Goal: Task Accomplishment & Management: Complete application form

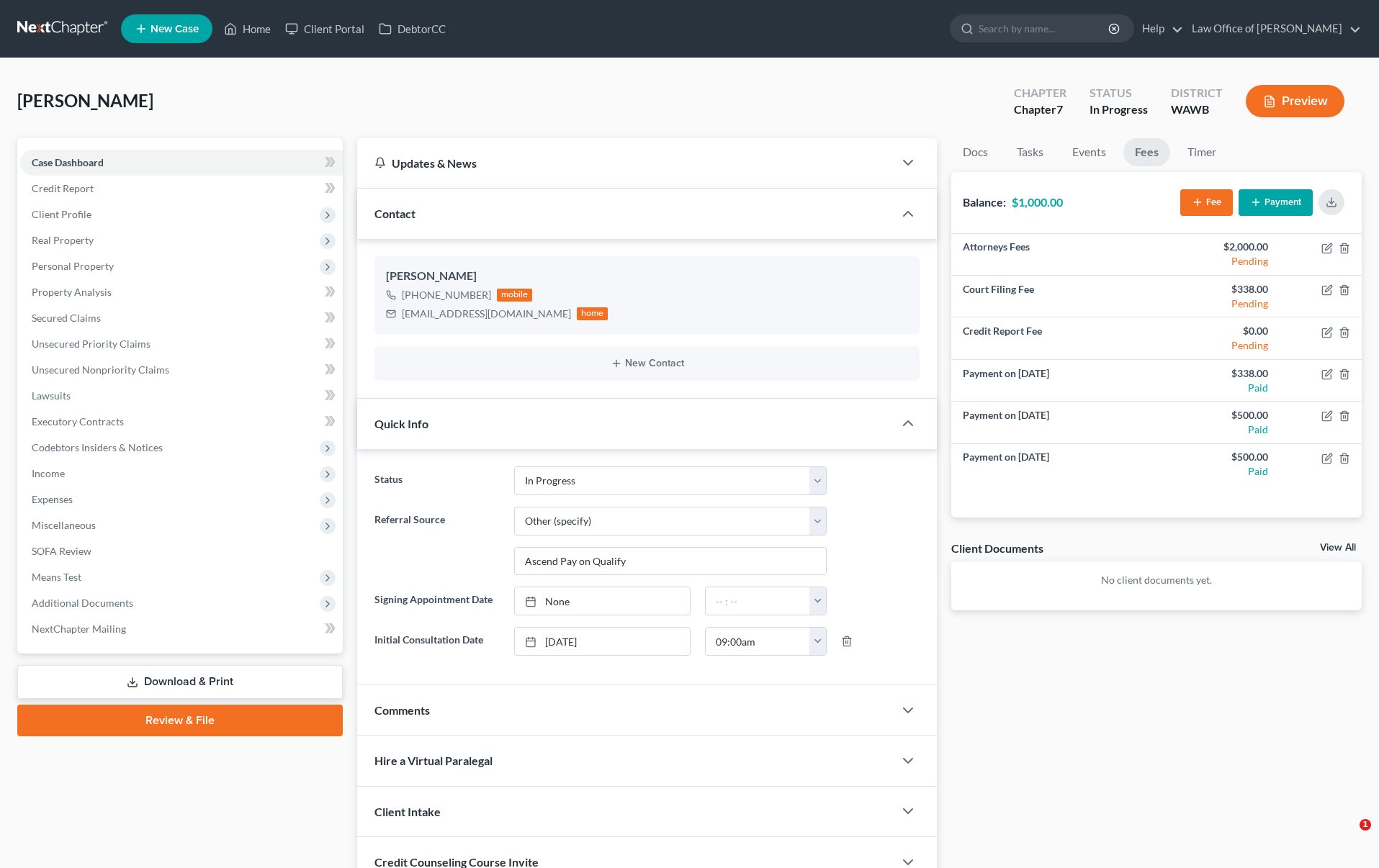
select select "4"
select select "6"
click at [1090, 37] on input "search" at bounding box center [1044, 28] width 132 height 27
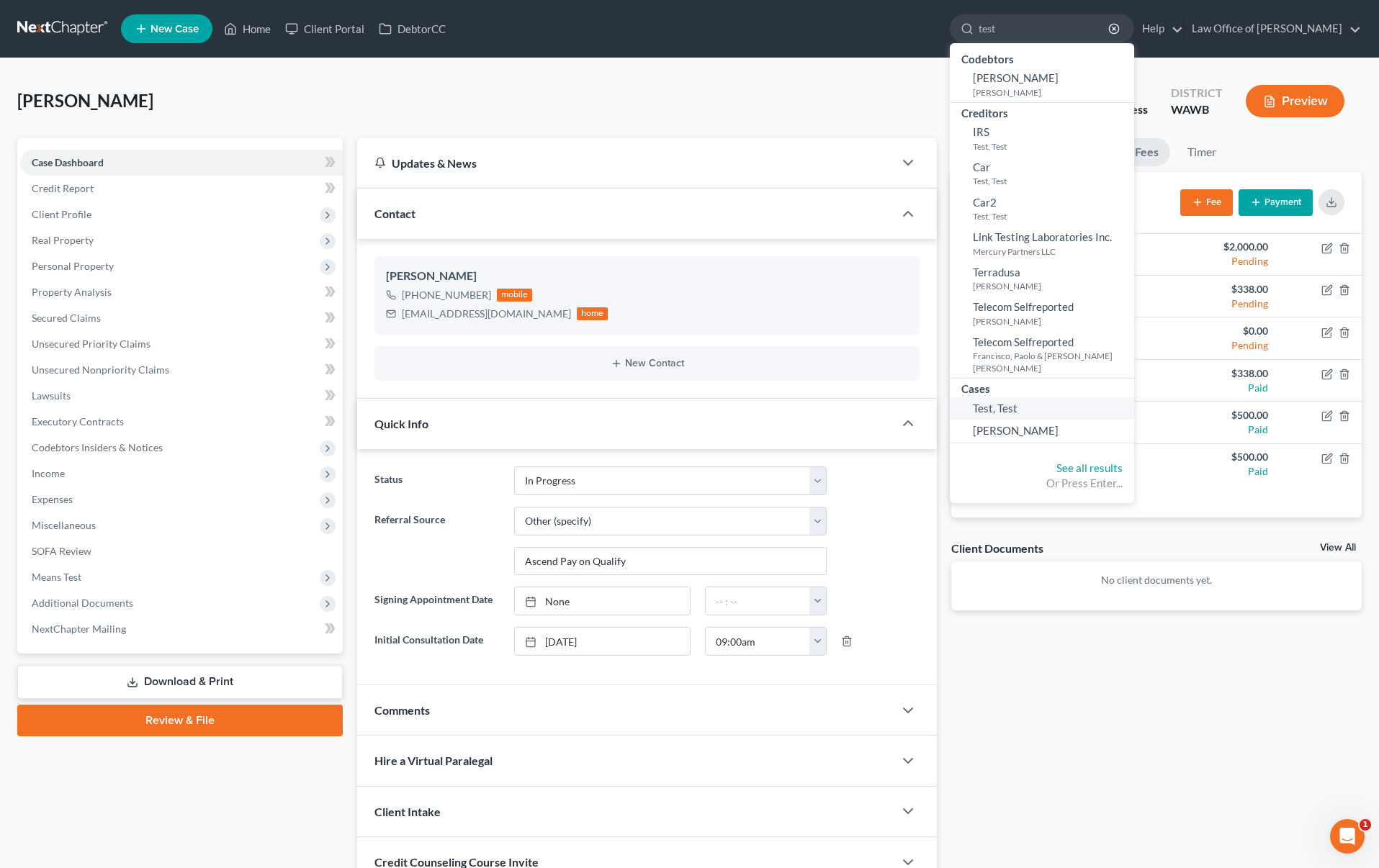
type input "test"
click at [1018, 402] on span "Test, Test" at bounding box center [995, 408] width 45 height 13
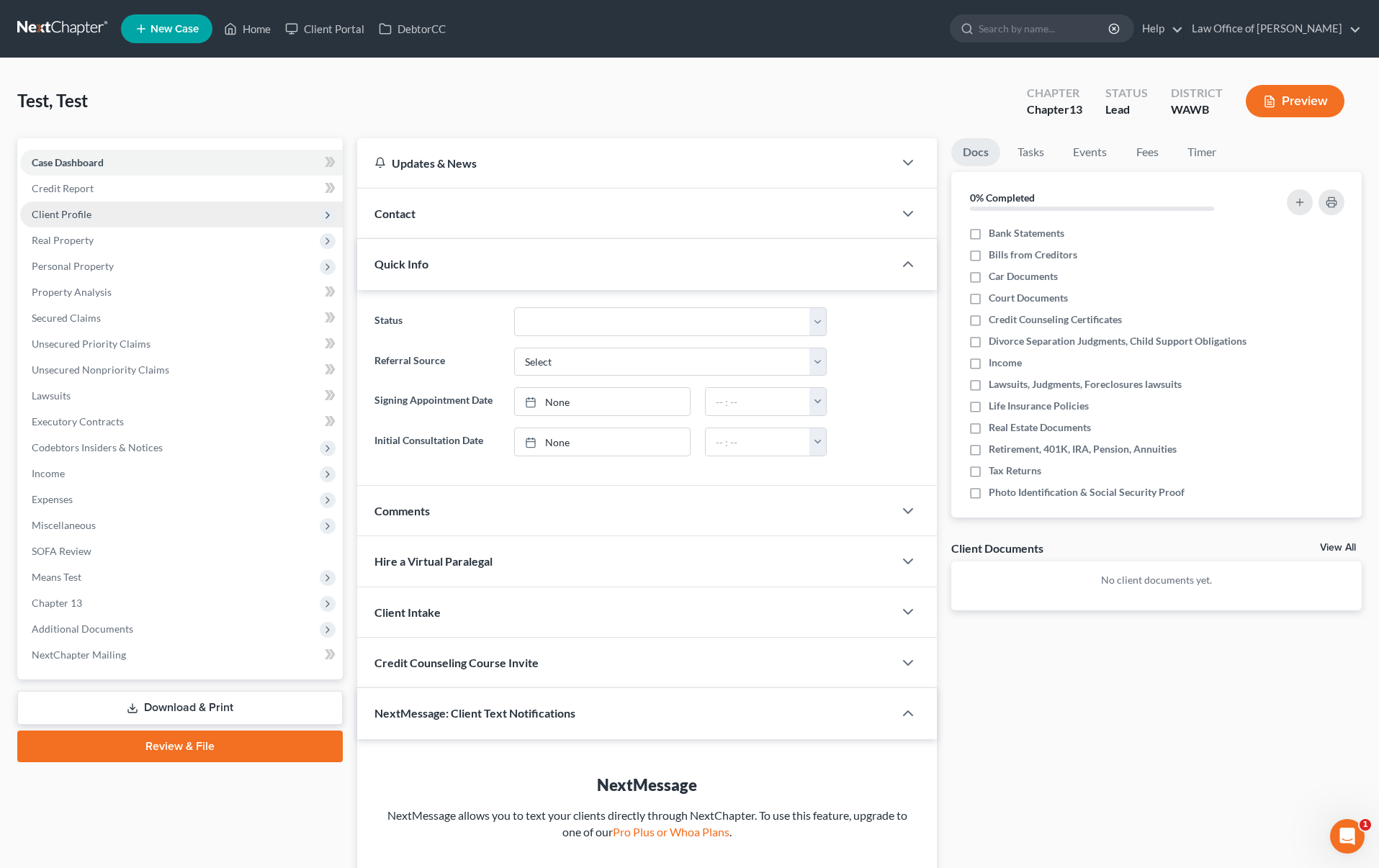
click at [73, 219] on span "Client Profile" at bounding box center [61, 215] width 60 height 13
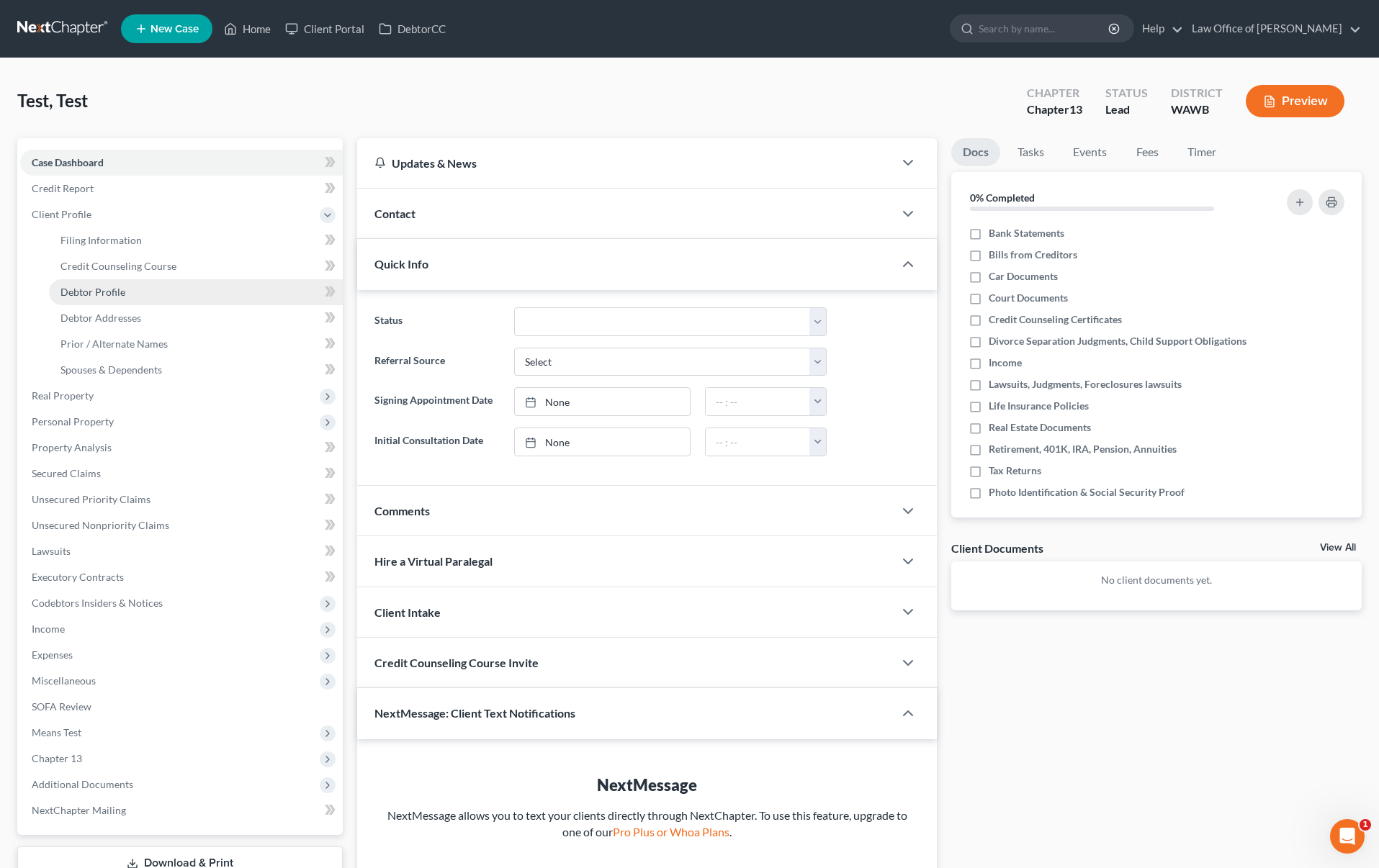
click at [99, 287] on span "Debtor Profile" at bounding box center [92, 292] width 65 height 13
select select "1"
select select "2"
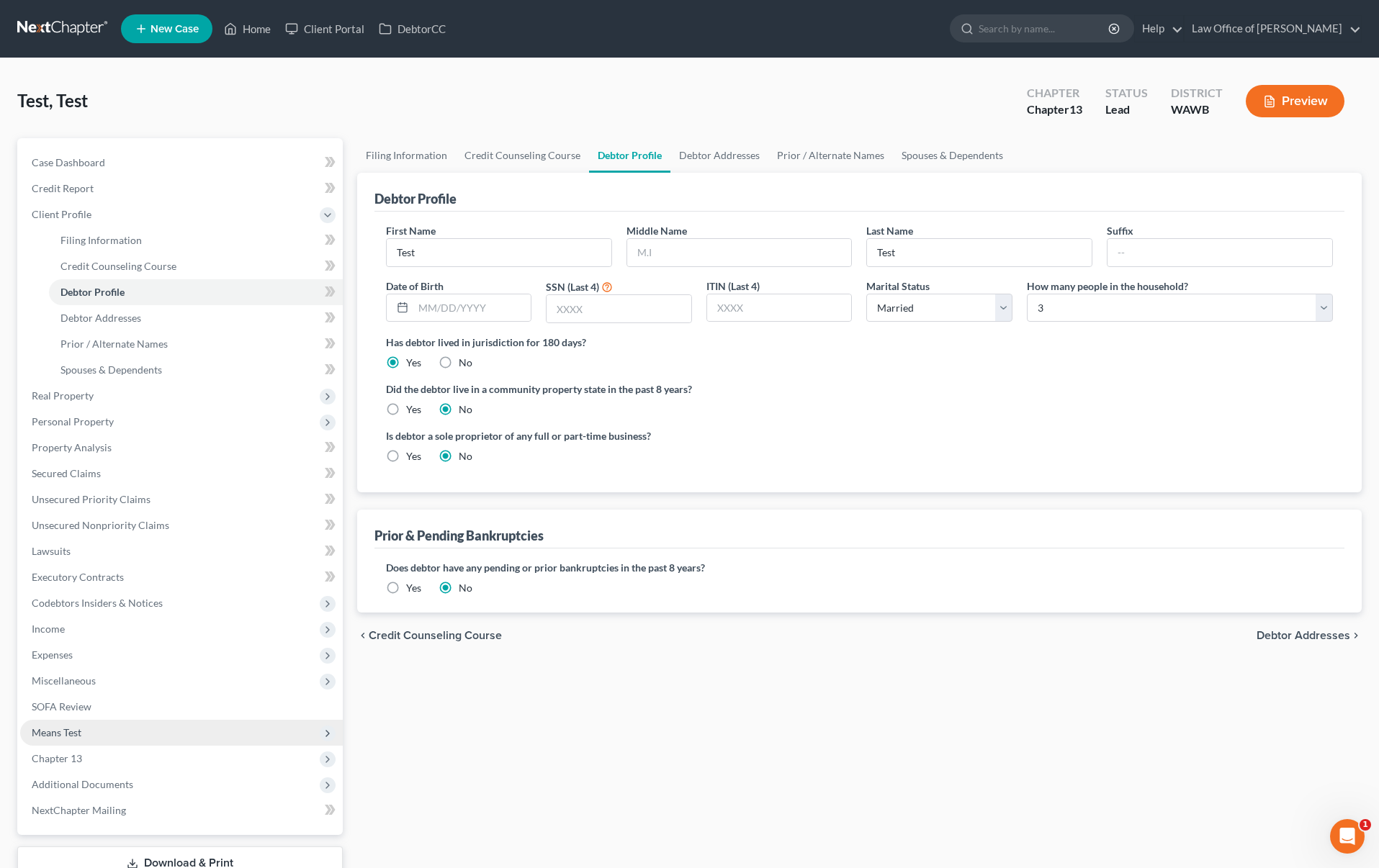
click at [136, 732] on span "Means Test" at bounding box center [182, 732] width 323 height 26
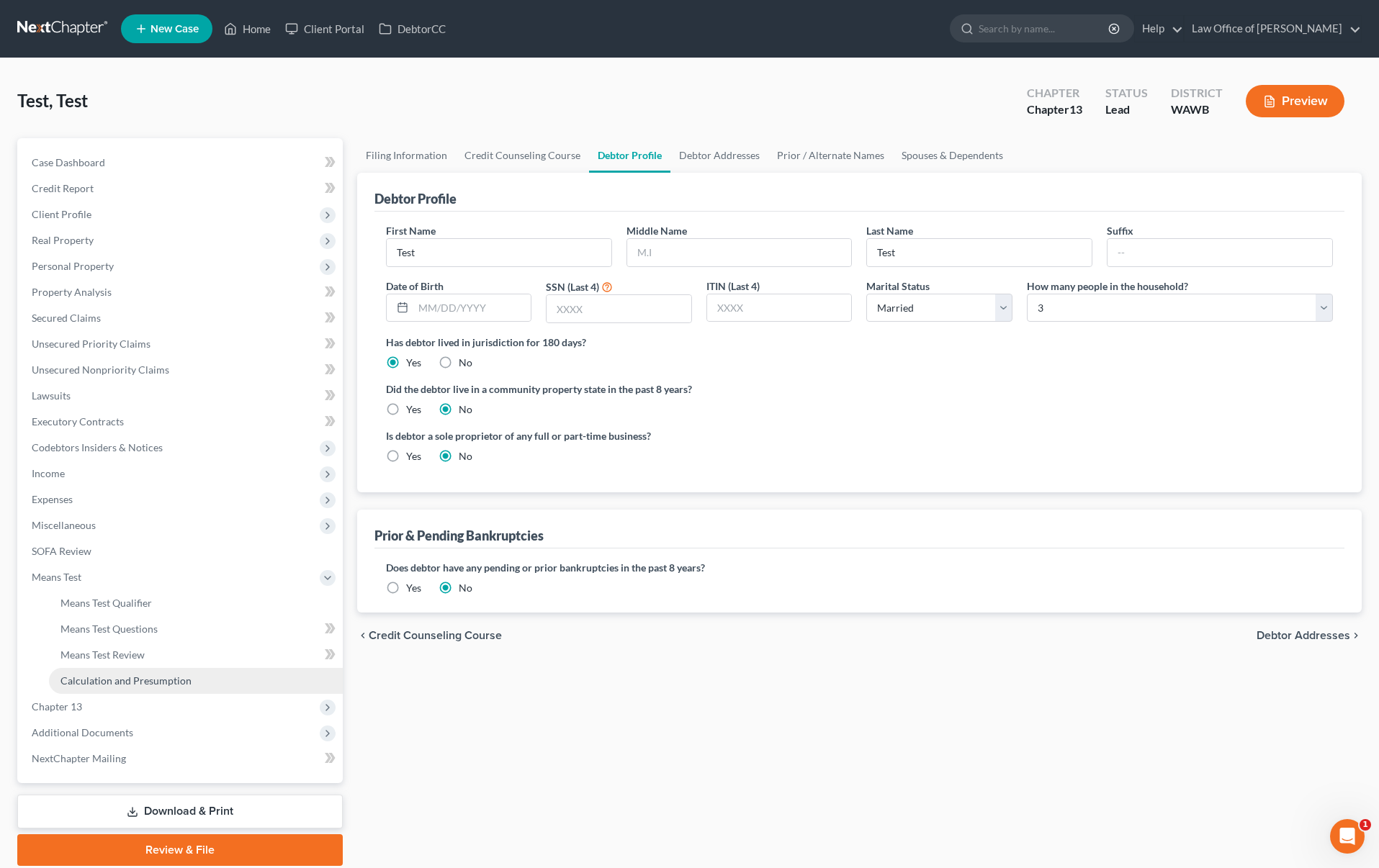
click at [131, 686] on link "Calculation and Presumption" at bounding box center [196, 681] width 294 height 26
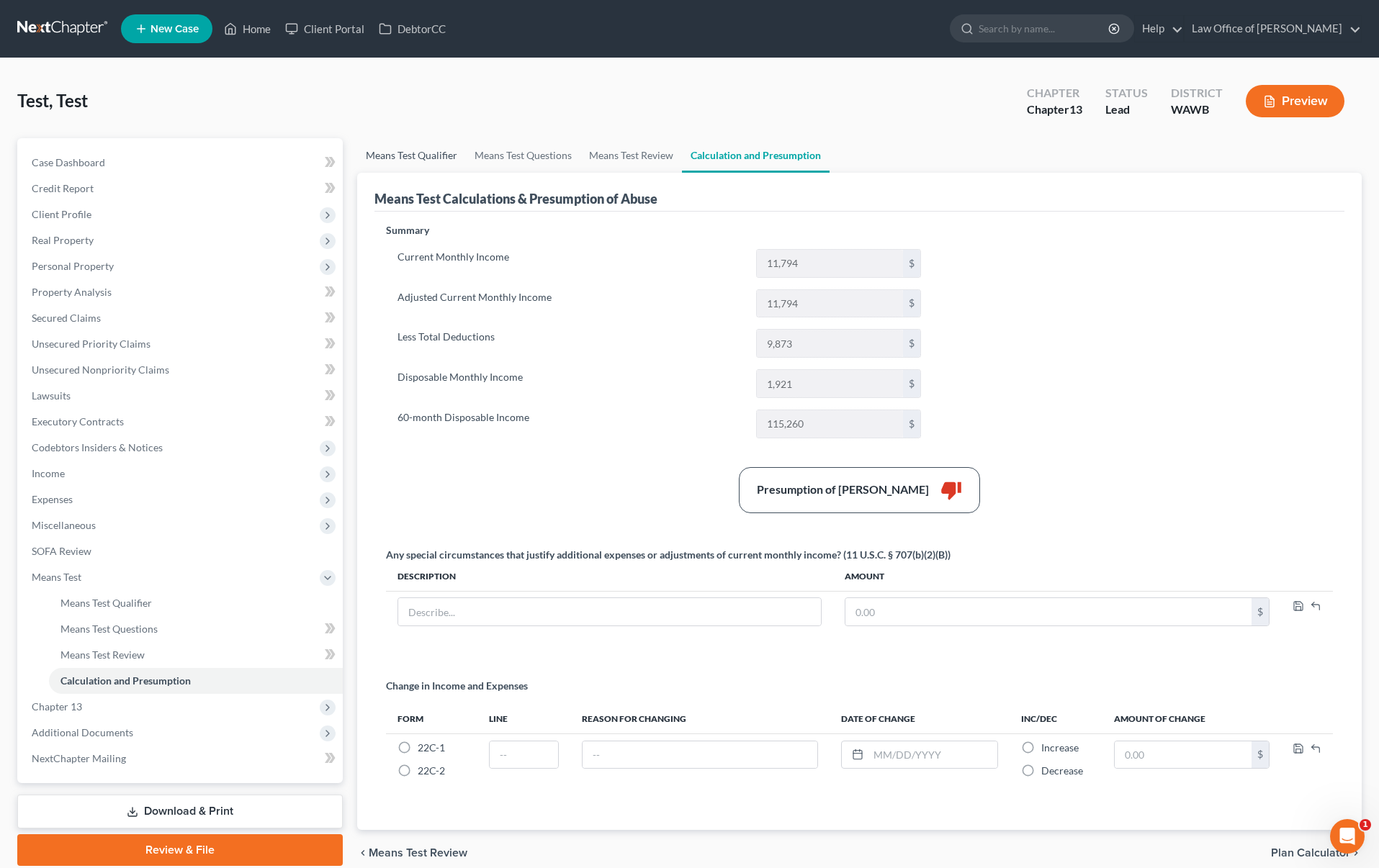
click at [396, 157] on link "Means Test Qualifier" at bounding box center [411, 155] width 109 height 34
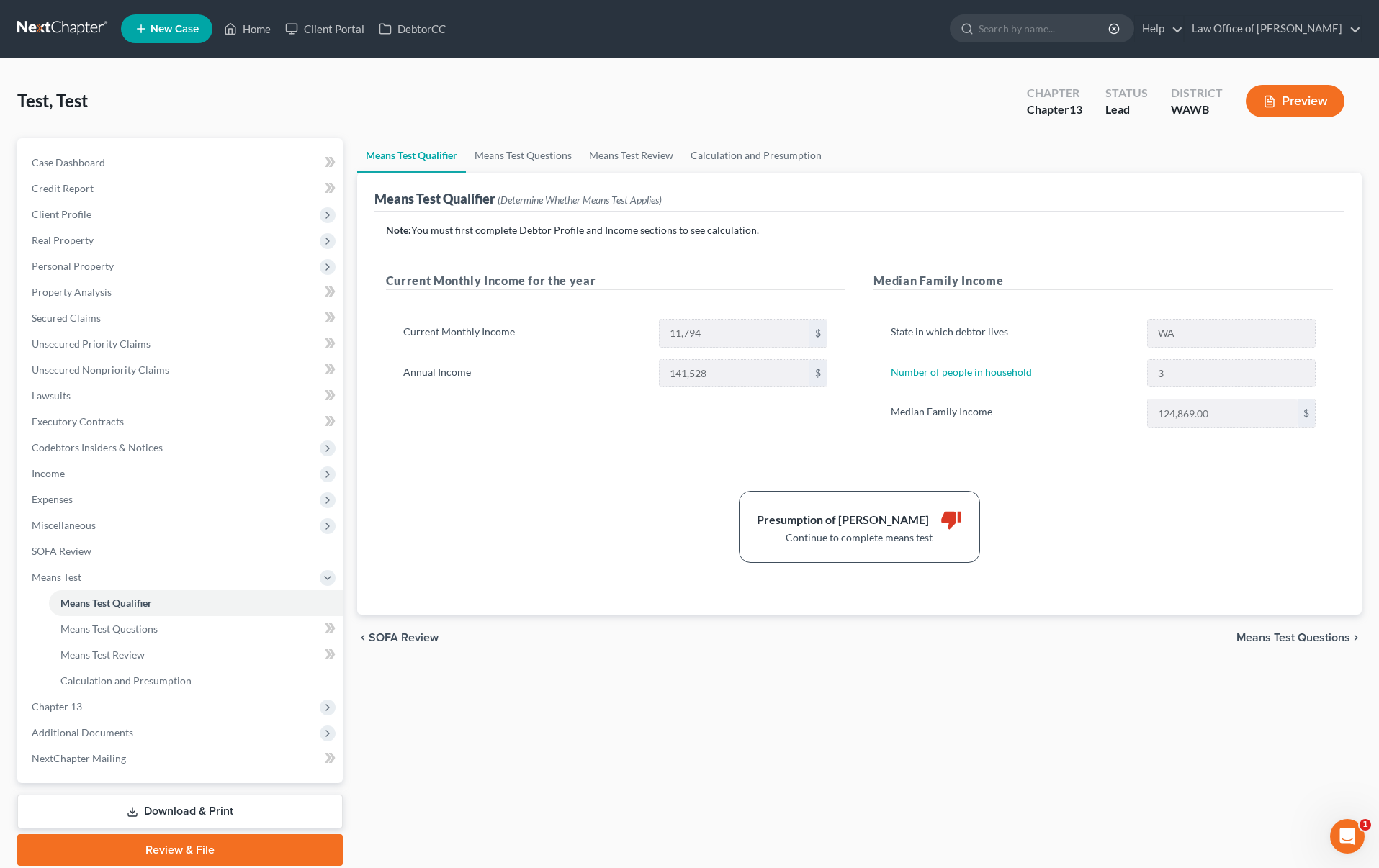
click at [85, 31] on link at bounding box center [63, 28] width 92 height 26
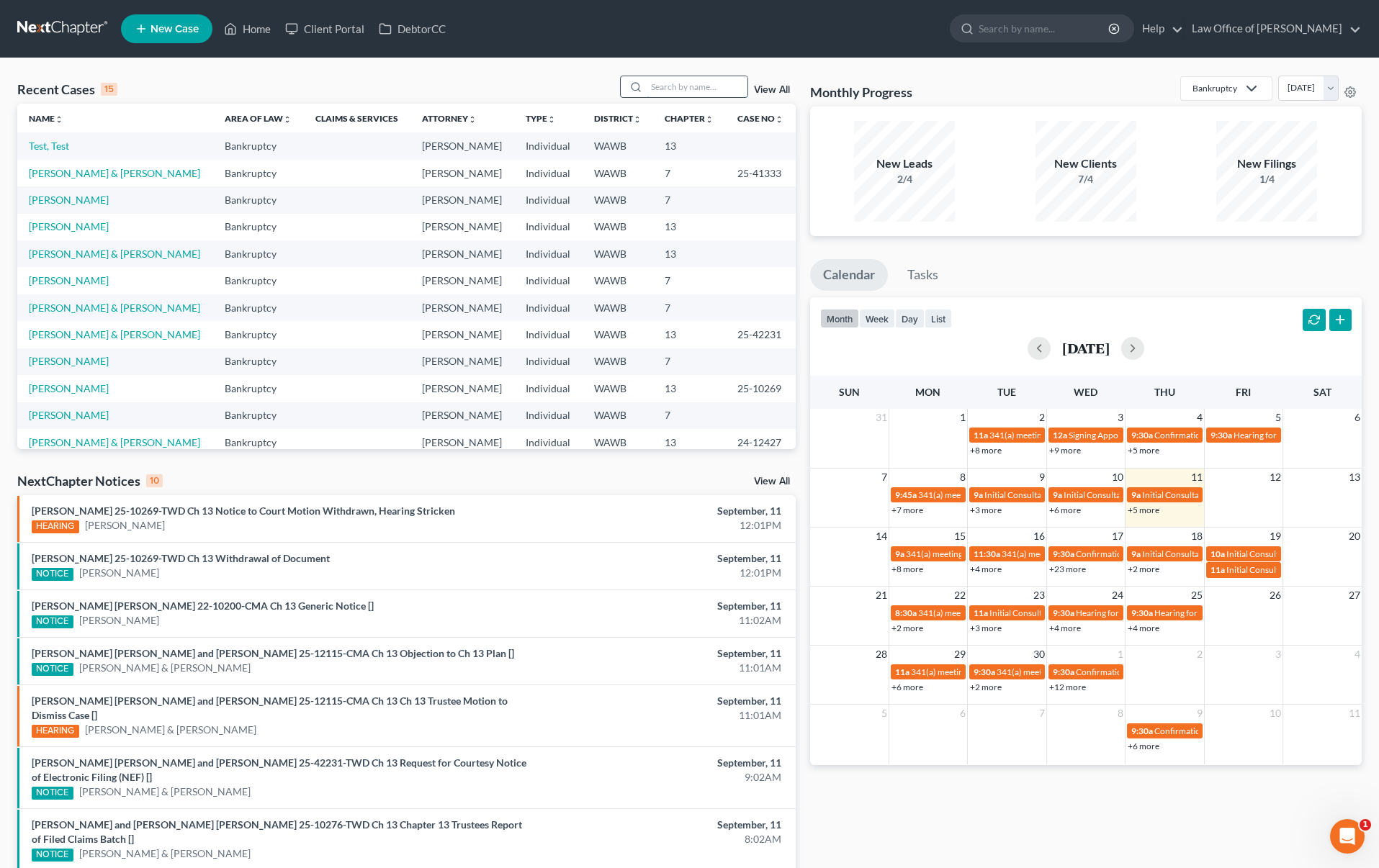
click at [690, 89] on input "search" at bounding box center [697, 86] width 101 height 21
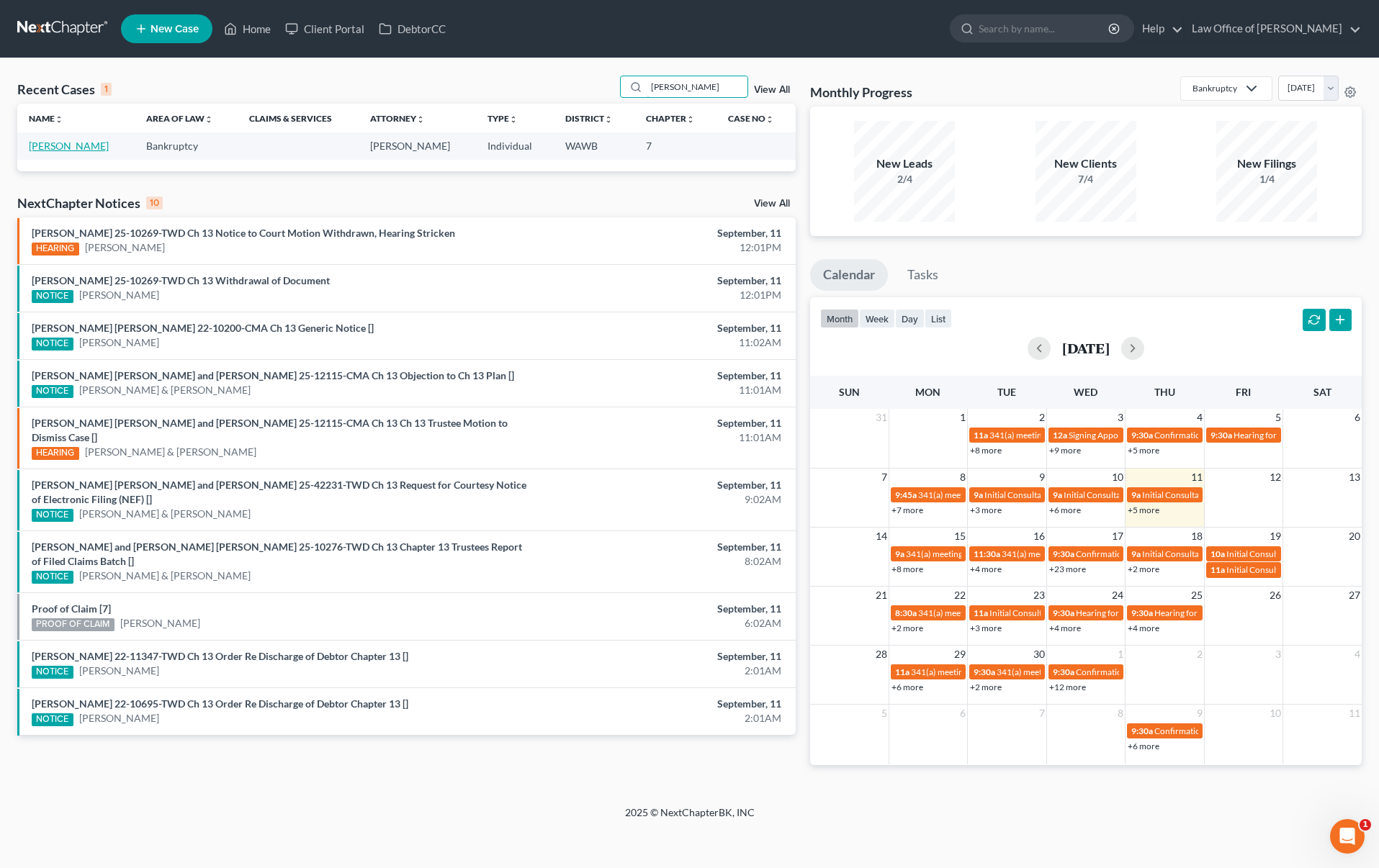
type input "antonia"
click at [78, 148] on link "Limpin, Antonia" at bounding box center [69, 146] width 80 height 13
select select "6"
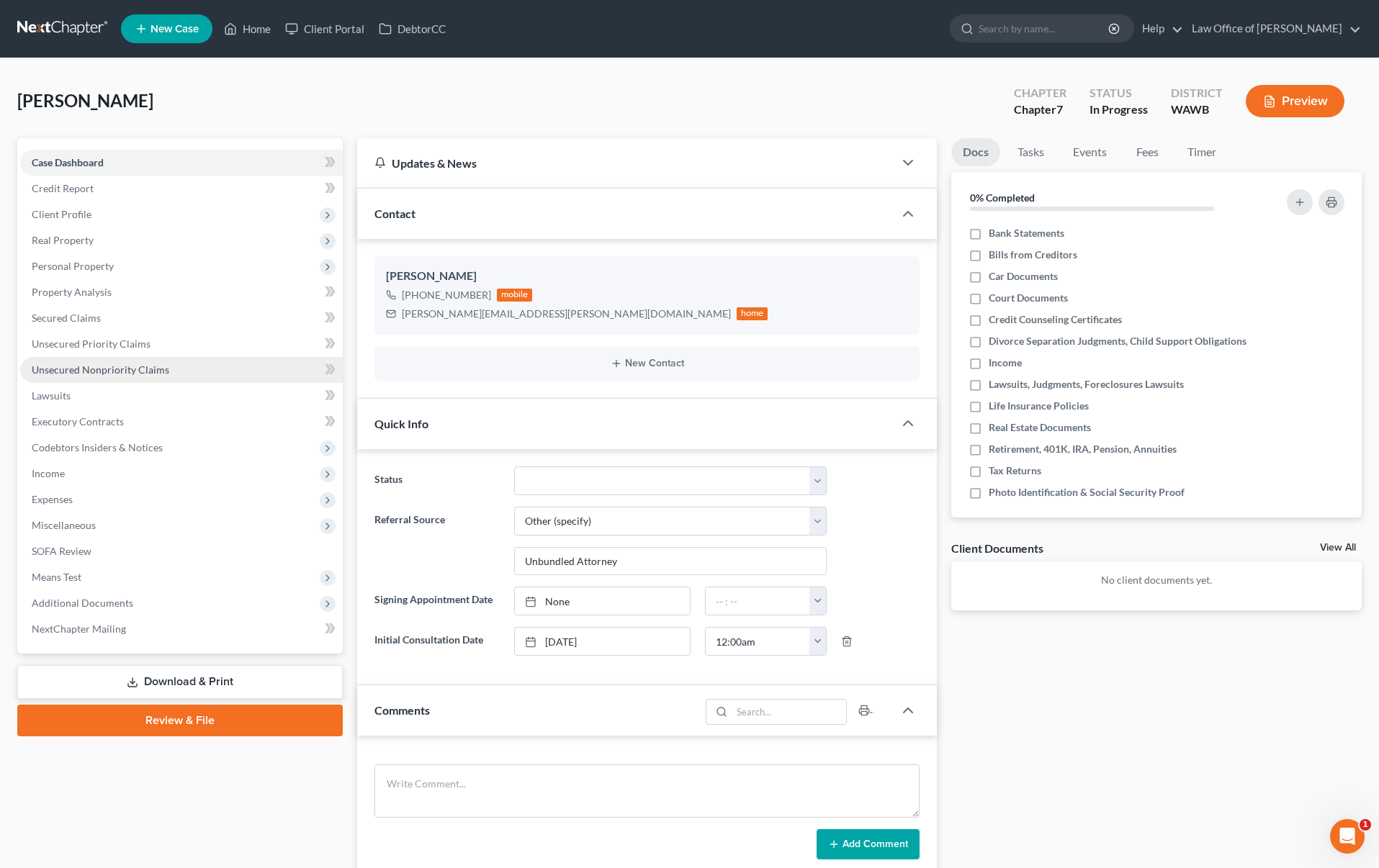
click at [122, 370] on span "Unsecured Nonpriority Claims" at bounding box center [100, 370] width 138 height 13
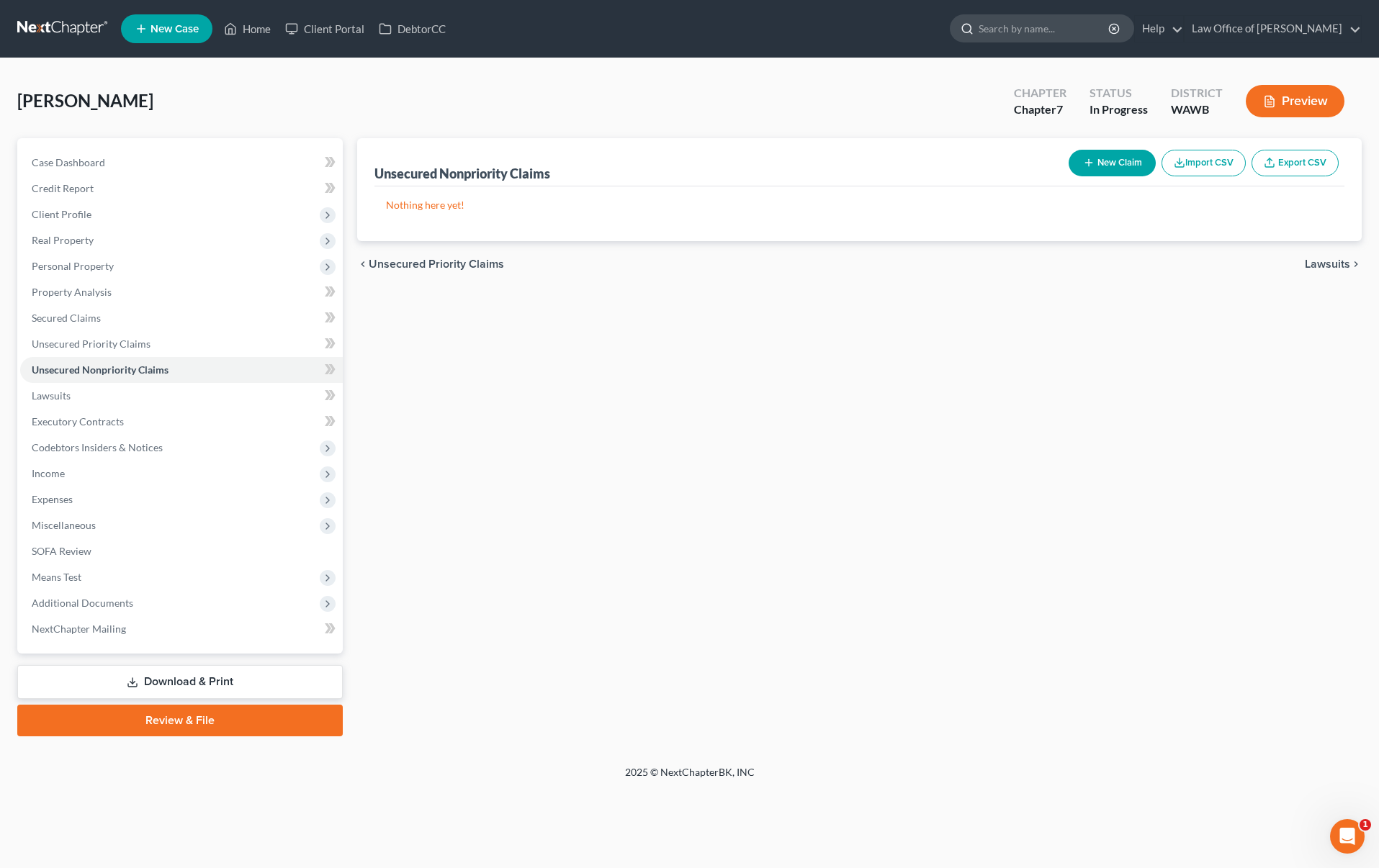
click at [1060, 19] on input "search" at bounding box center [1044, 28] width 132 height 27
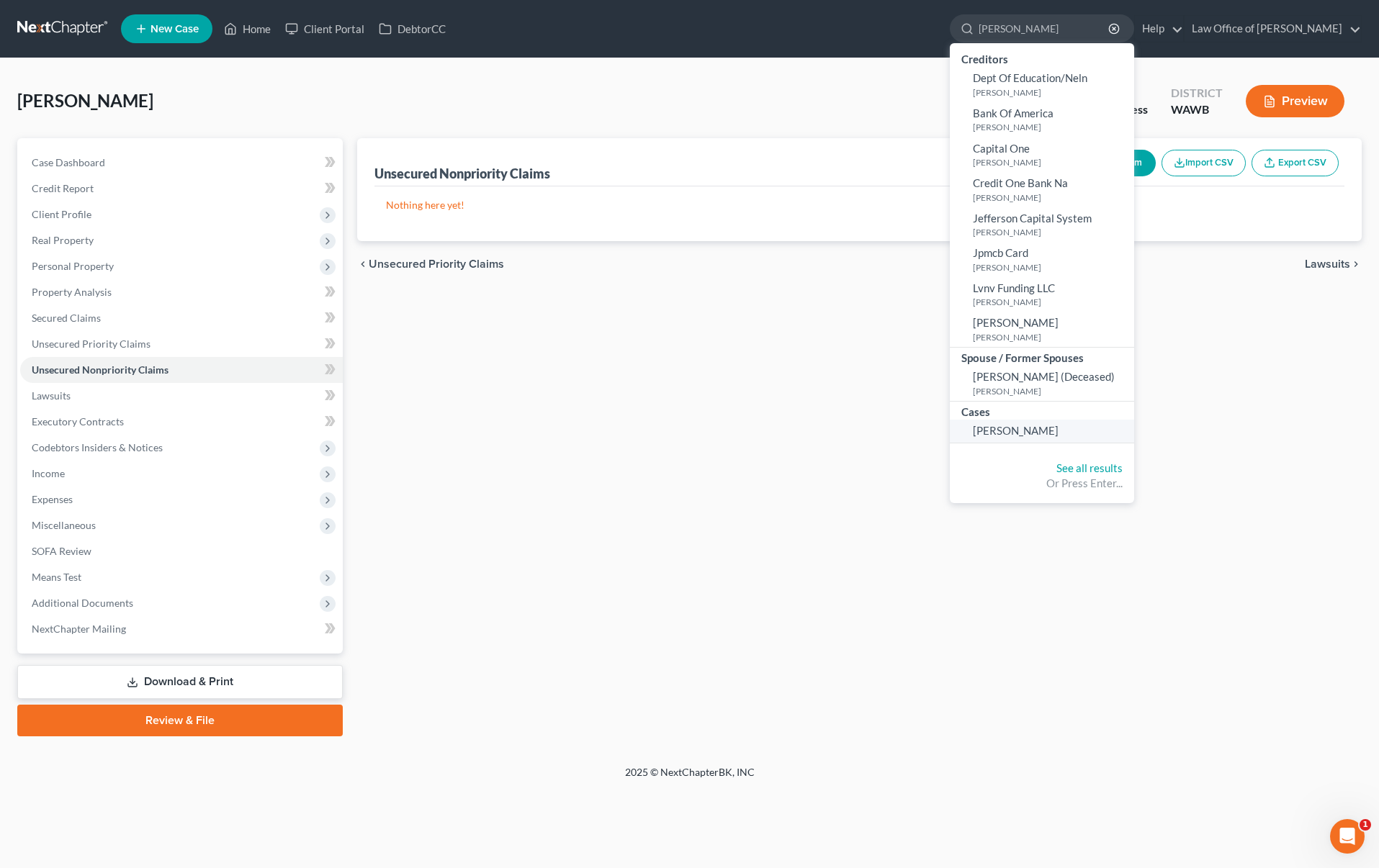
type input "walter"
click at [1050, 436] on span "[PERSON_NAME]" at bounding box center [1015, 430] width 85 height 13
select select "0"
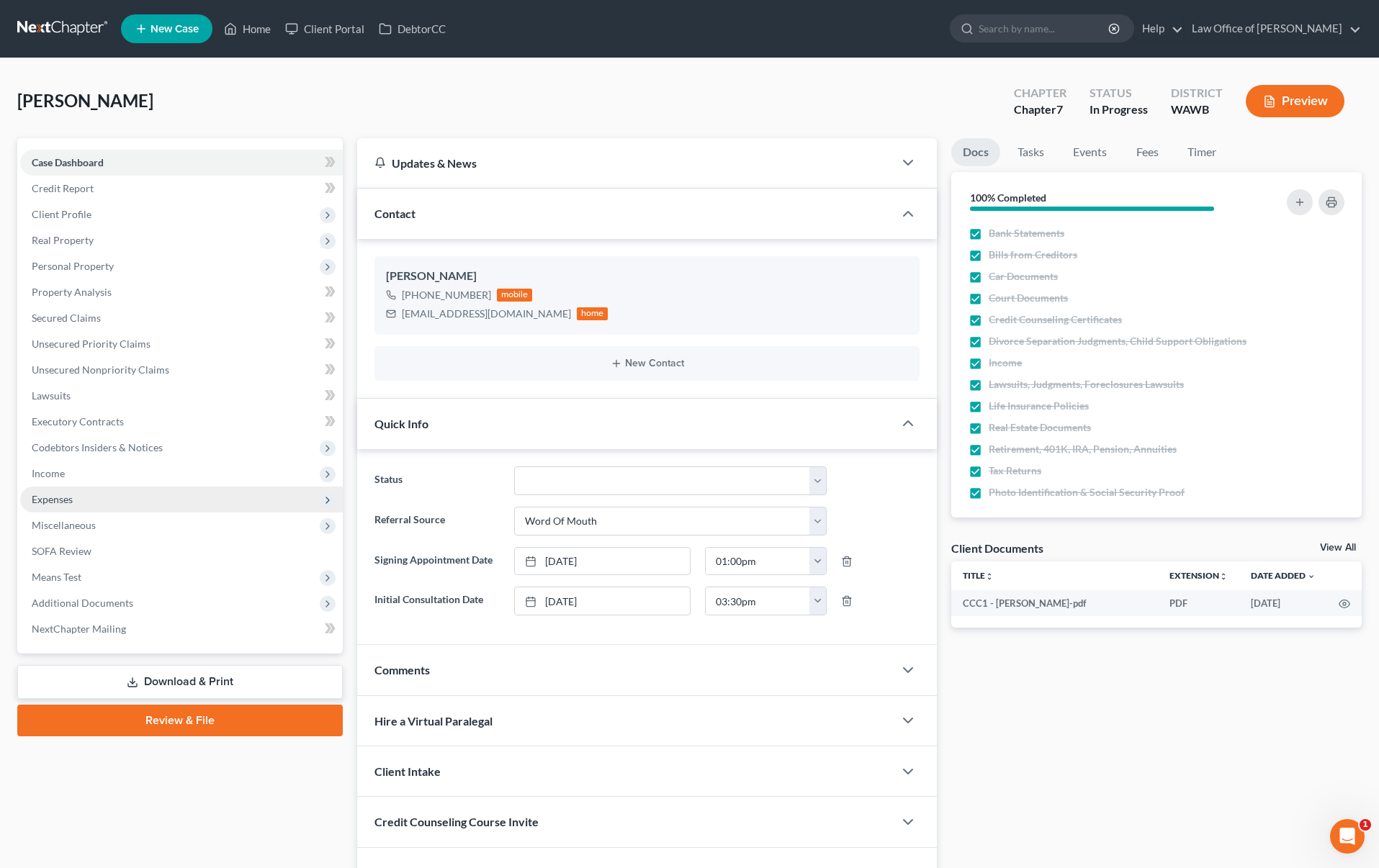
click at [135, 486] on span "Expenses" at bounding box center [182, 499] width 323 height 26
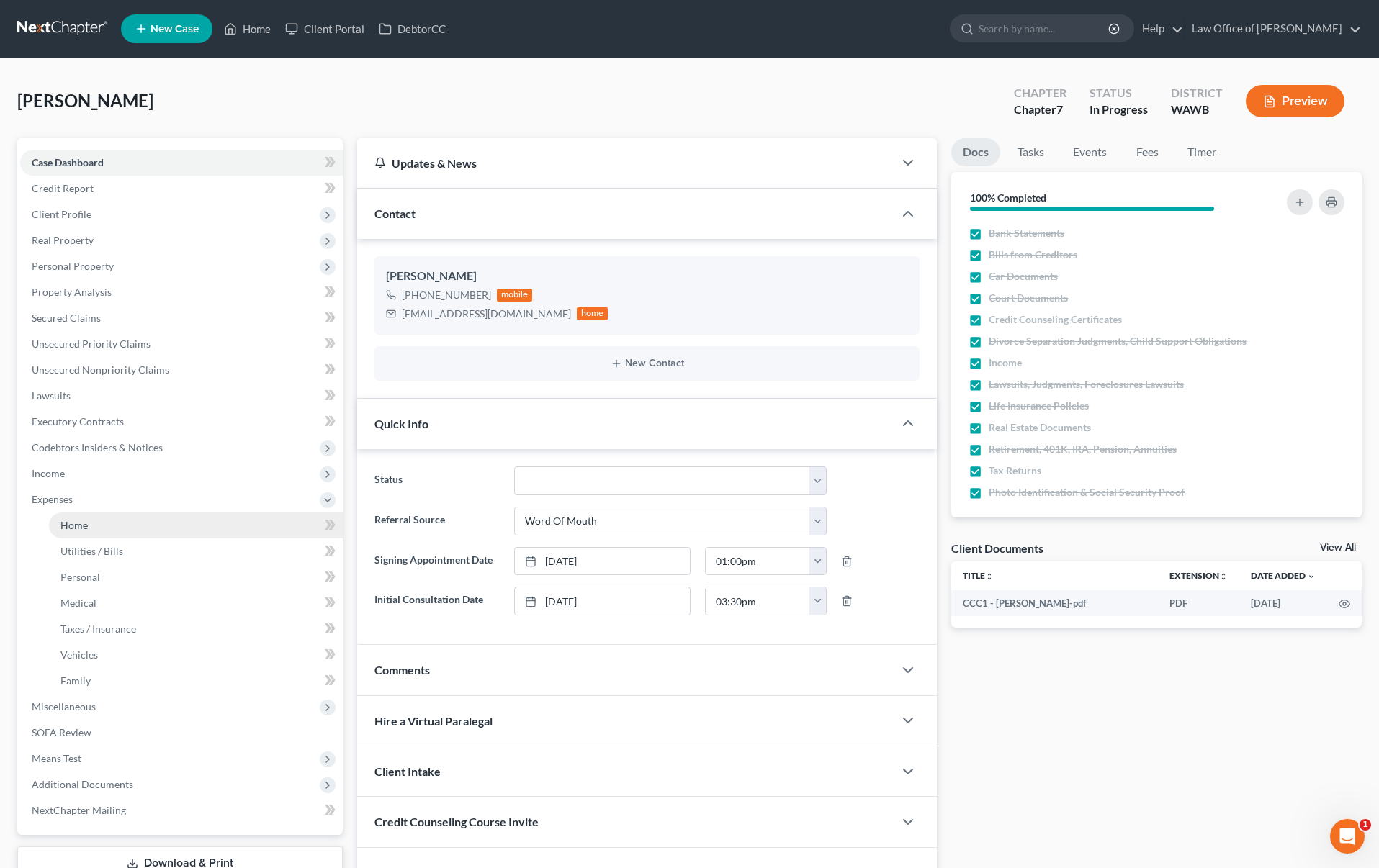
click at [136, 522] on link "Home" at bounding box center [196, 525] width 294 height 26
click at [125, 473] on span "Income" at bounding box center [182, 473] width 323 height 26
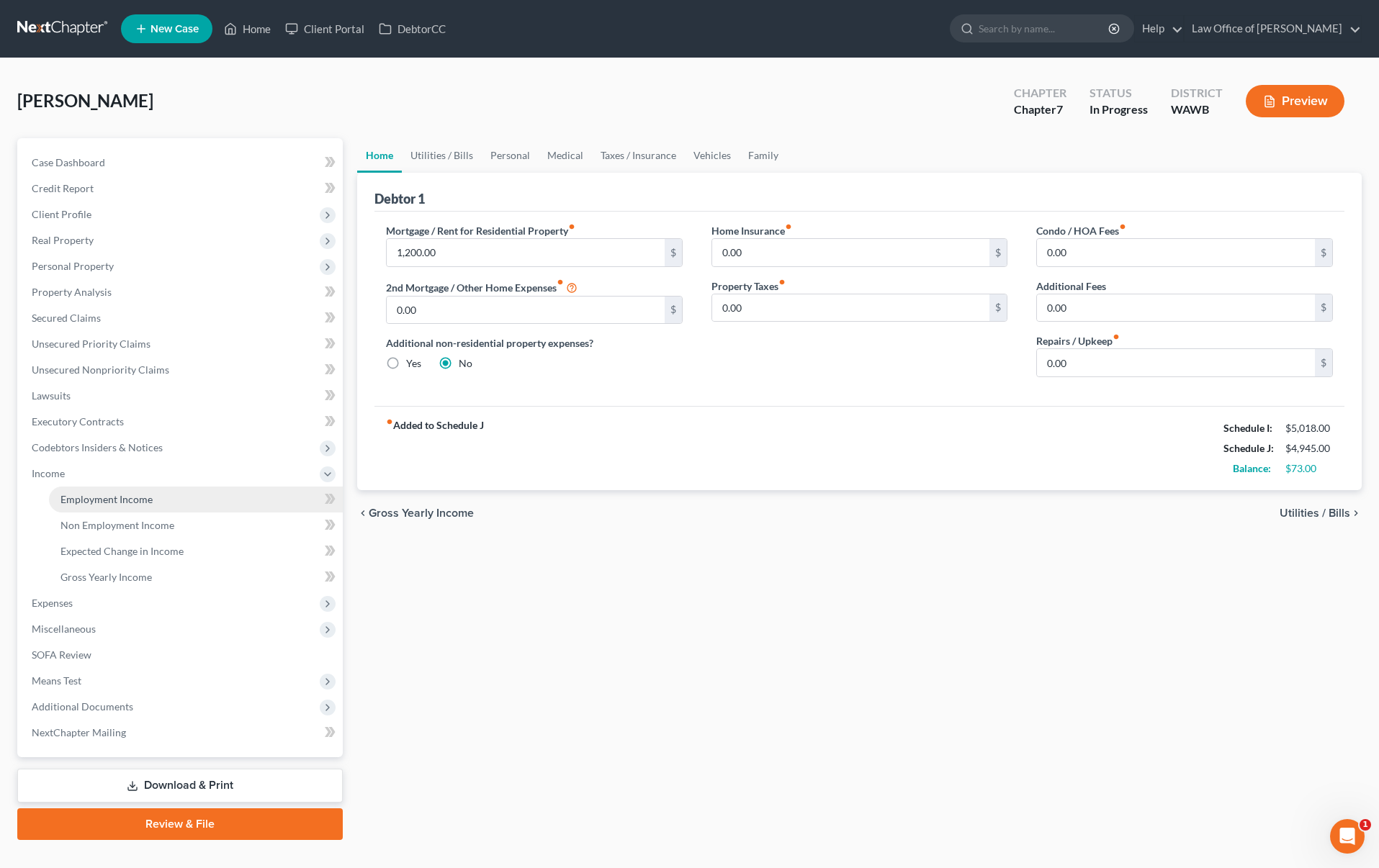
click at [230, 507] on link "Employment Income" at bounding box center [196, 499] width 294 height 26
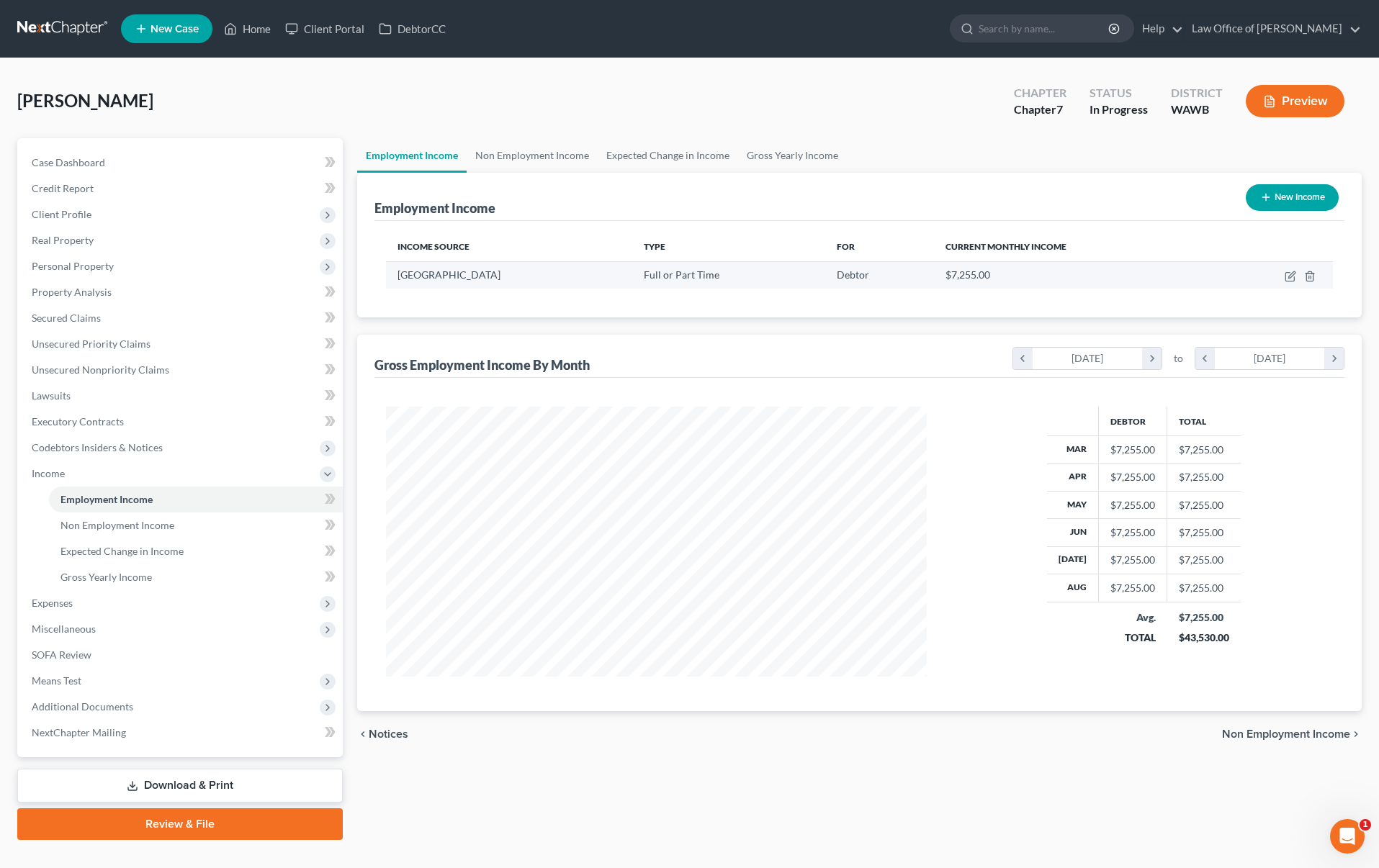
scroll to position [270, 569]
click at [1287, 278] on icon "button" at bounding box center [1290, 277] width 12 height 12
select select "0"
select select "50"
select select "0"
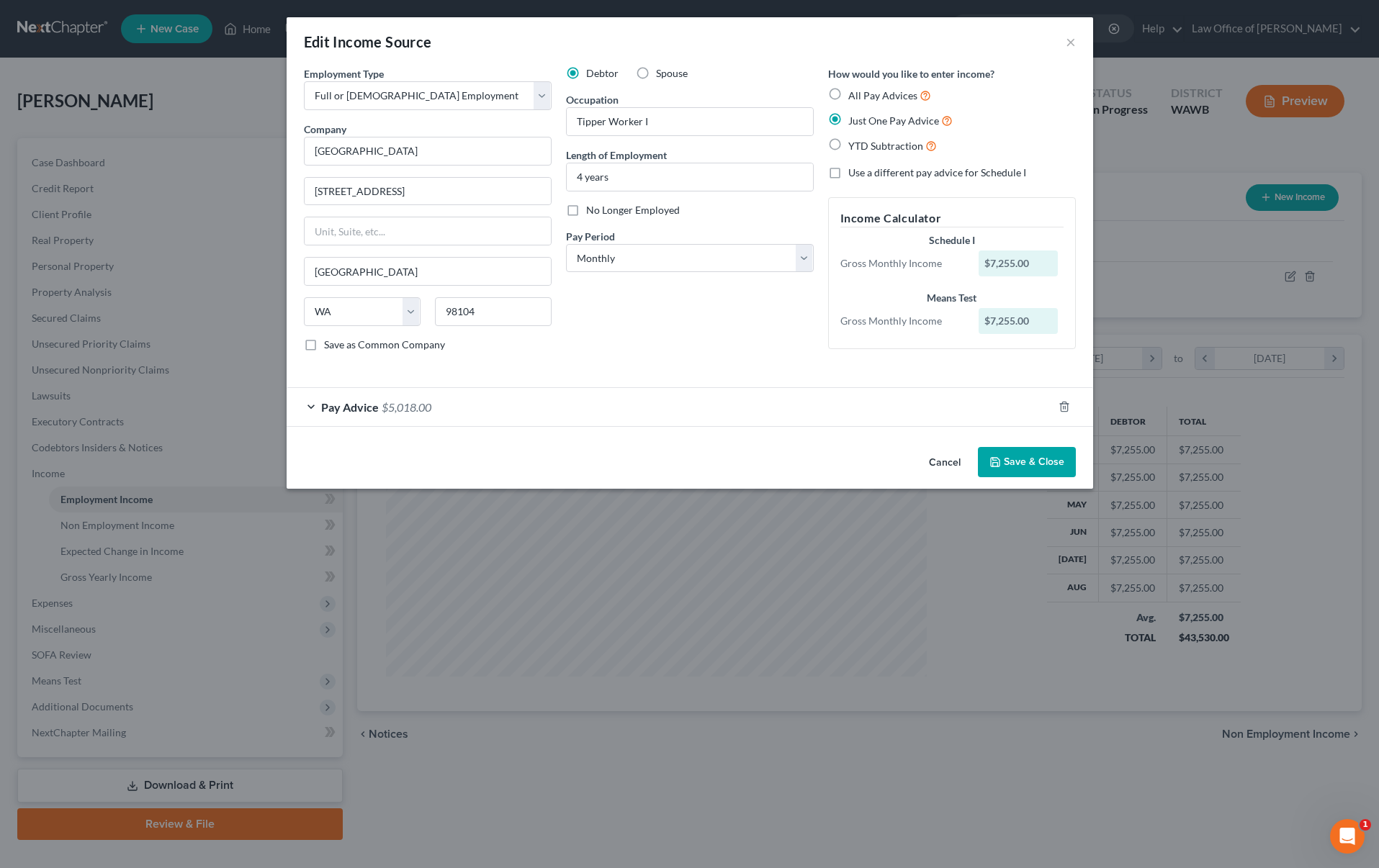
click at [849, 138] on label "YTD Subtraction" at bounding box center [892, 146] width 89 height 16
click at [854, 138] on input "YTD Subtraction" at bounding box center [859, 143] width 9 height 9
radio input "true"
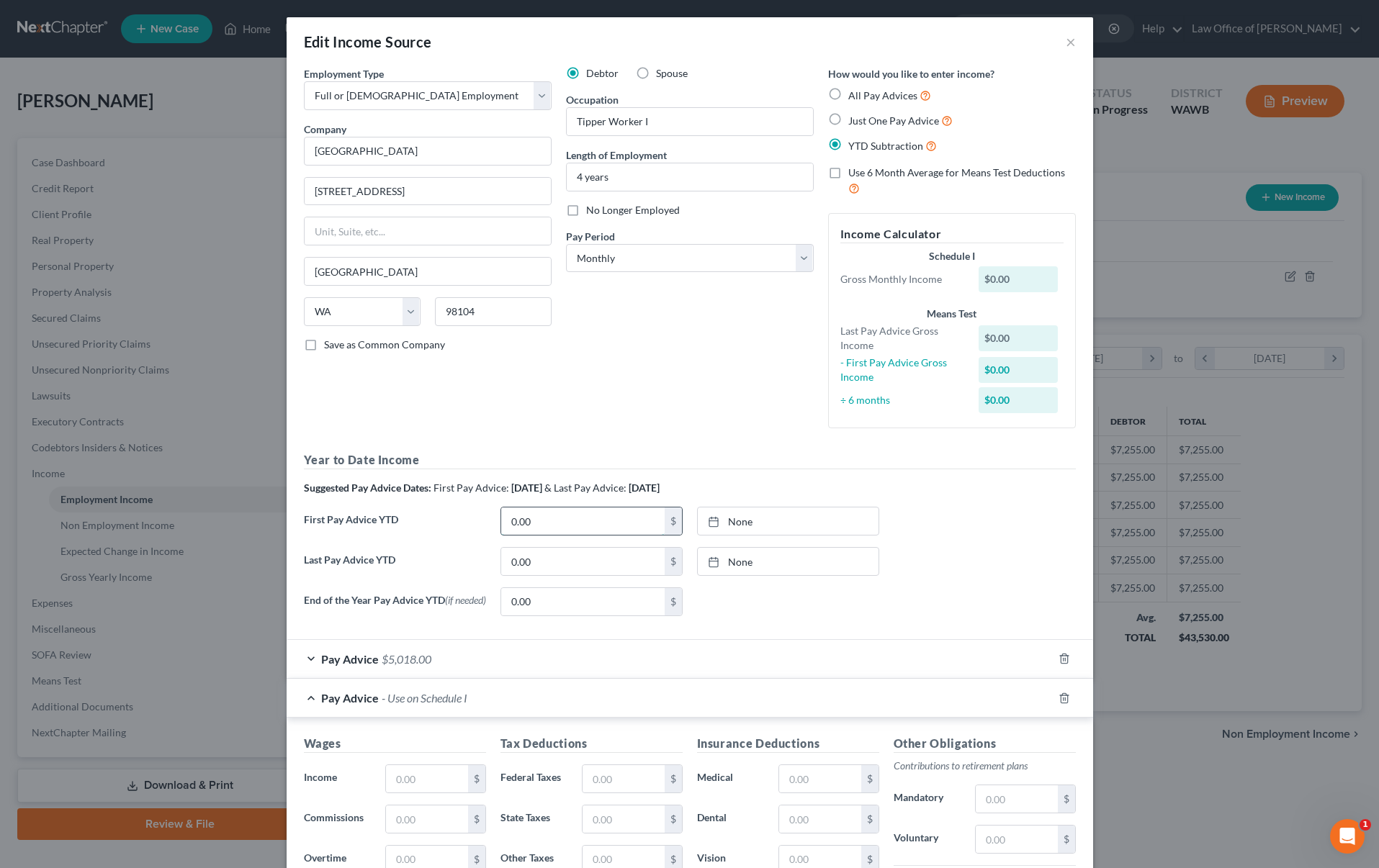
click at [553, 522] on input "0.00" at bounding box center [583, 521] width 164 height 27
type input "23,811"
type input "9/11/2025"
click at [726, 517] on div at bounding box center [718, 522] width 20 height 13
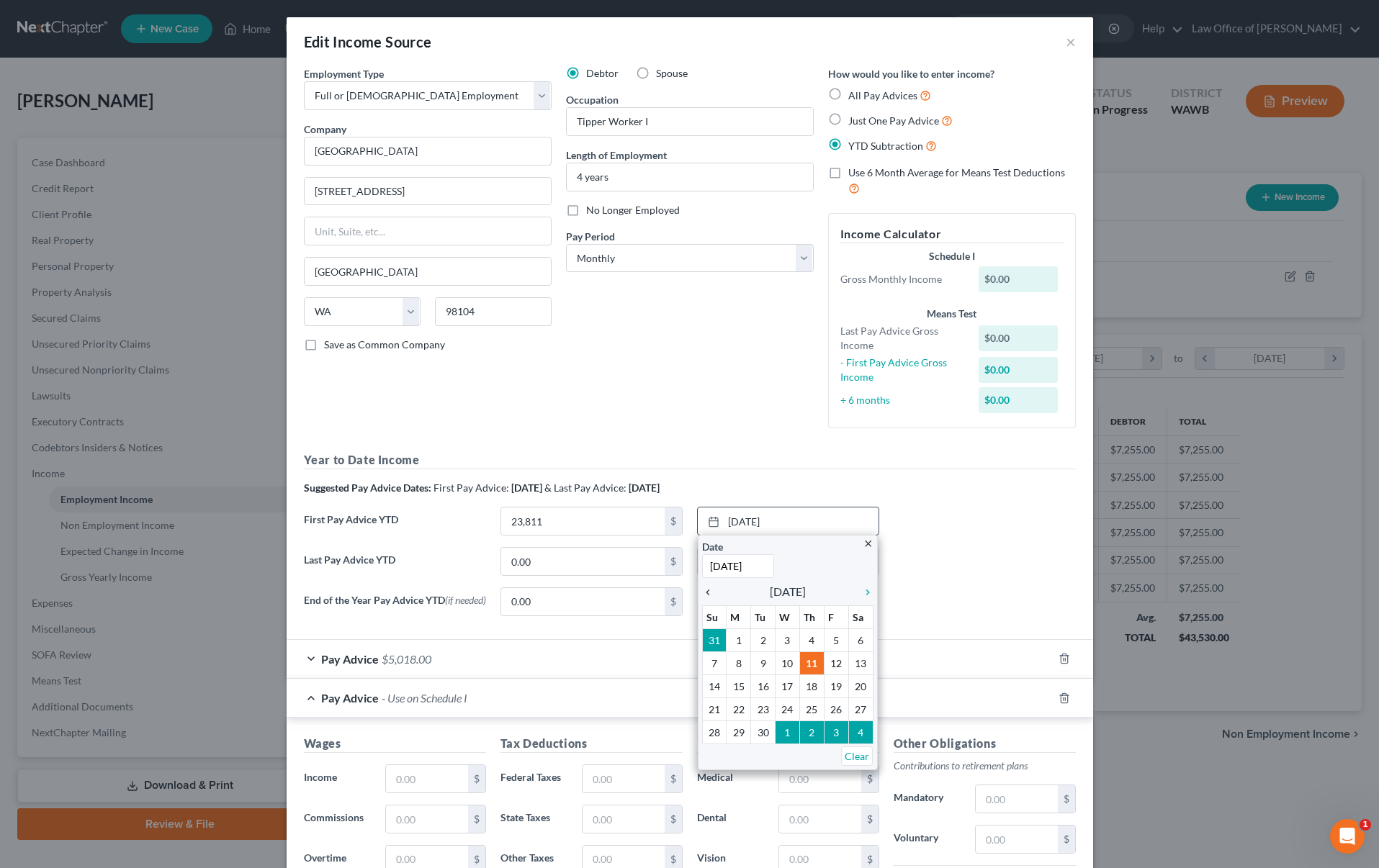
click at [713, 588] on icon "chevron_left" at bounding box center [711, 592] width 19 height 12
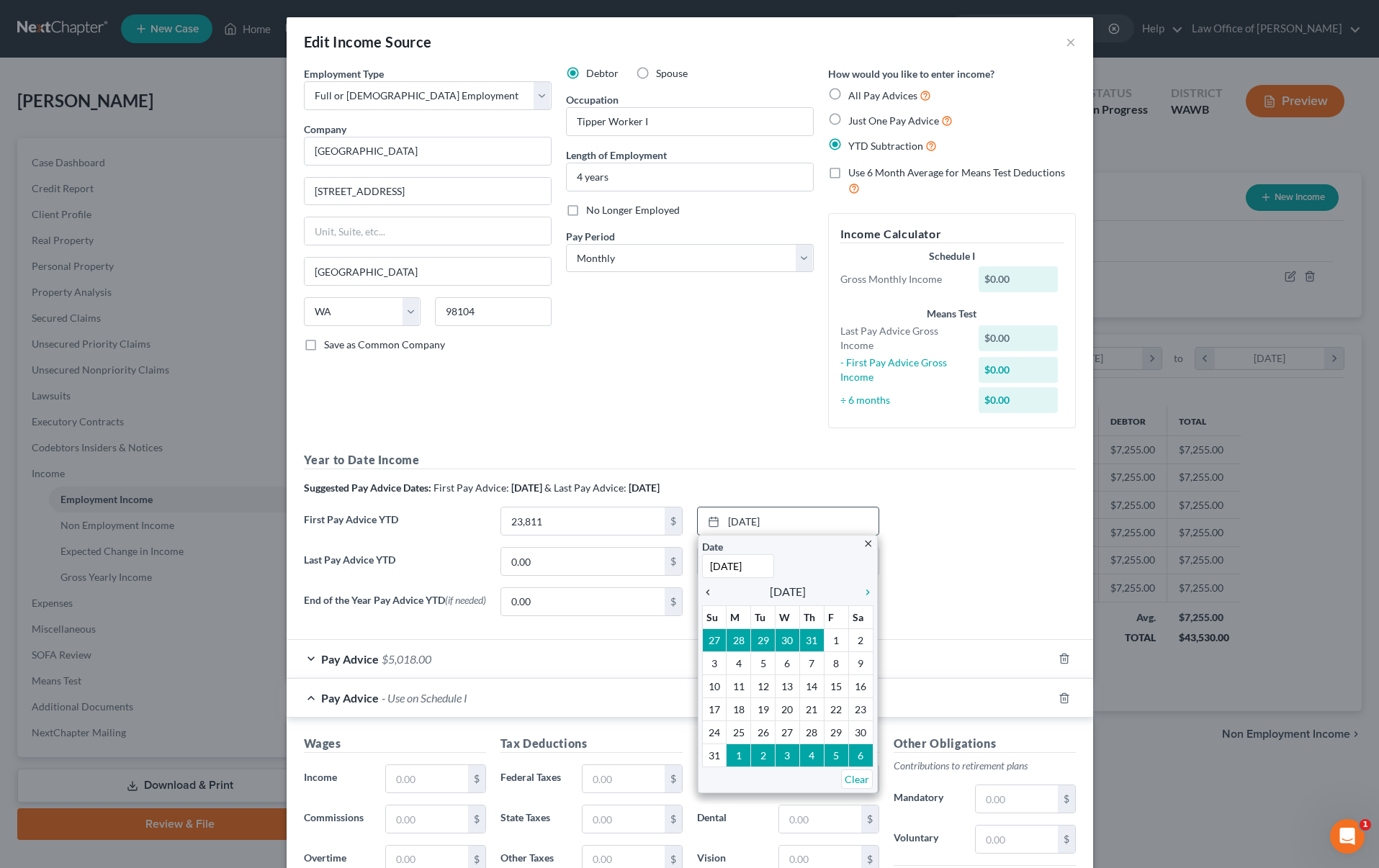
click at [713, 588] on icon "chevron_left" at bounding box center [711, 592] width 19 height 12
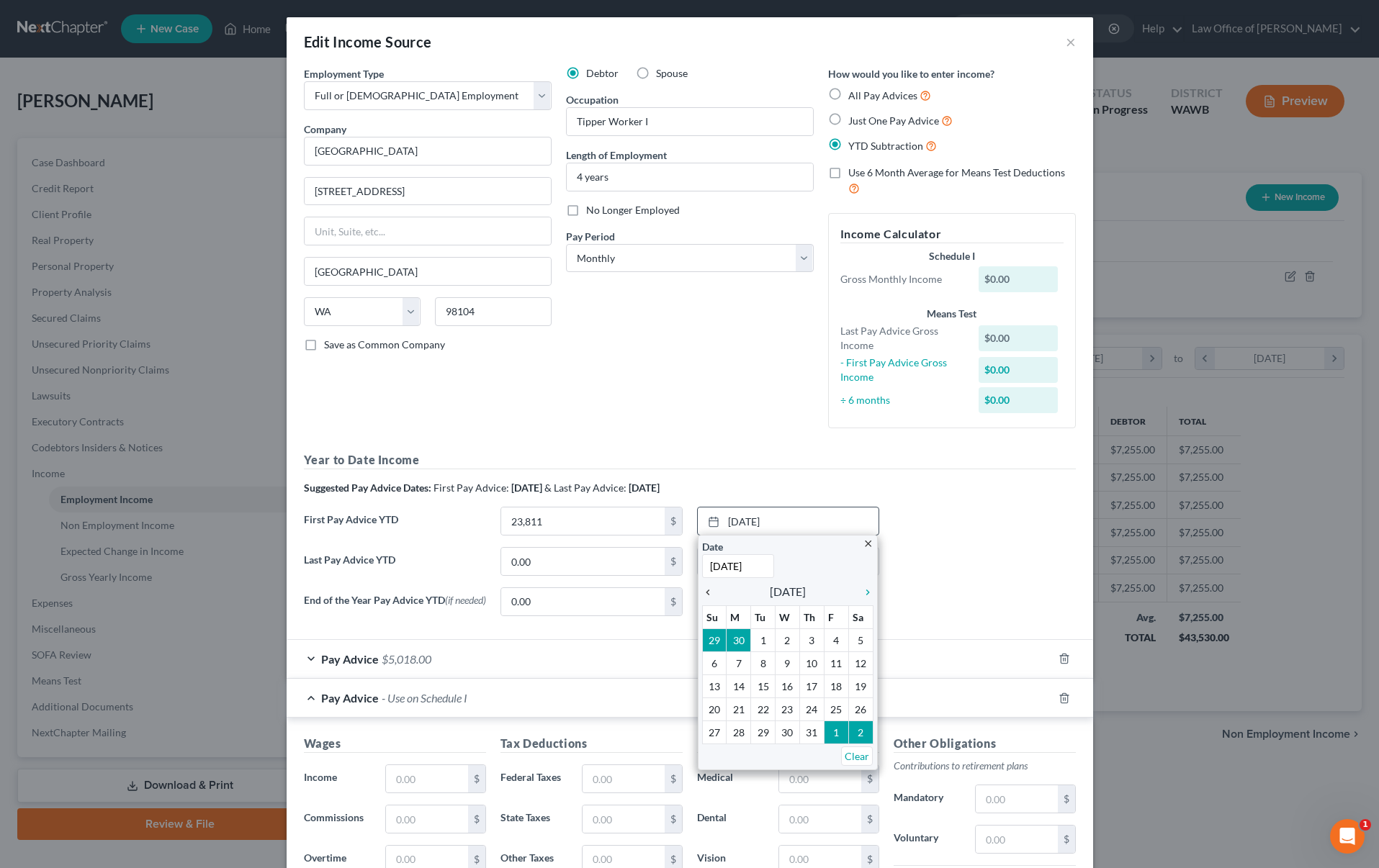
click at [713, 588] on icon "chevron_left" at bounding box center [711, 592] width 19 height 12
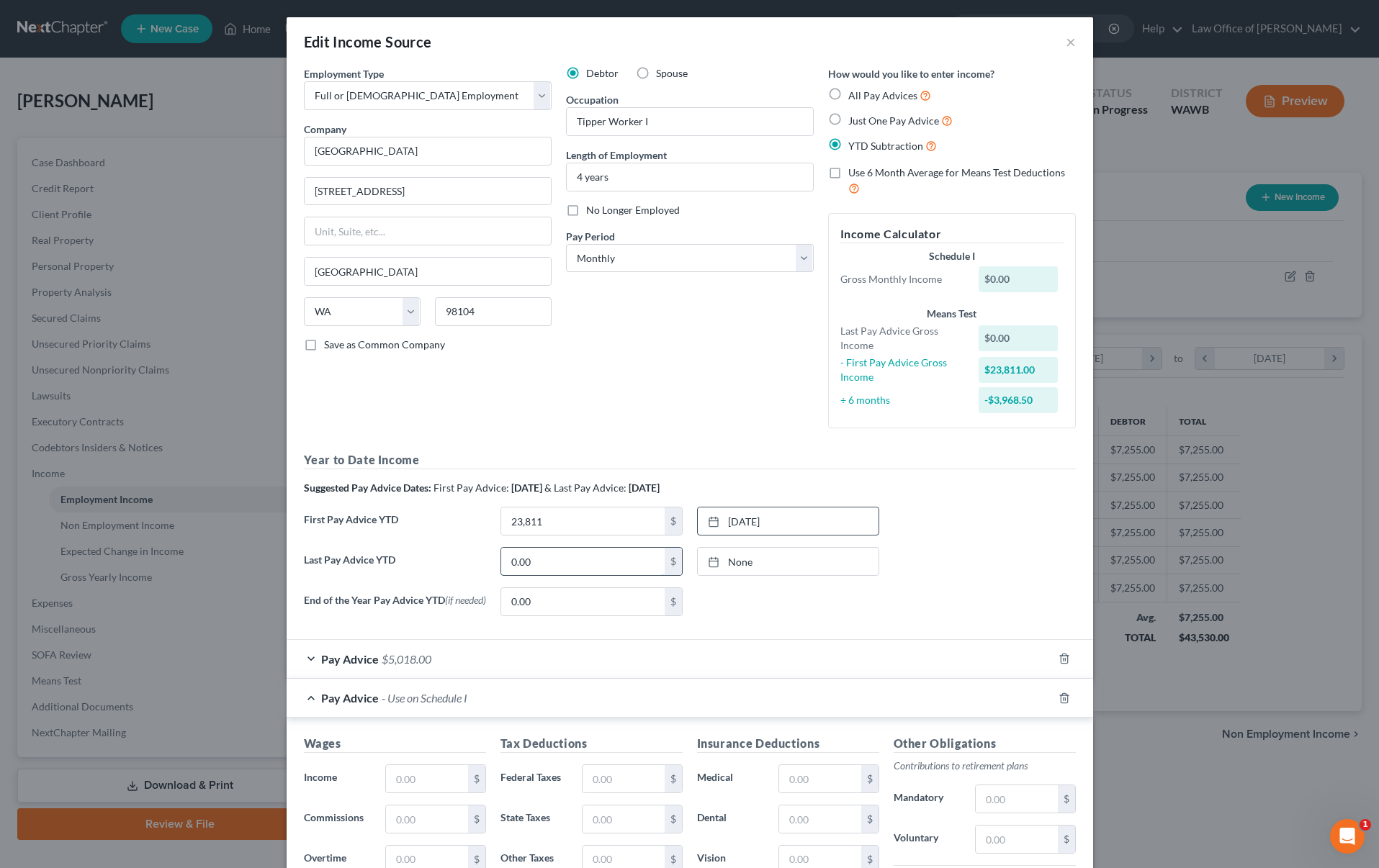
click at [562, 559] on input "0.00" at bounding box center [583, 561] width 164 height 27
type input "58,038"
click at [735, 559] on link "None" at bounding box center [788, 561] width 181 height 27
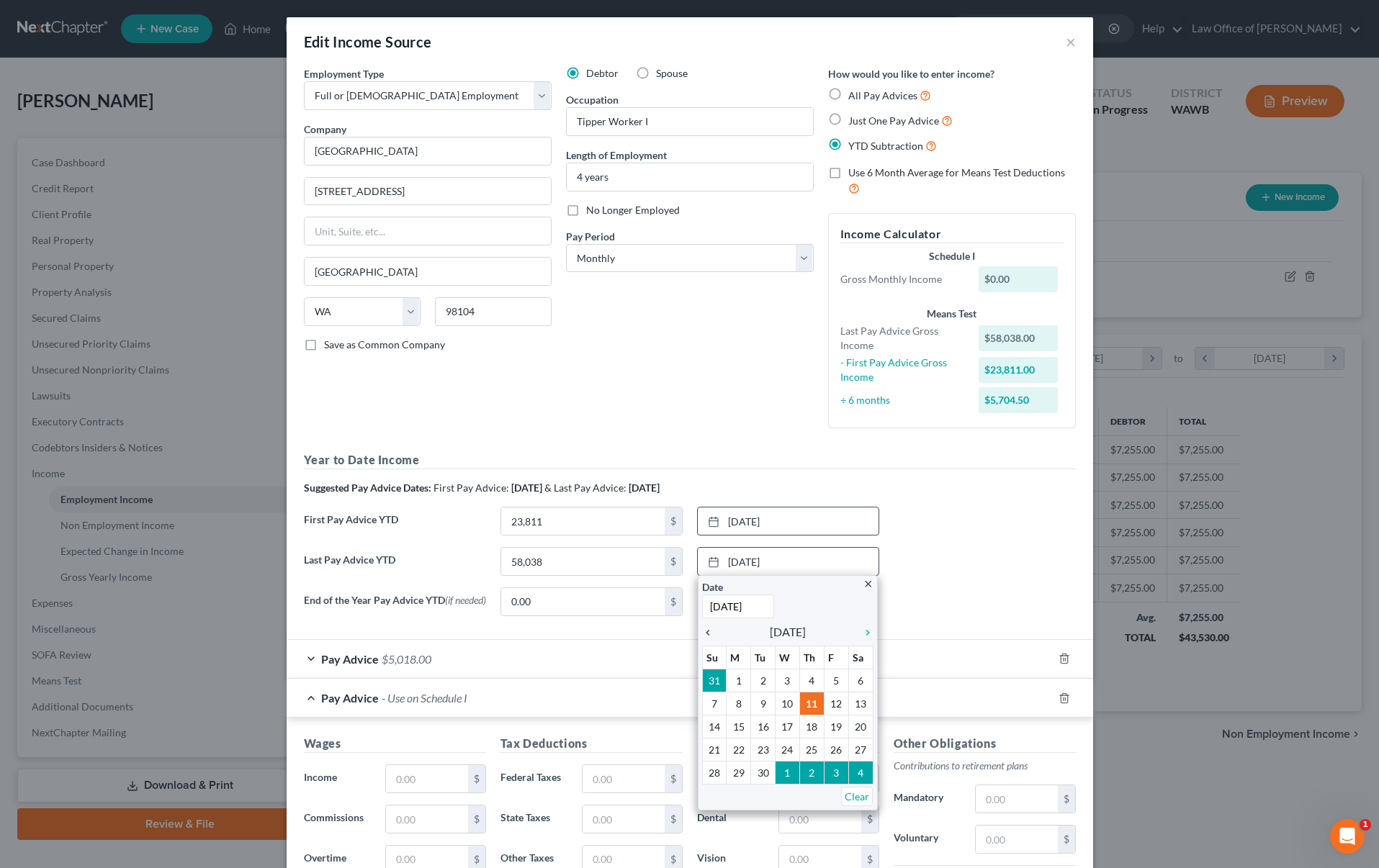
click at [711, 629] on icon "chevron_left" at bounding box center [711, 633] width 19 height 12
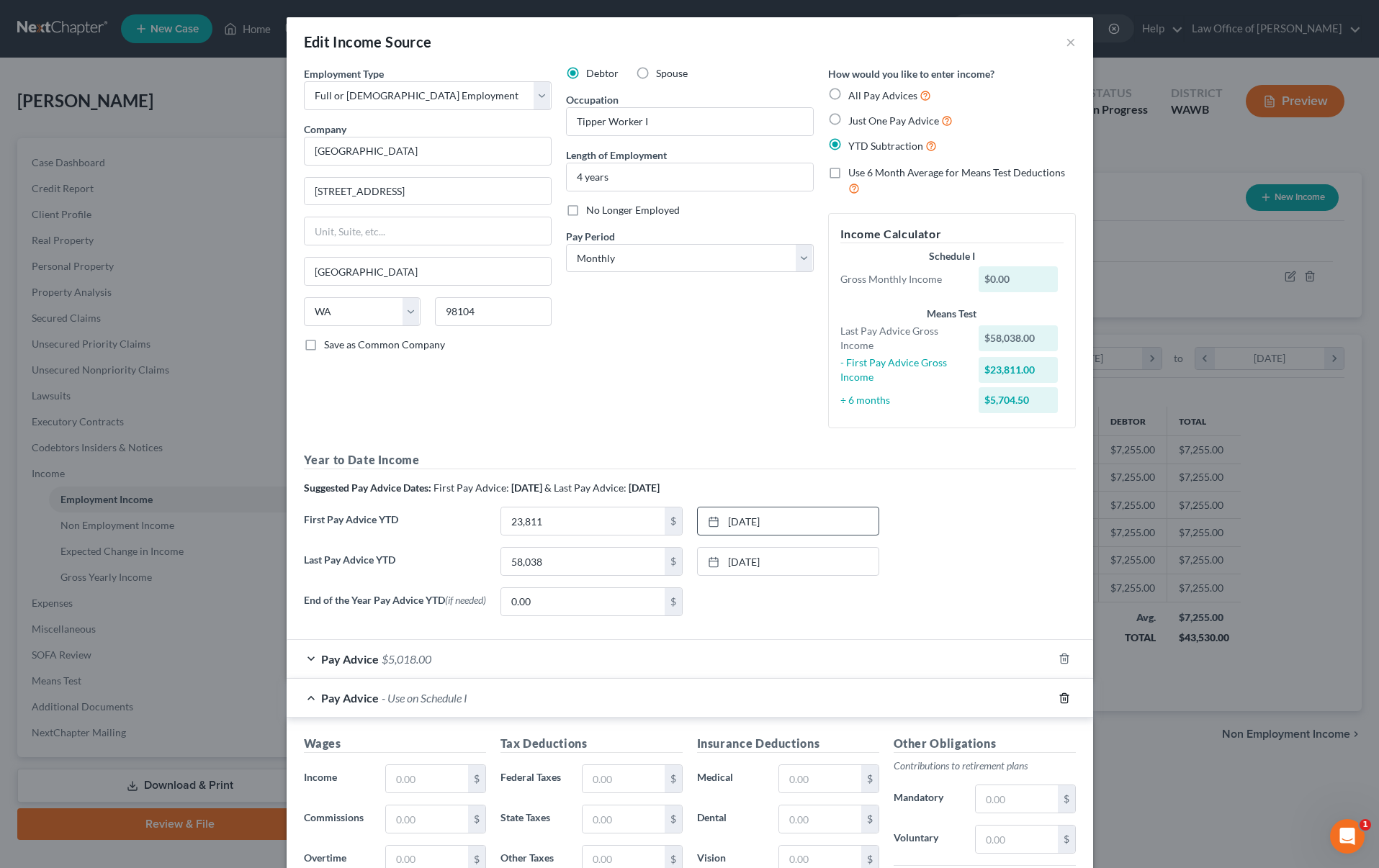
click at [1062, 703] on icon "button" at bounding box center [1064, 698] width 12 height 12
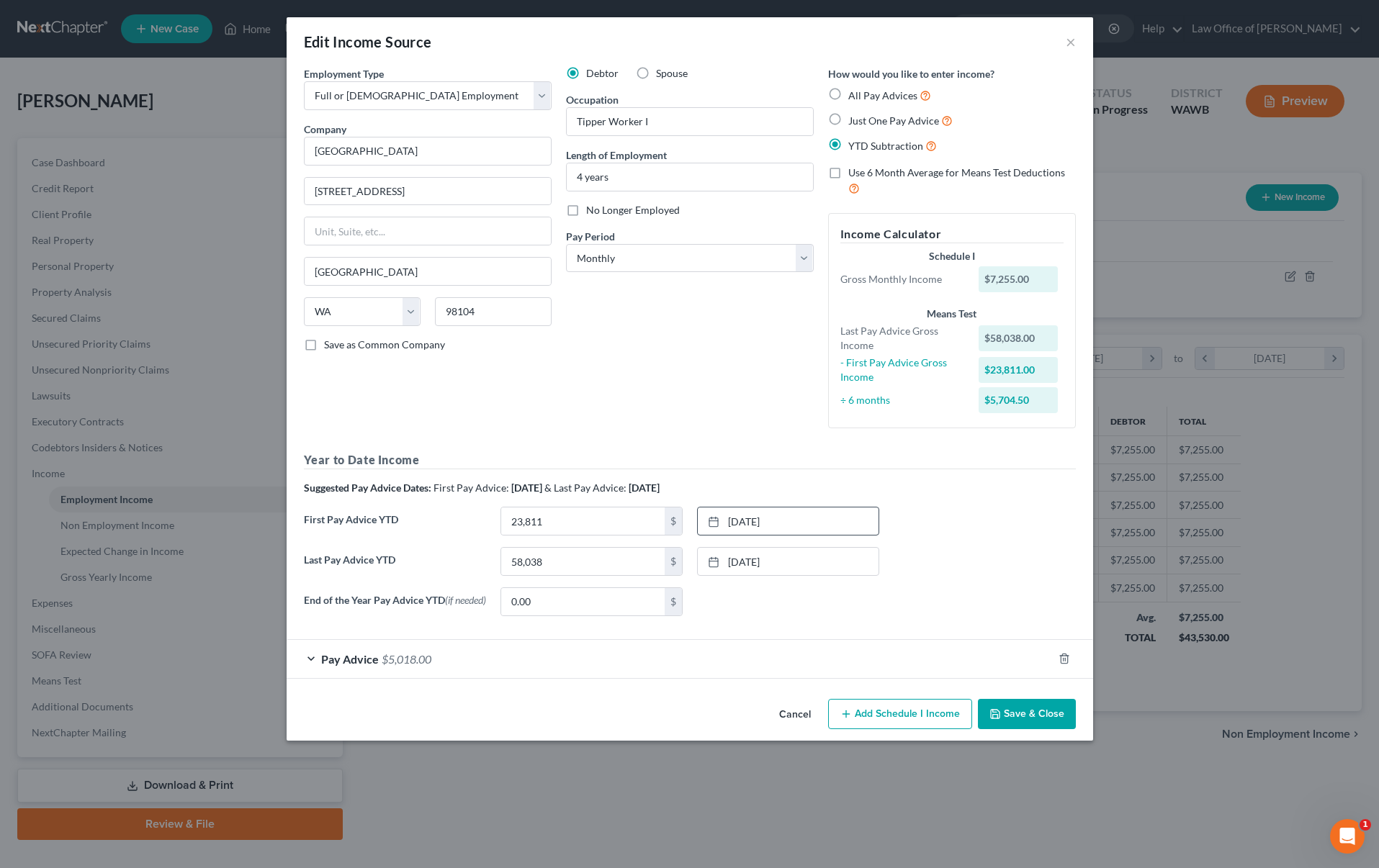
click at [987, 664] on div "Pay Advice $5,018.00" at bounding box center [670, 659] width 766 height 38
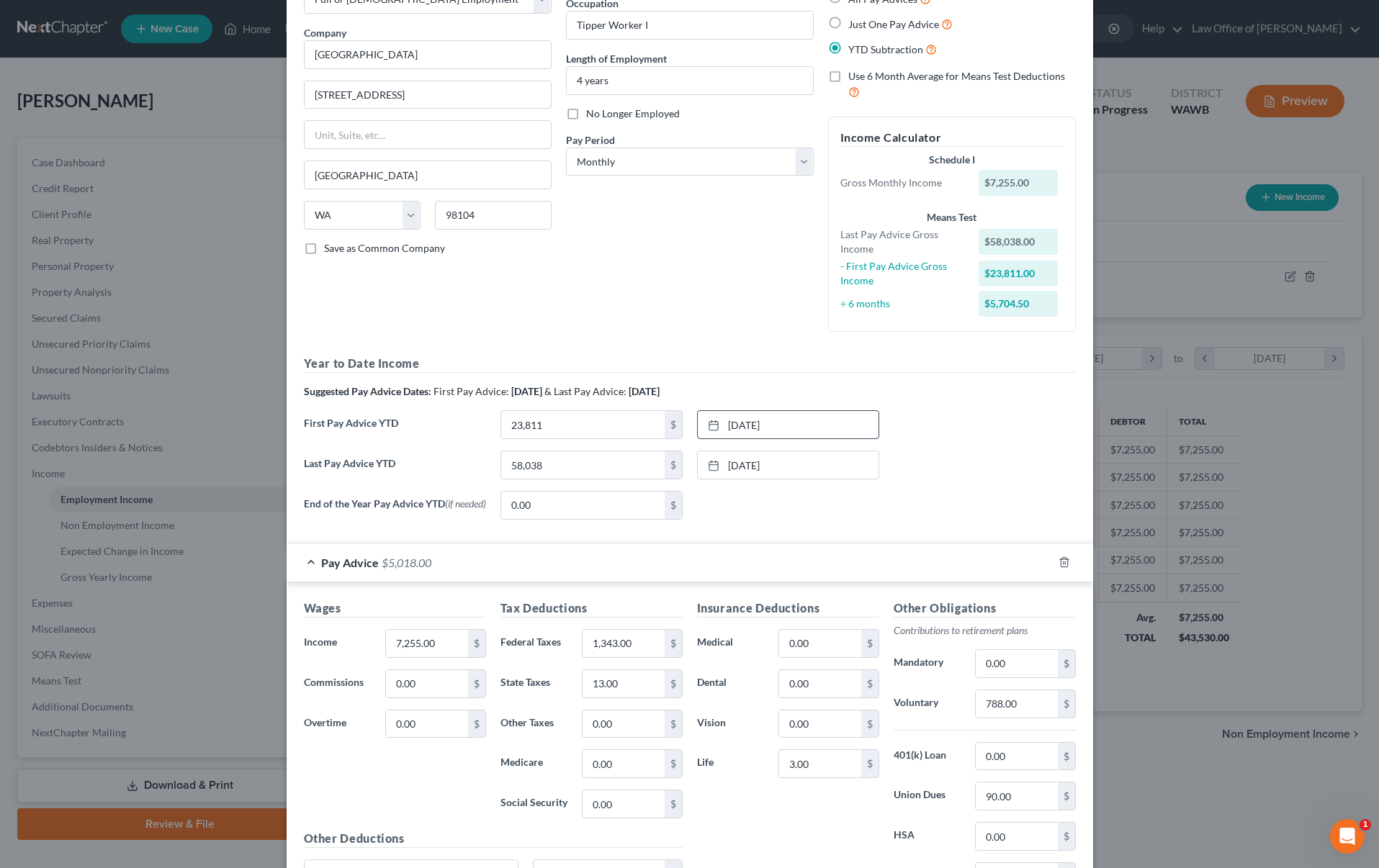
scroll to position [154, 0]
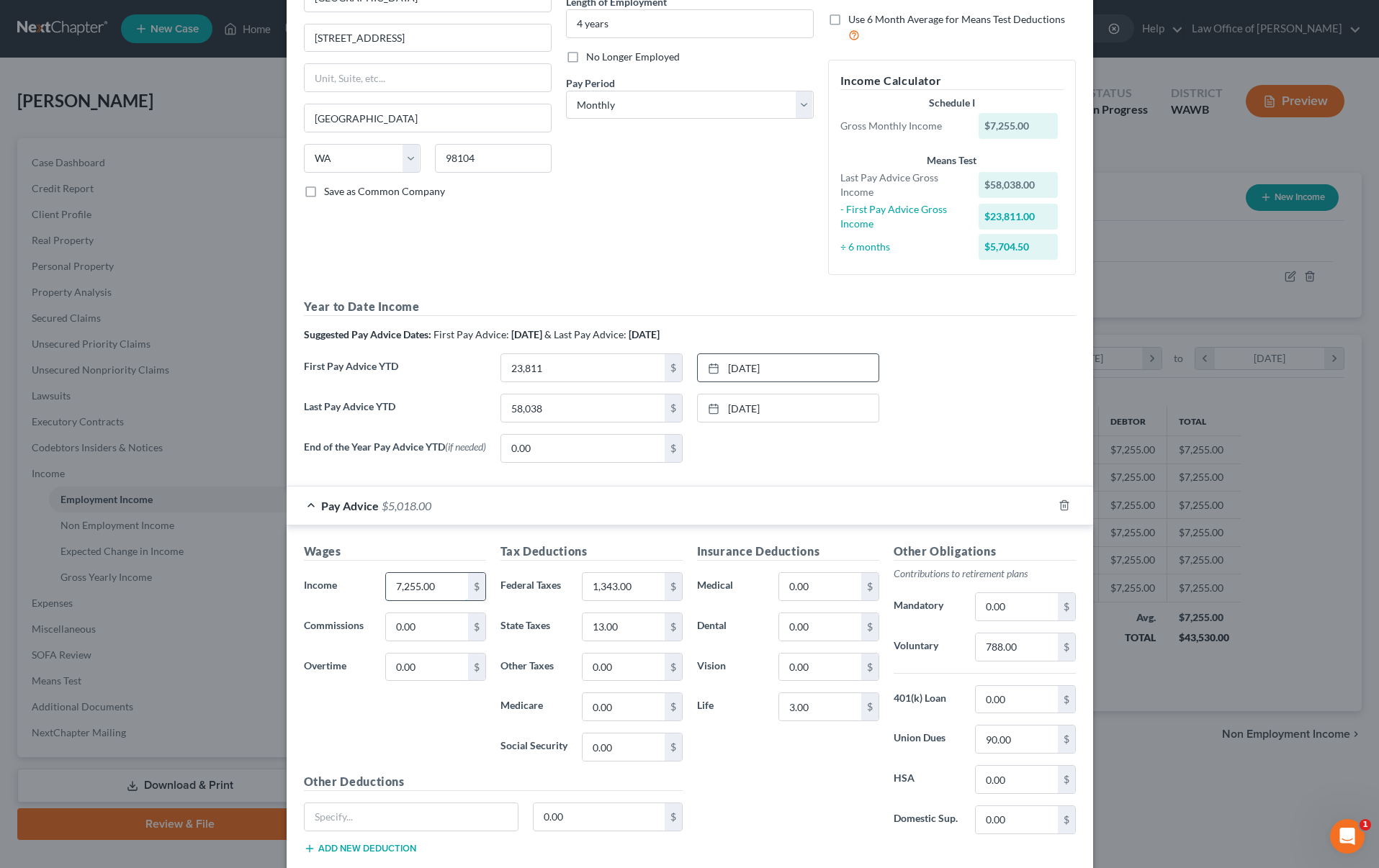
click at [448, 598] on input "7,255.00" at bounding box center [427, 587] width 81 height 27
type input "5,704.50"
click at [652, 599] on input "1,343.00" at bounding box center [624, 587] width 81 height 27
type input "97,200"
click at [1034, 654] on input "788.00" at bounding box center [1016, 647] width 81 height 27
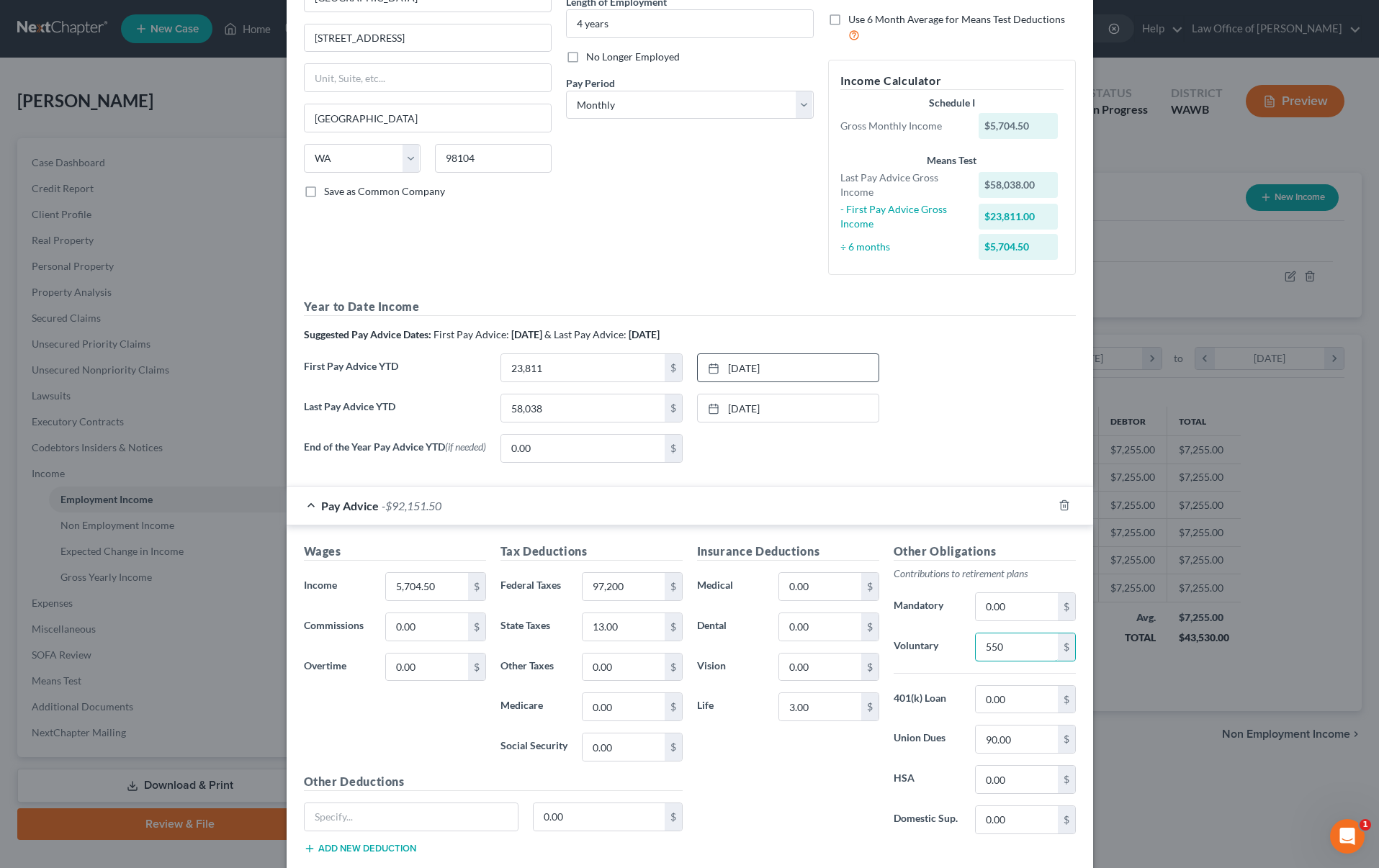
type input "550"
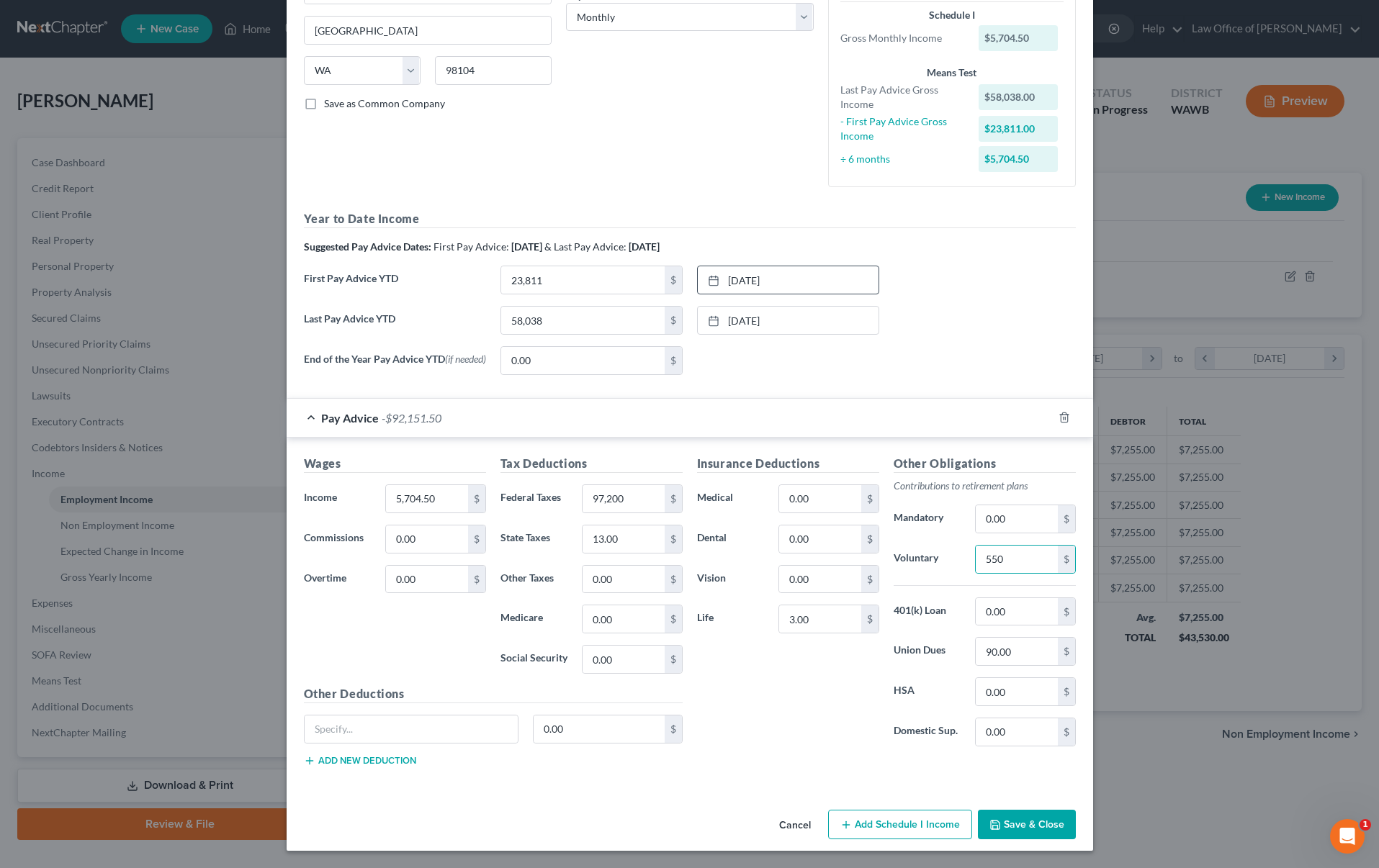
click at [1023, 823] on button "Save & Close" at bounding box center [1026, 825] width 98 height 31
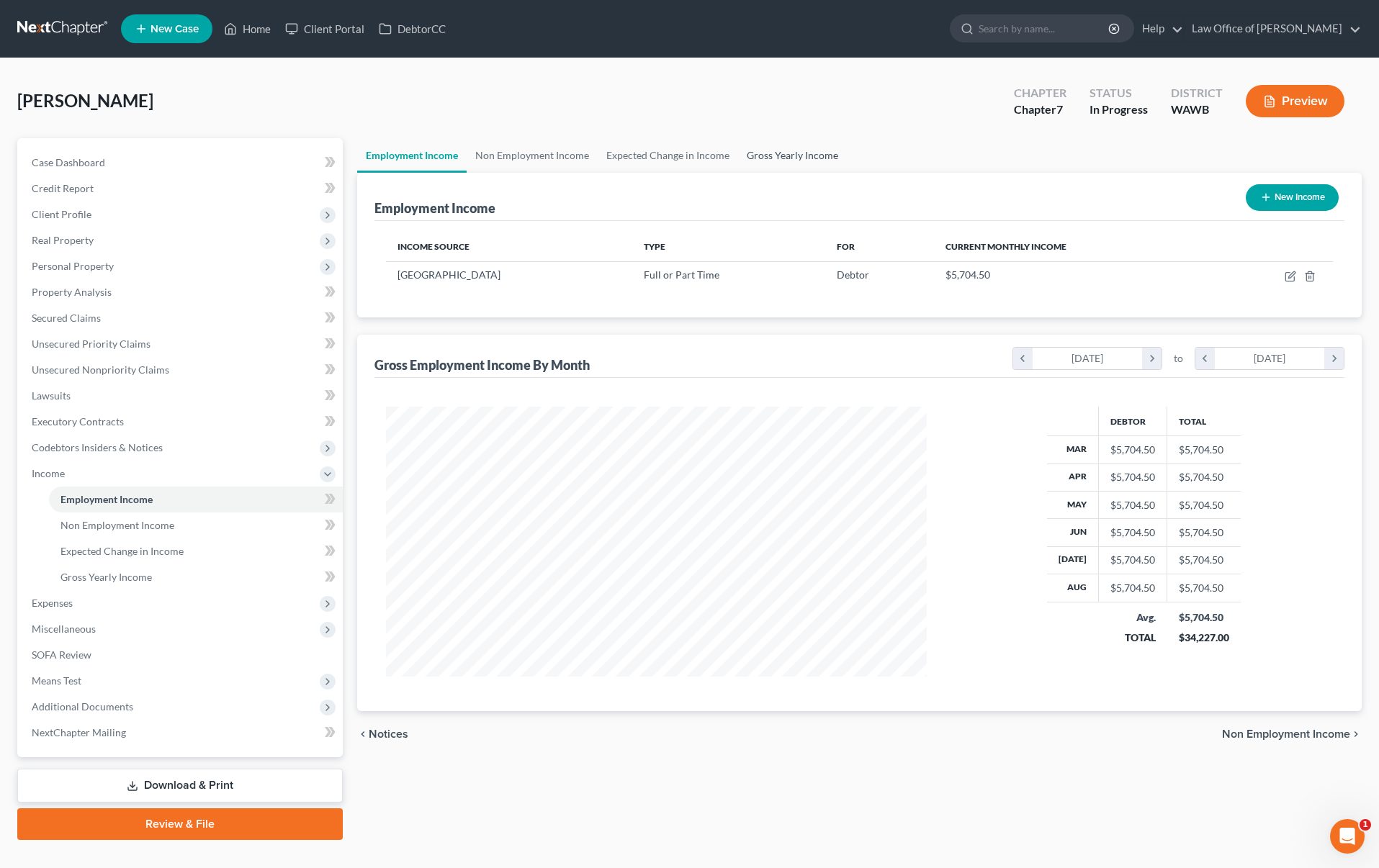
click at [775, 156] on link "Gross Yearly Income" at bounding box center [792, 155] width 109 height 34
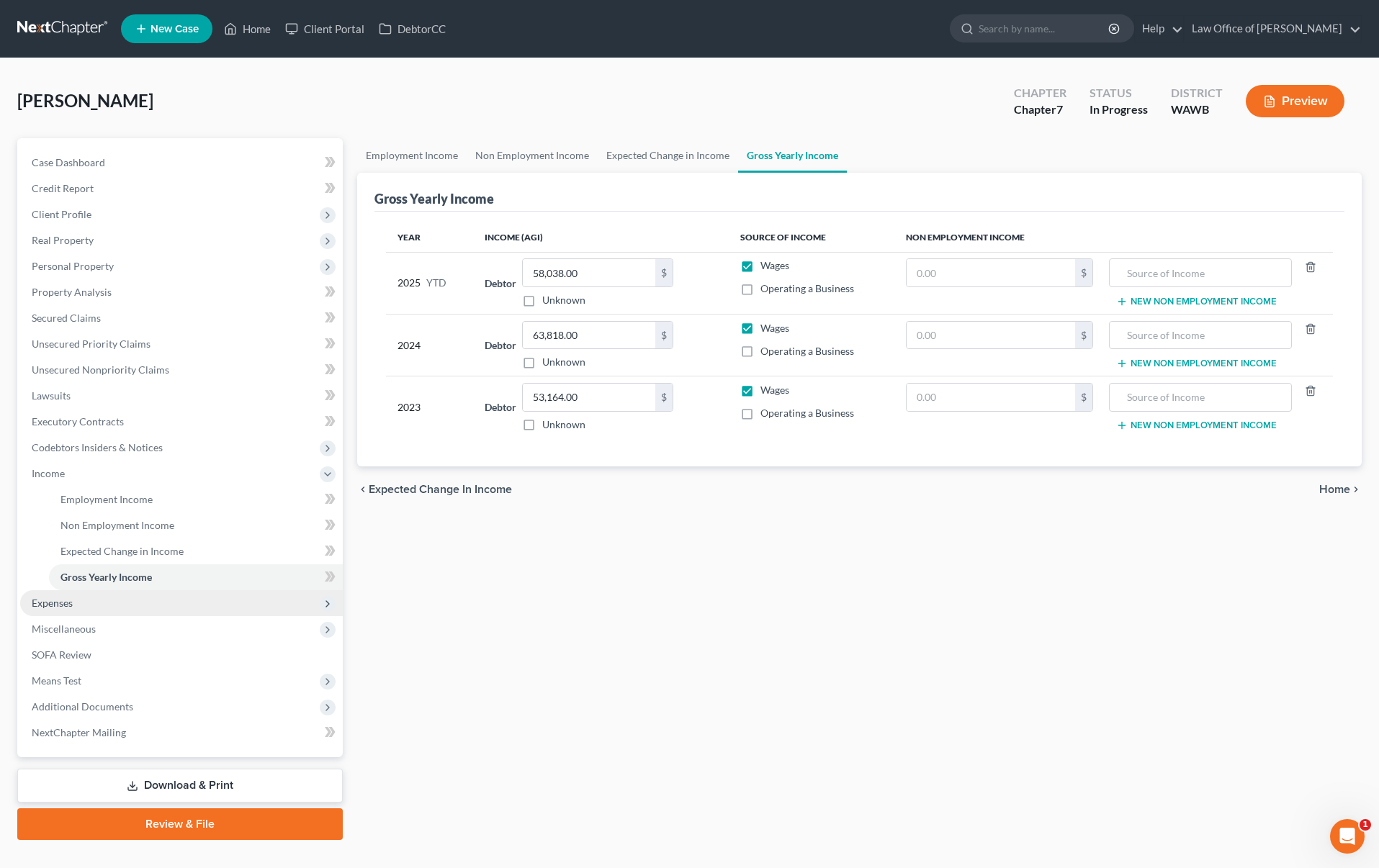
click at [161, 602] on span "Expenses" at bounding box center [182, 603] width 323 height 26
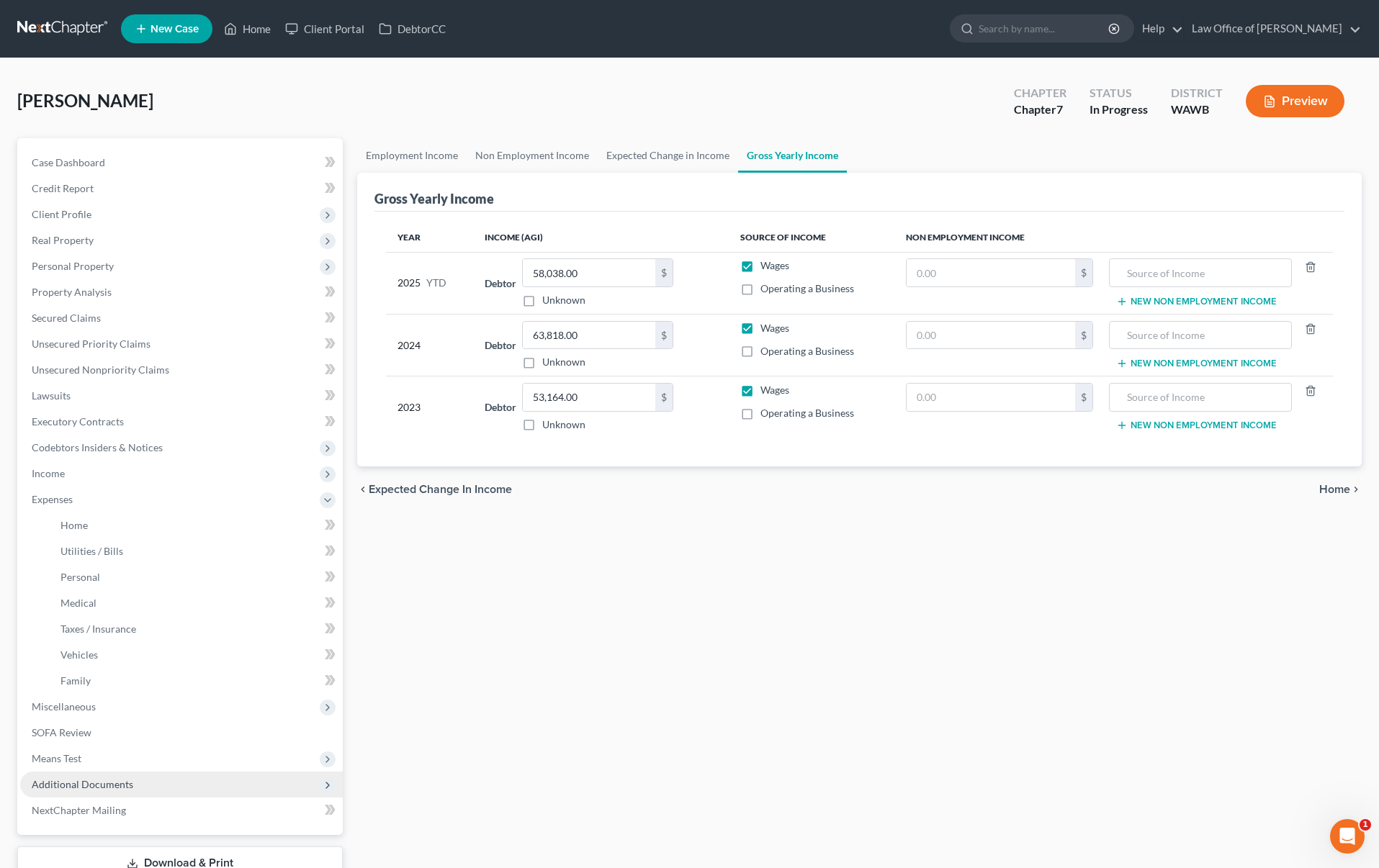
click at [141, 772] on span "Additional Documents" at bounding box center [182, 784] width 323 height 26
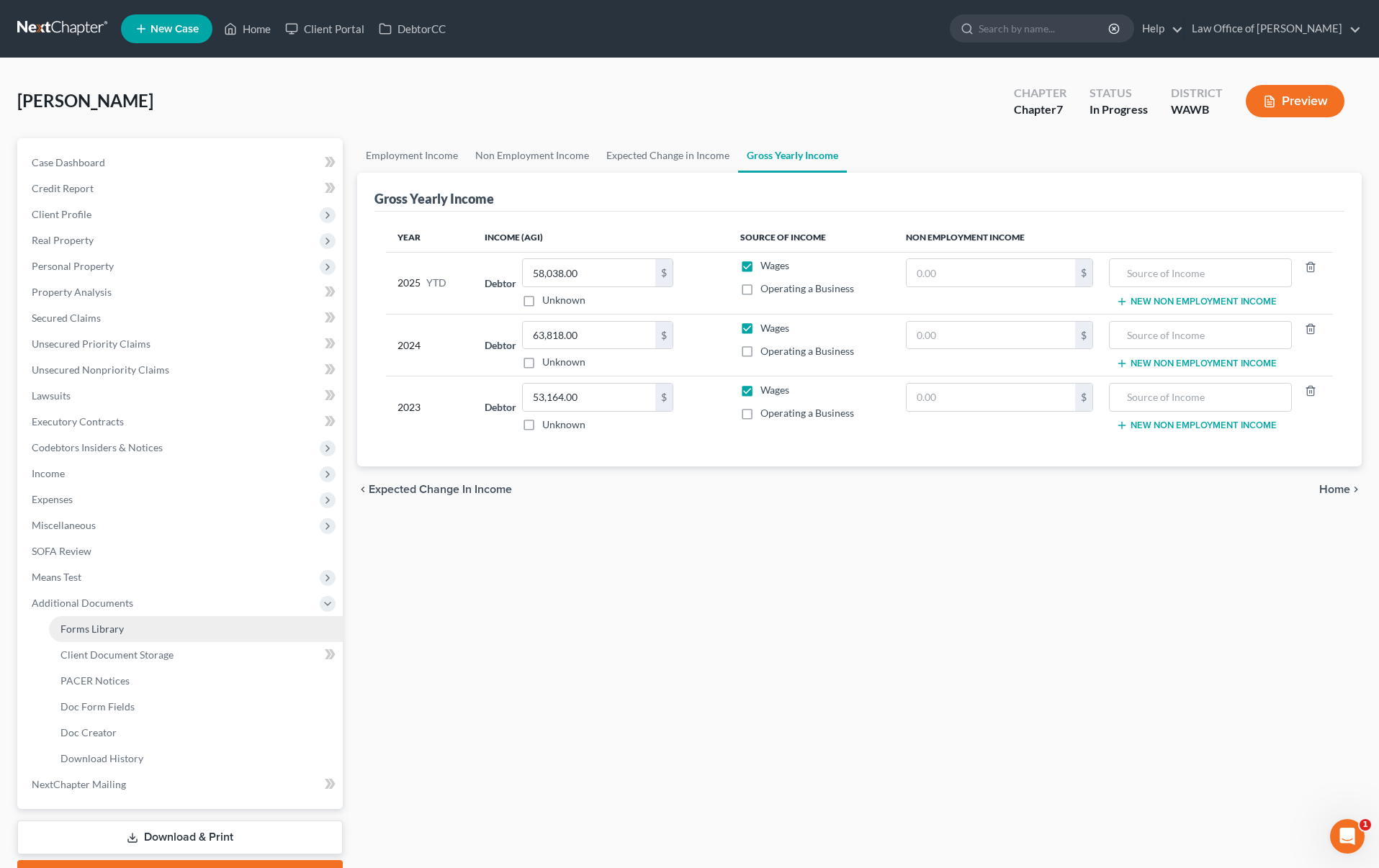
click at [129, 631] on link "Forms Library" at bounding box center [196, 629] width 294 height 26
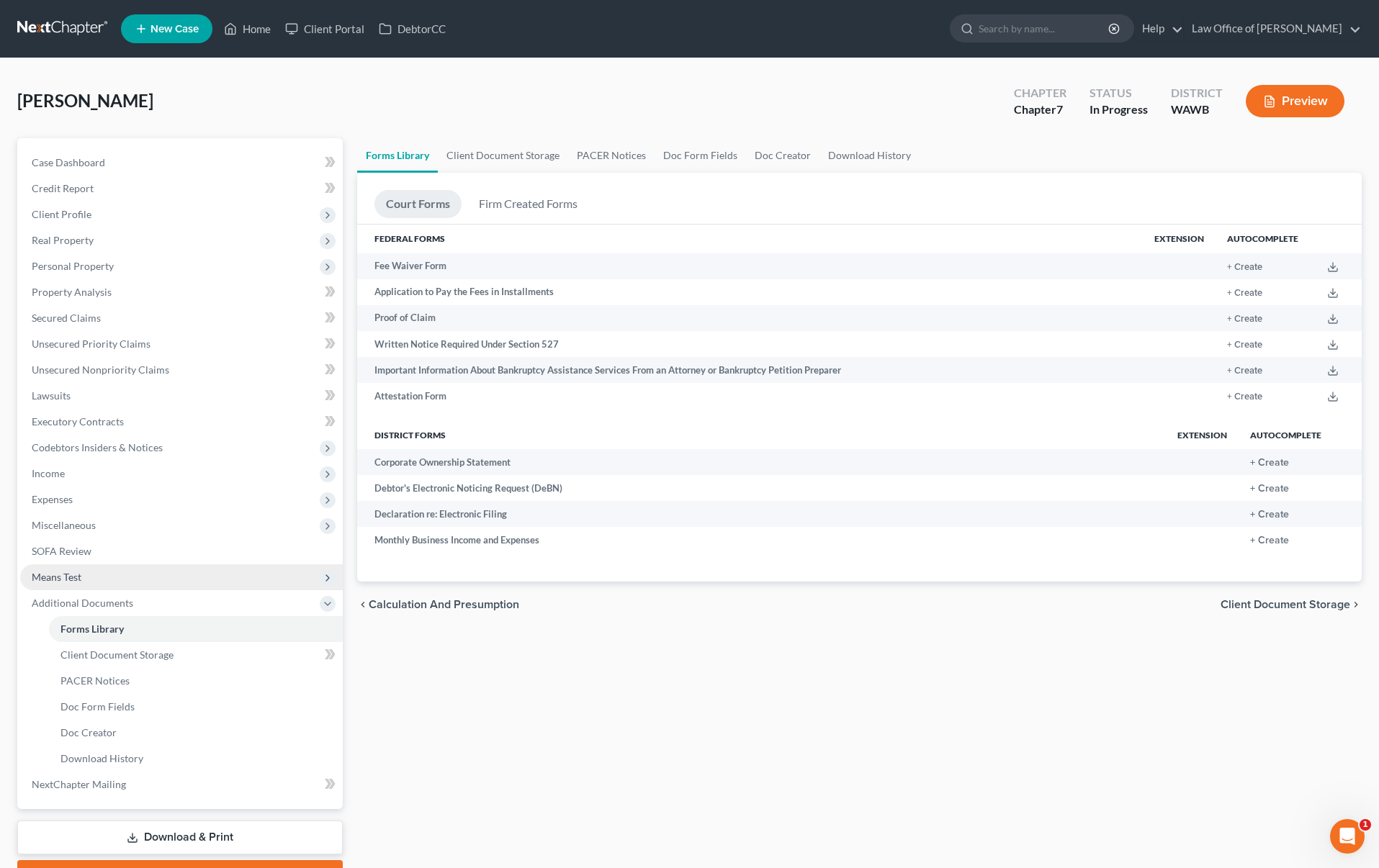
click at [141, 577] on span "Means Test" at bounding box center [182, 577] width 323 height 26
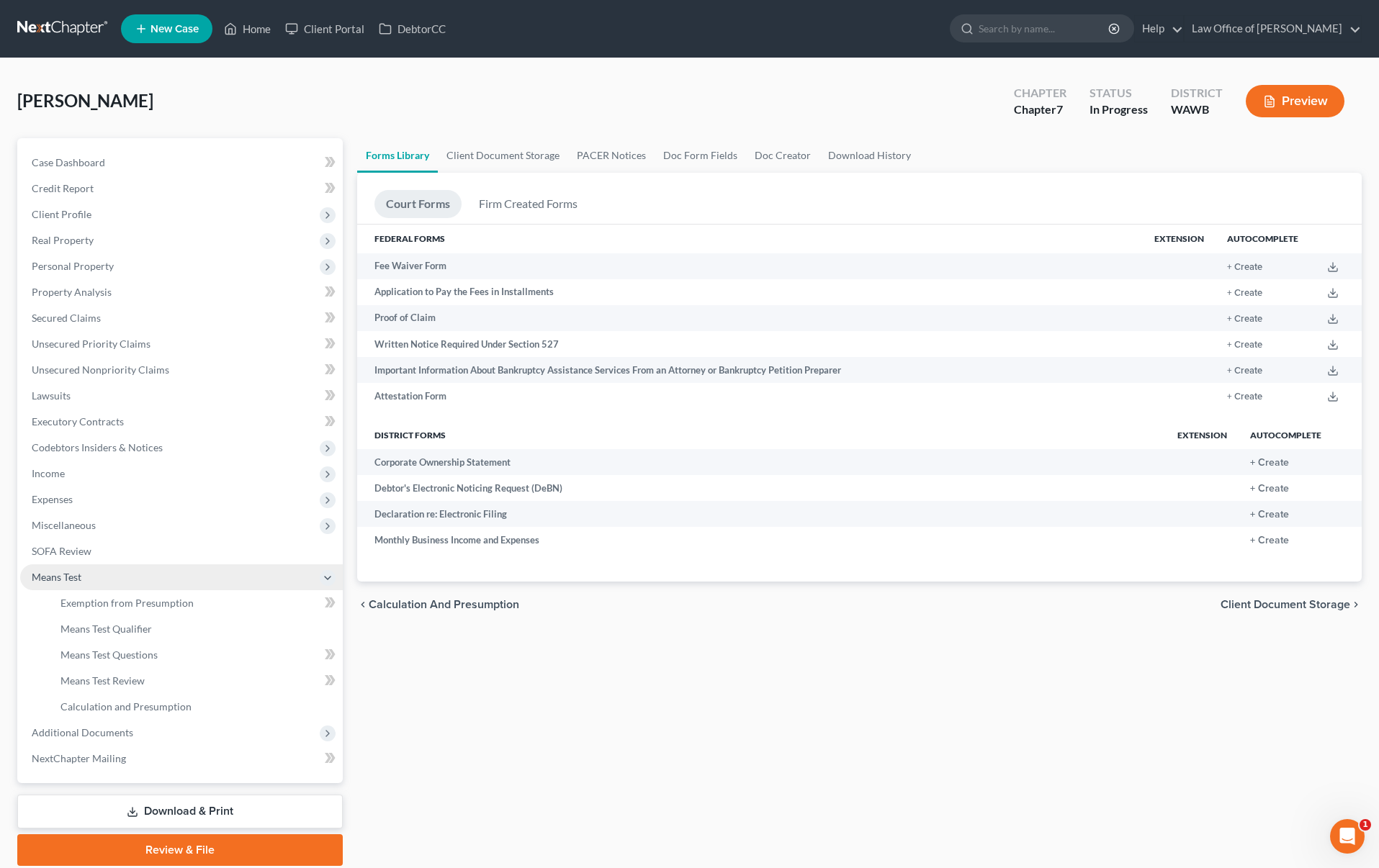
click at [150, 587] on span "Means Test" at bounding box center [182, 577] width 323 height 26
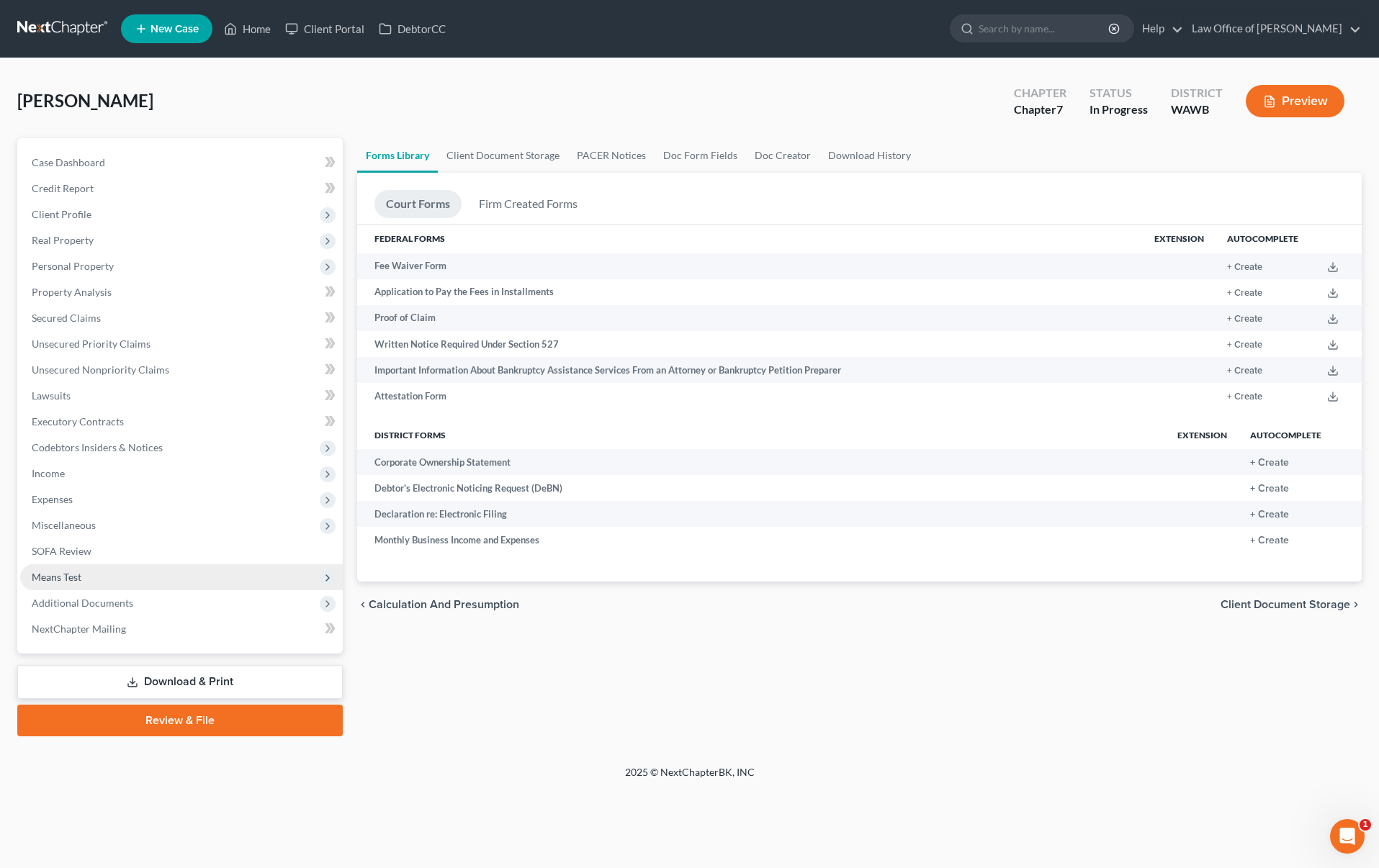
click at [148, 578] on span "Means Test" at bounding box center [182, 577] width 323 height 26
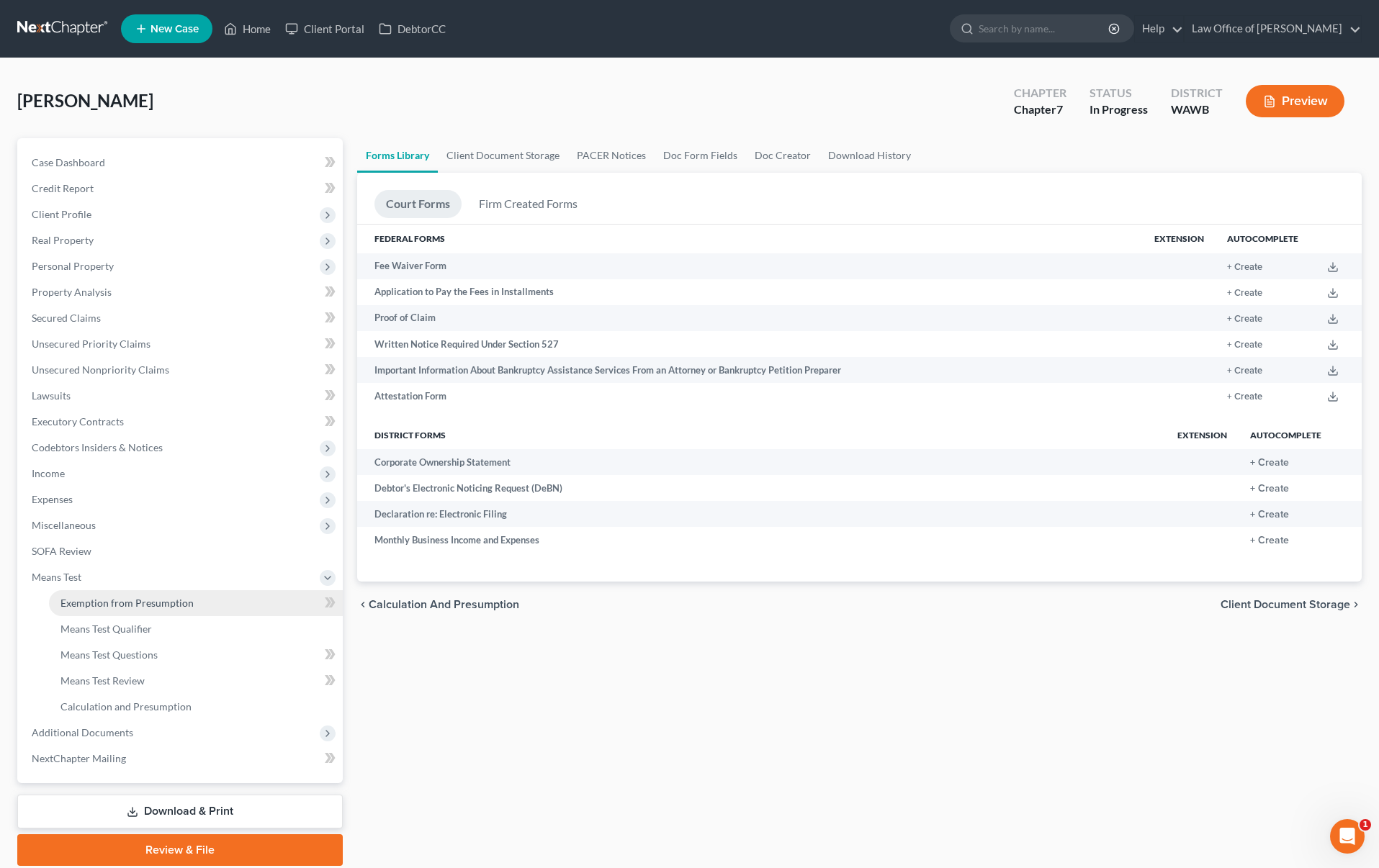
click at [148, 606] on span "Exemption from Presumption" at bounding box center [127, 603] width 133 height 13
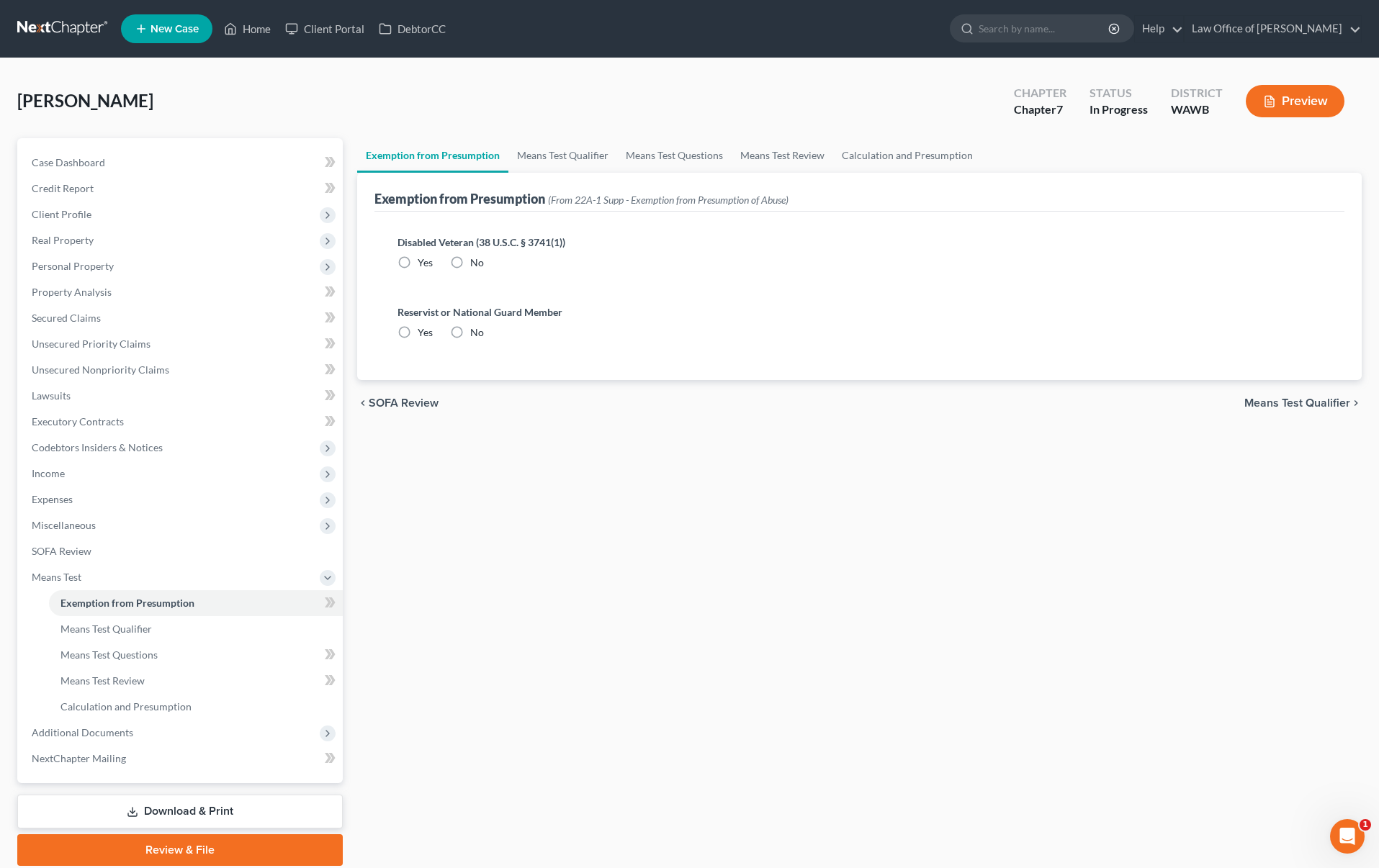
click at [471, 260] on span "No" at bounding box center [476, 262] width 13 height 13
click at [476, 260] on input "No" at bounding box center [481, 260] width 9 height 9
radio input "true"
click at [470, 335] on label "No" at bounding box center [476, 332] width 13 height 14
click at [476, 335] on input "No" at bounding box center [481, 330] width 9 height 9
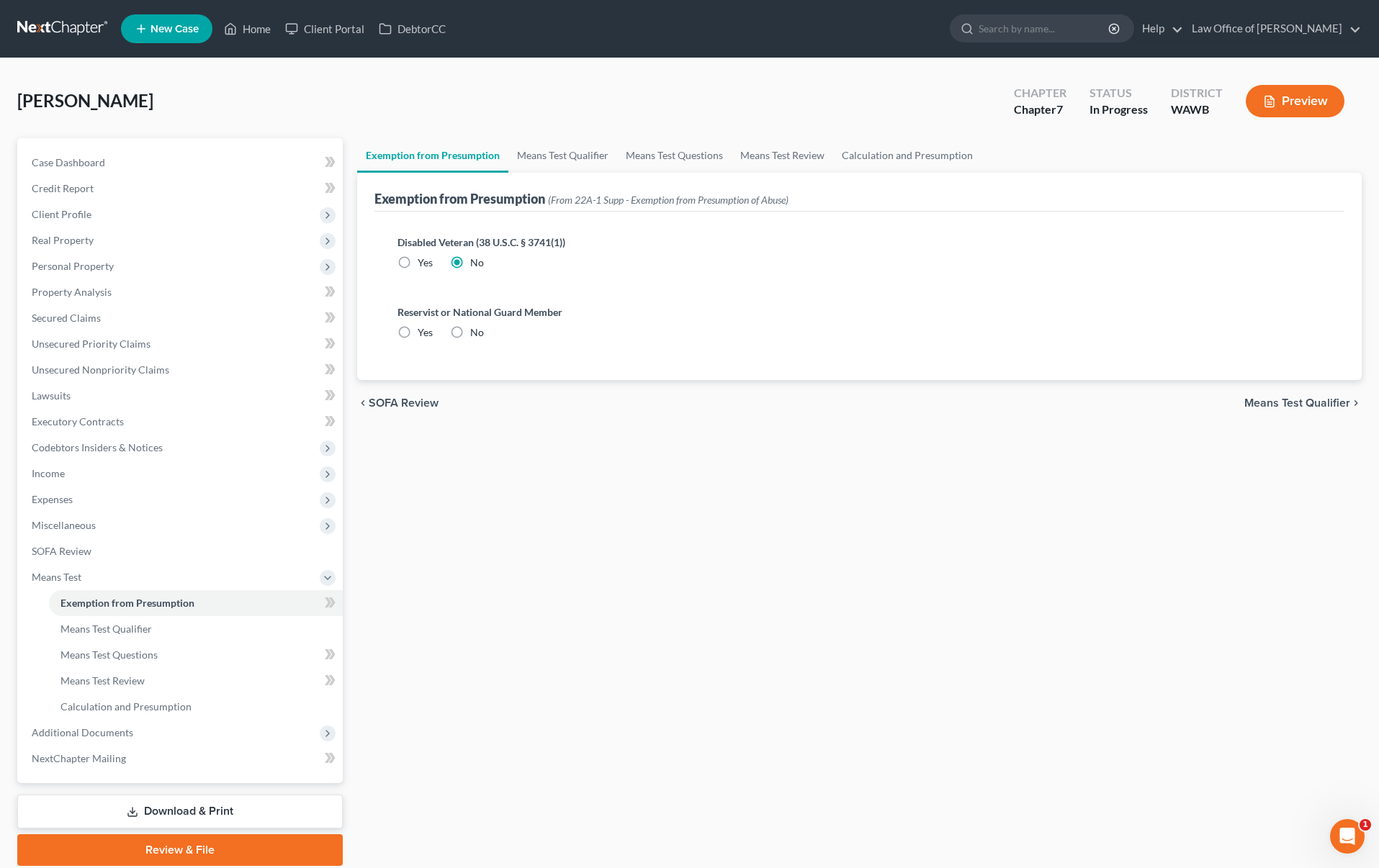
radio input "true"
click at [894, 157] on link "Calculation and Presumption" at bounding box center [907, 155] width 148 height 34
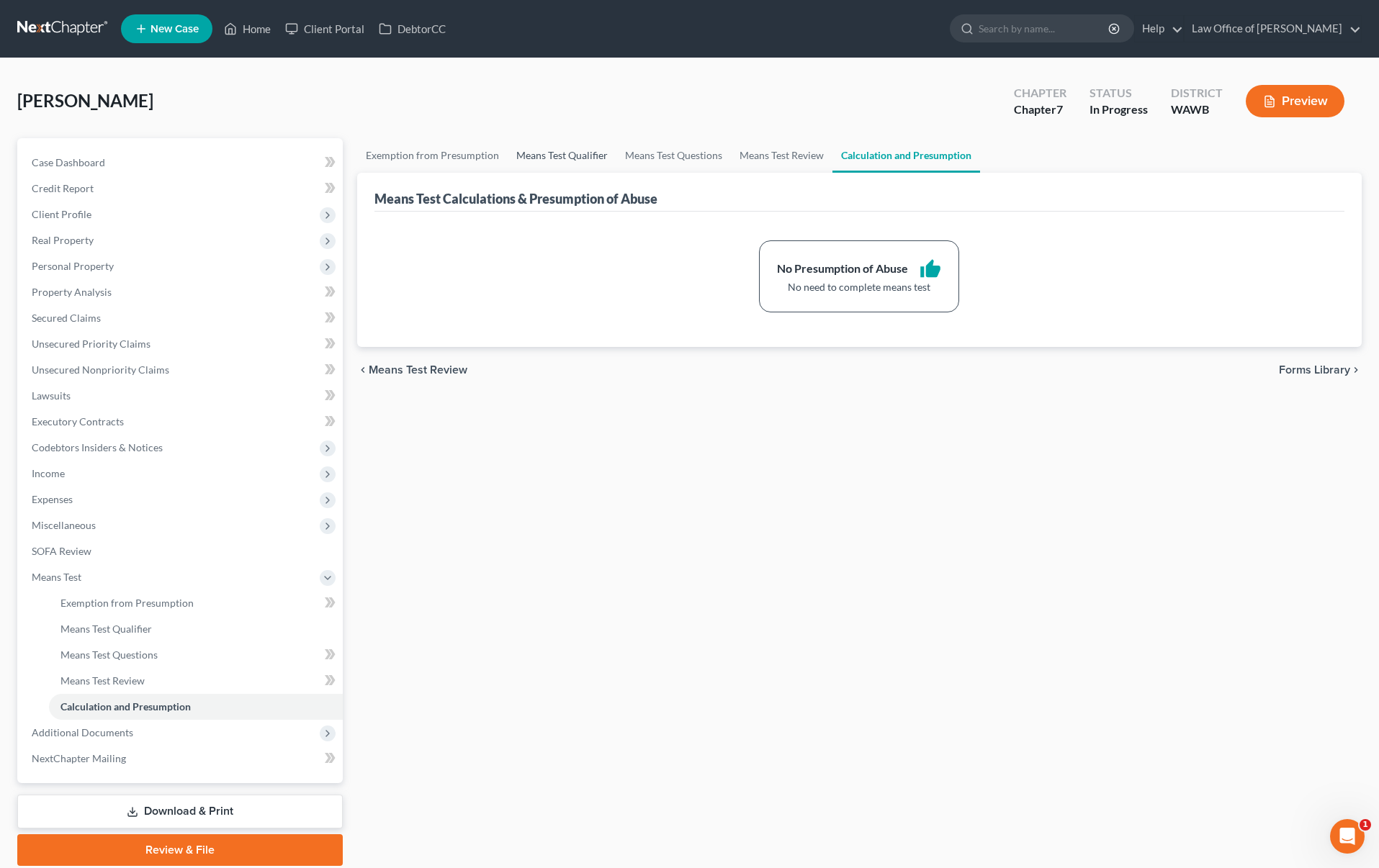
click at [574, 162] on link "Means Test Qualifier" at bounding box center [562, 155] width 109 height 34
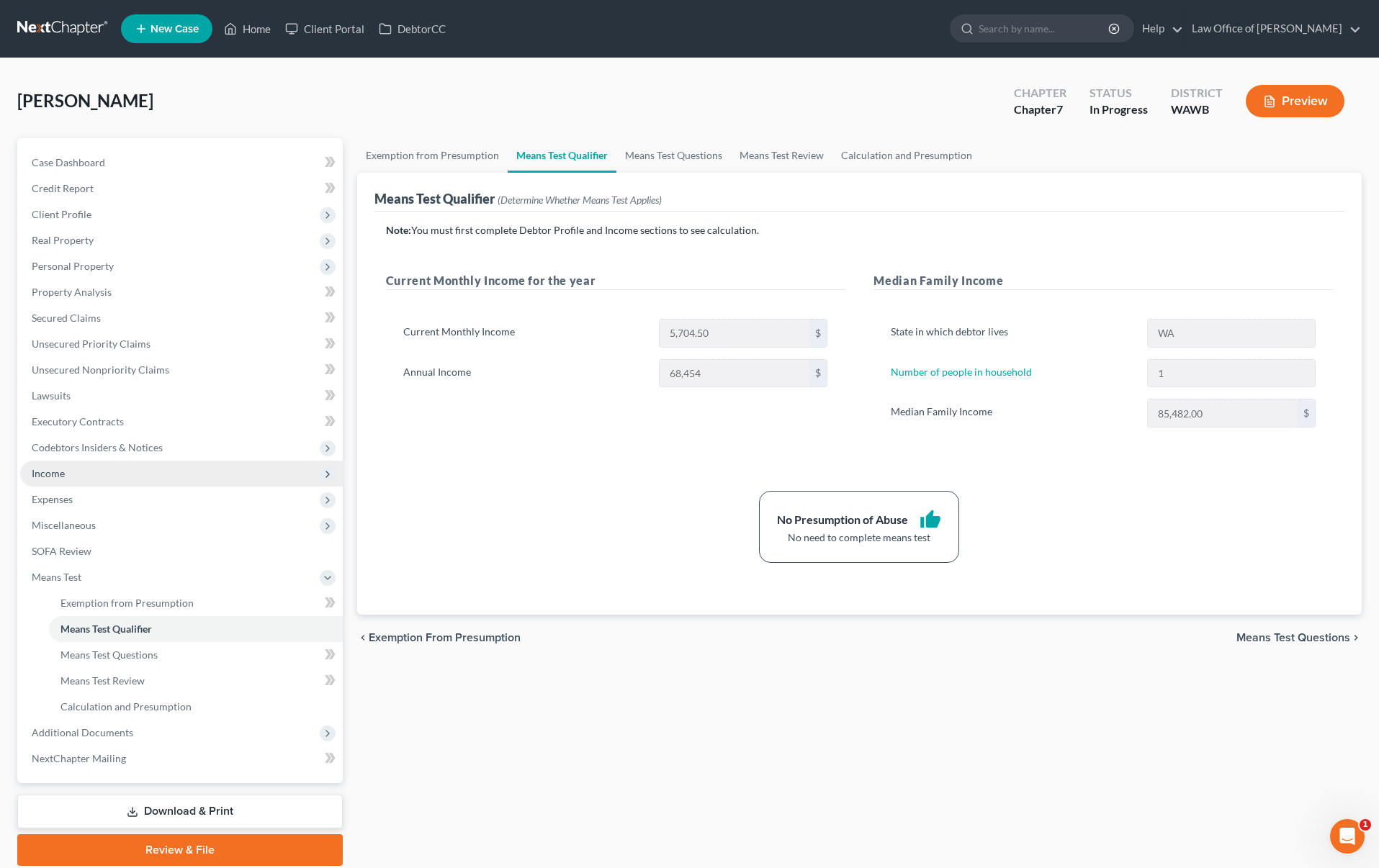
click at [222, 469] on span "Income" at bounding box center [182, 473] width 323 height 26
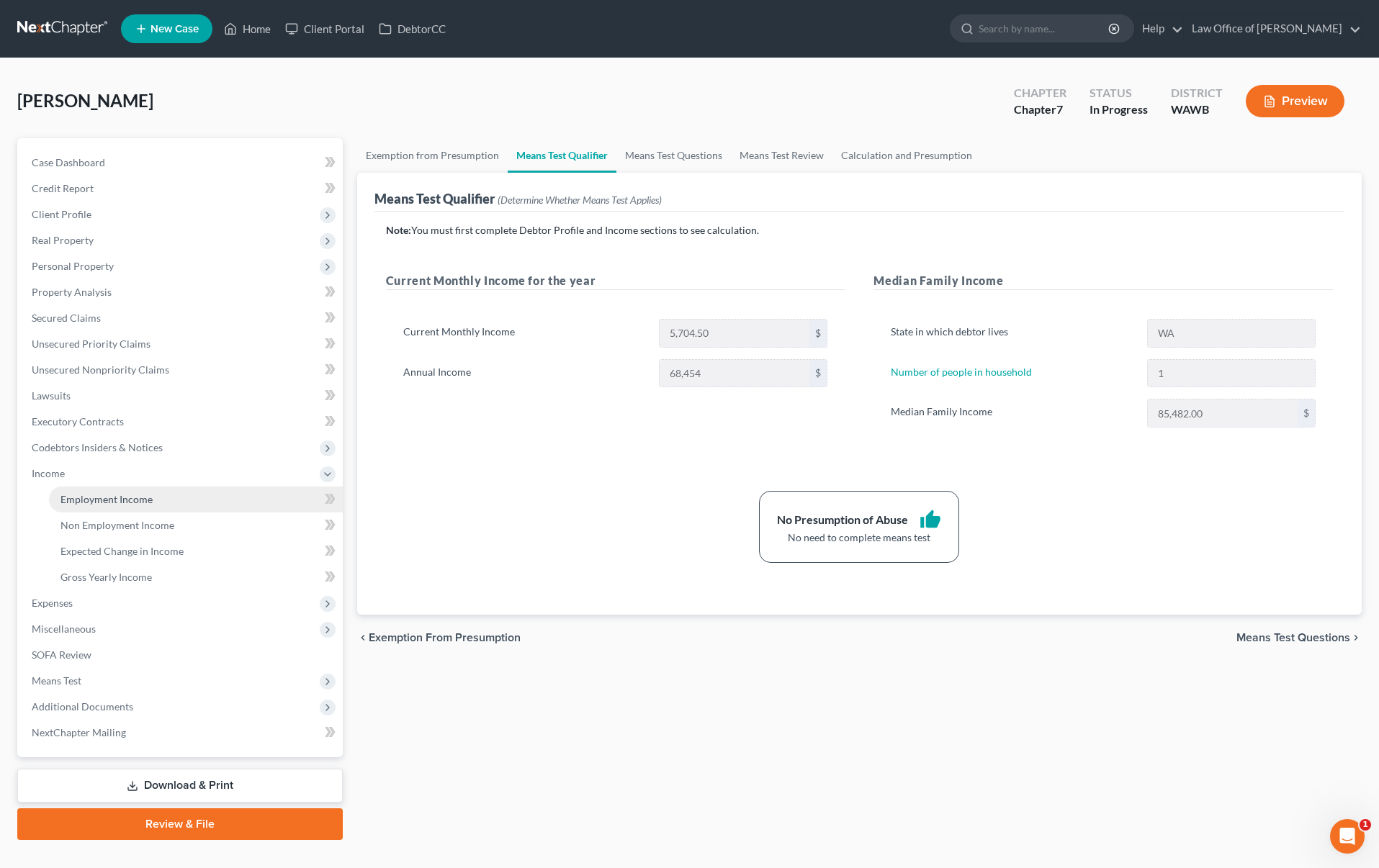
click at [209, 503] on link "Employment Income" at bounding box center [196, 499] width 294 height 26
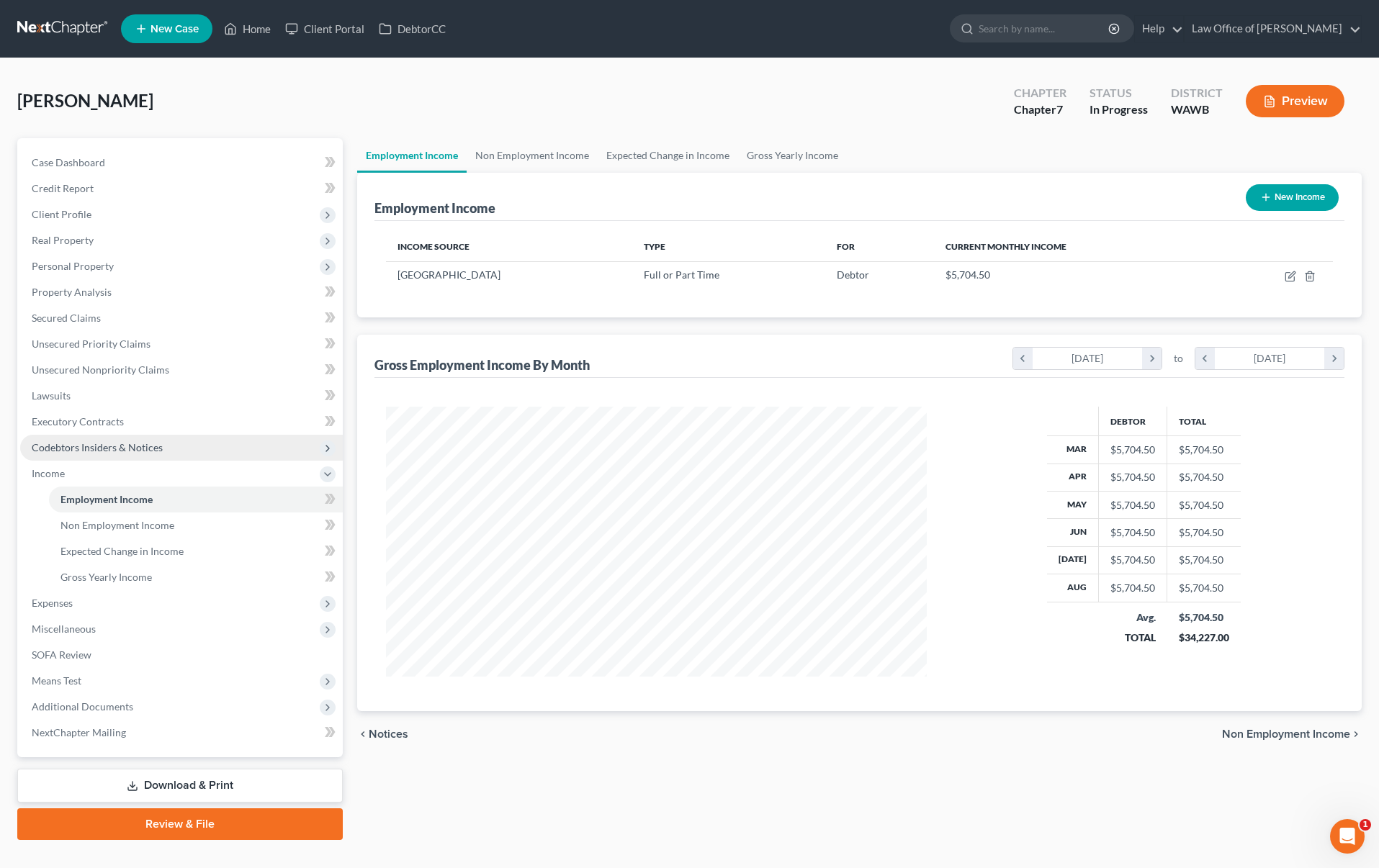
scroll to position [270, 569]
click at [1291, 278] on icon "button" at bounding box center [1290, 277] width 12 height 12
select select "0"
select select "50"
select select "0"
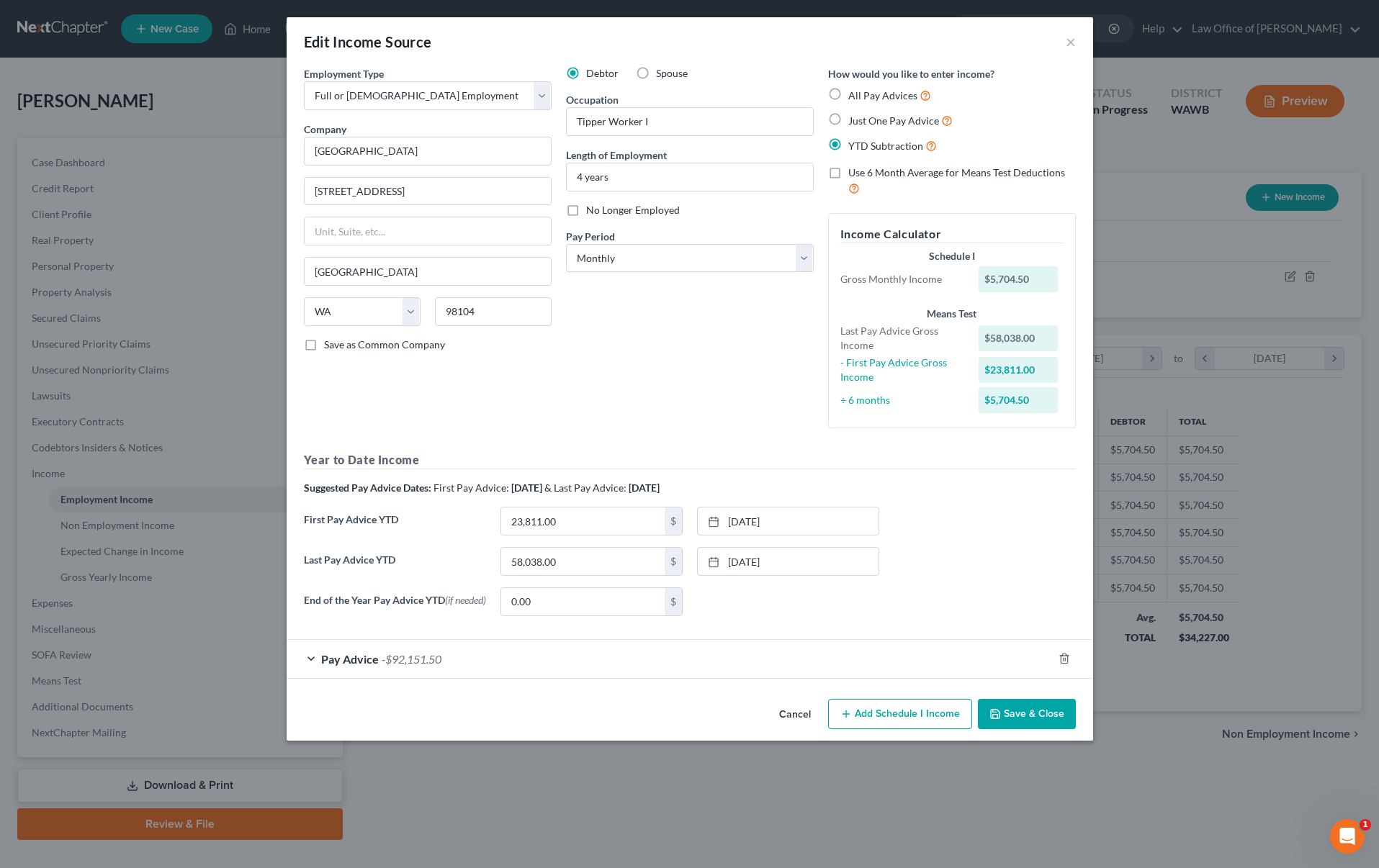
click at [1033, 671] on div "Pay Advice -$92,151.50" at bounding box center [670, 659] width 766 height 38
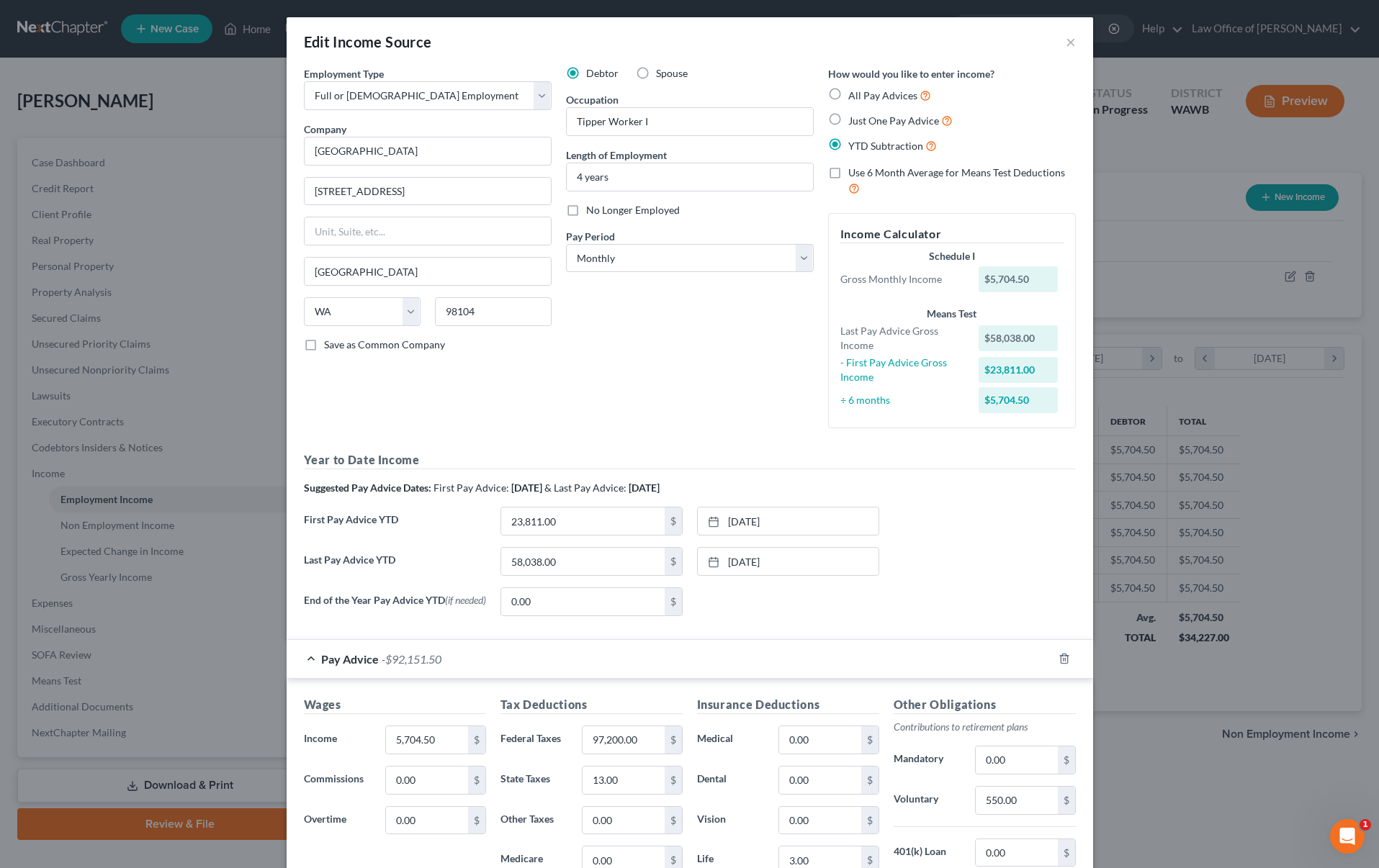
scroll to position [245, 0]
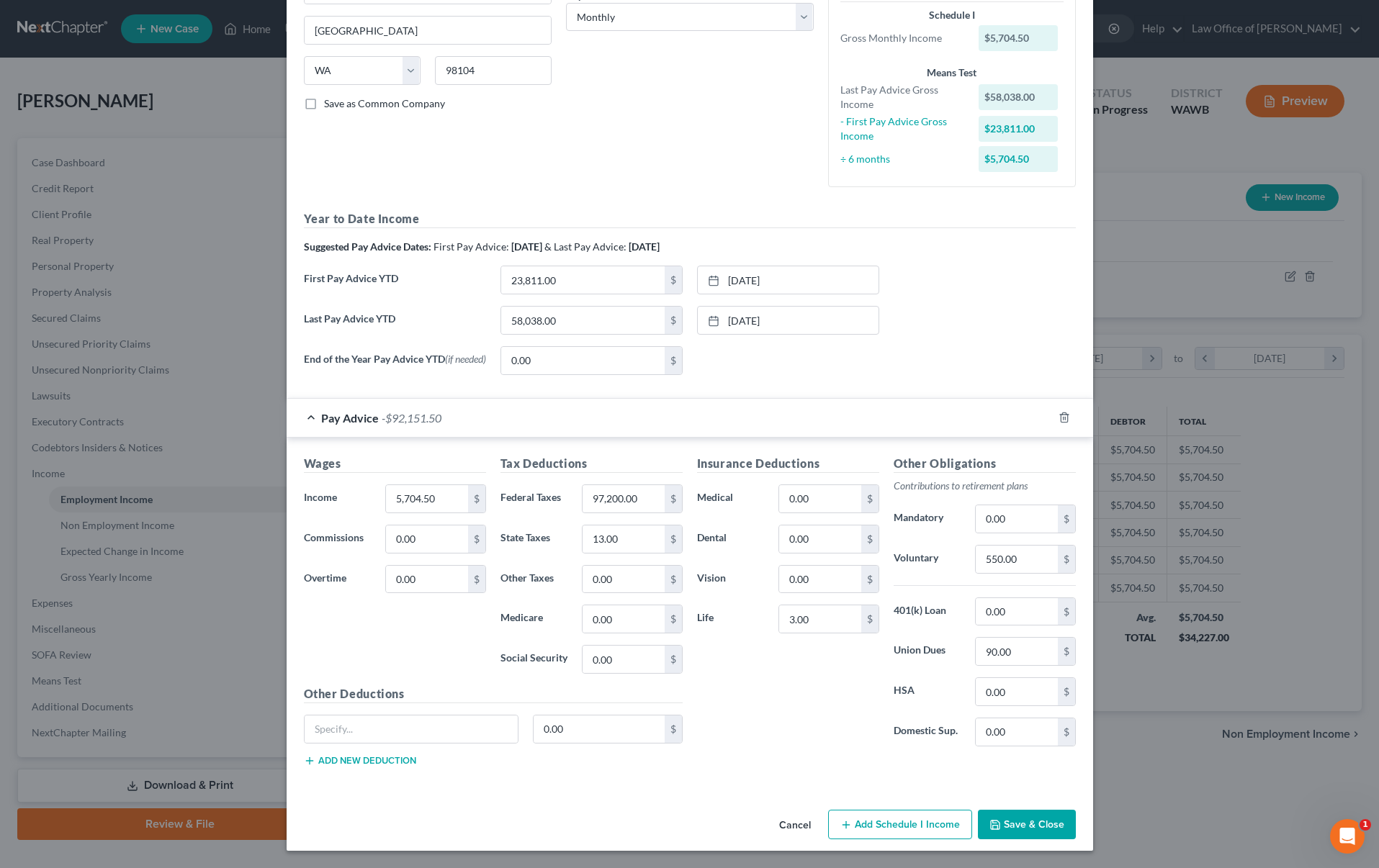
click at [1044, 817] on button "Save & Close" at bounding box center [1026, 825] width 98 height 31
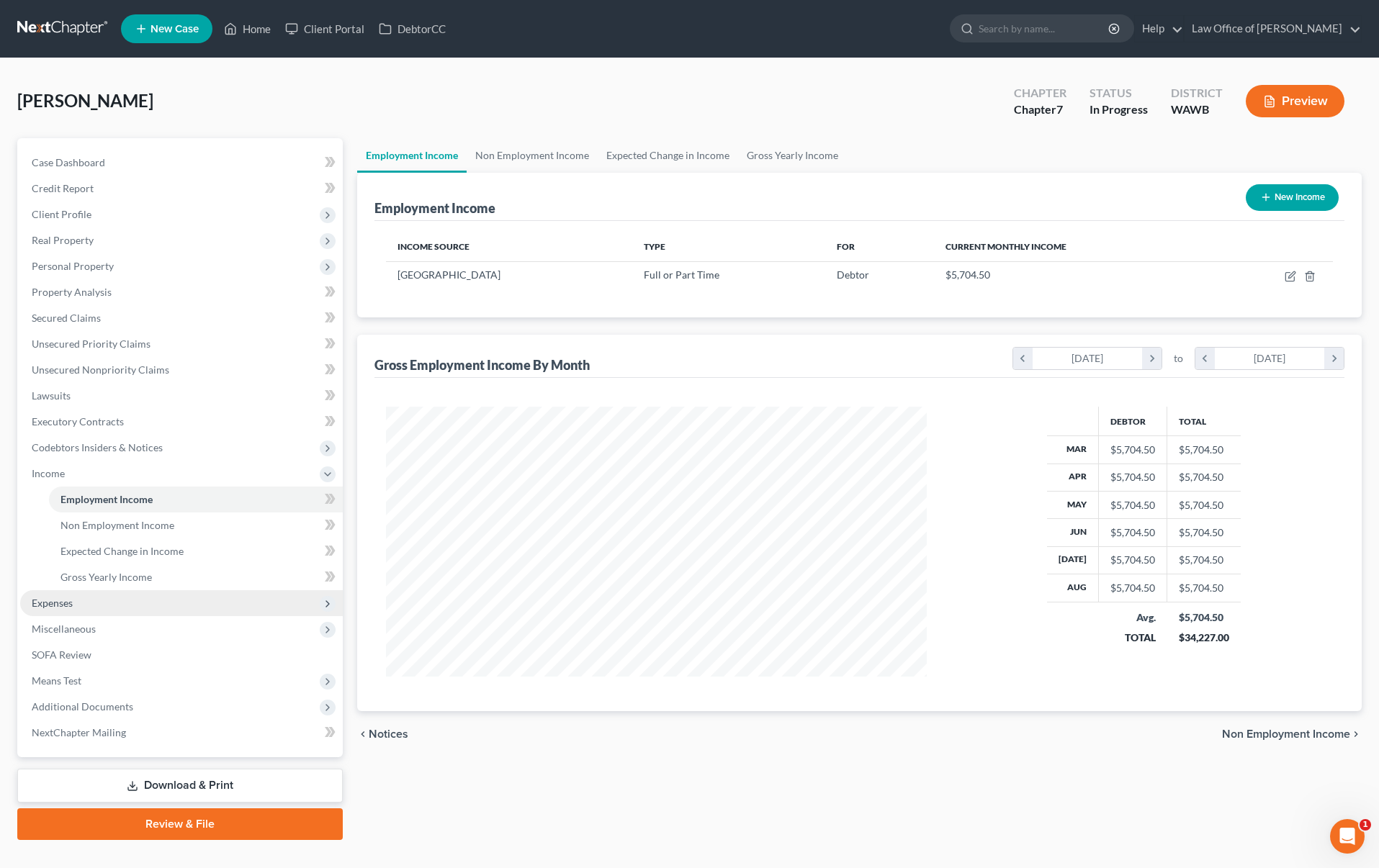
click at [147, 613] on span "Expenses" at bounding box center [182, 603] width 323 height 26
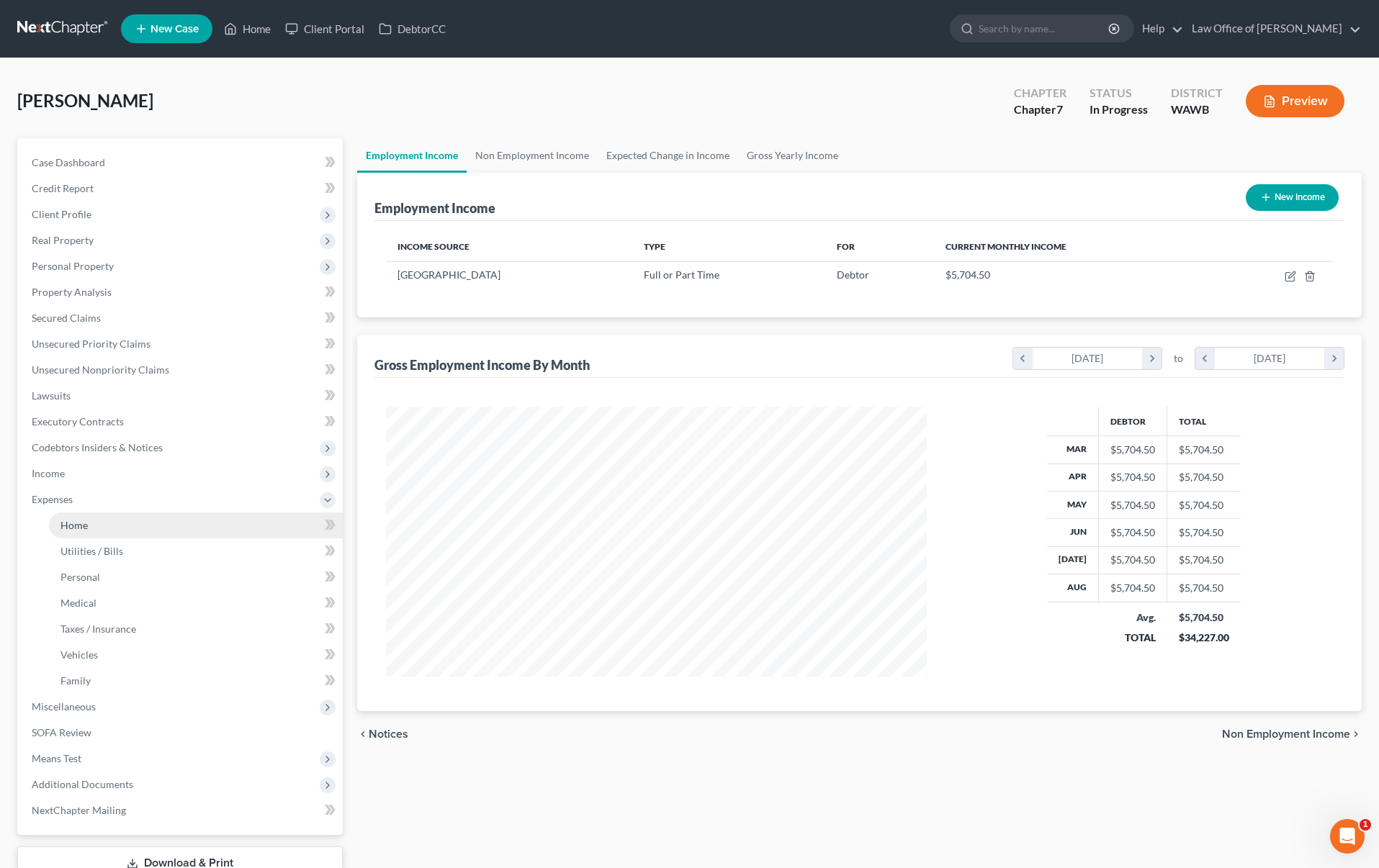
click at [132, 525] on link "Home" at bounding box center [196, 525] width 294 height 26
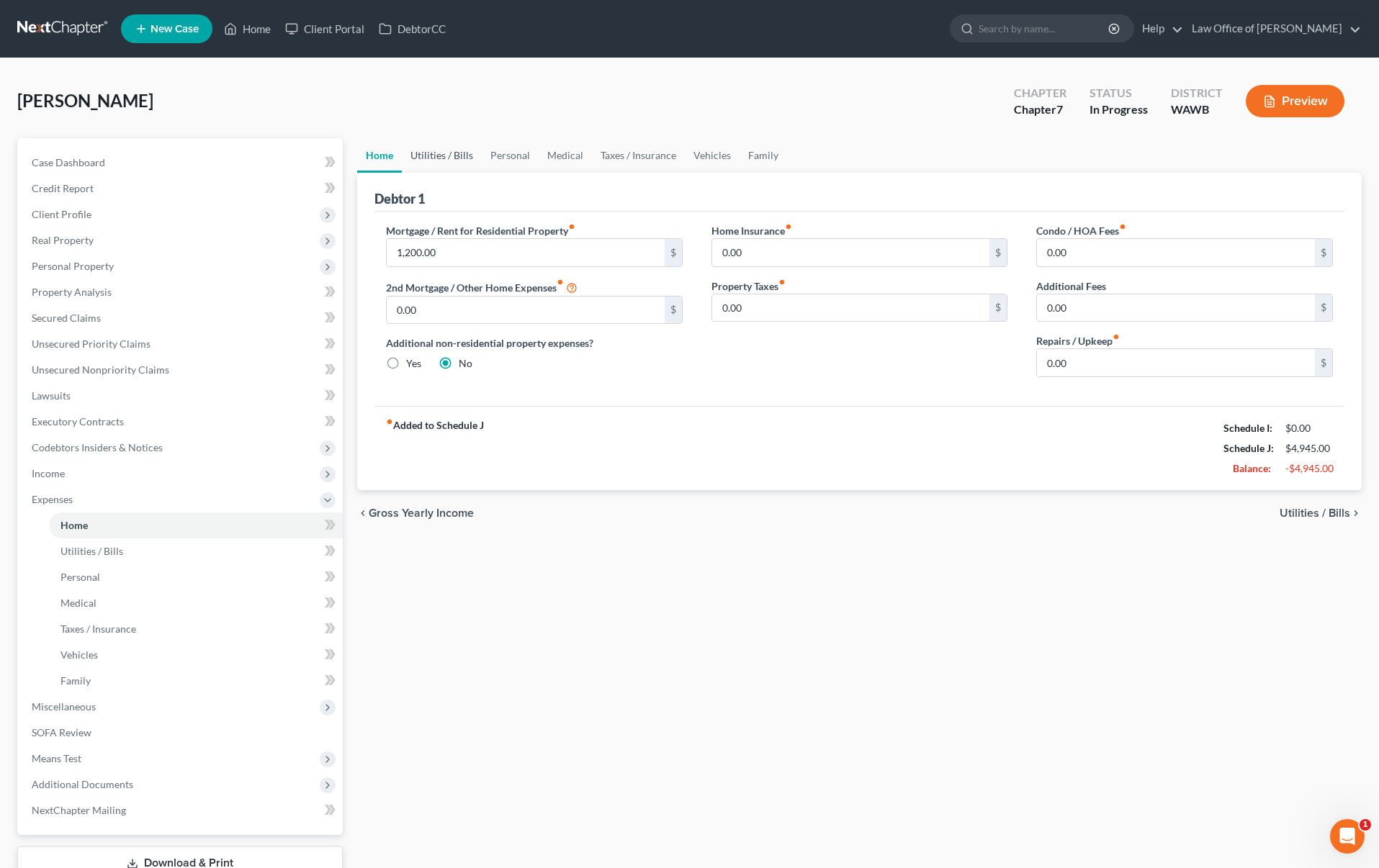
click at [443, 152] on link "Utilities / Bills" at bounding box center [442, 155] width 80 height 34
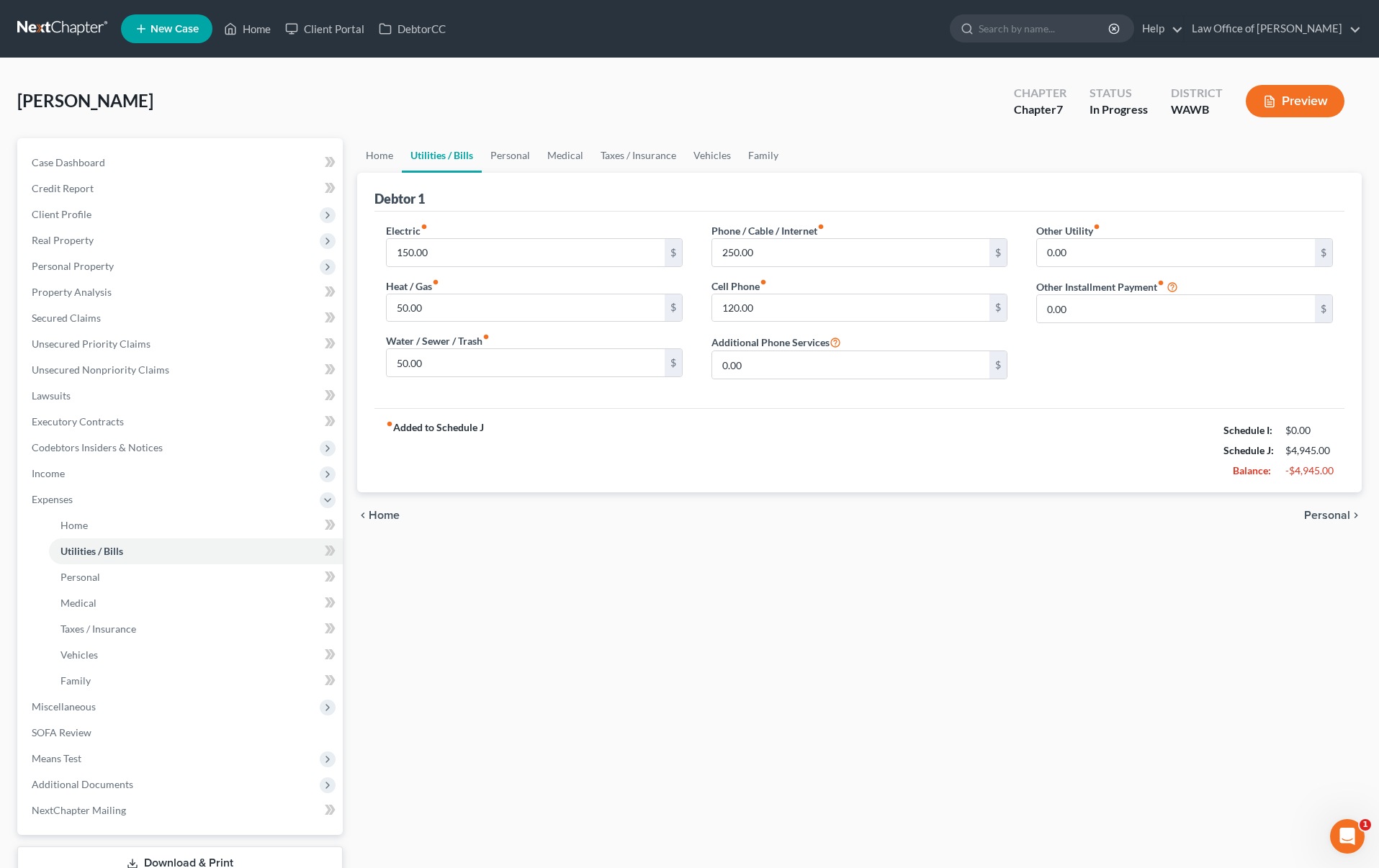
click at [523, 131] on div "Walter, Antwun Upgraded Chapter Chapter 7 Status In Progress District WAWB Prev…" at bounding box center [690, 107] width 1345 height 63
click at [509, 154] on link "Personal" at bounding box center [510, 155] width 57 height 34
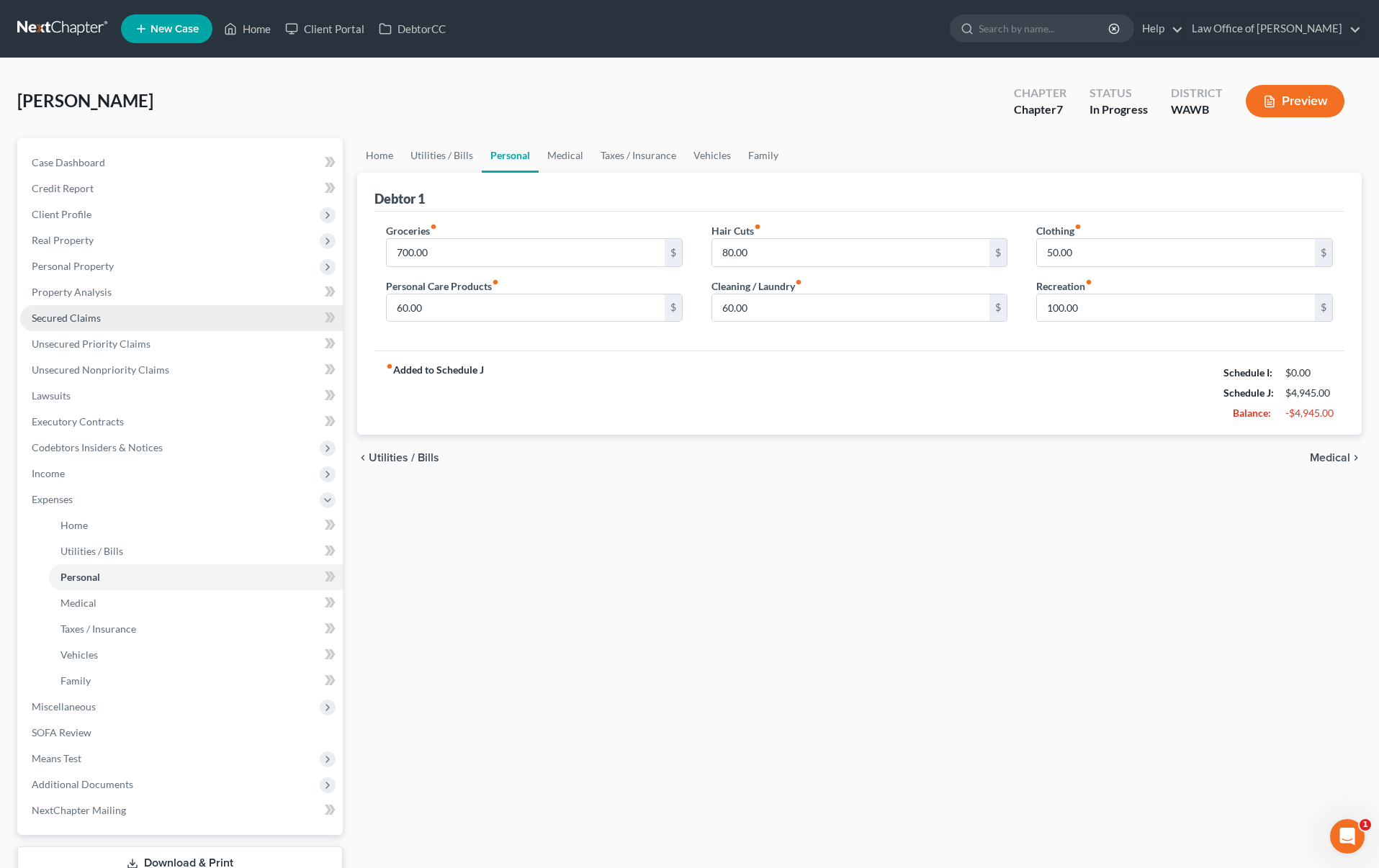
click at [176, 307] on link "Secured Claims" at bounding box center [182, 318] width 323 height 26
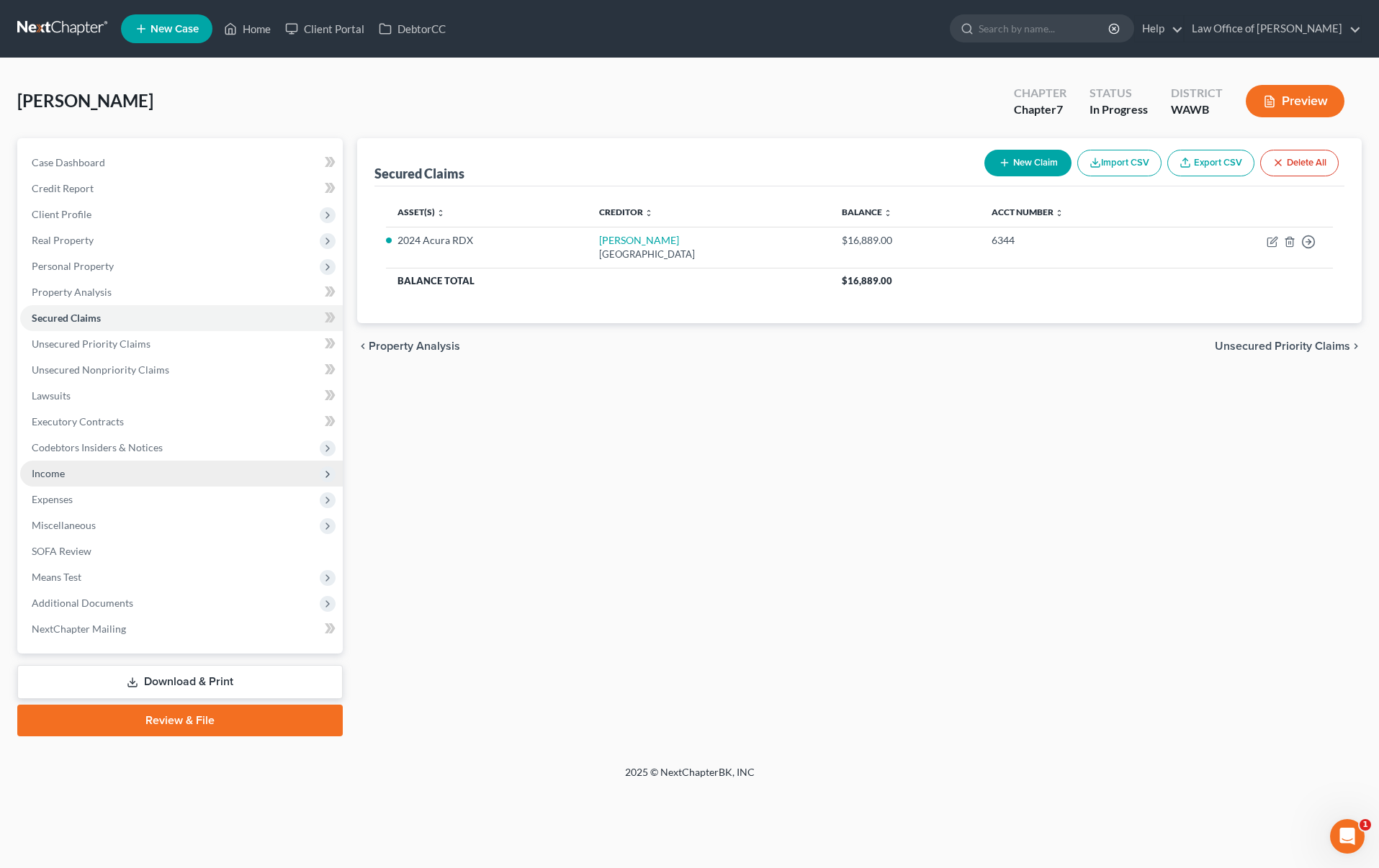
click at [142, 476] on span "Income" at bounding box center [182, 473] width 323 height 26
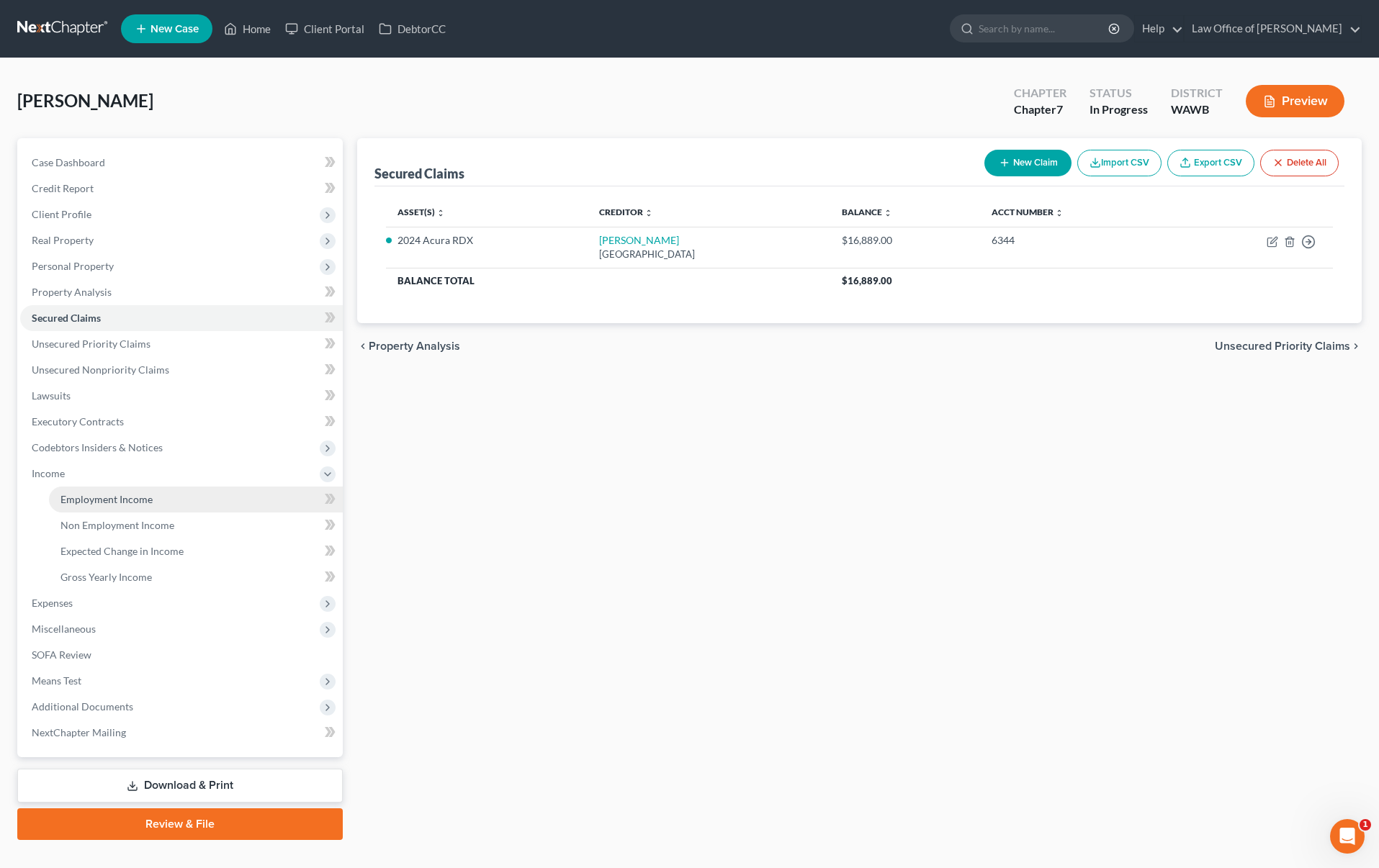
click at [150, 498] on span "Employment Income" at bounding box center [107, 500] width 92 height 13
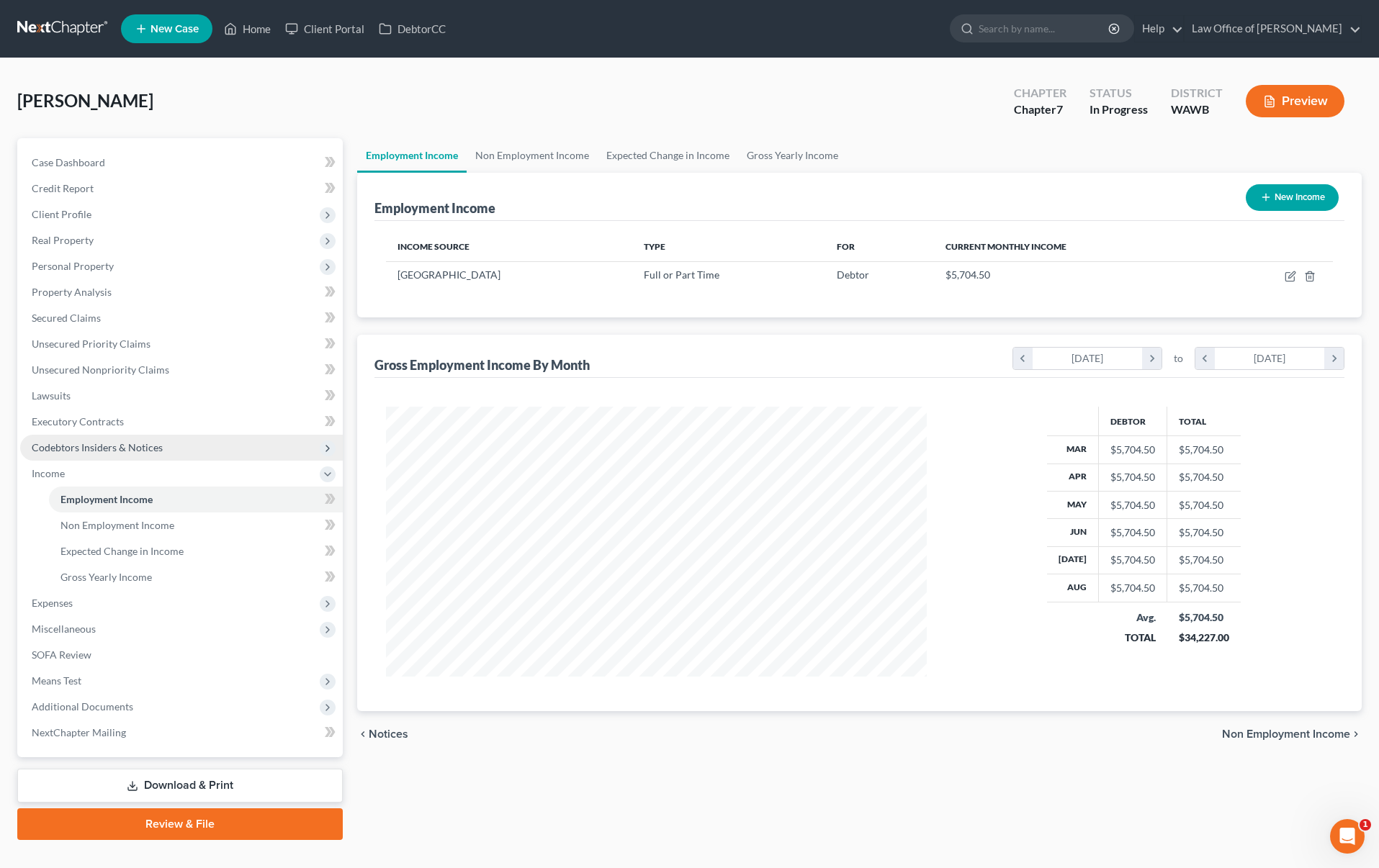
scroll to position [270, 569]
click at [202, 603] on span "Expenses" at bounding box center [182, 603] width 323 height 26
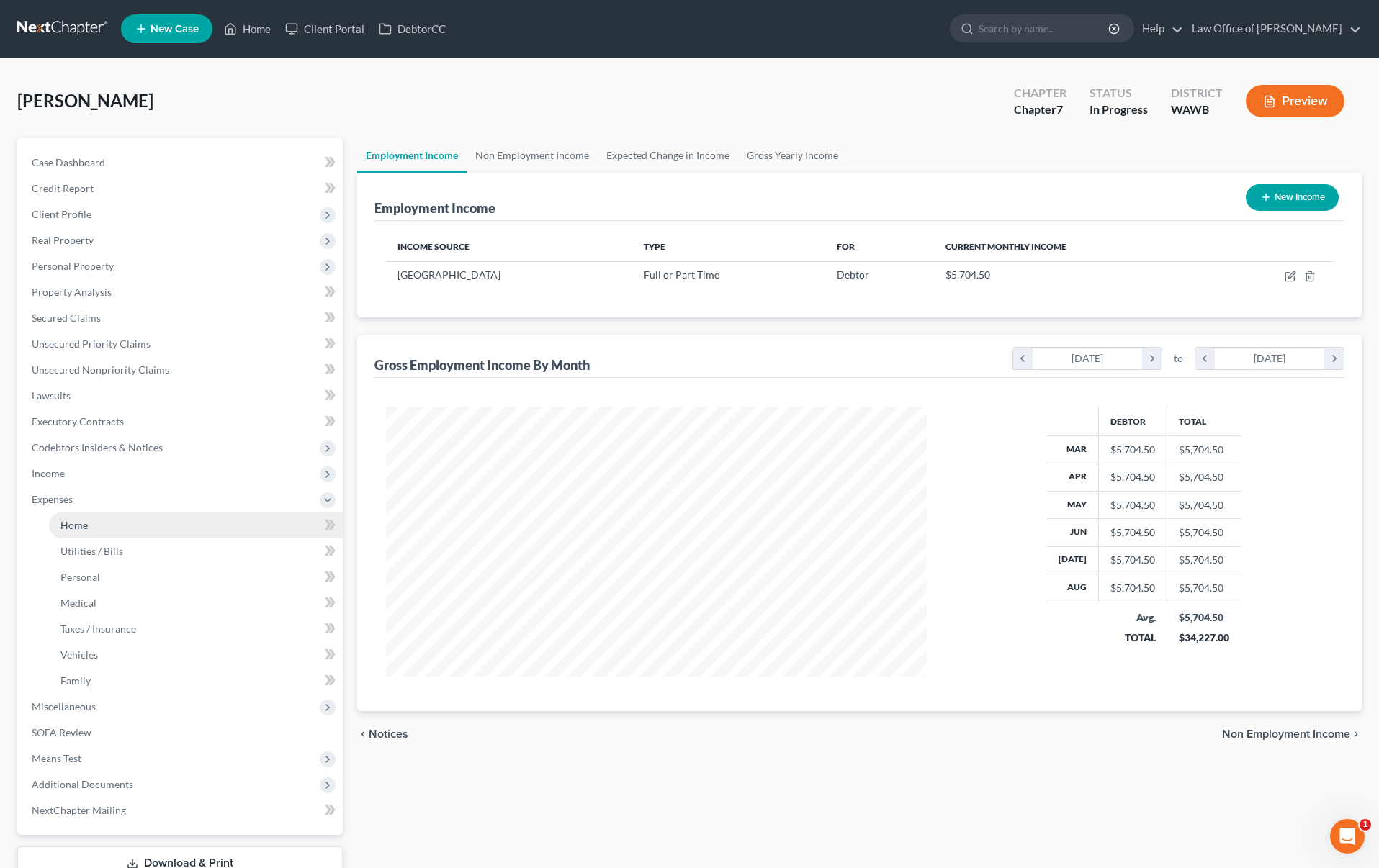
click at [200, 528] on link "Home" at bounding box center [196, 525] width 294 height 26
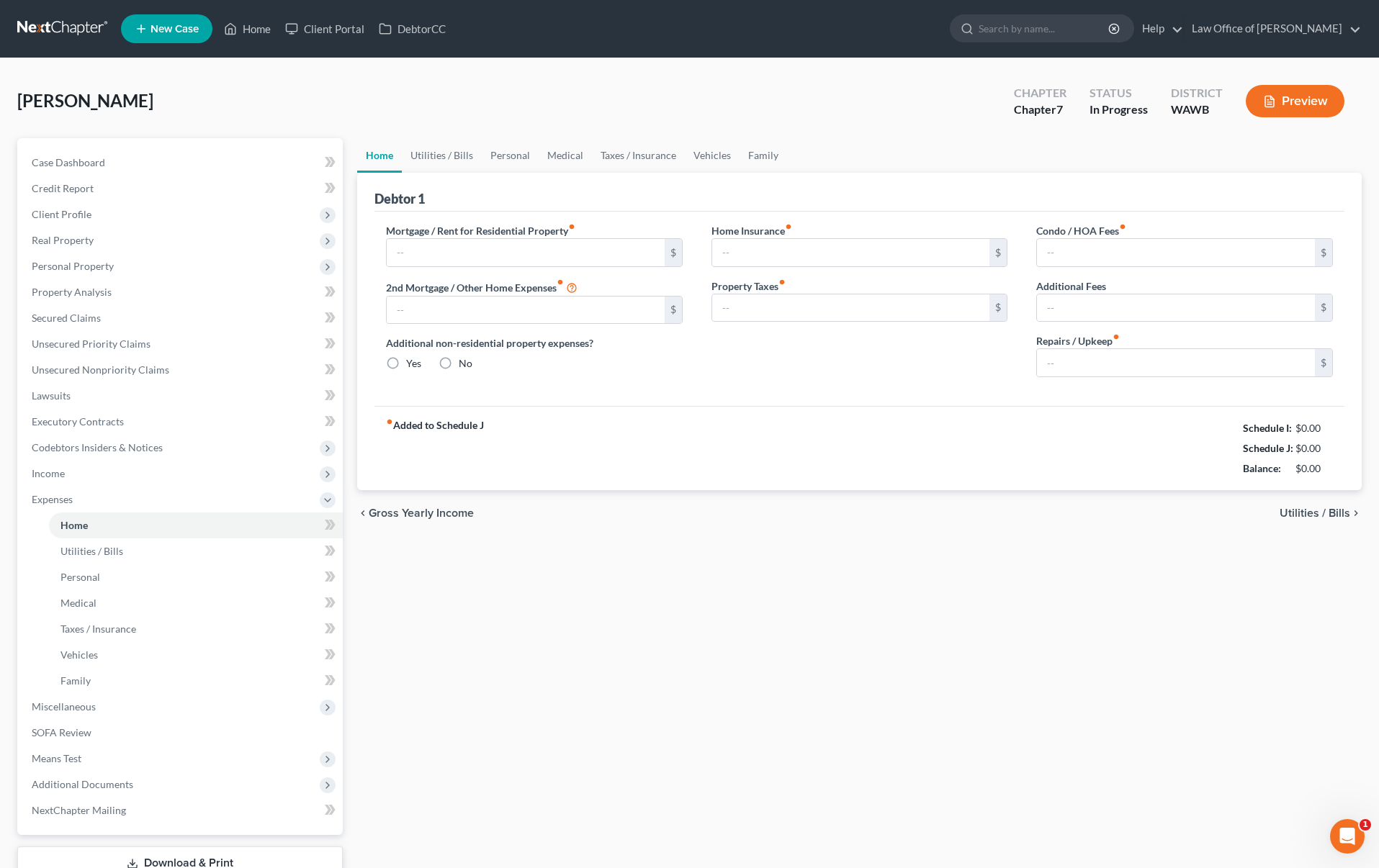
type input "1,200.00"
type input "0.00"
radio input "true"
type input "0.00"
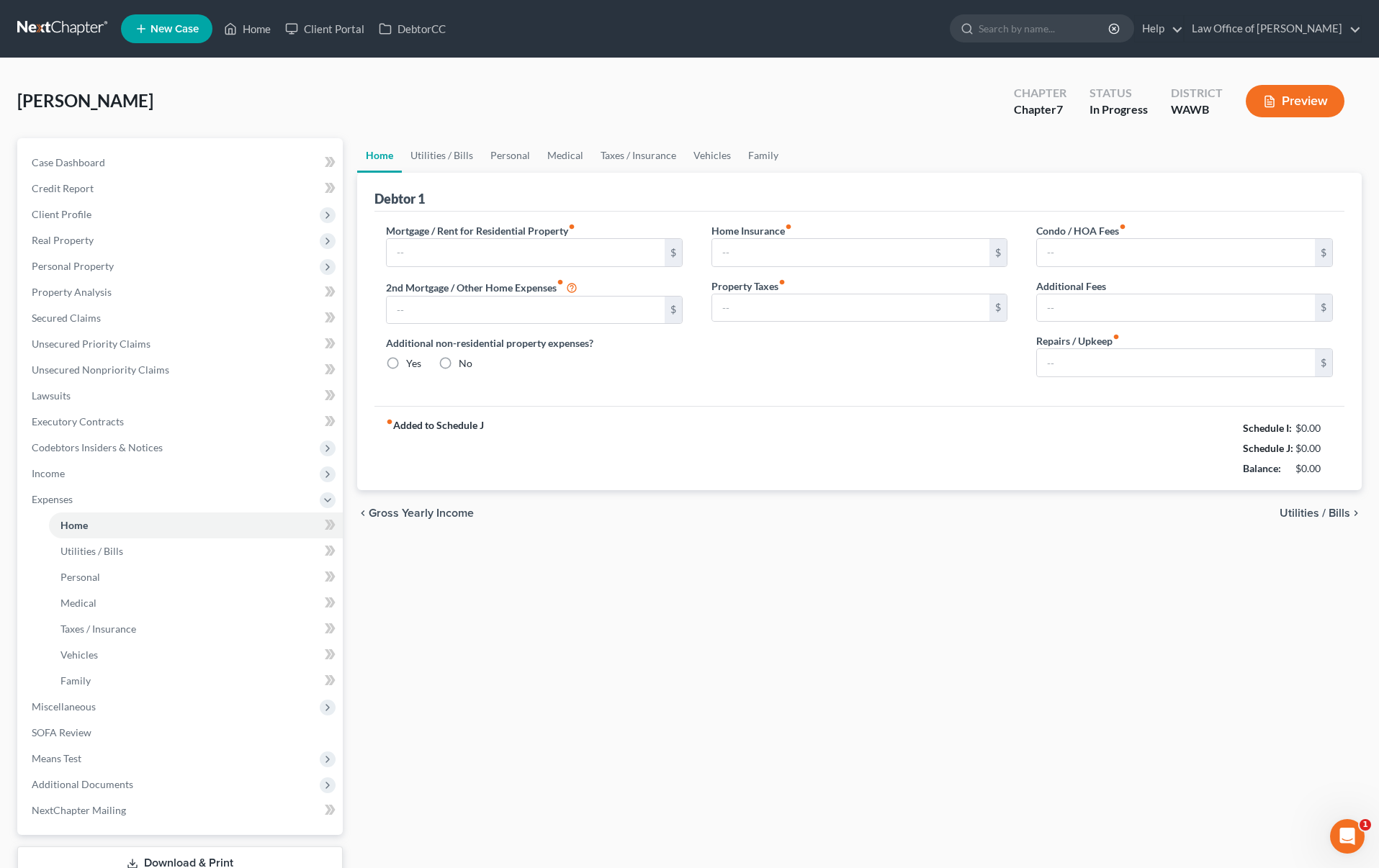
type input "0.00"
click at [212, 485] on span "Income" at bounding box center [182, 473] width 323 height 26
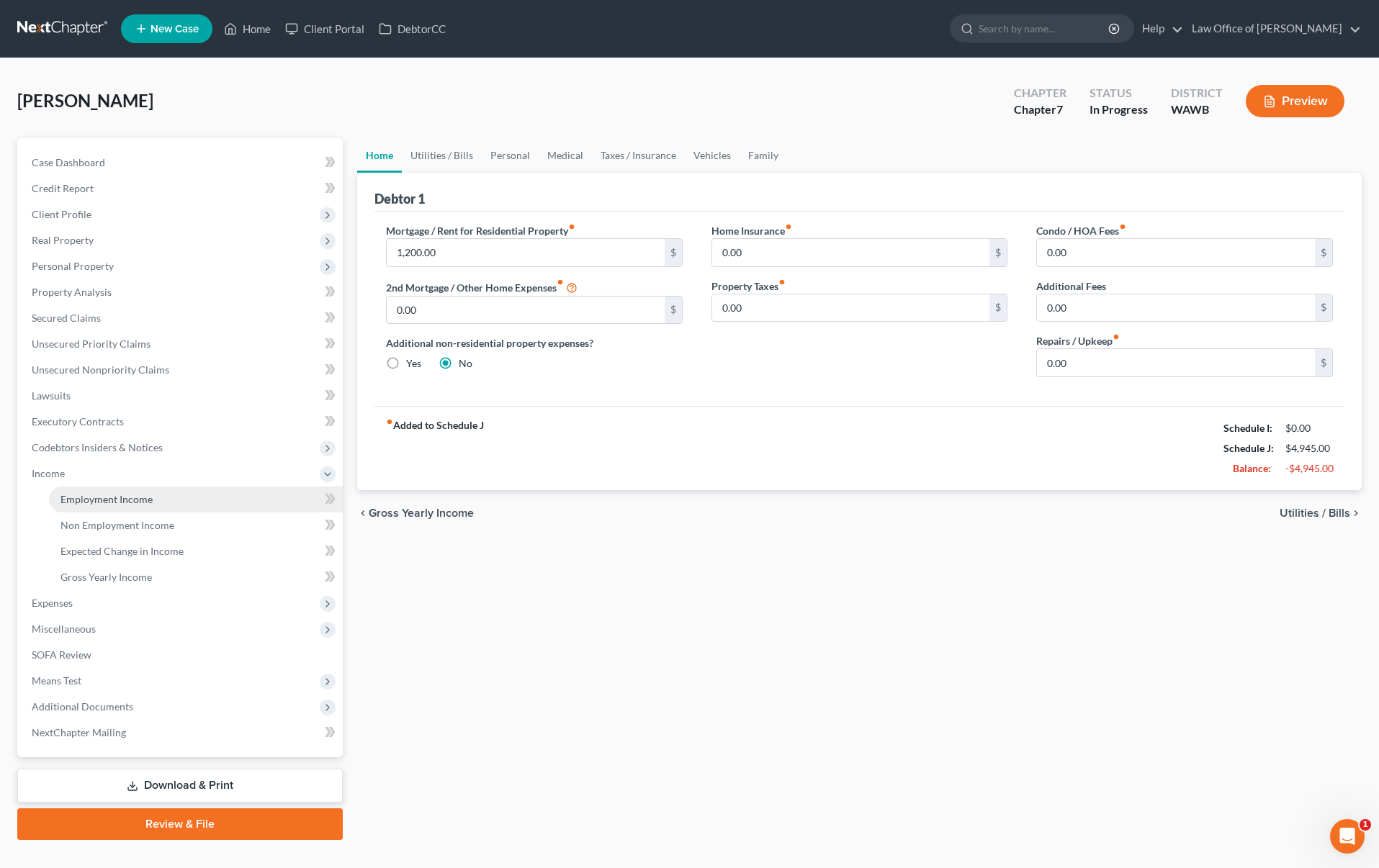
click at [208, 492] on link "Employment Income" at bounding box center [196, 499] width 294 height 26
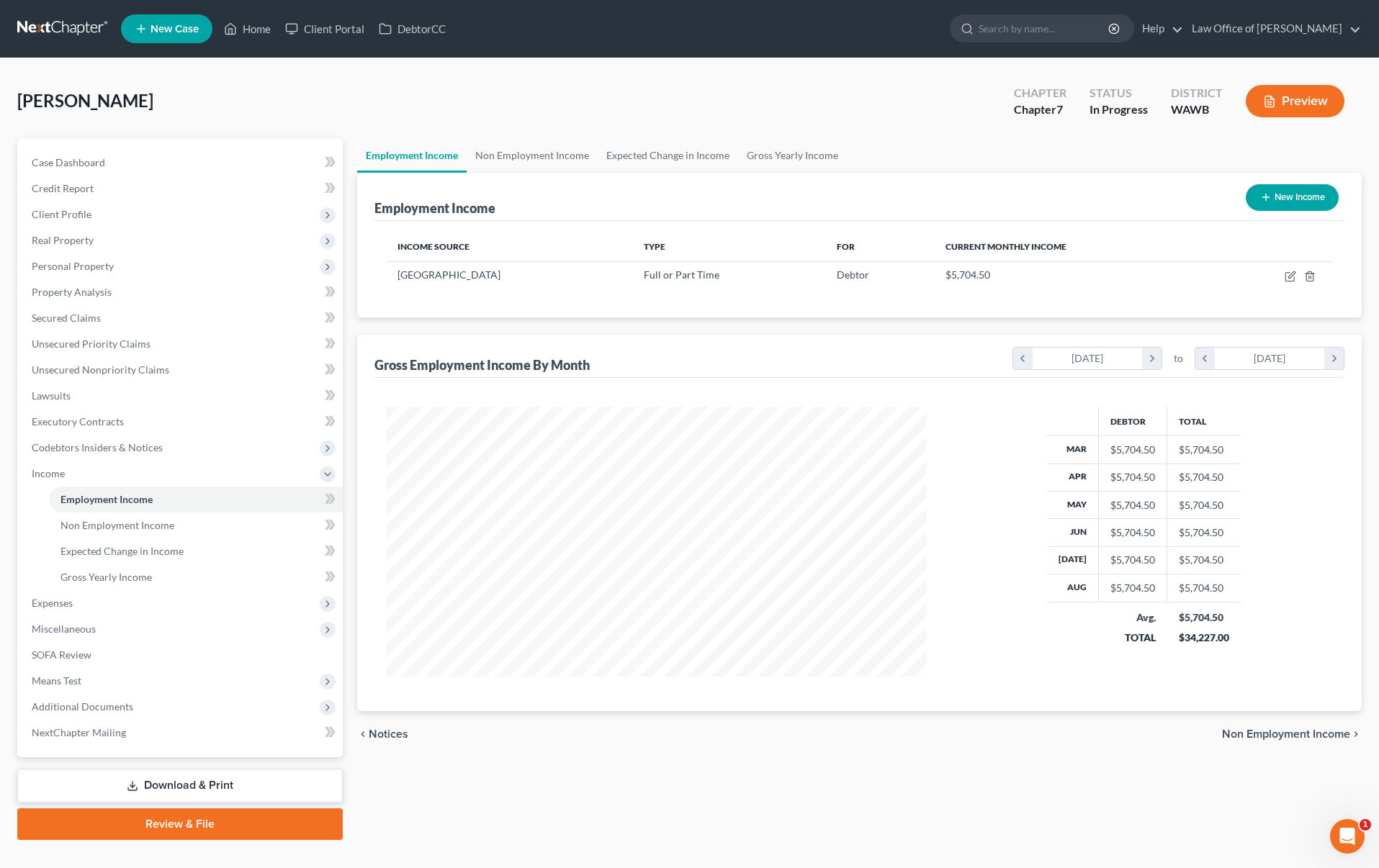
scroll to position [270, 569]
click at [1294, 274] on icon "button" at bounding box center [1291, 275] width 6 height 6
select select "0"
select select "50"
select select "0"
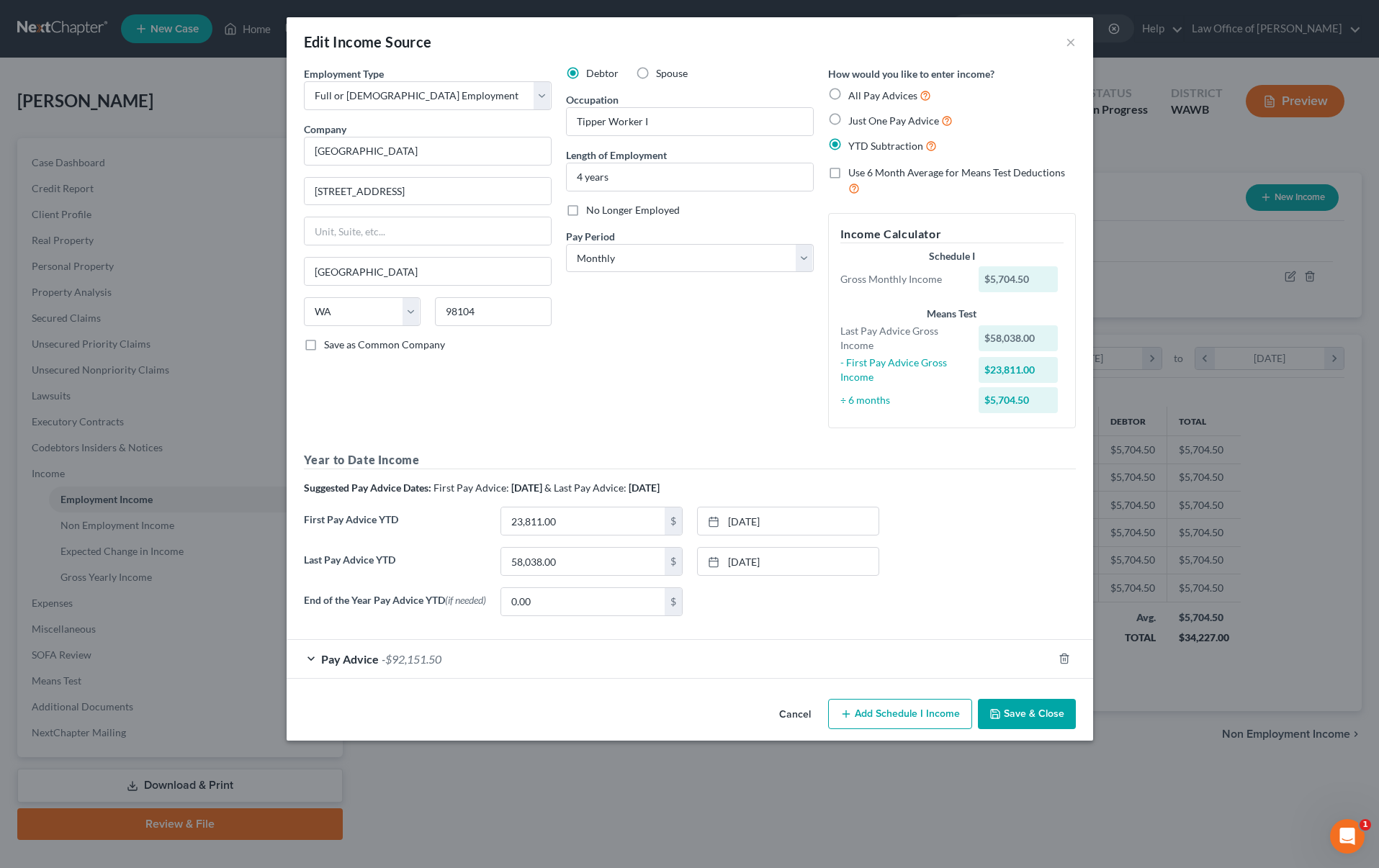
click at [490, 604] on label "End of the Year Pay Advice YTD (if needed)" at bounding box center [395, 607] width 197 height 40
click at [701, 665] on div "Pay Advice -$92,151.50" at bounding box center [670, 659] width 766 height 38
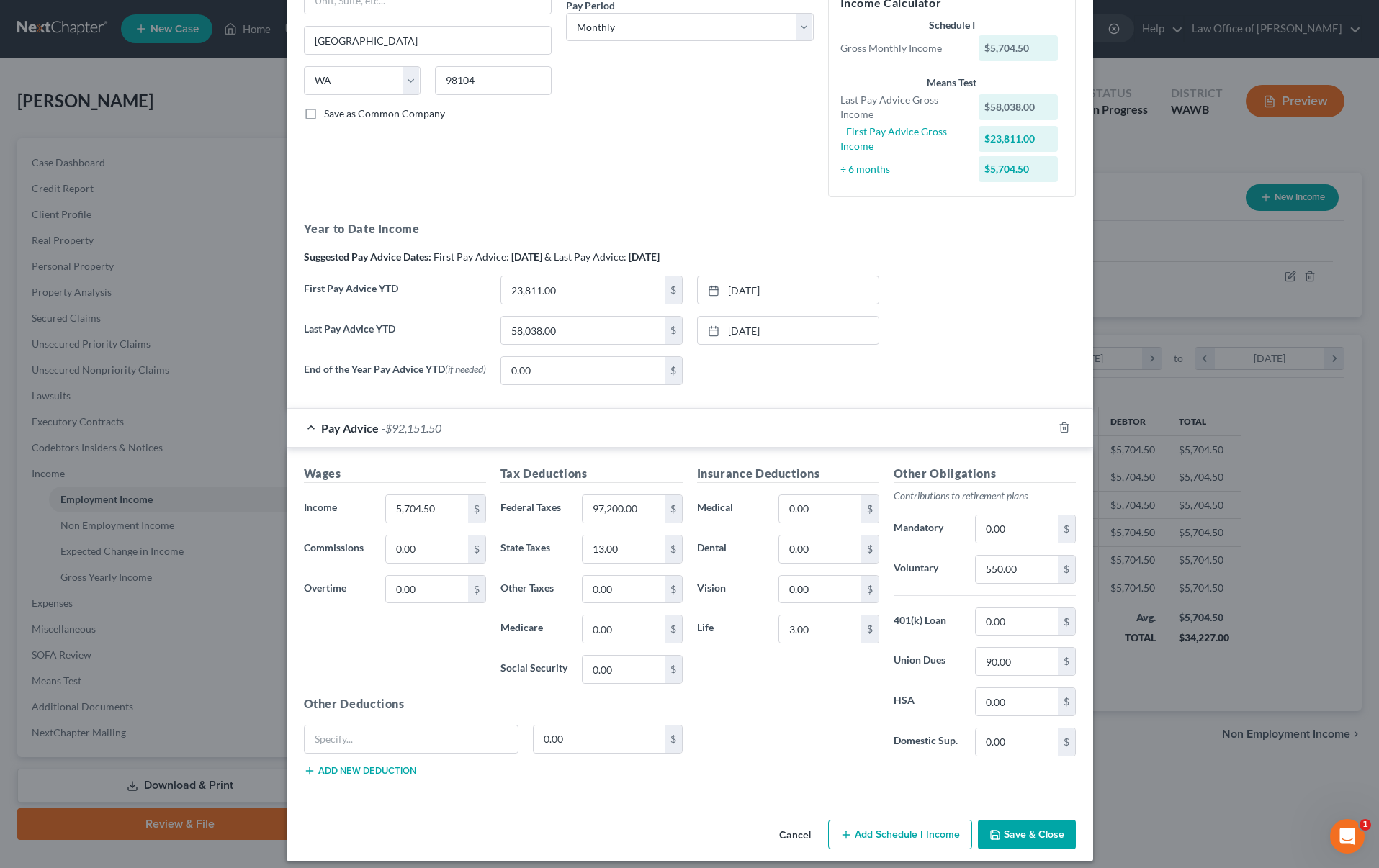
scroll to position [245, 0]
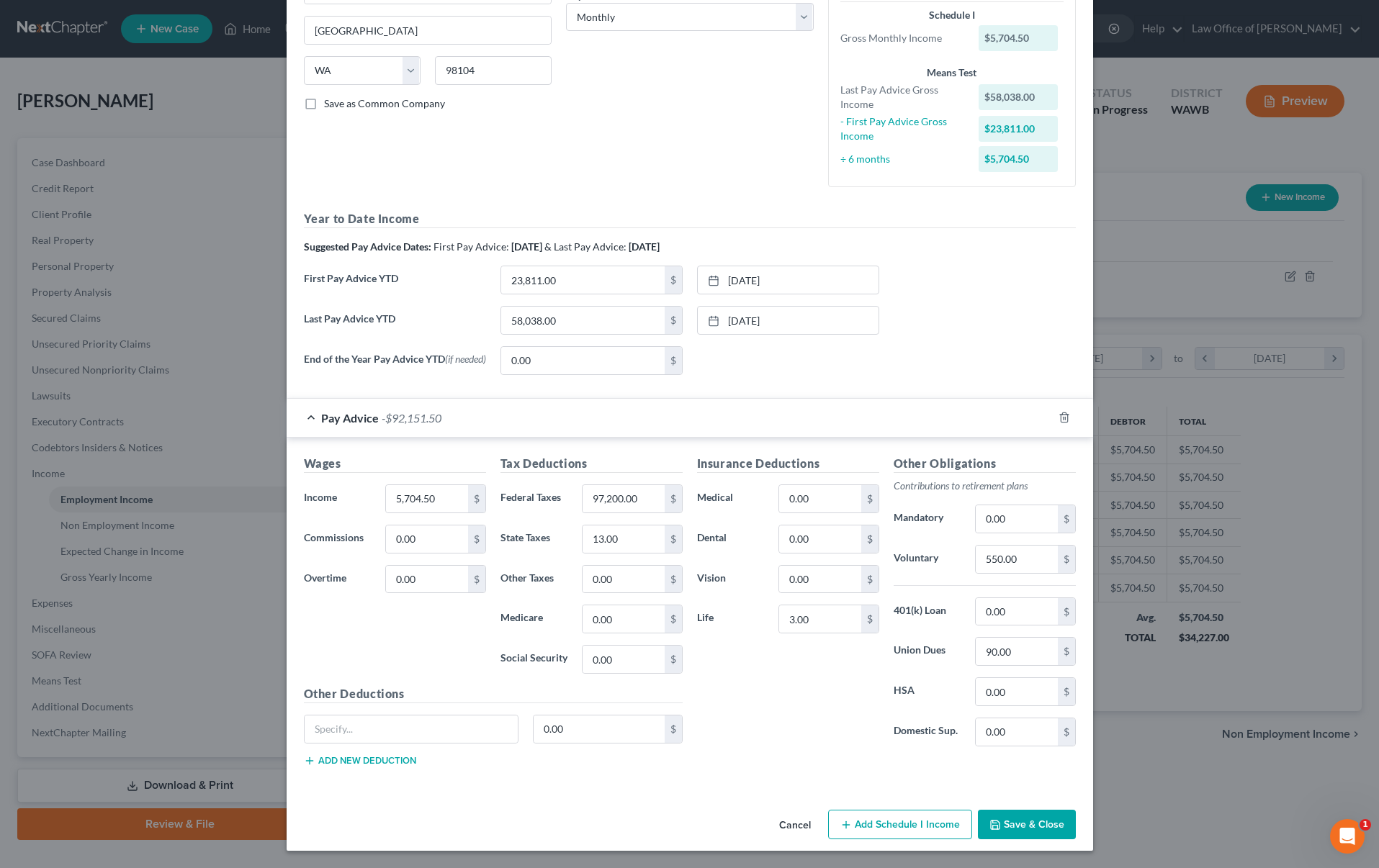
click at [892, 826] on button "Add Schedule I Income" at bounding box center [900, 825] width 144 height 31
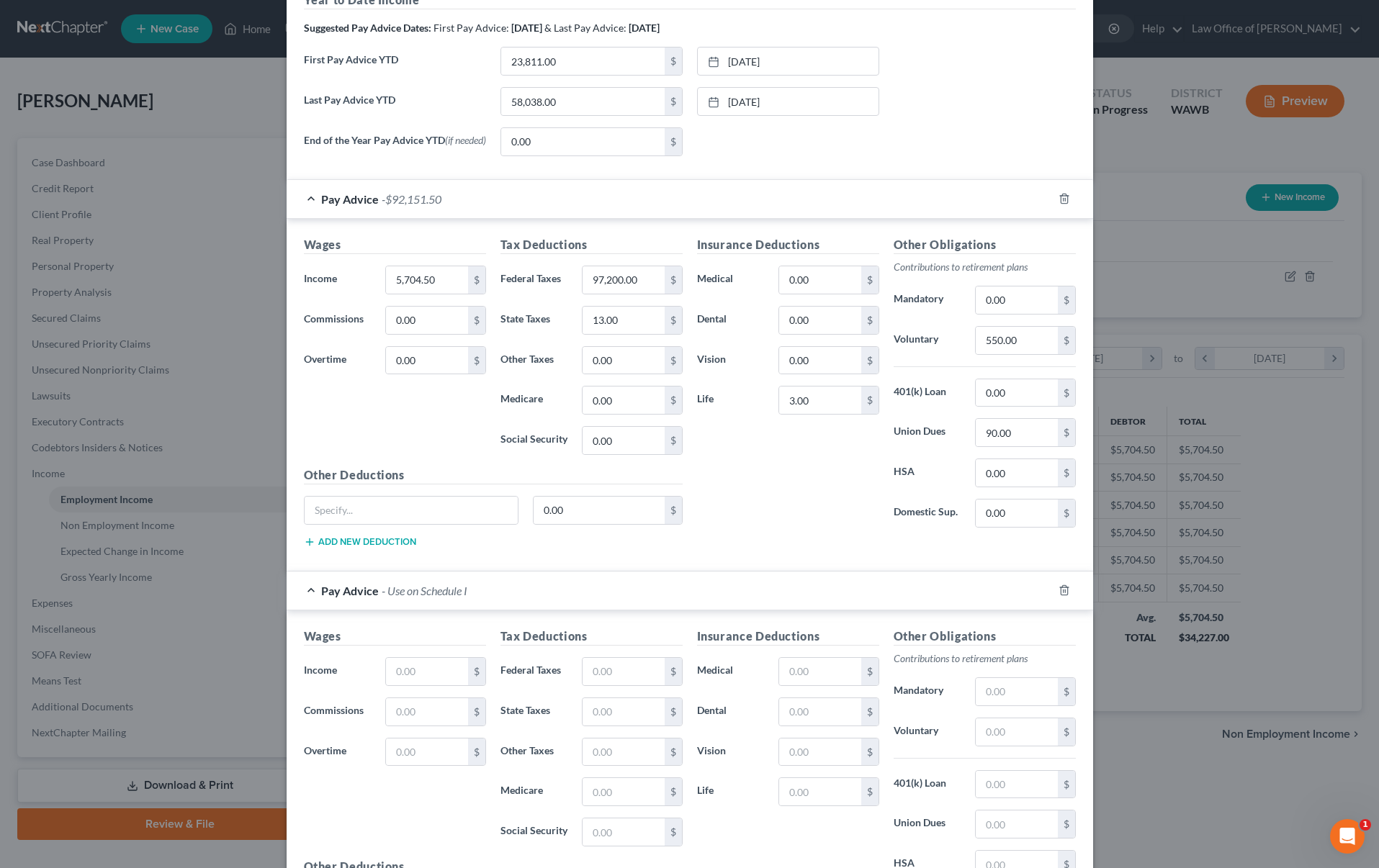
scroll to position [576, 0]
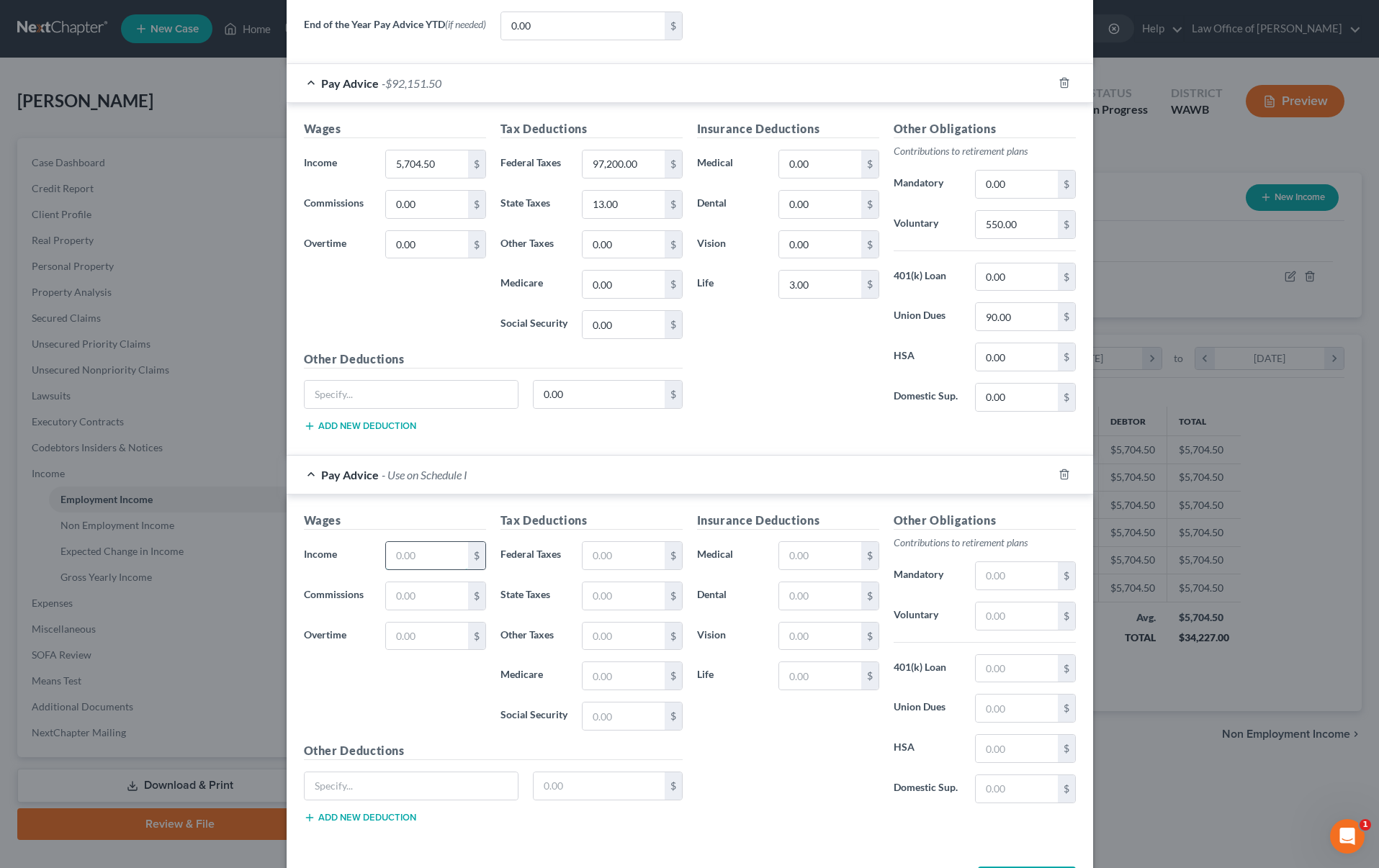
click at [423, 558] on input "text" at bounding box center [427, 555] width 81 height 27
type input "5,704"
click at [610, 558] on input "text" at bounding box center [624, 555] width 81 height 27
type input "920"
click at [642, 171] on input "97,200.00" at bounding box center [624, 164] width 81 height 27
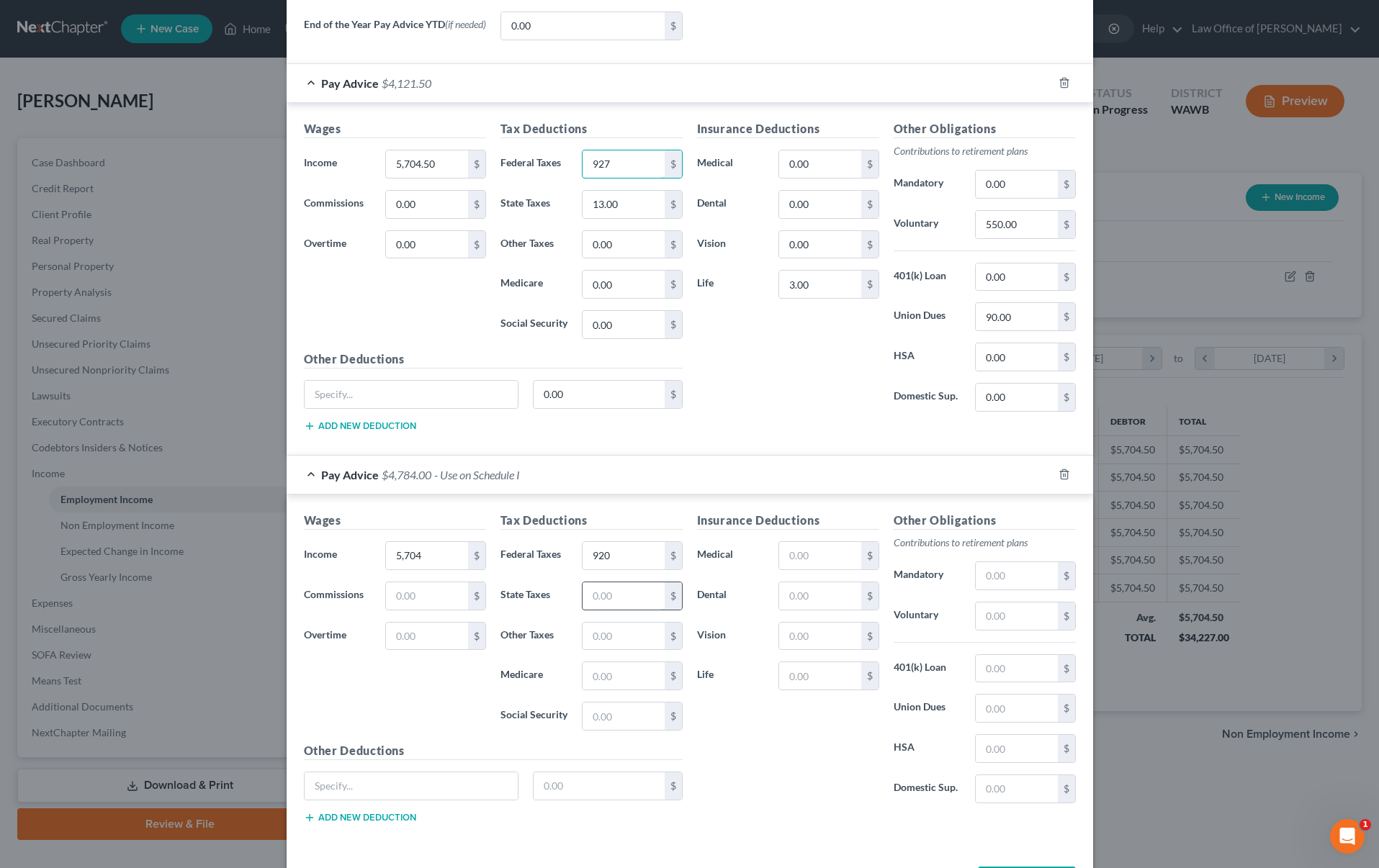
type input "927"
click at [613, 601] on input "text" at bounding box center [624, 596] width 81 height 27
type input "13"
click at [997, 619] on input "text" at bounding box center [1016, 616] width 81 height 27
type input "550"
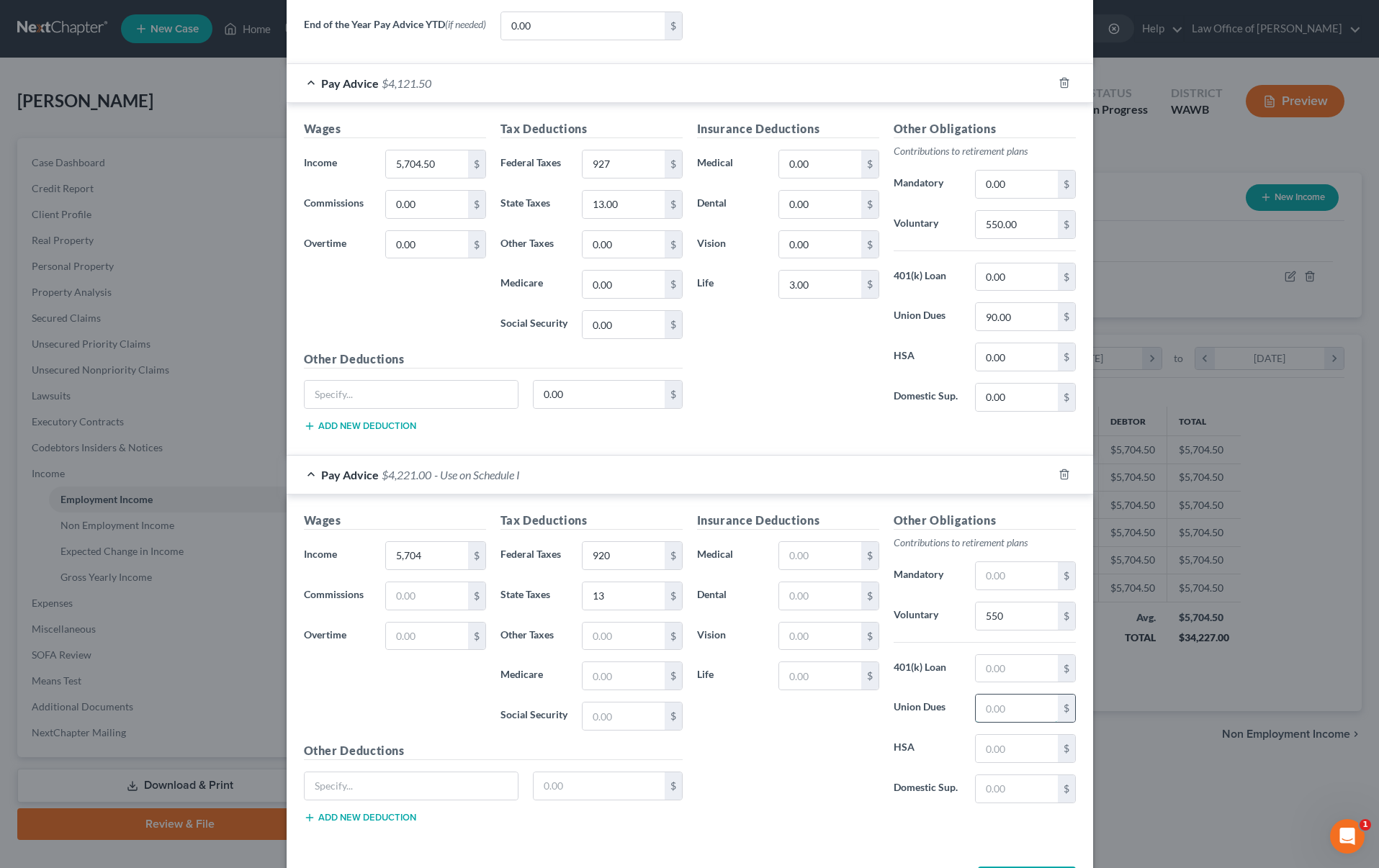
click at [1009, 719] on input "text" at bounding box center [1016, 708] width 81 height 27
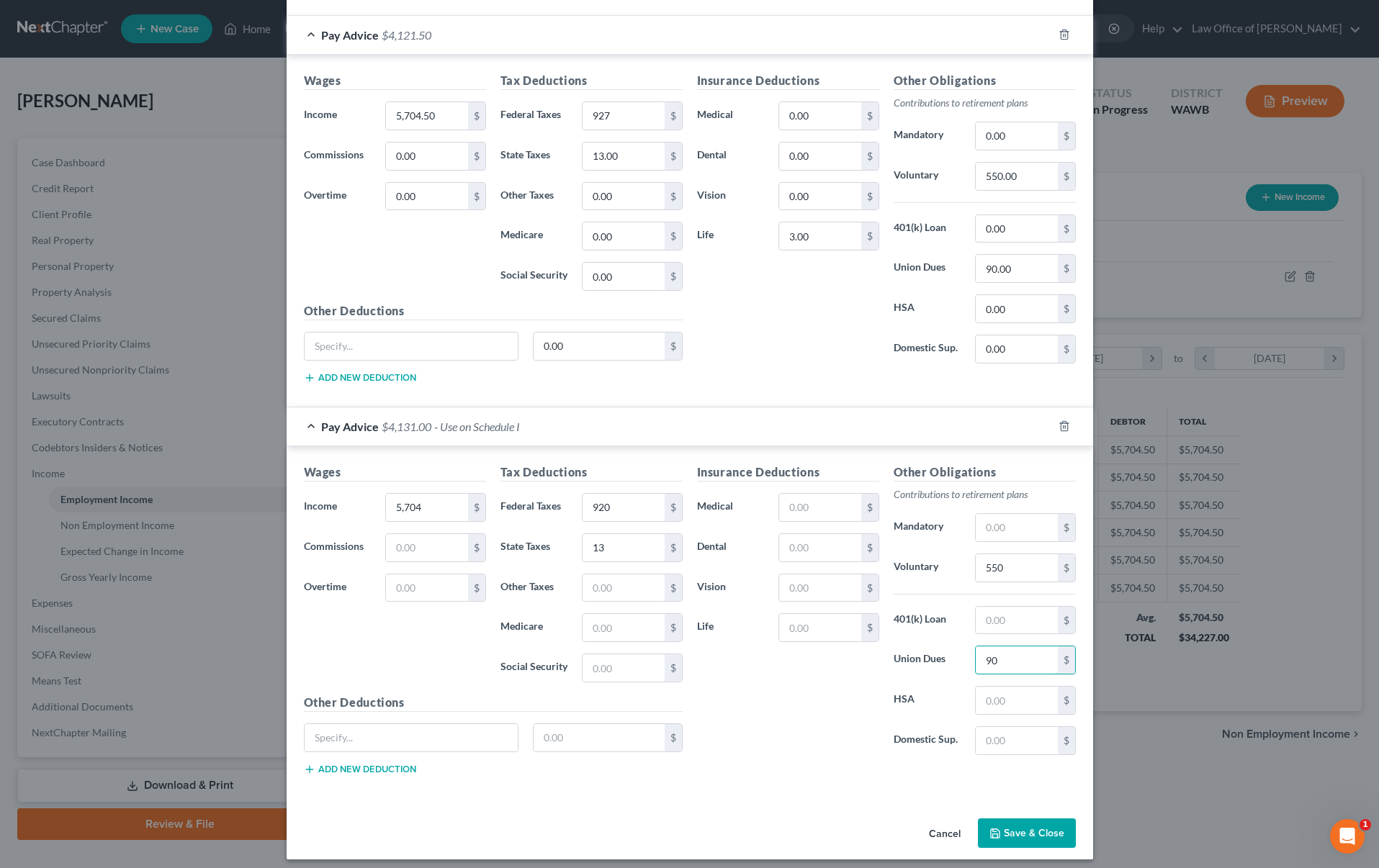
scroll to position [637, 0]
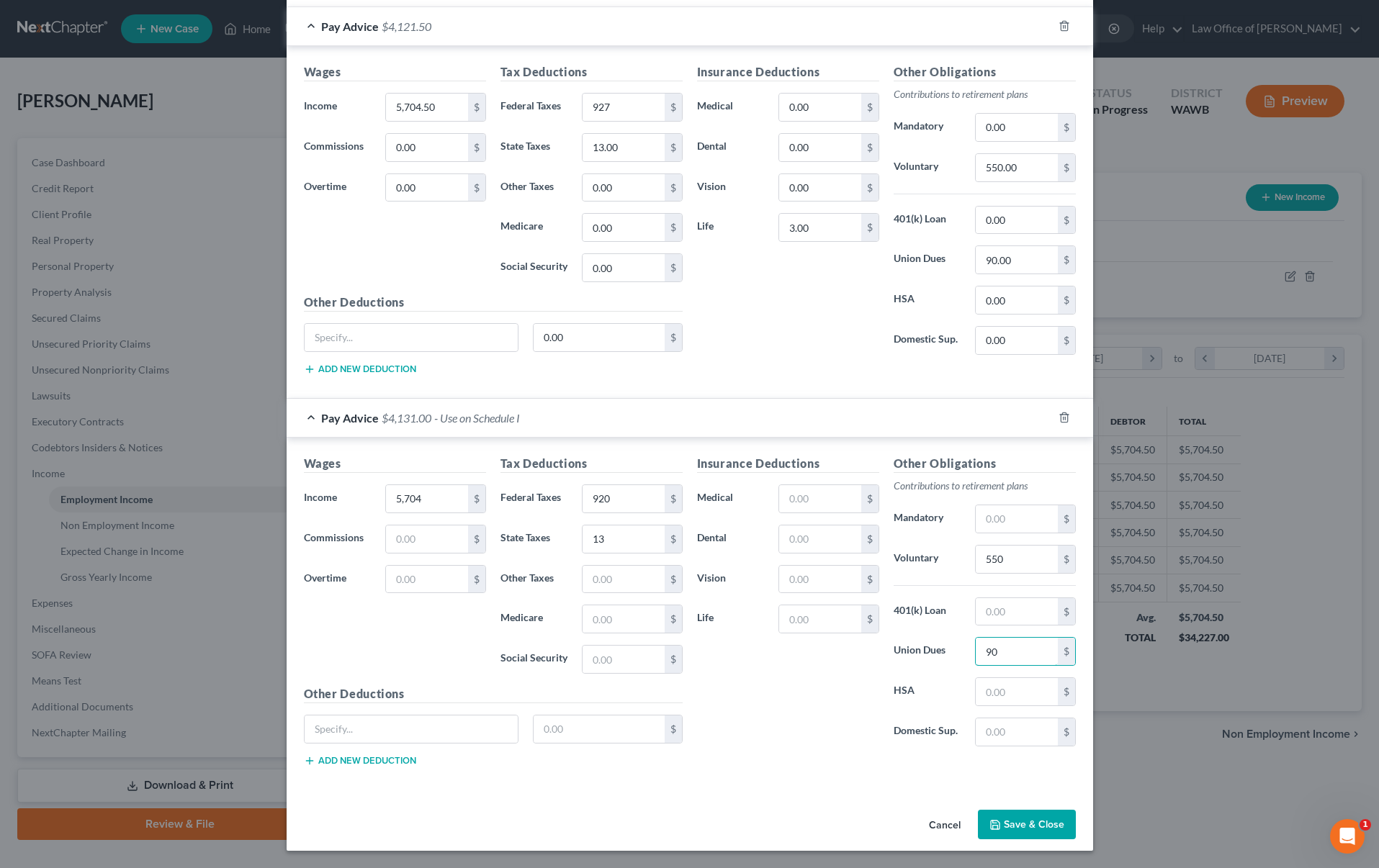
type input "90"
click at [1005, 837] on button "Save & Close" at bounding box center [1026, 825] width 98 height 31
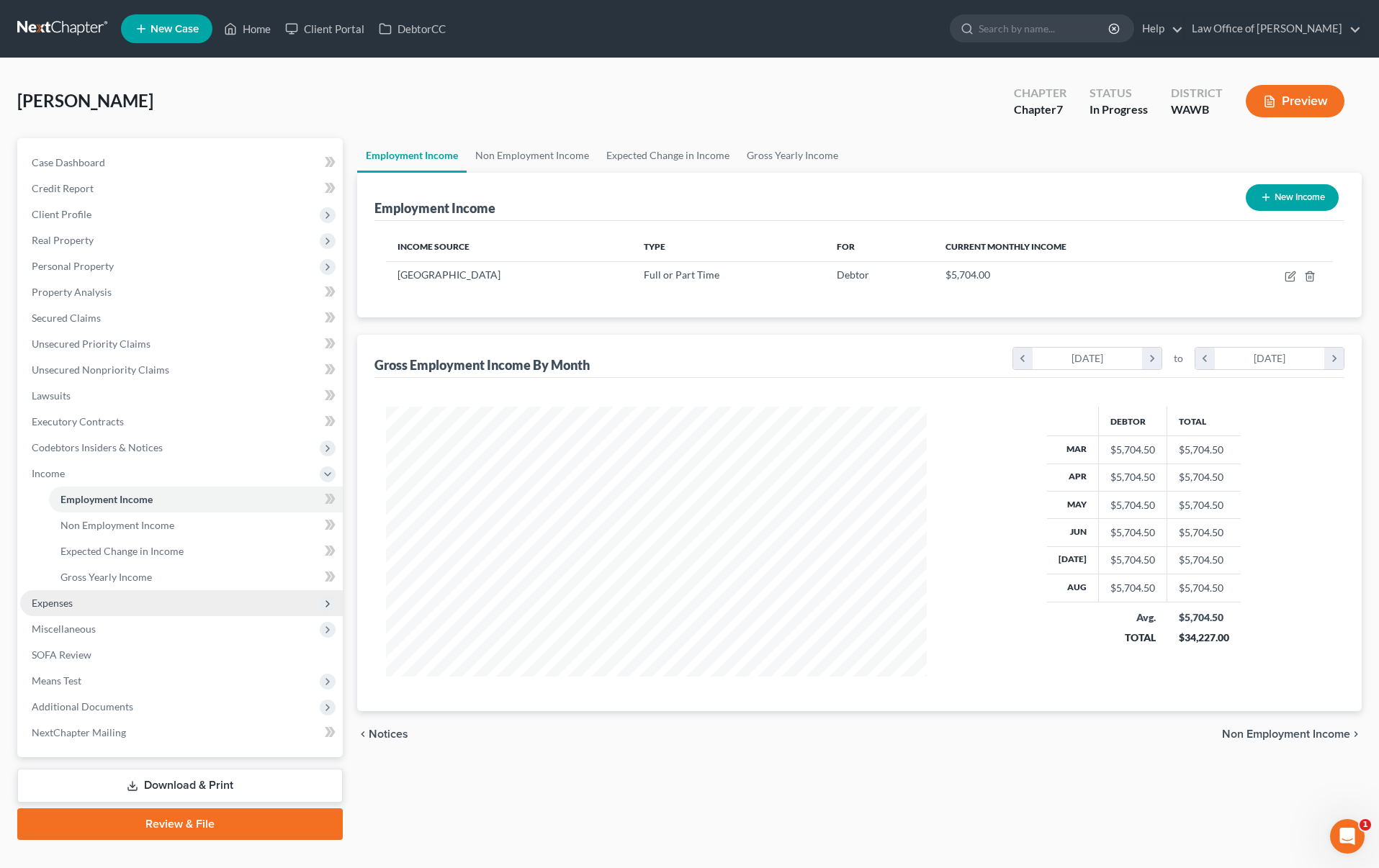
click at [201, 601] on span "Expenses" at bounding box center [182, 603] width 323 height 26
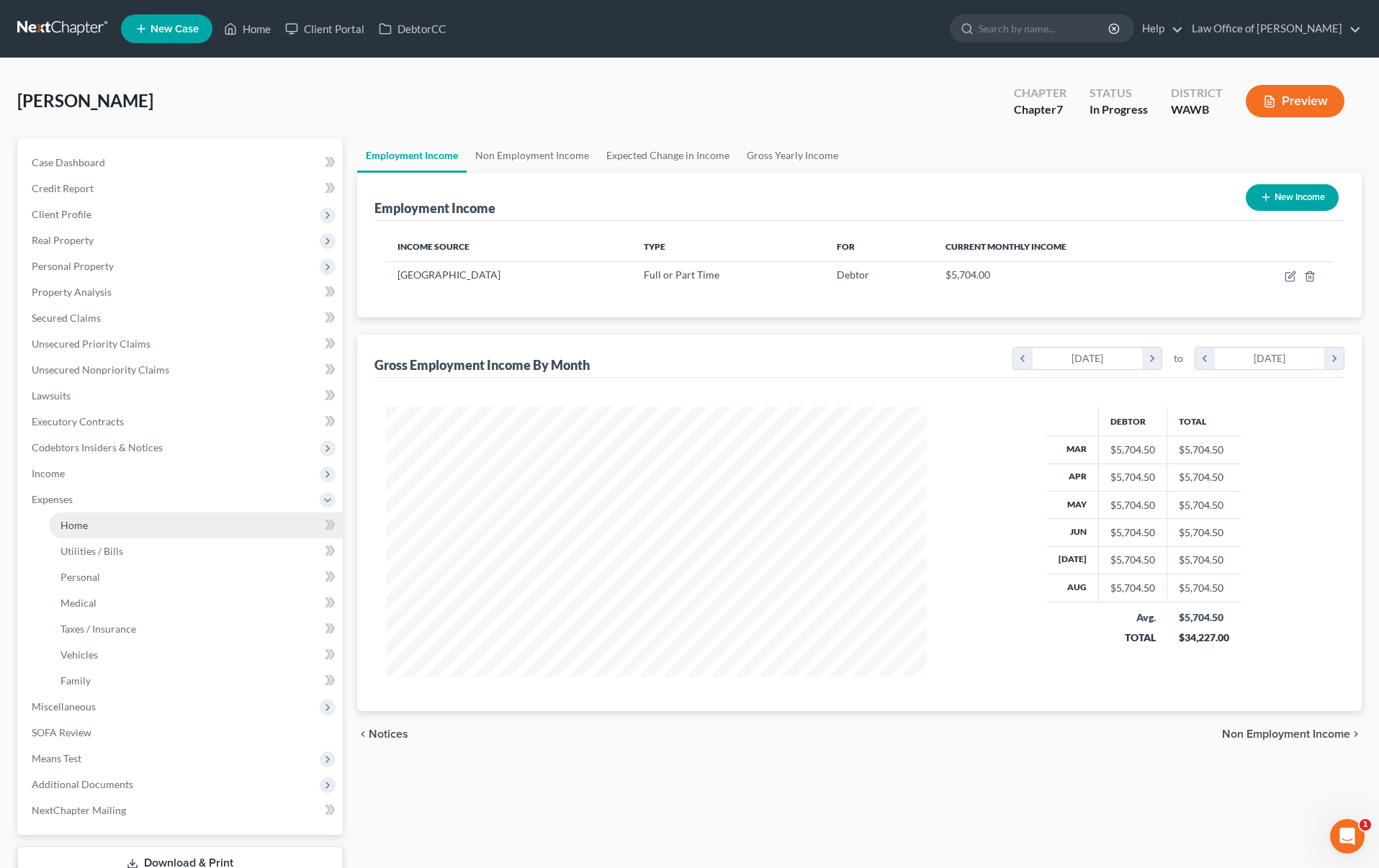
click at [172, 526] on link "Home" at bounding box center [196, 525] width 294 height 26
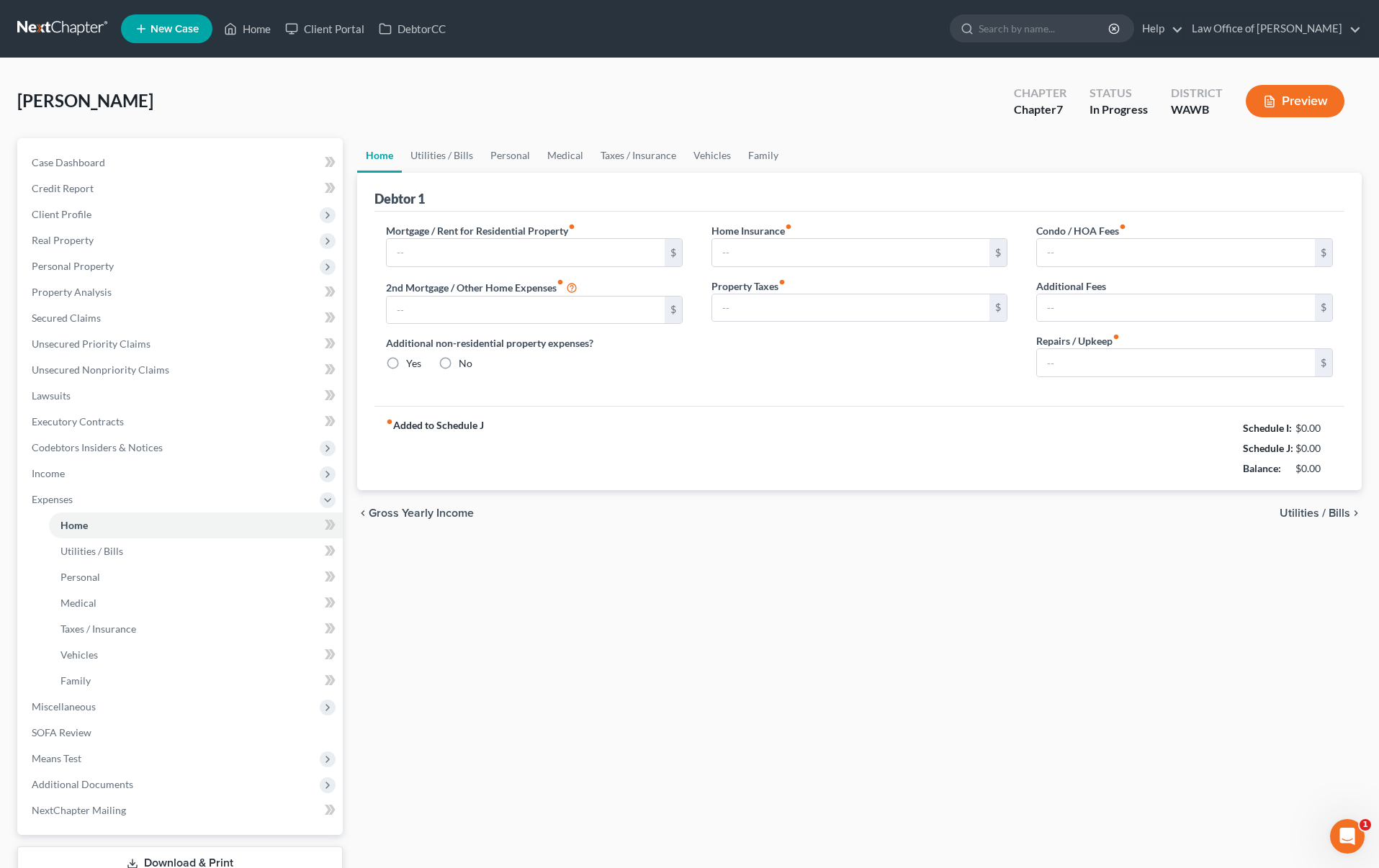
type input "1,200.00"
type input "0.00"
radio input "true"
type input "0.00"
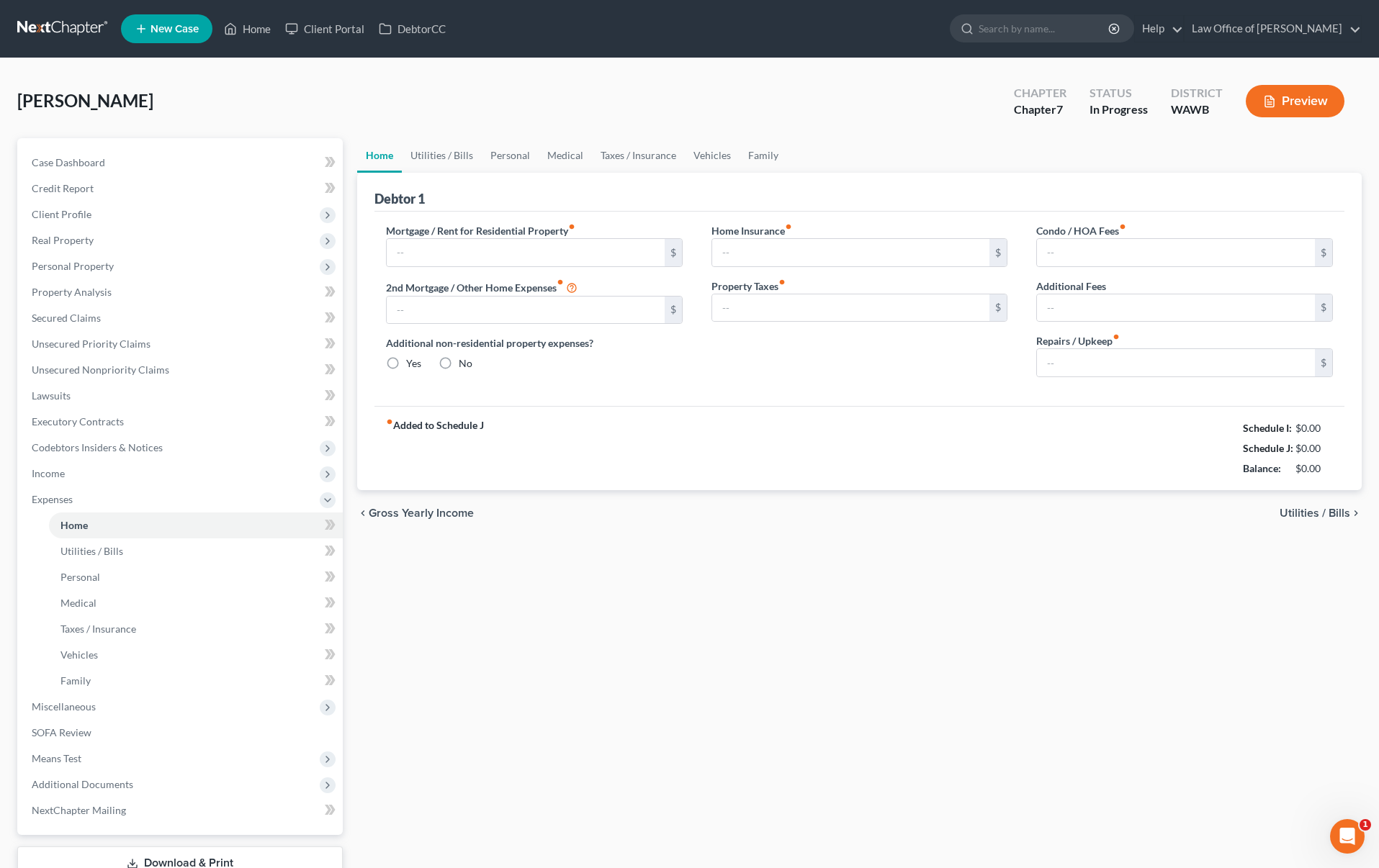
type input "0.00"
click at [426, 158] on link "Utilities / Bills" at bounding box center [442, 155] width 80 height 34
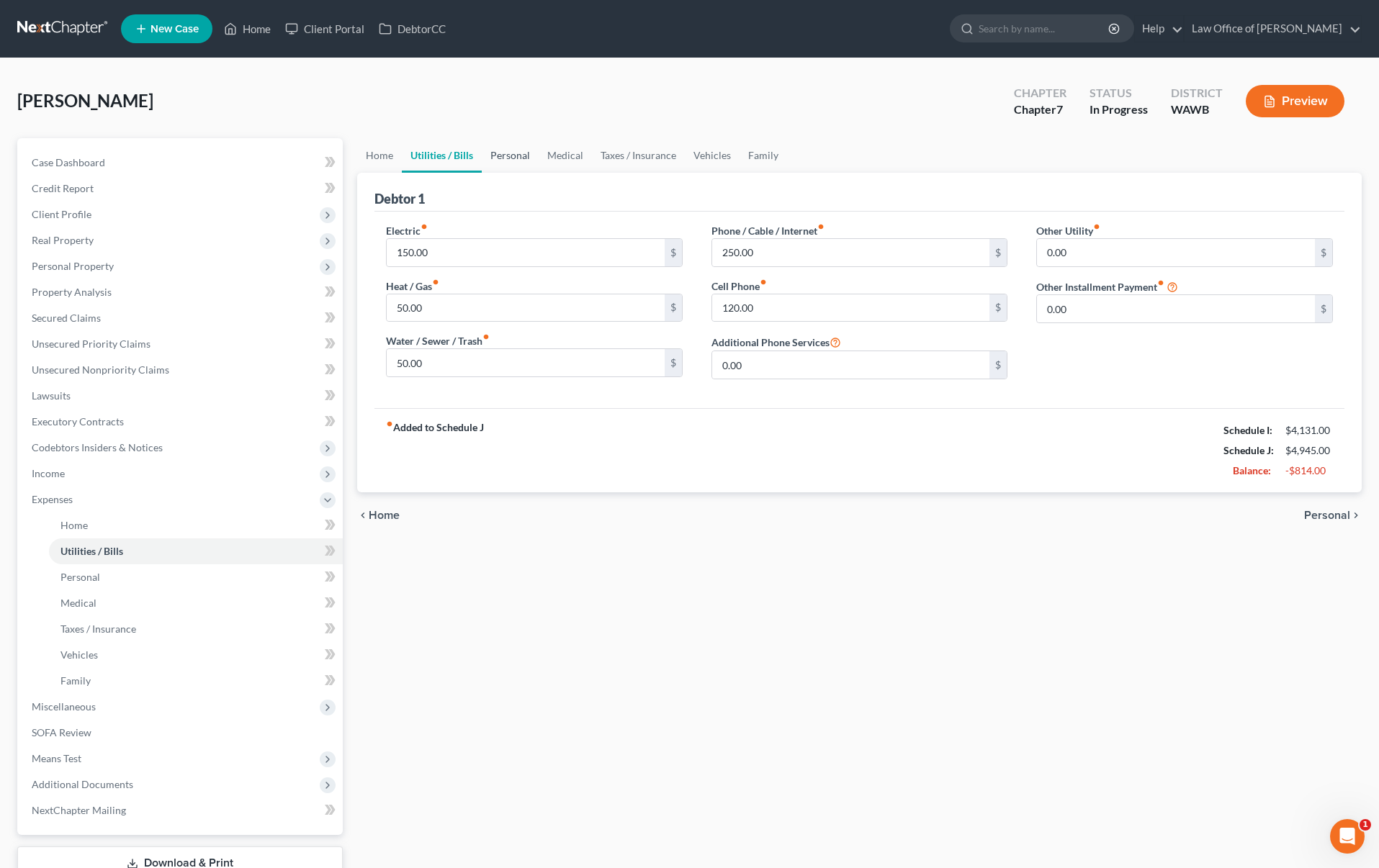
click at [501, 155] on link "Personal" at bounding box center [510, 155] width 57 height 34
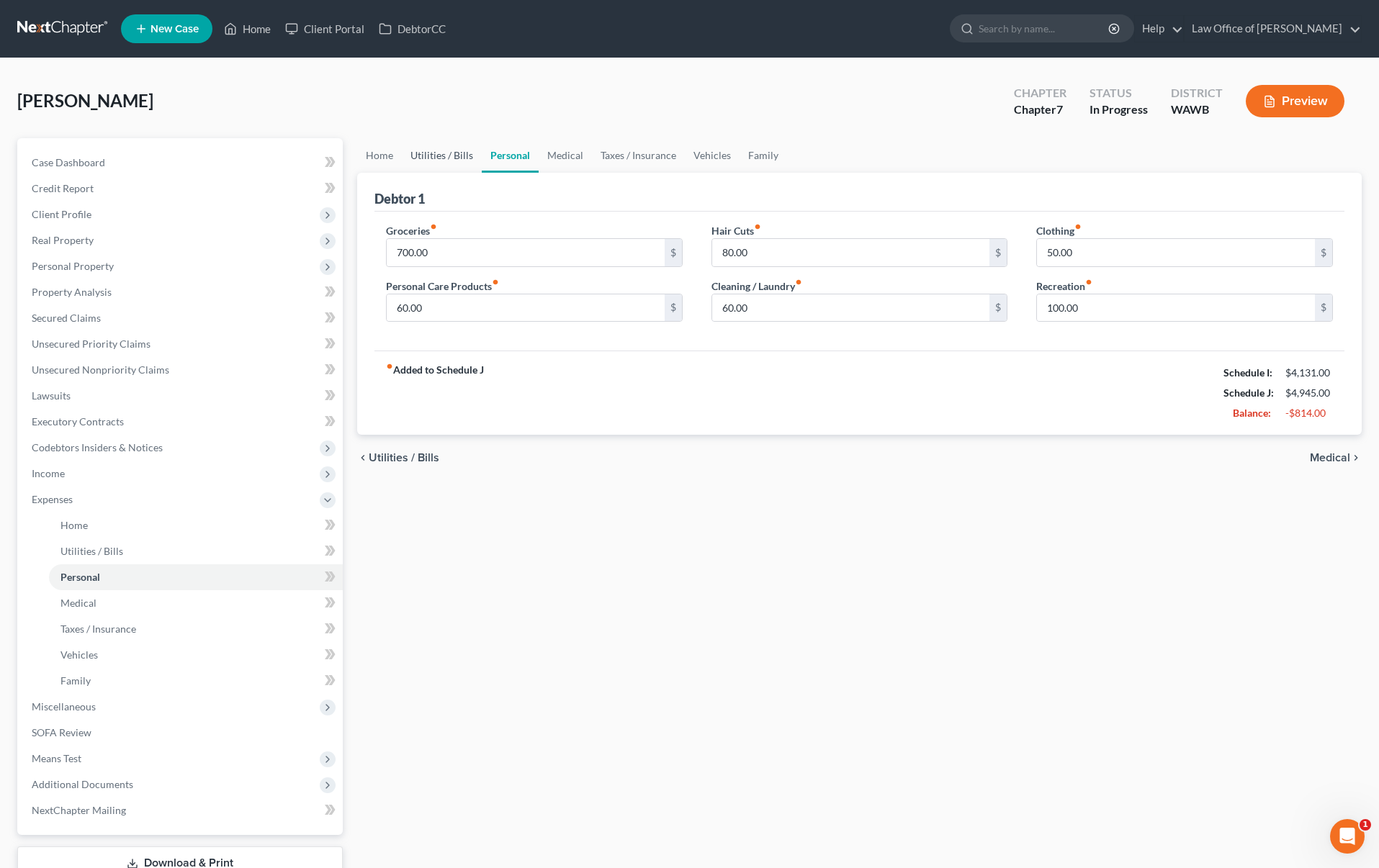
click at [449, 156] on link "Utilities / Bills" at bounding box center [442, 155] width 80 height 34
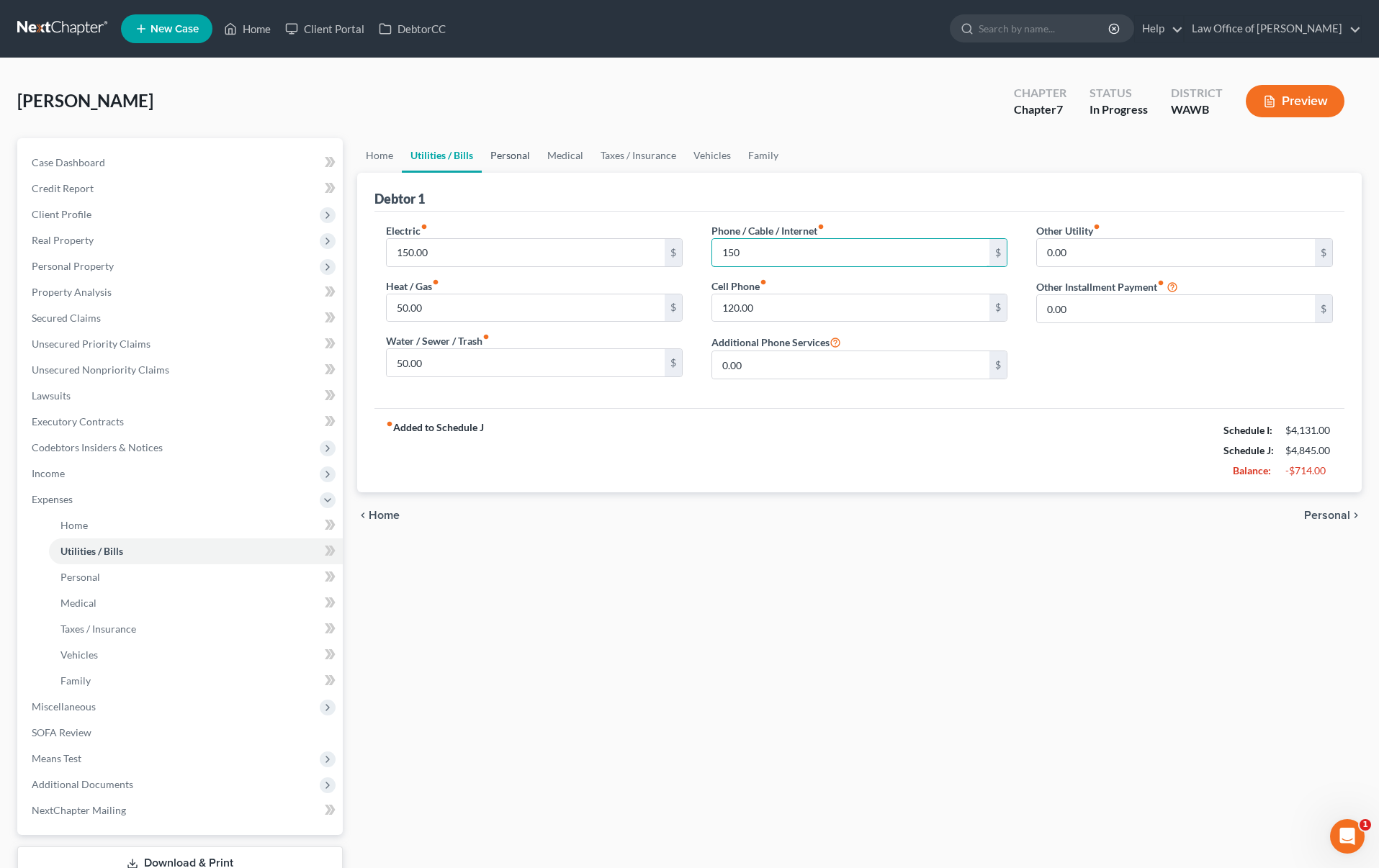
type input "150"
click at [505, 156] on link "Personal" at bounding box center [510, 155] width 57 height 34
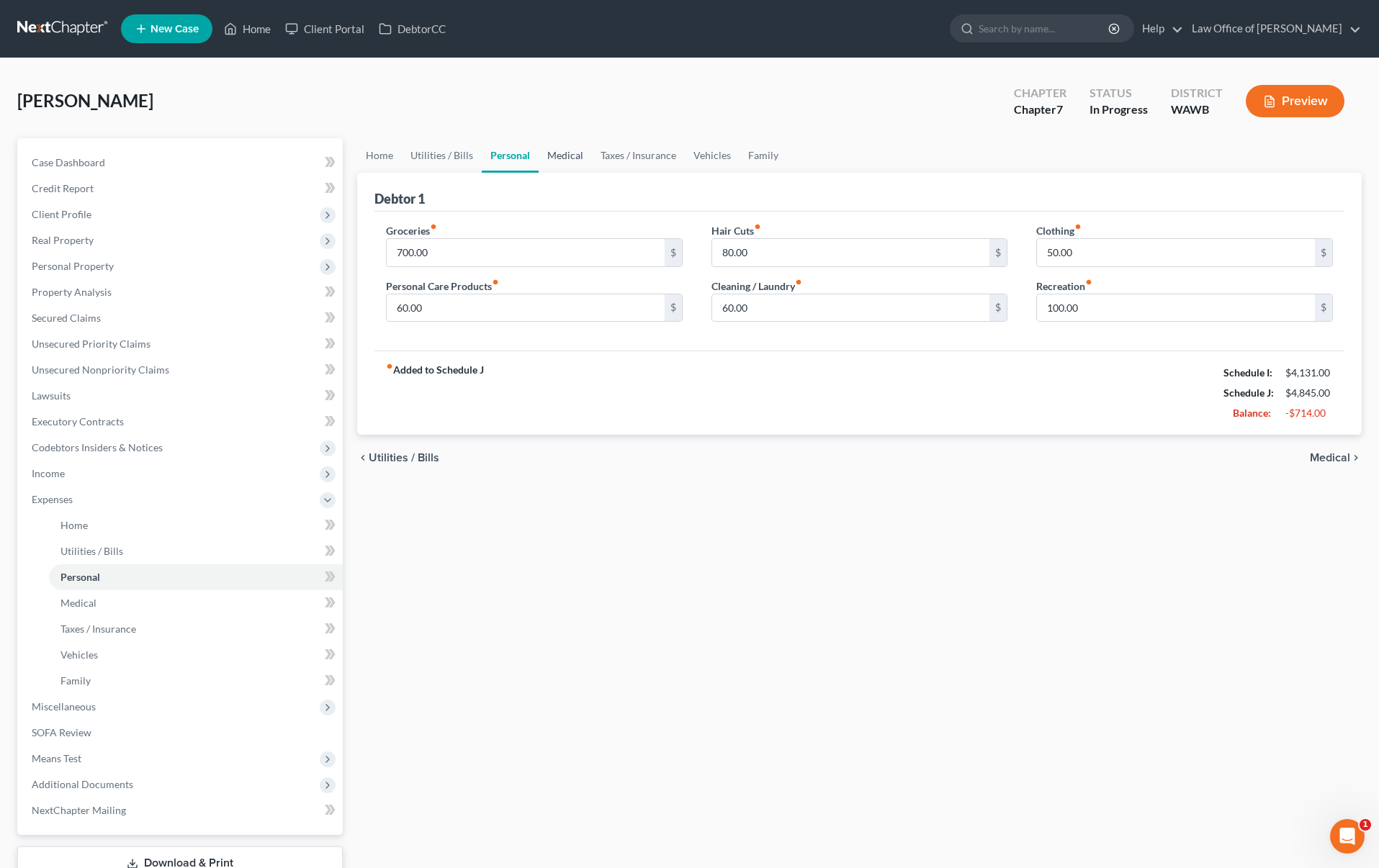
click at [549, 165] on link "Medical" at bounding box center [566, 155] width 53 height 34
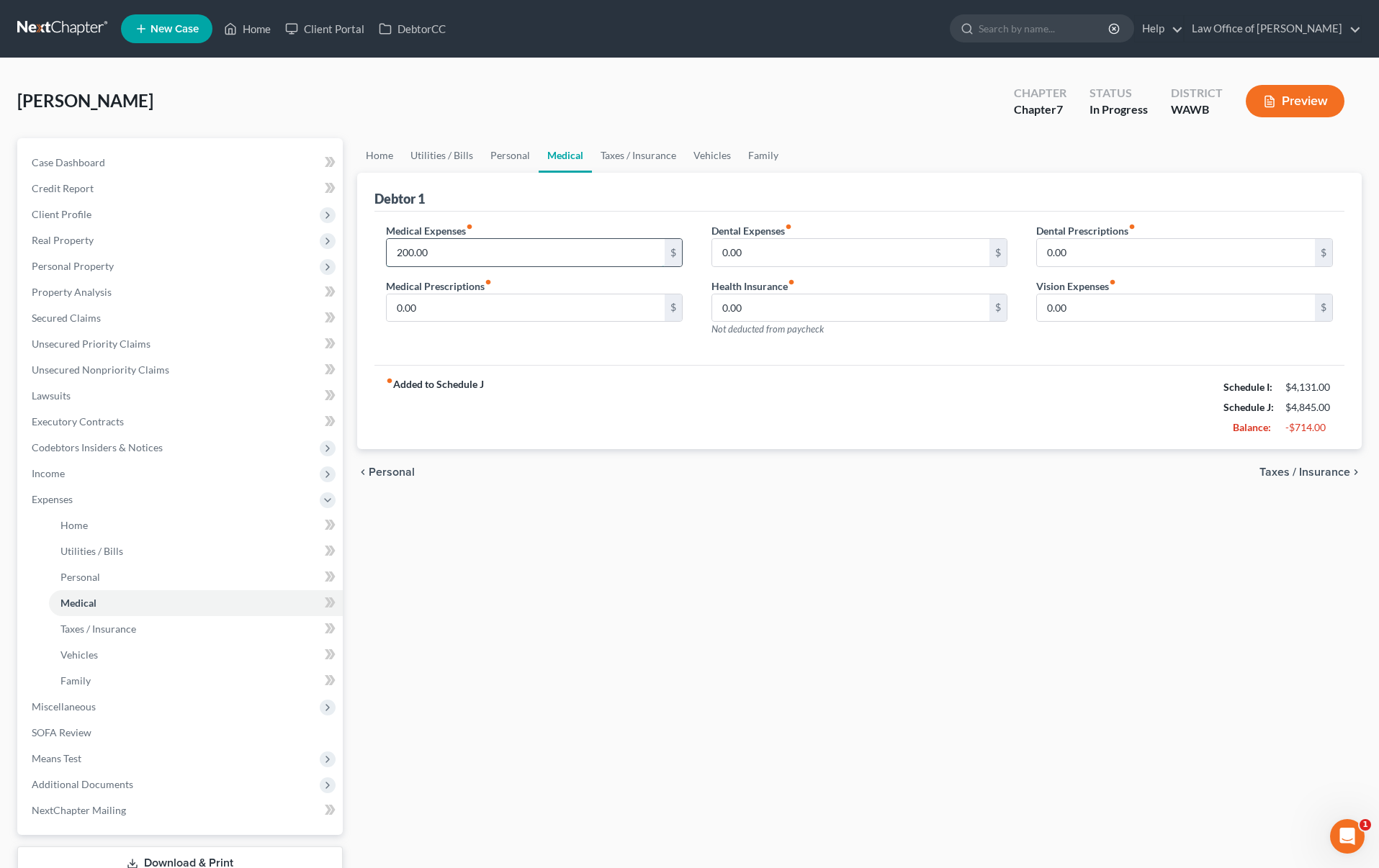
click at [452, 250] on input "200.00" at bounding box center [526, 252] width 278 height 27
type input "50"
click at [619, 161] on link "Taxes / Insurance" at bounding box center [639, 155] width 93 height 34
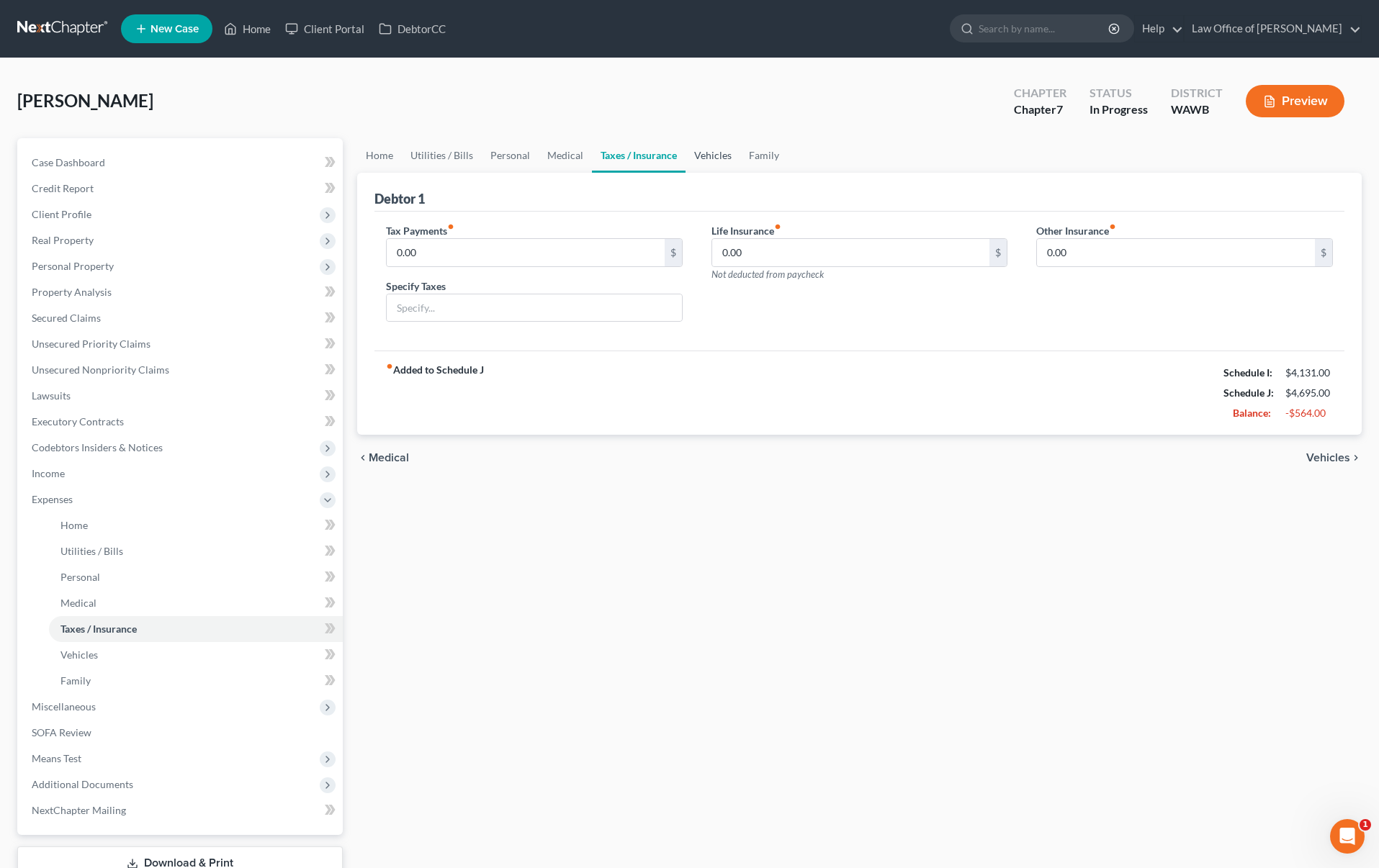
click at [714, 155] on link "Vehicles" at bounding box center [713, 155] width 55 height 34
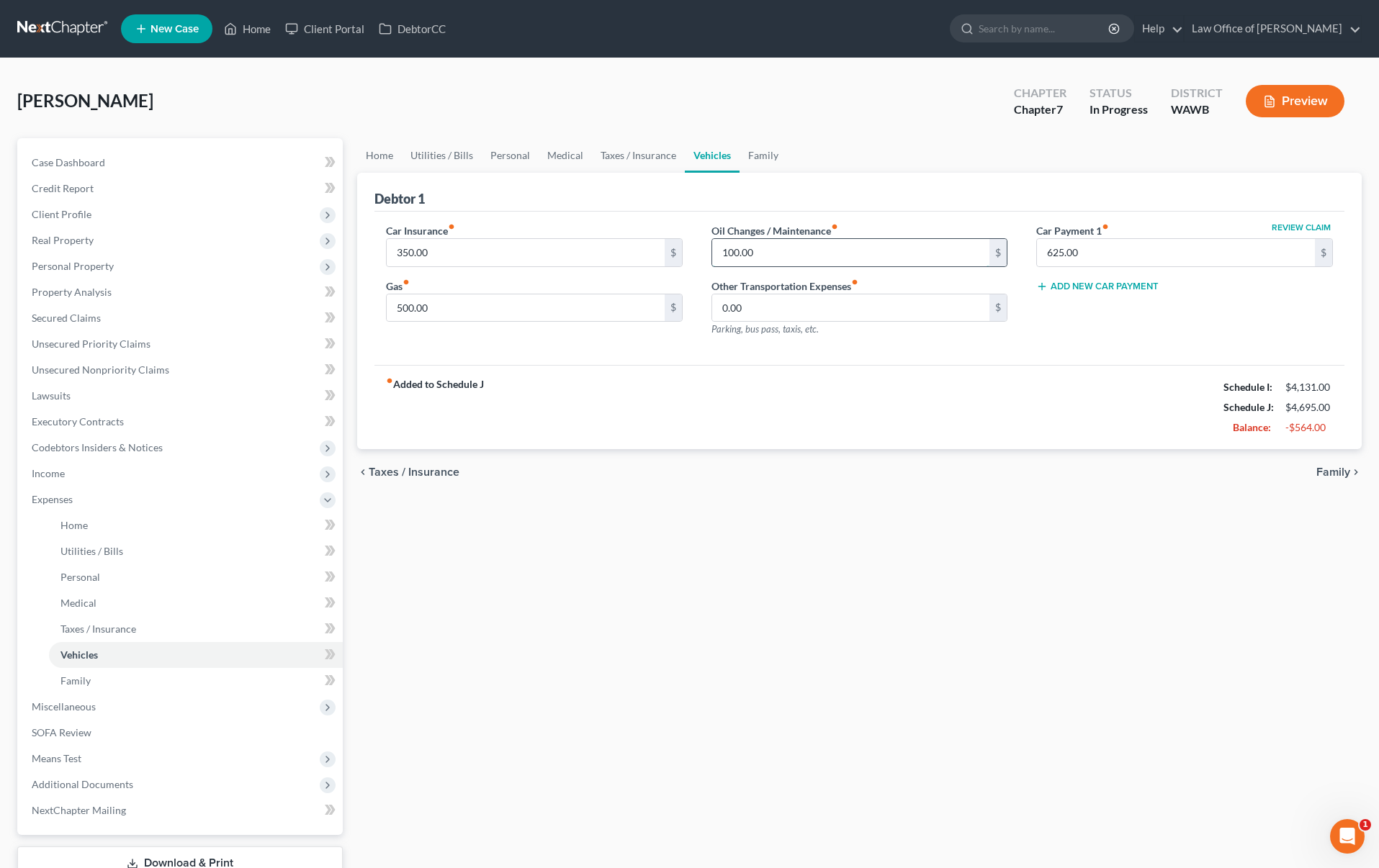
click at [757, 260] on input "100.00" at bounding box center [851, 252] width 278 height 27
click at [762, 156] on link "Family" at bounding box center [763, 155] width 48 height 34
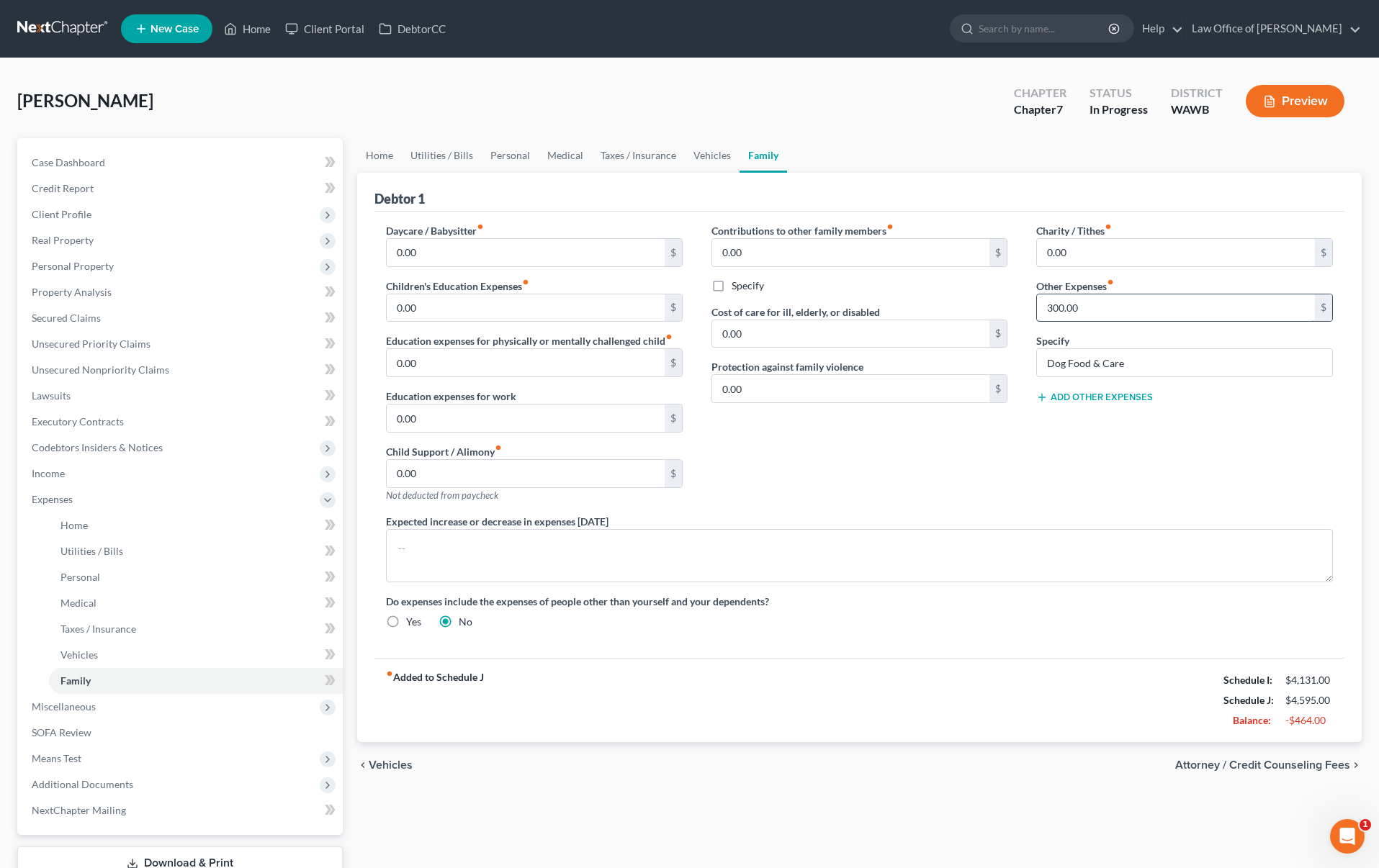
click at [1099, 302] on input "300.00" at bounding box center [1176, 308] width 278 height 27
click at [562, 155] on link "Medical" at bounding box center [566, 155] width 53 height 34
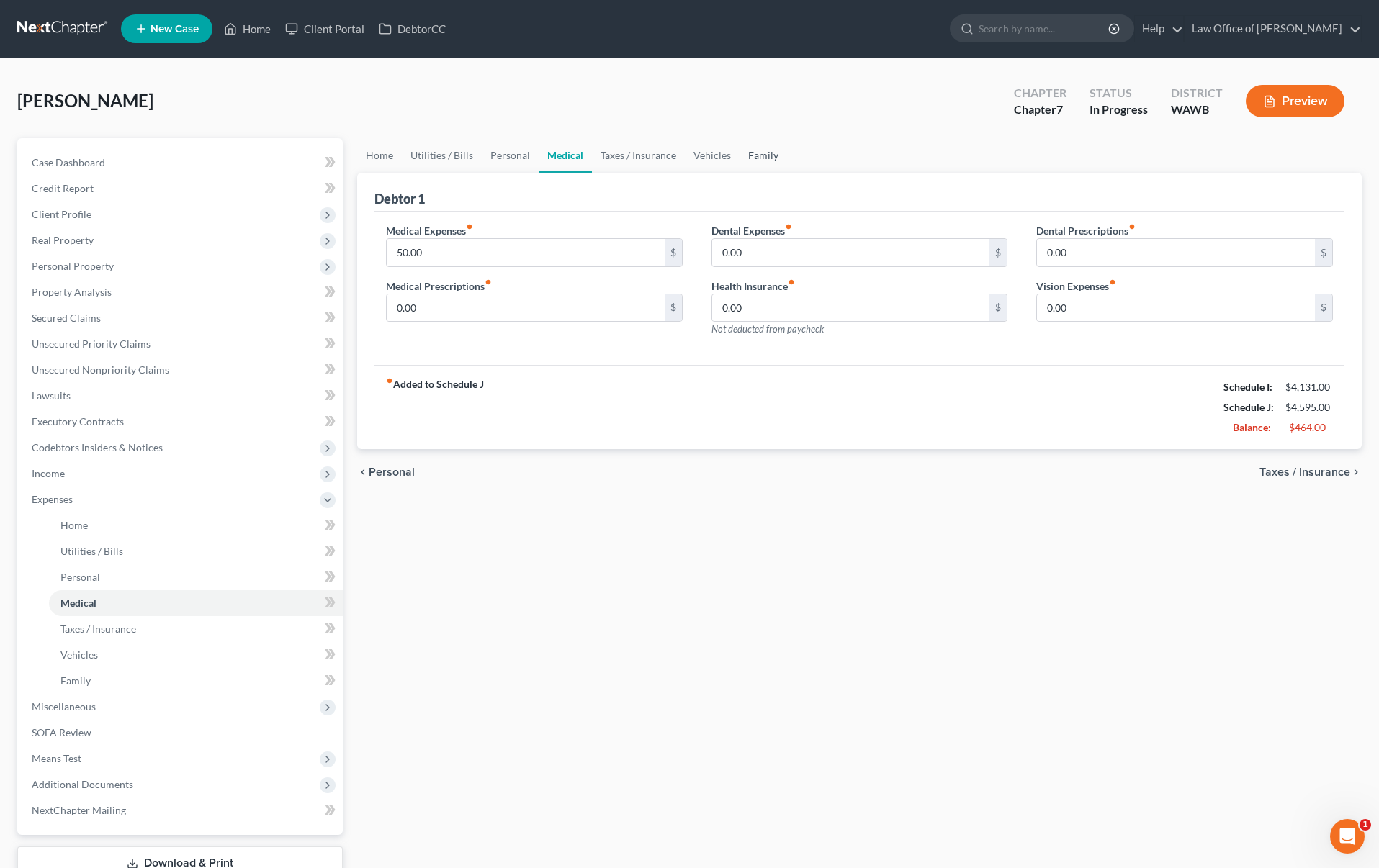
click at [752, 142] on link "Family" at bounding box center [763, 155] width 48 height 34
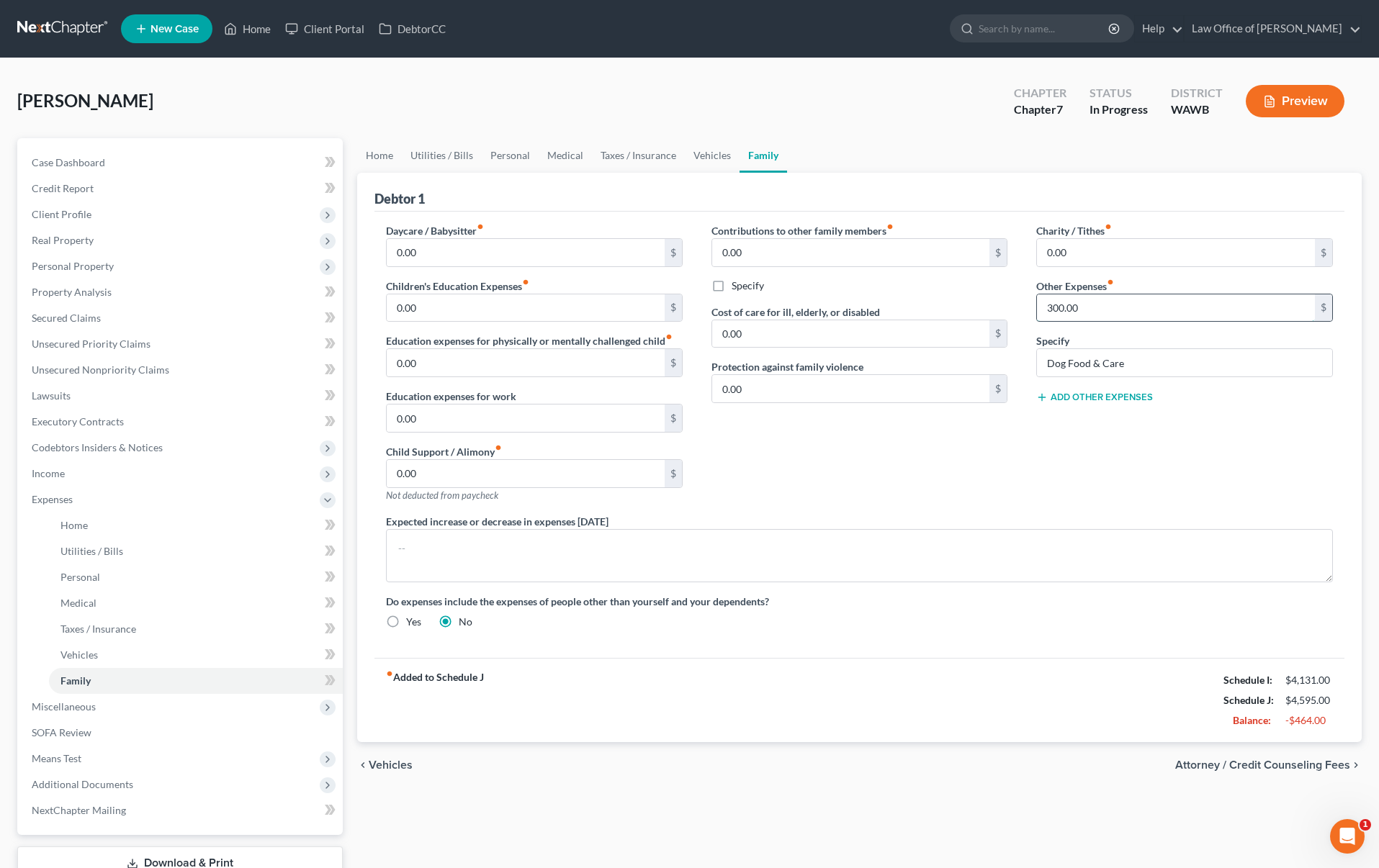
click at [1108, 302] on input "300.00" at bounding box center [1176, 308] width 278 height 27
type input "150"
click at [518, 156] on link "Personal" at bounding box center [510, 155] width 57 height 34
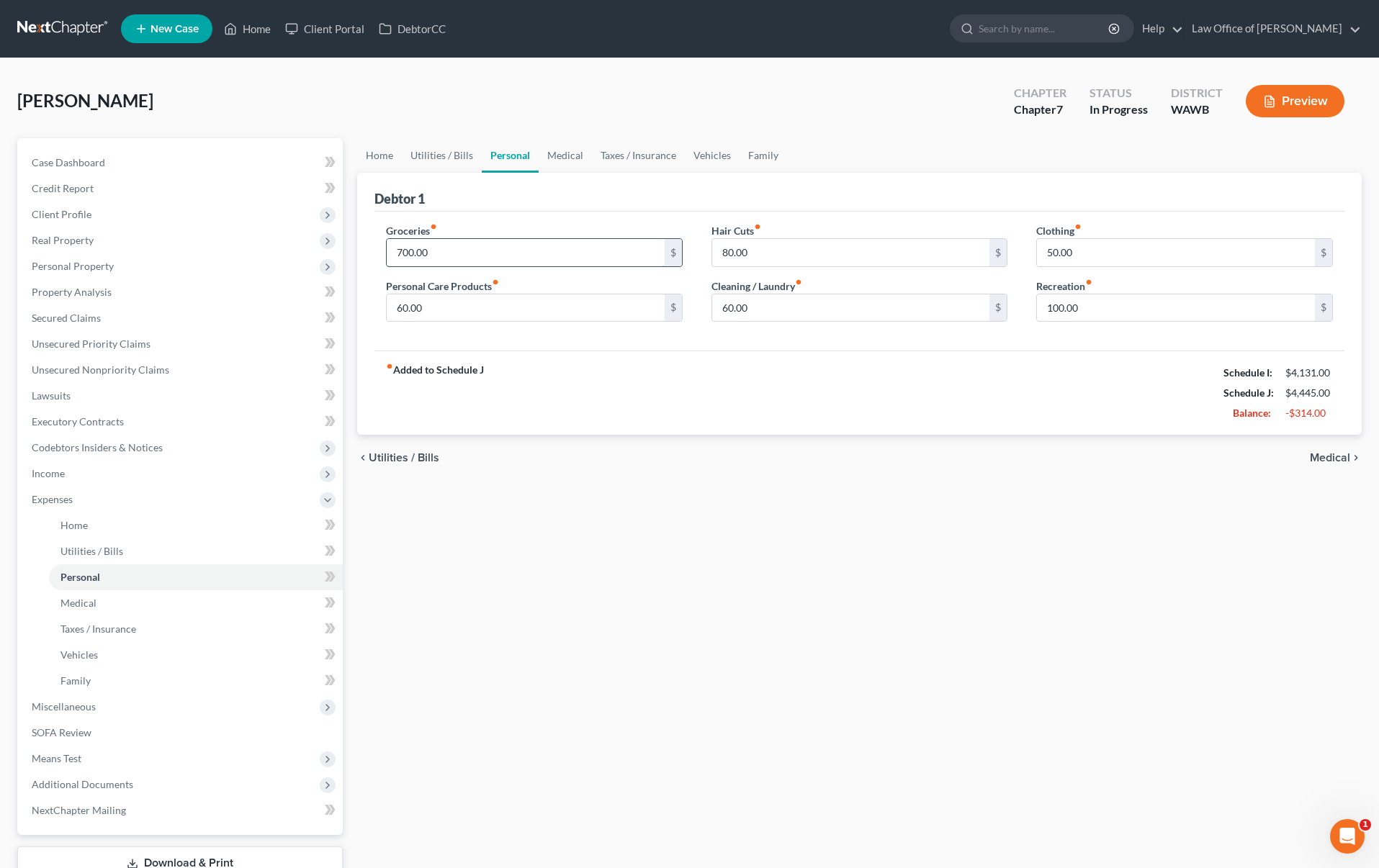
click at [443, 249] on input "700.00" at bounding box center [526, 252] width 278 height 27
type input "400"
click at [1135, 302] on input "100.00" at bounding box center [1176, 308] width 278 height 27
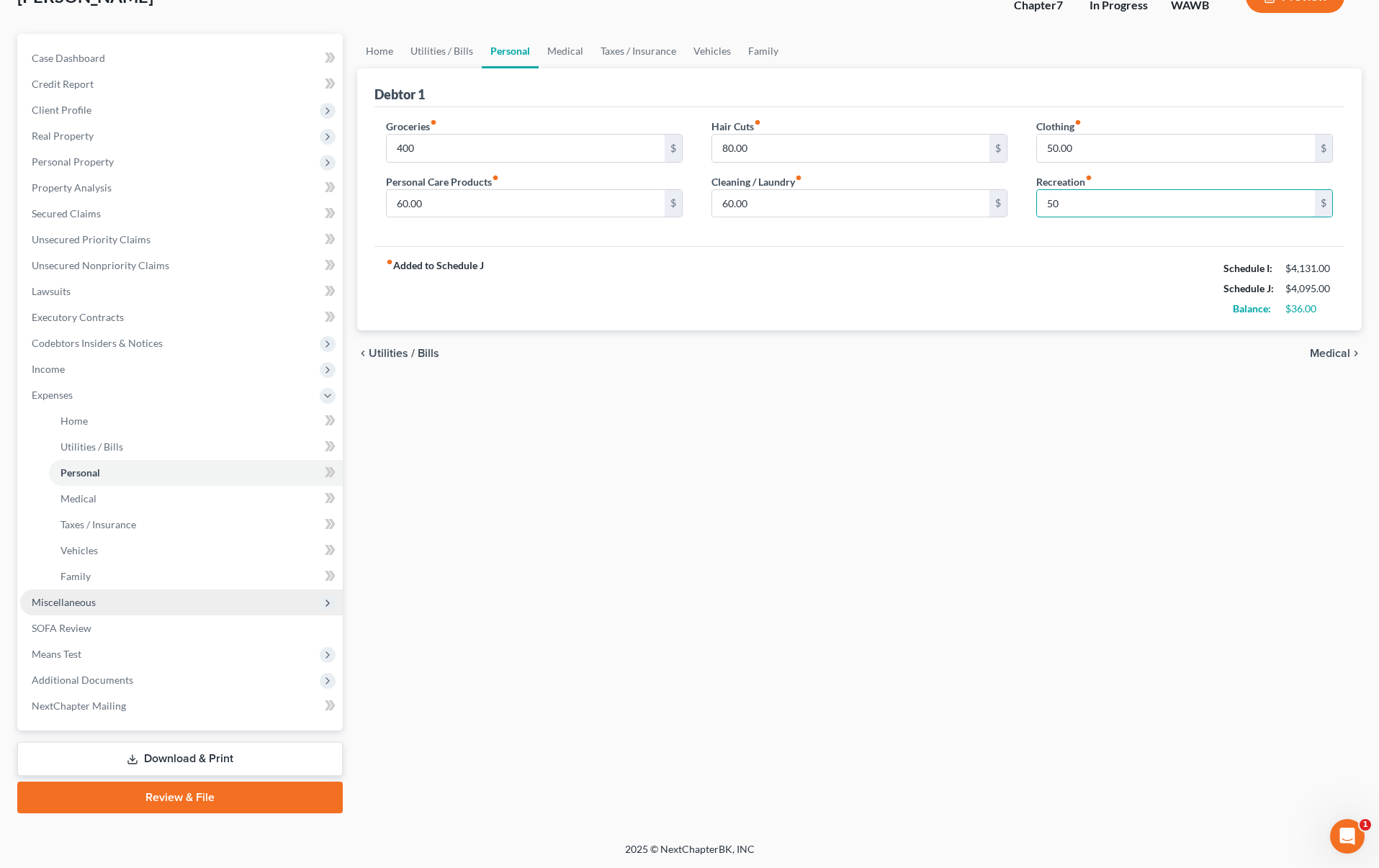
type input "50"
click at [147, 613] on span "Miscellaneous" at bounding box center [182, 602] width 323 height 26
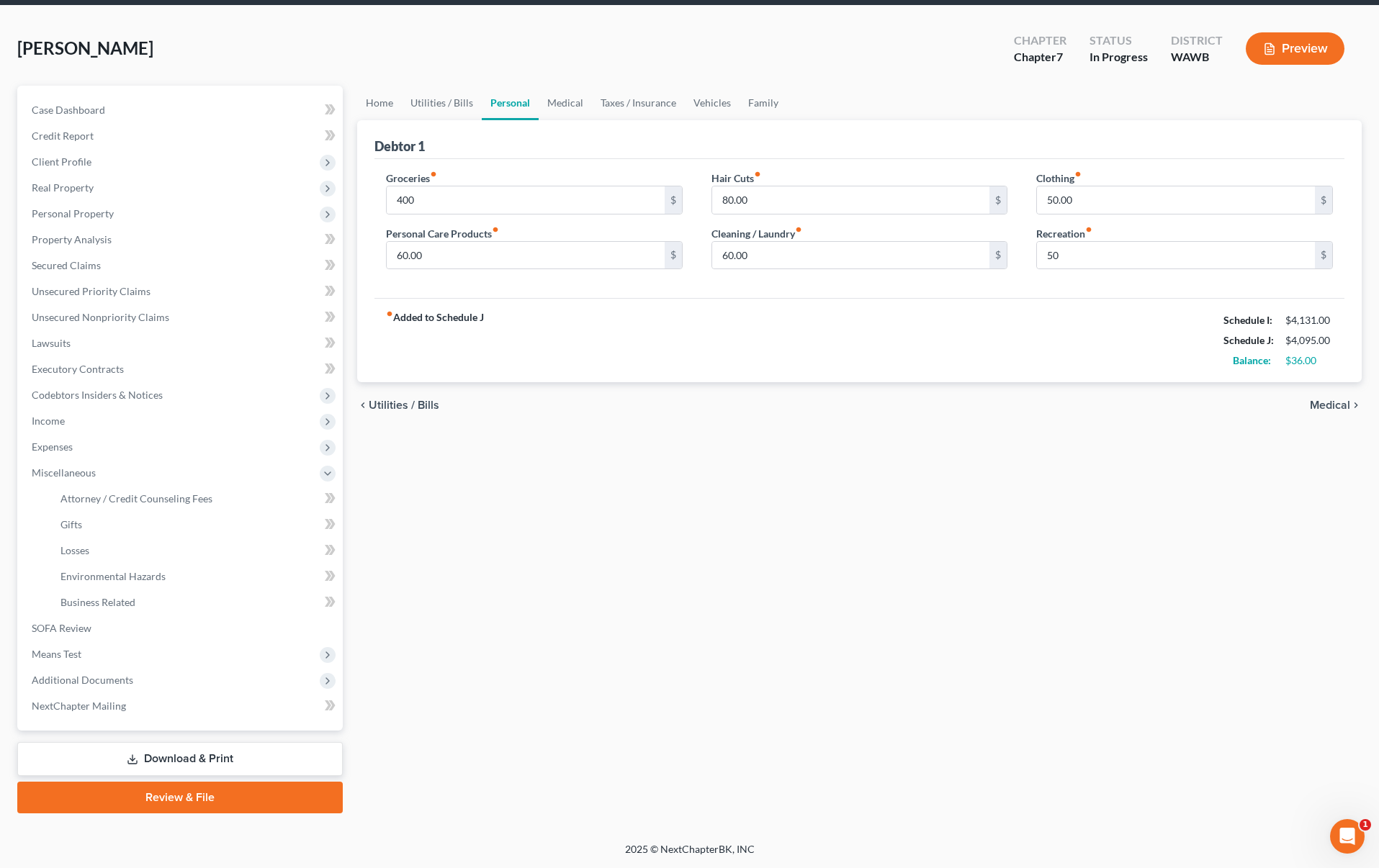
scroll to position [52, 0]
click at [213, 316] on link "Unsecured Nonpriority Claims" at bounding box center [182, 317] width 323 height 26
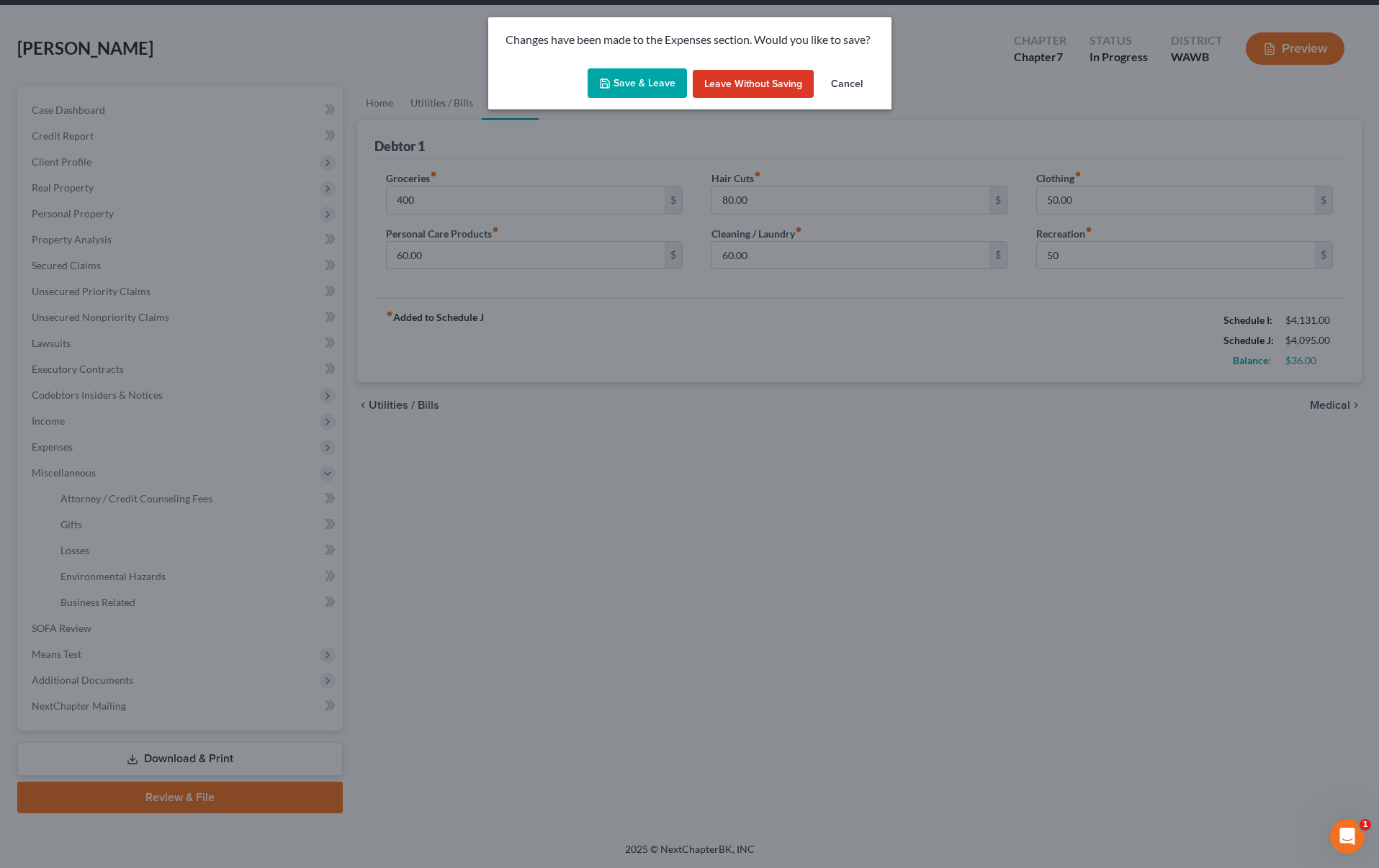
click at [634, 82] on button "Save & Leave" at bounding box center [637, 83] width 100 height 31
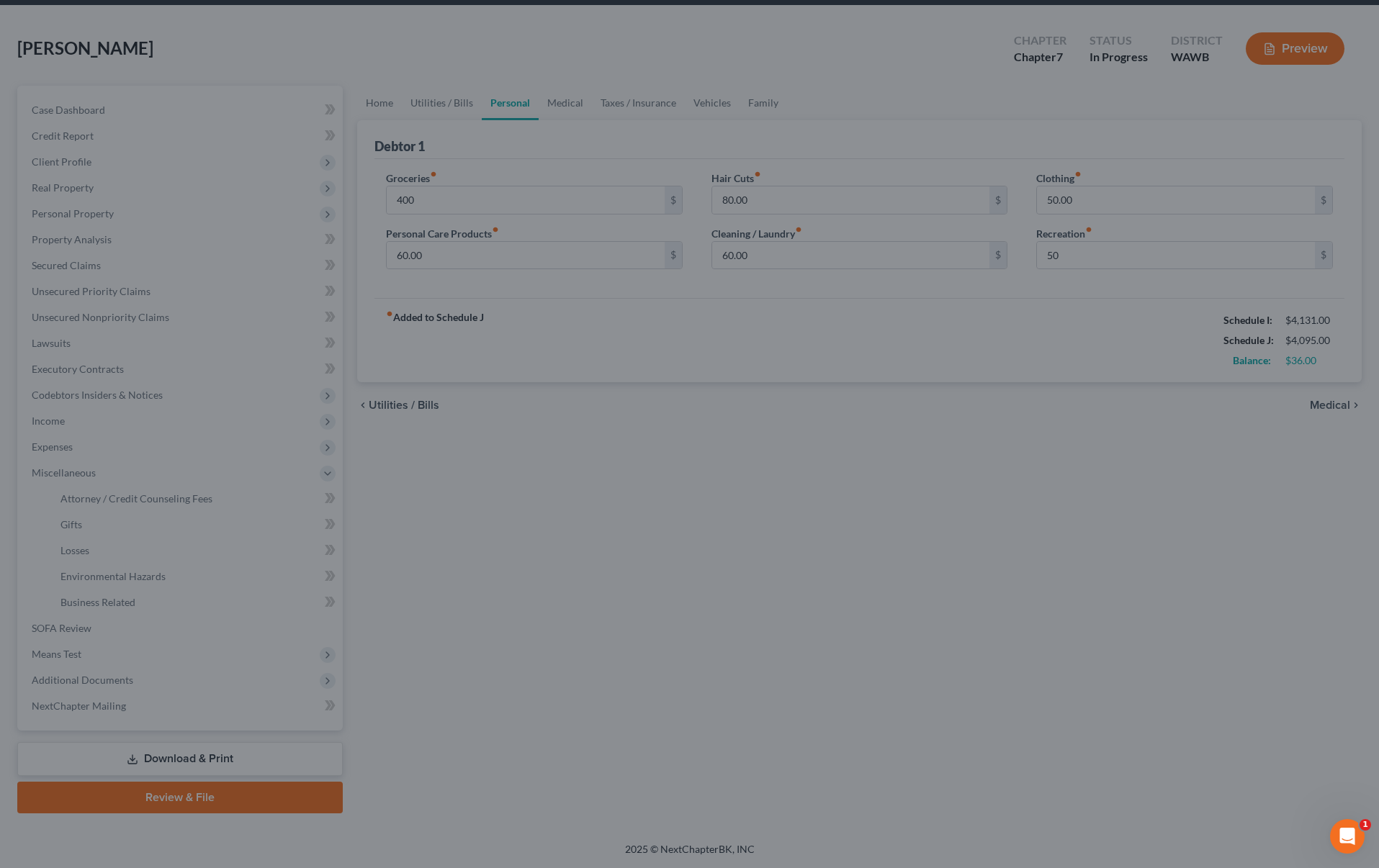
type input "400.00"
type input "50.00"
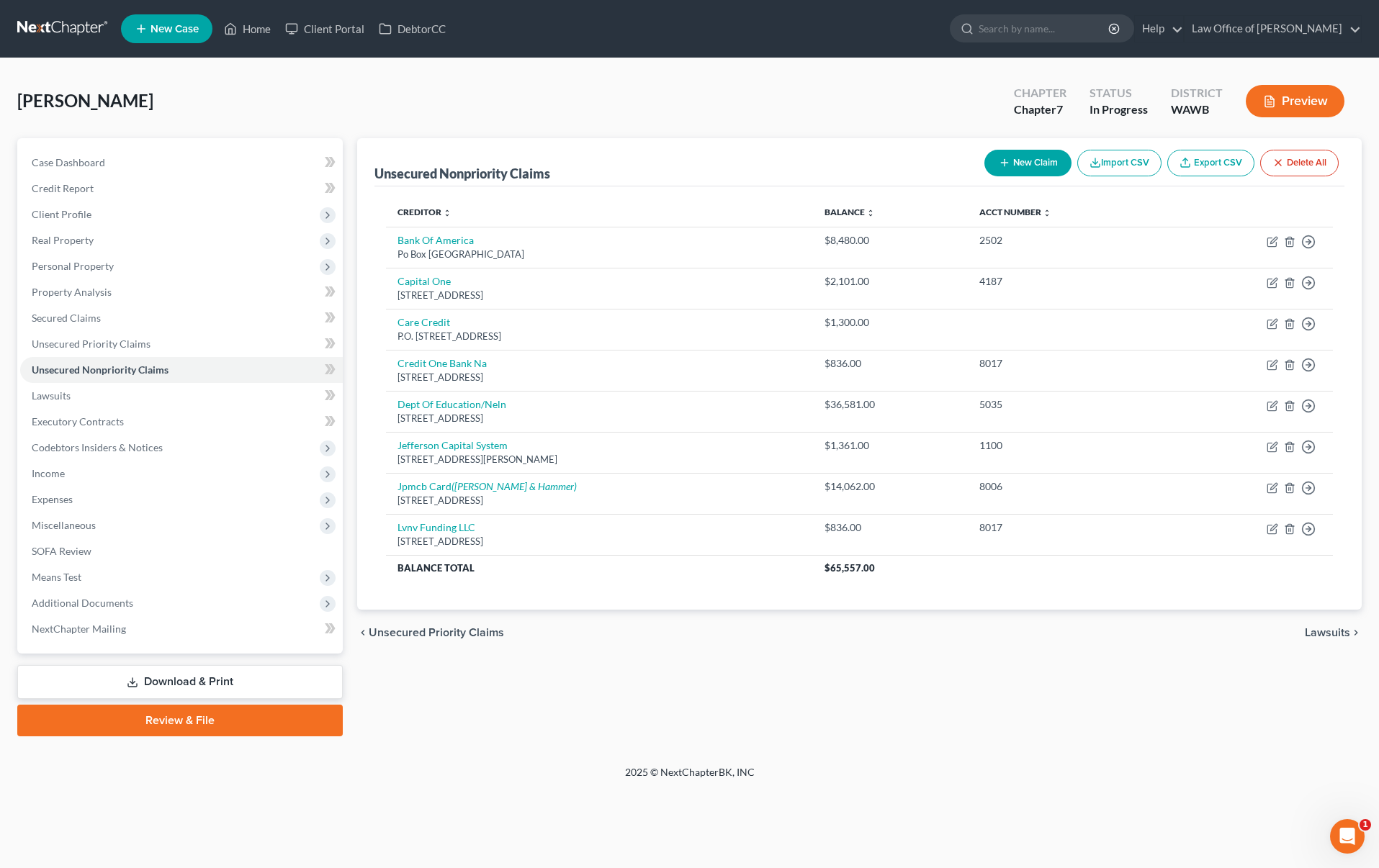
click at [1279, 105] on button "Preview" at bounding box center [1295, 100] width 99 height 32
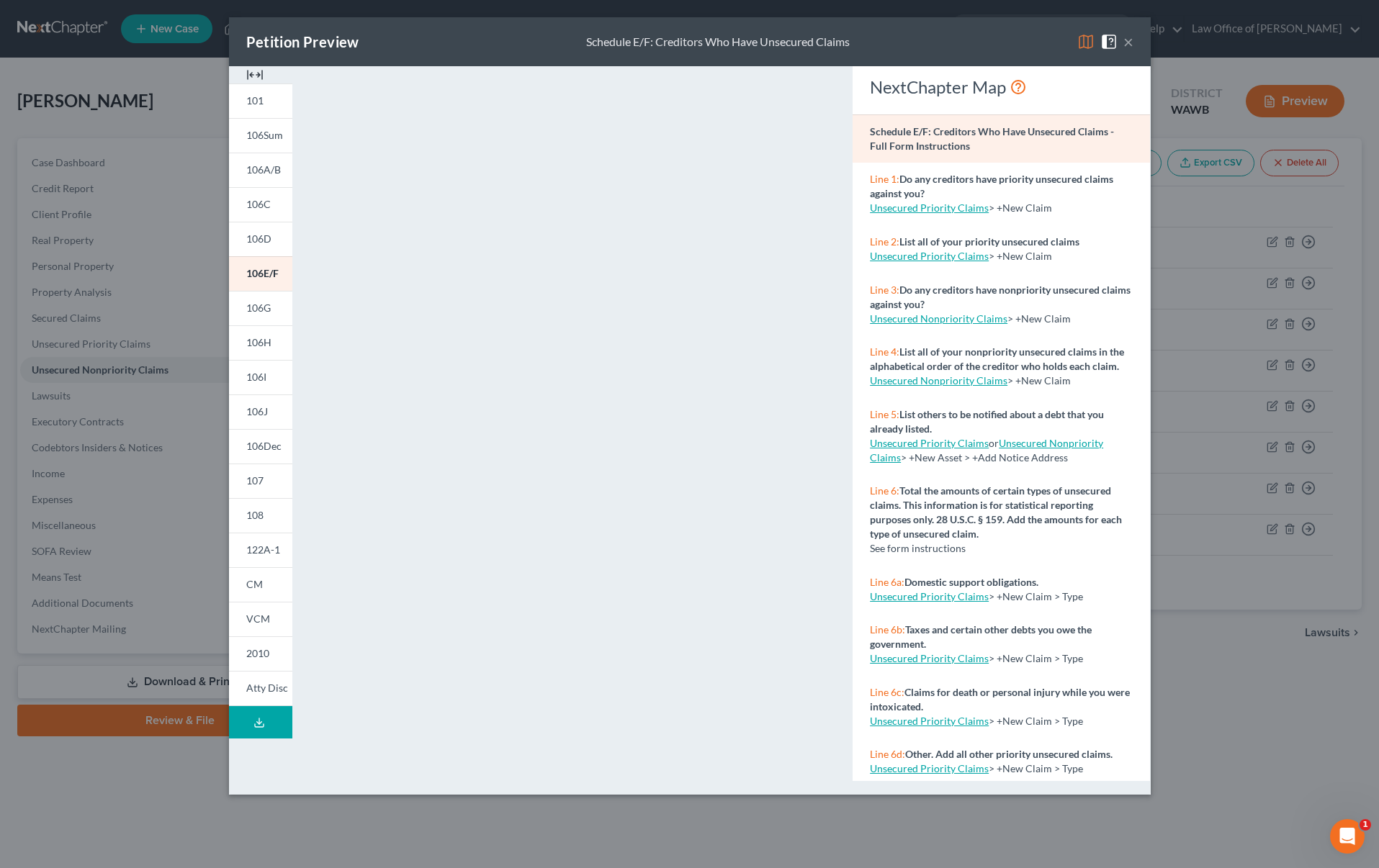
click at [1086, 40] on img at bounding box center [1086, 42] width 17 height 17
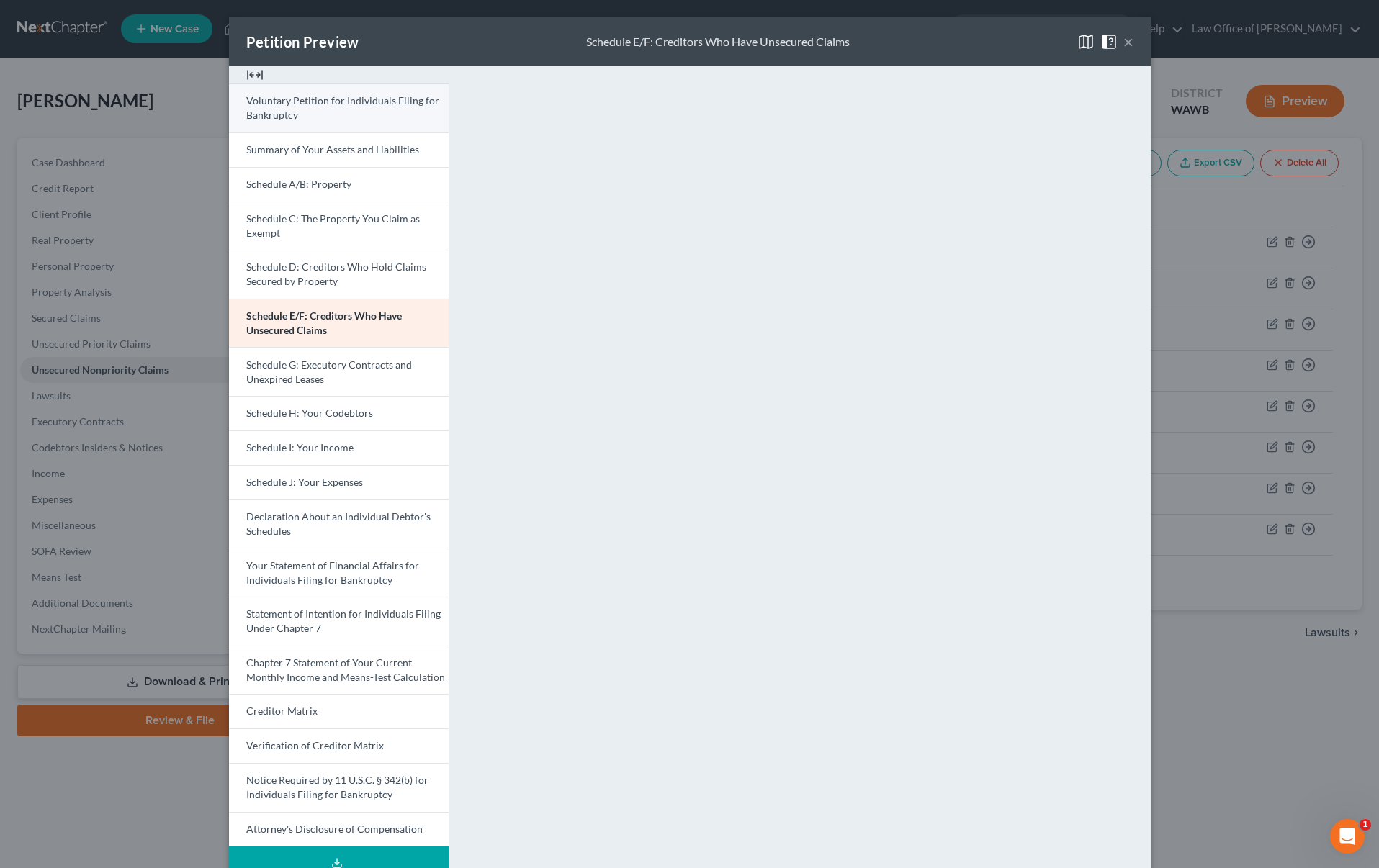
click at [343, 110] on link "Voluntary Petition for Individuals Filing for Bankruptcy" at bounding box center [338, 108] width 219 height 49
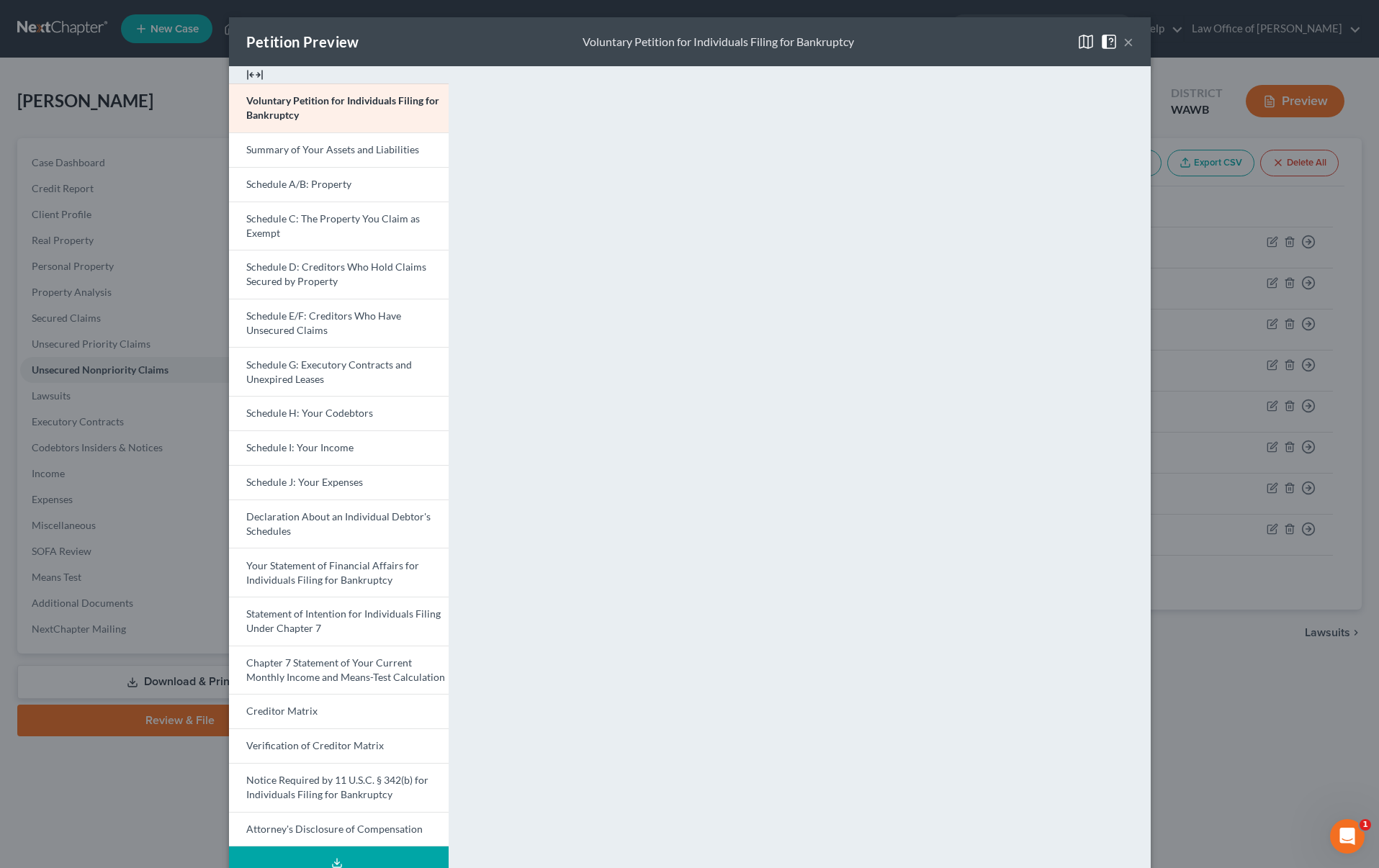
scroll to position [40, 0]
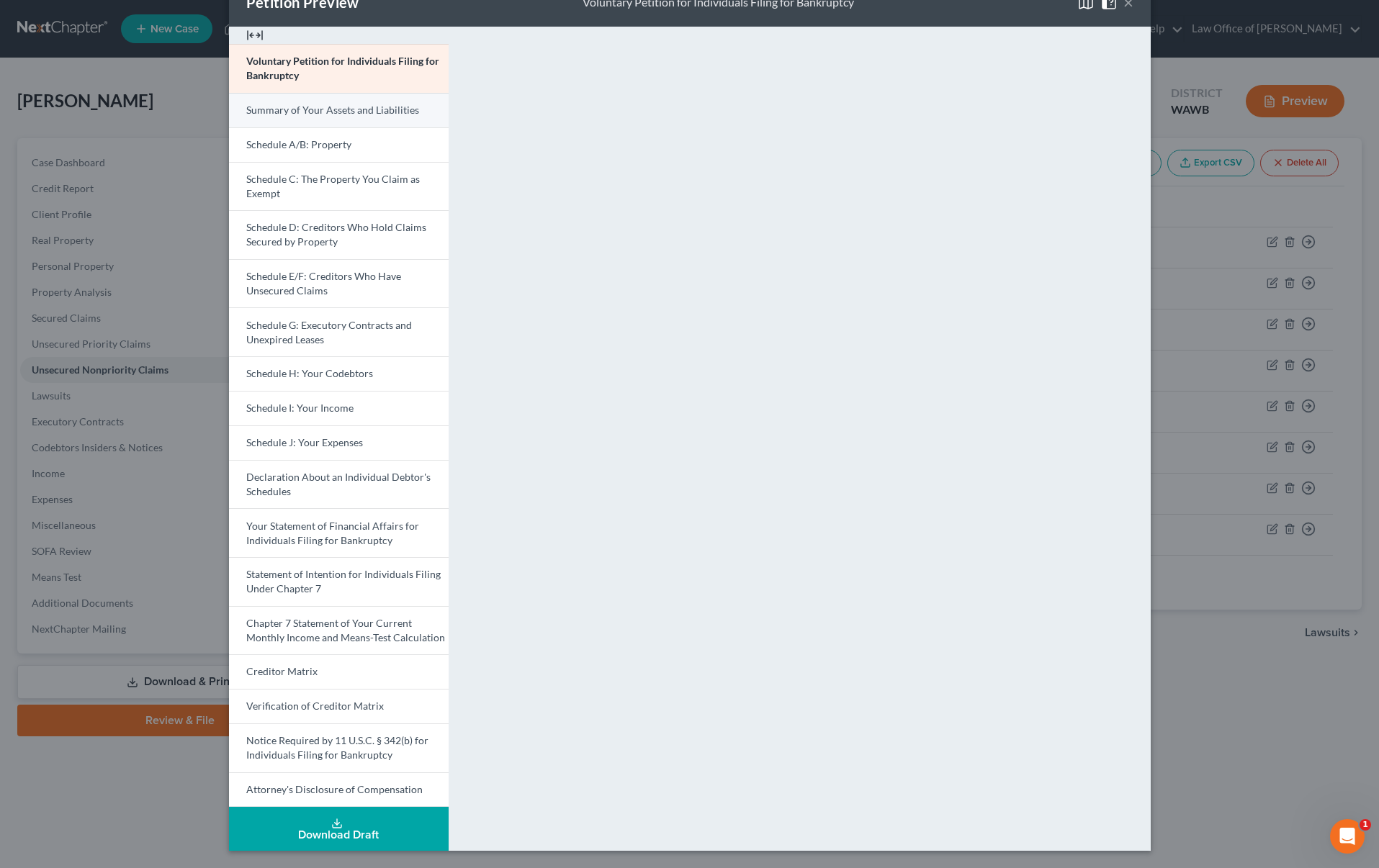
click at [378, 109] on span "Summary of Your Assets and Liabilities" at bounding box center [332, 110] width 173 height 13
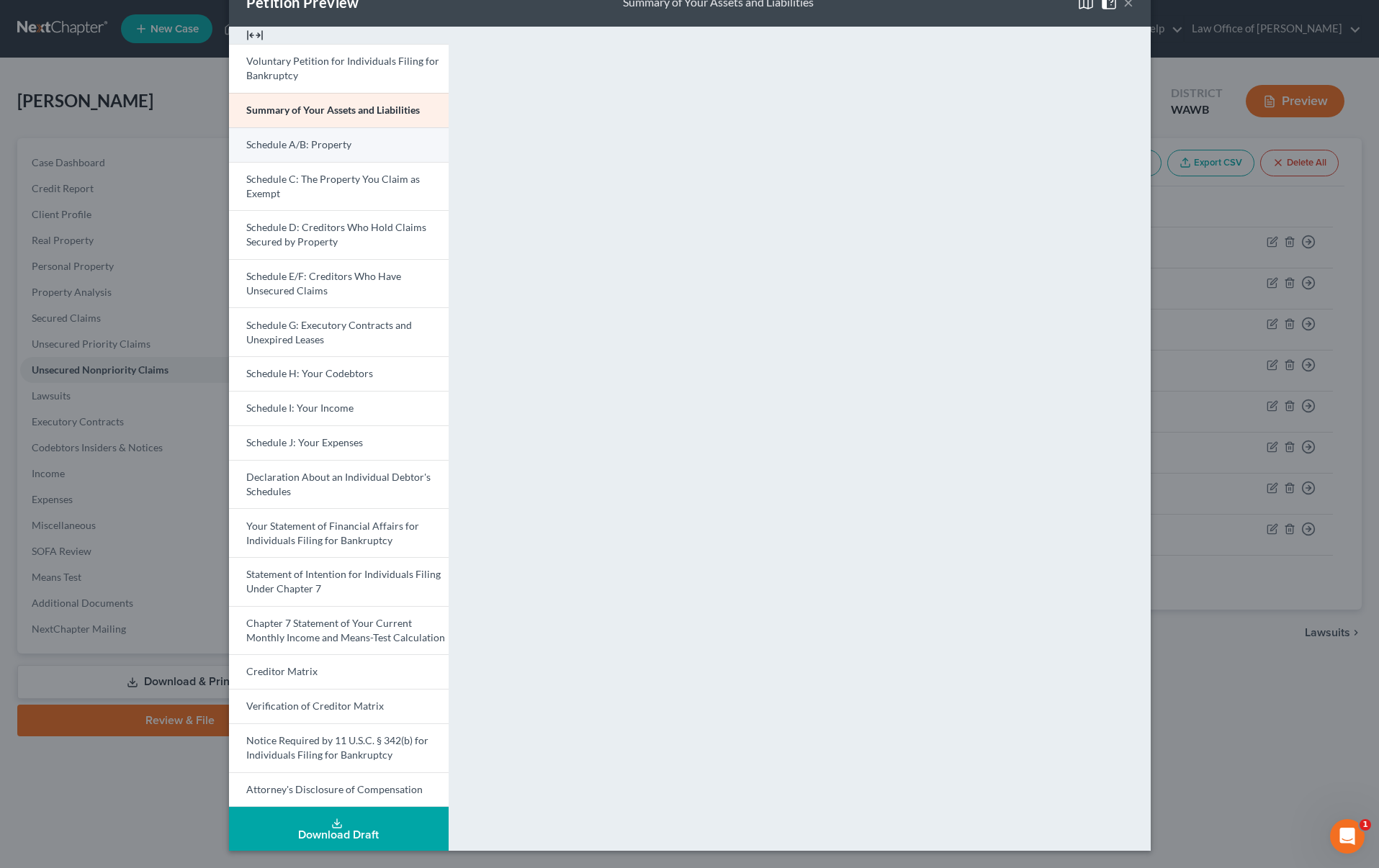
click at [357, 147] on link "Schedule A/B: Property" at bounding box center [338, 145] width 219 height 34
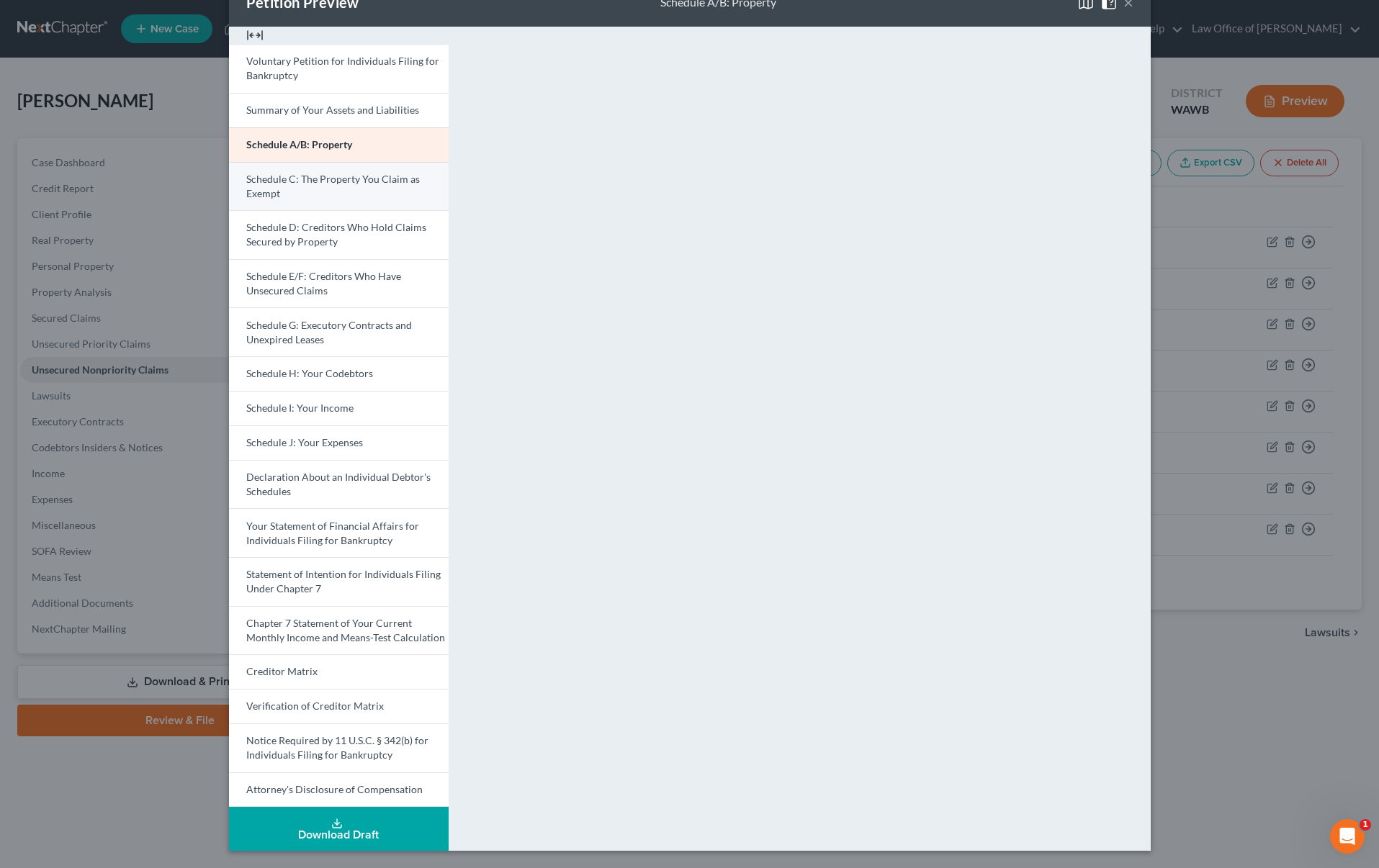
click at [361, 187] on link "Schedule C: The Property You Claim as Exempt" at bounding box center [338, 186] width 219 height 49
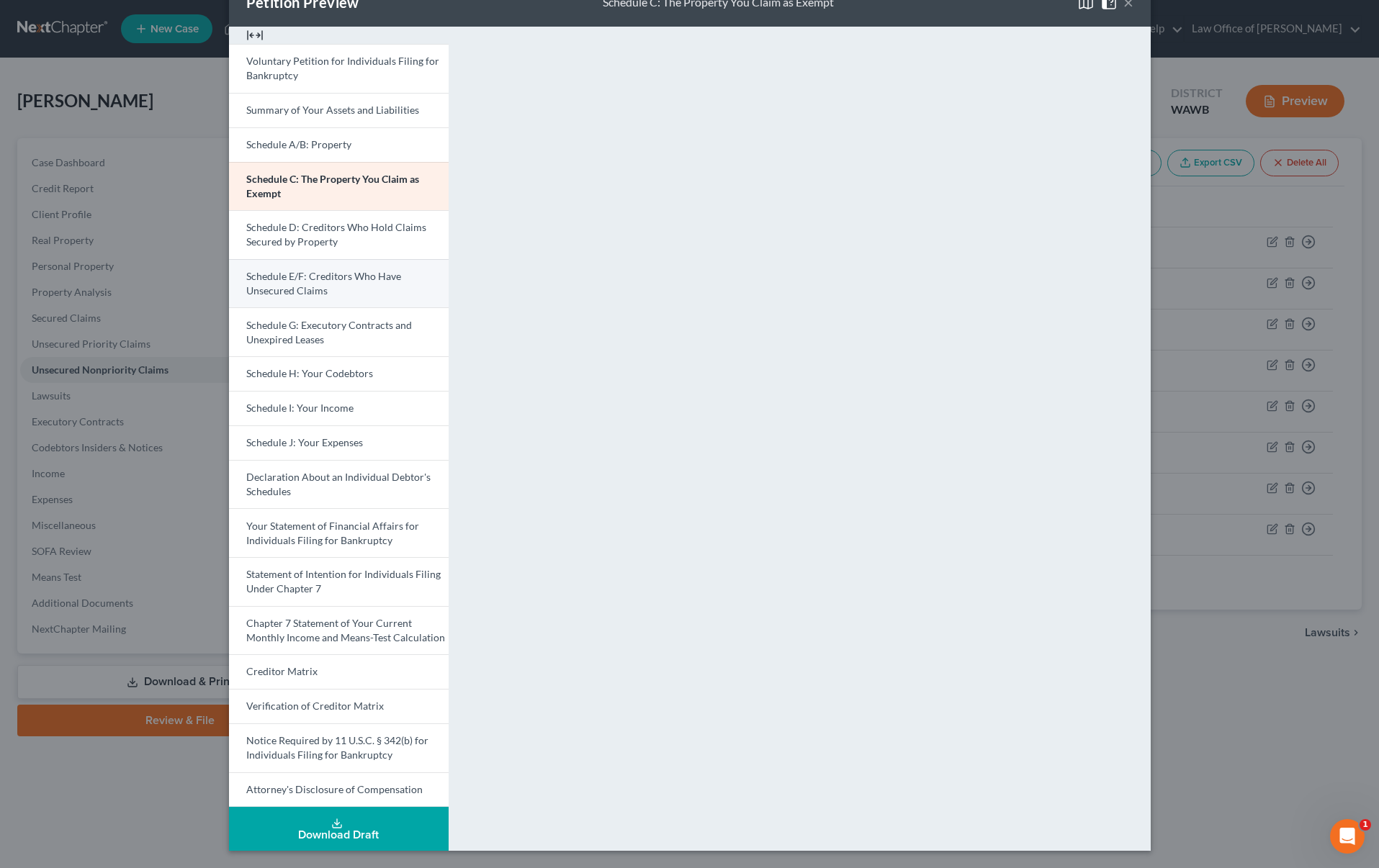
click at [364, 284] on link "Schedule E/F: Creditors Who Have Unsecured Claims" at bounding box center [338, 284] width 219 height 49
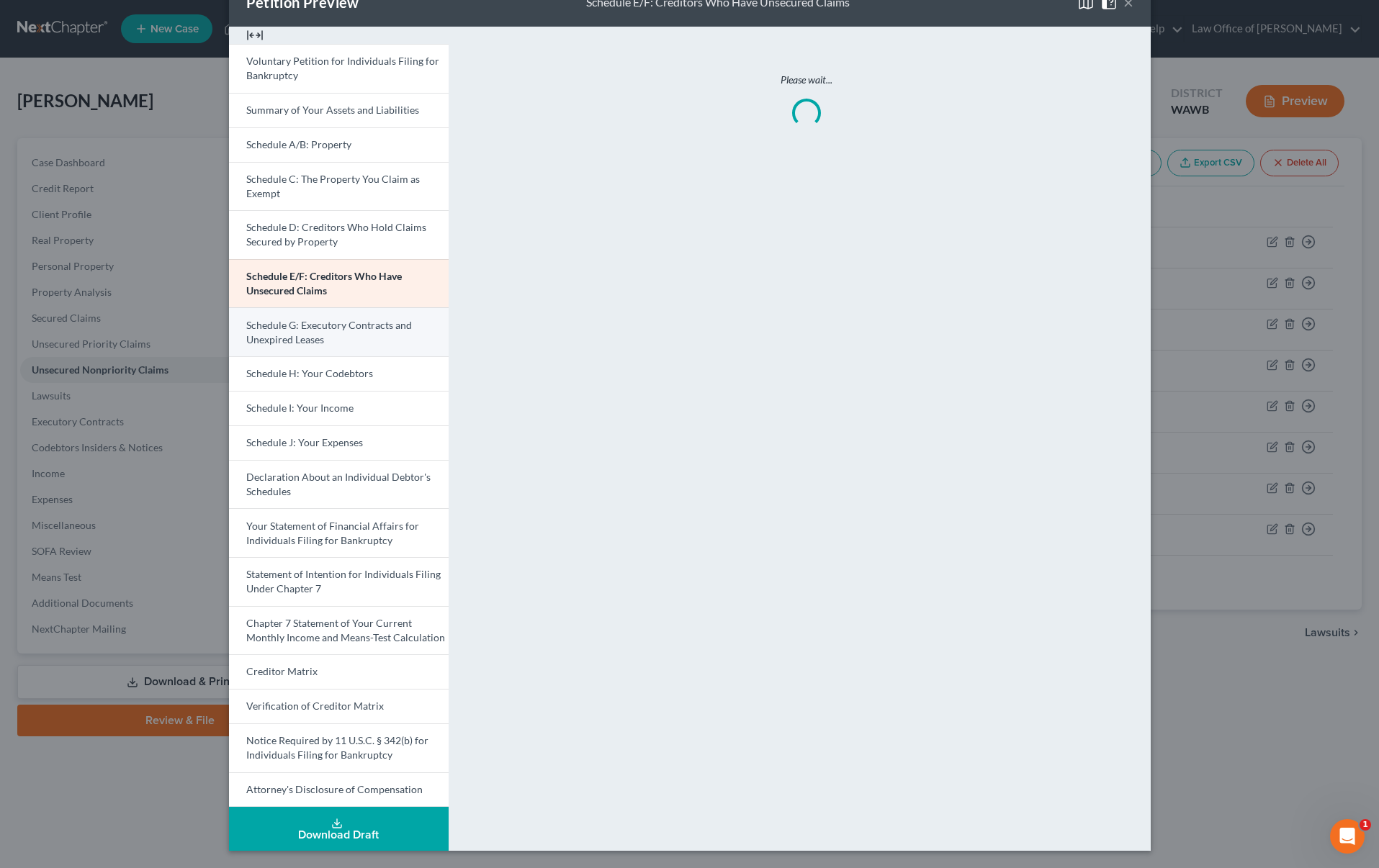
click at [371, 341] on link "Schedule G: Executory Contracts and Unexpired Leases" at bounding box center [338, 331] width 219 height 49
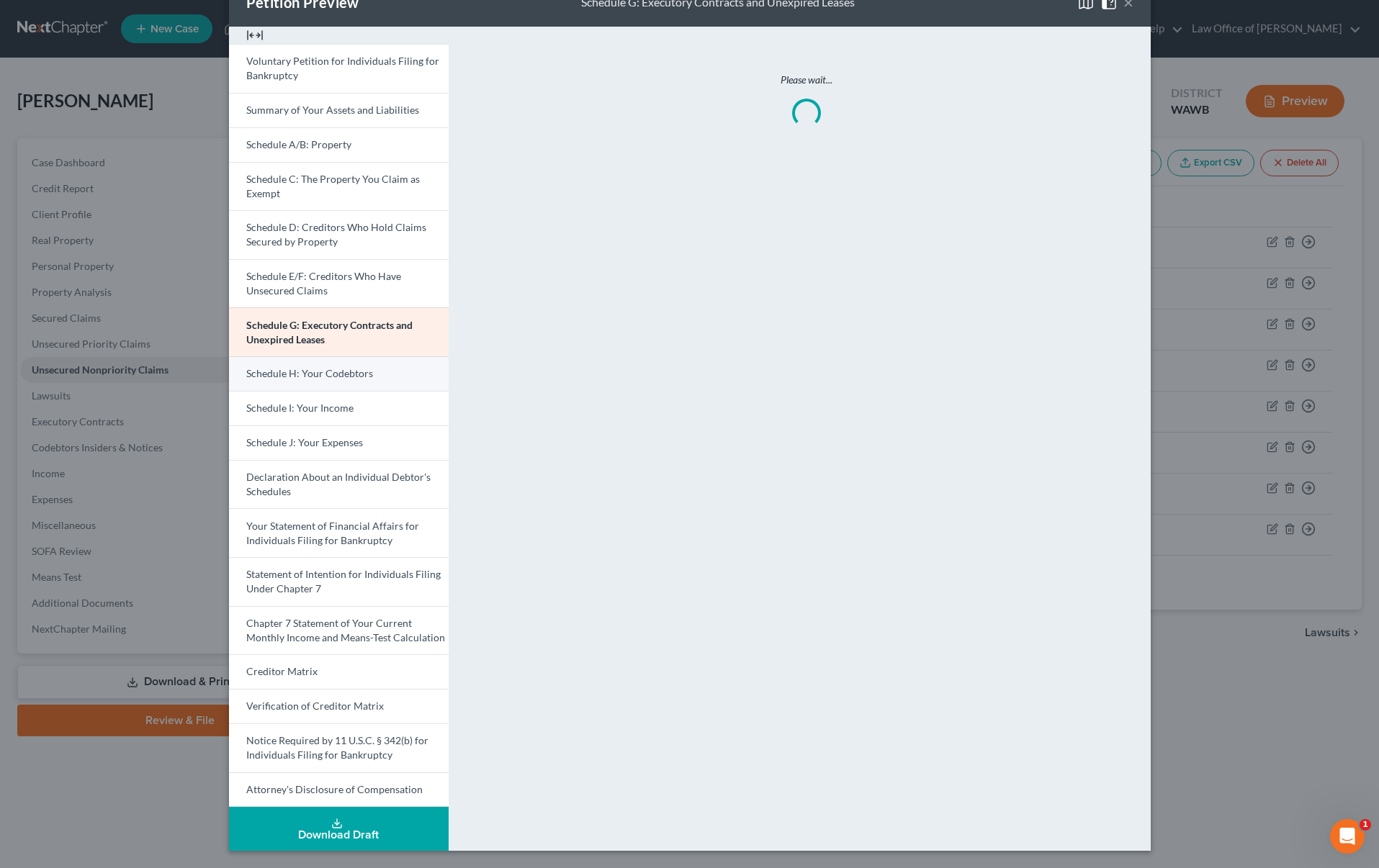
click at [371, 372] on link "Schedule H: Your Codebtors" at bounding box center [338, 374] width 219 height 34
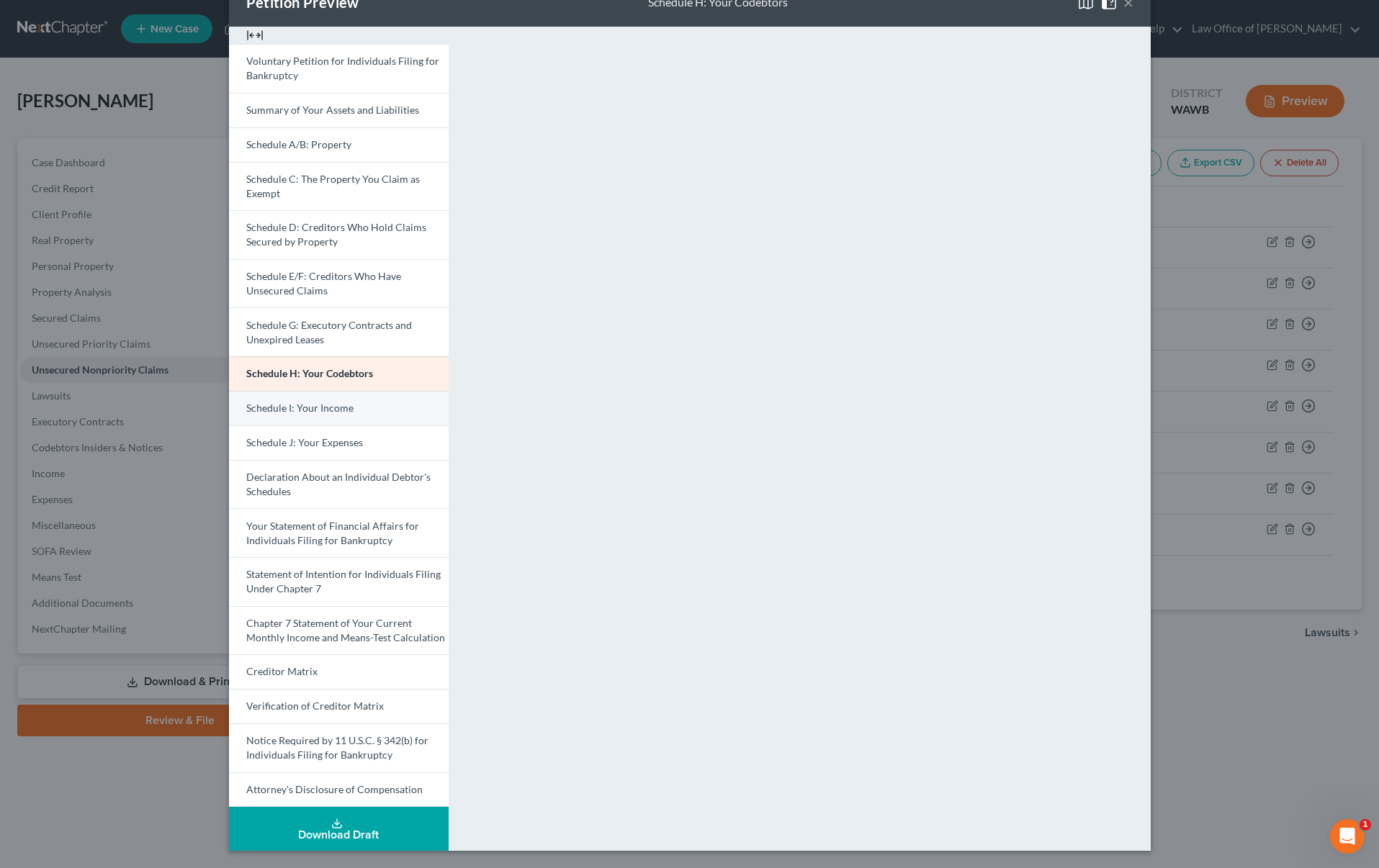
click at [371, 412] on link "Schedule I: Your Income" at bounding box center [338, 408] width 219 height 34
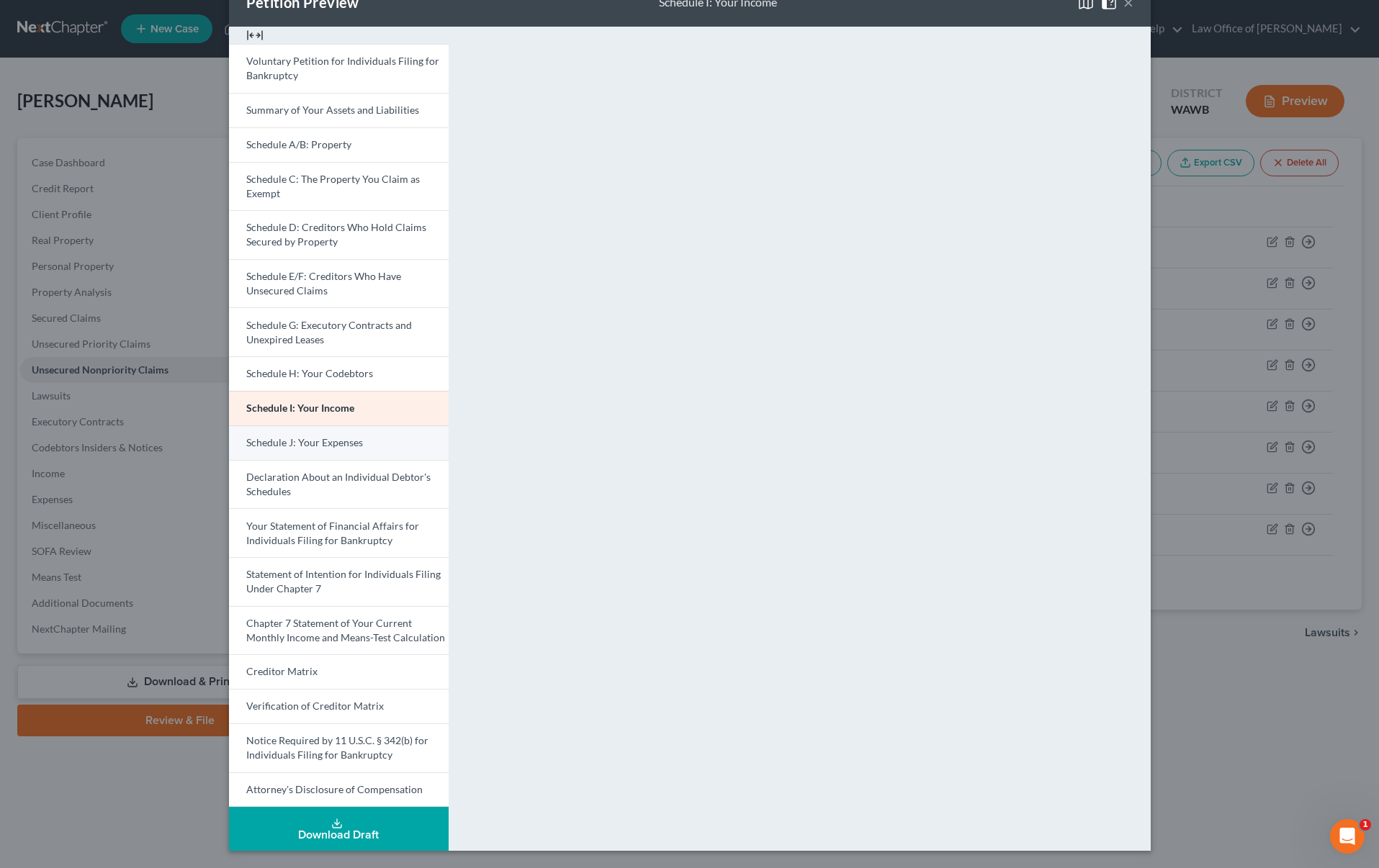
click at [354, 448] on span "Schedule J: Your Expenses" at bounding box center [304, 443] width 117 height 13
click at [354, 541] on span "Your Statement of Financial Affairs for Individuals Filing for Bankruptcy" at bounding box center [332, 533] width 173 height 27
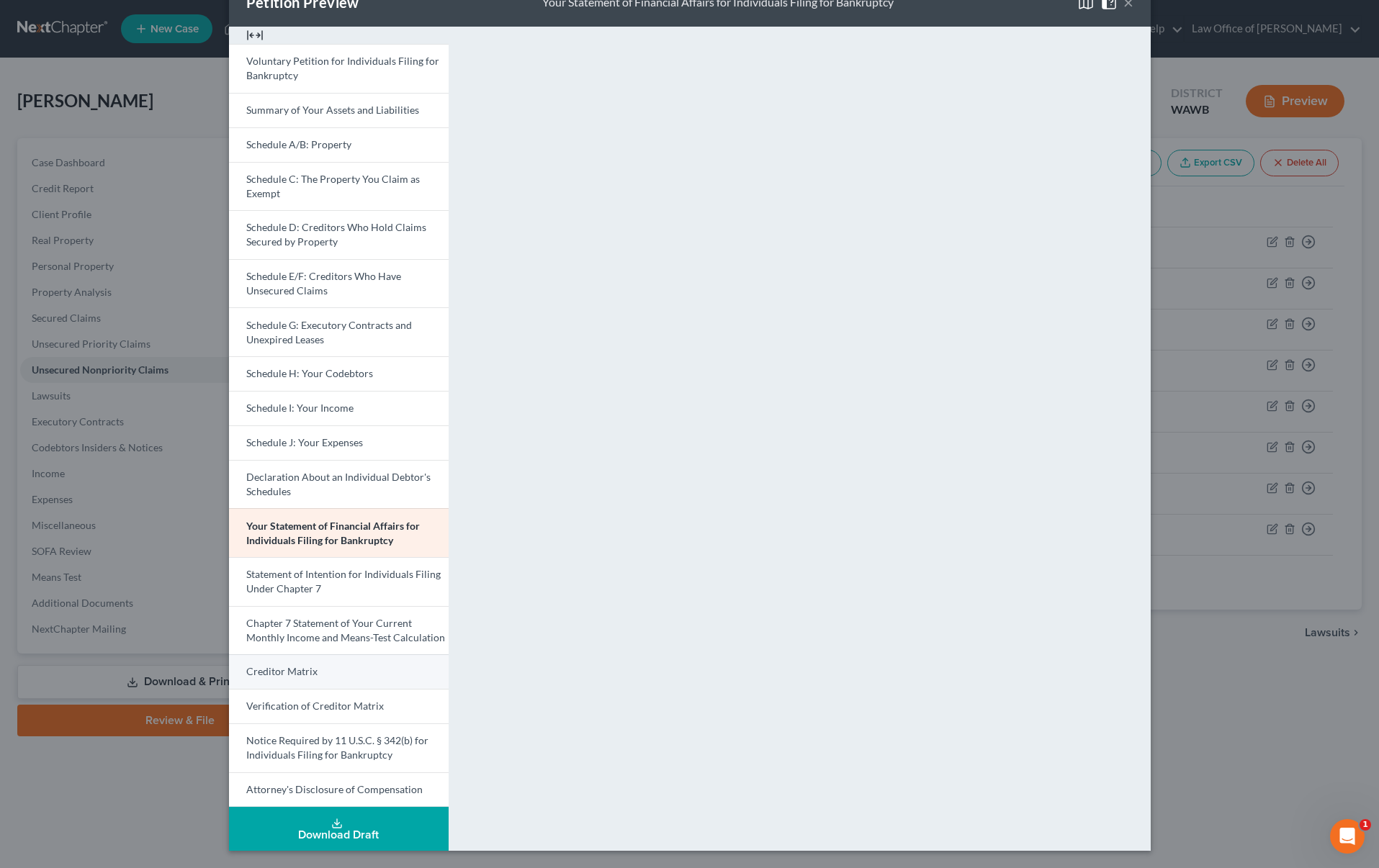
click at [361, 675] on link "Creditor Matrix" at bounding box center [338, 671] width 219 height 34
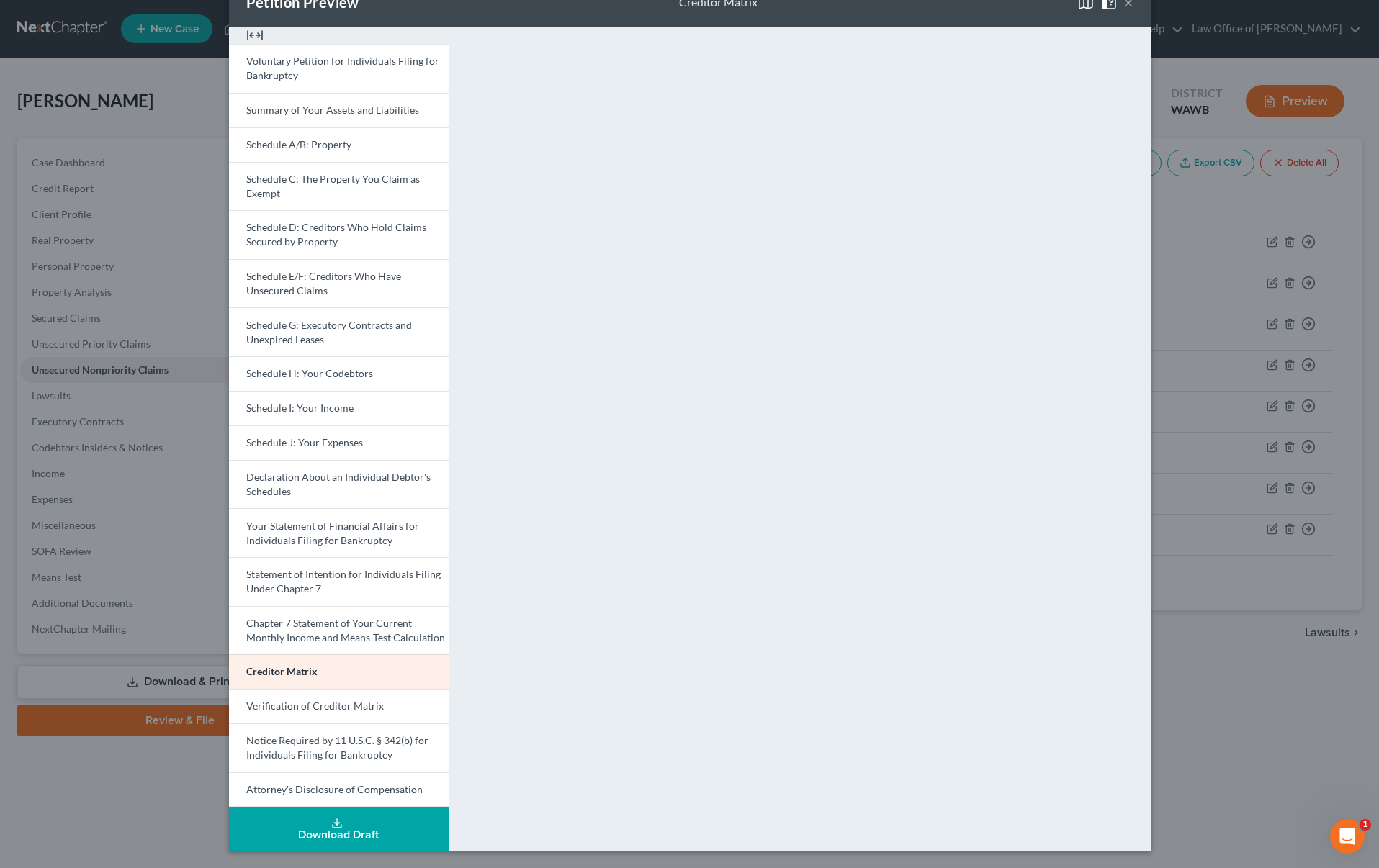
click at [1127, 4] on button "×" at bounding box center [1128, 2] width 10 height 17
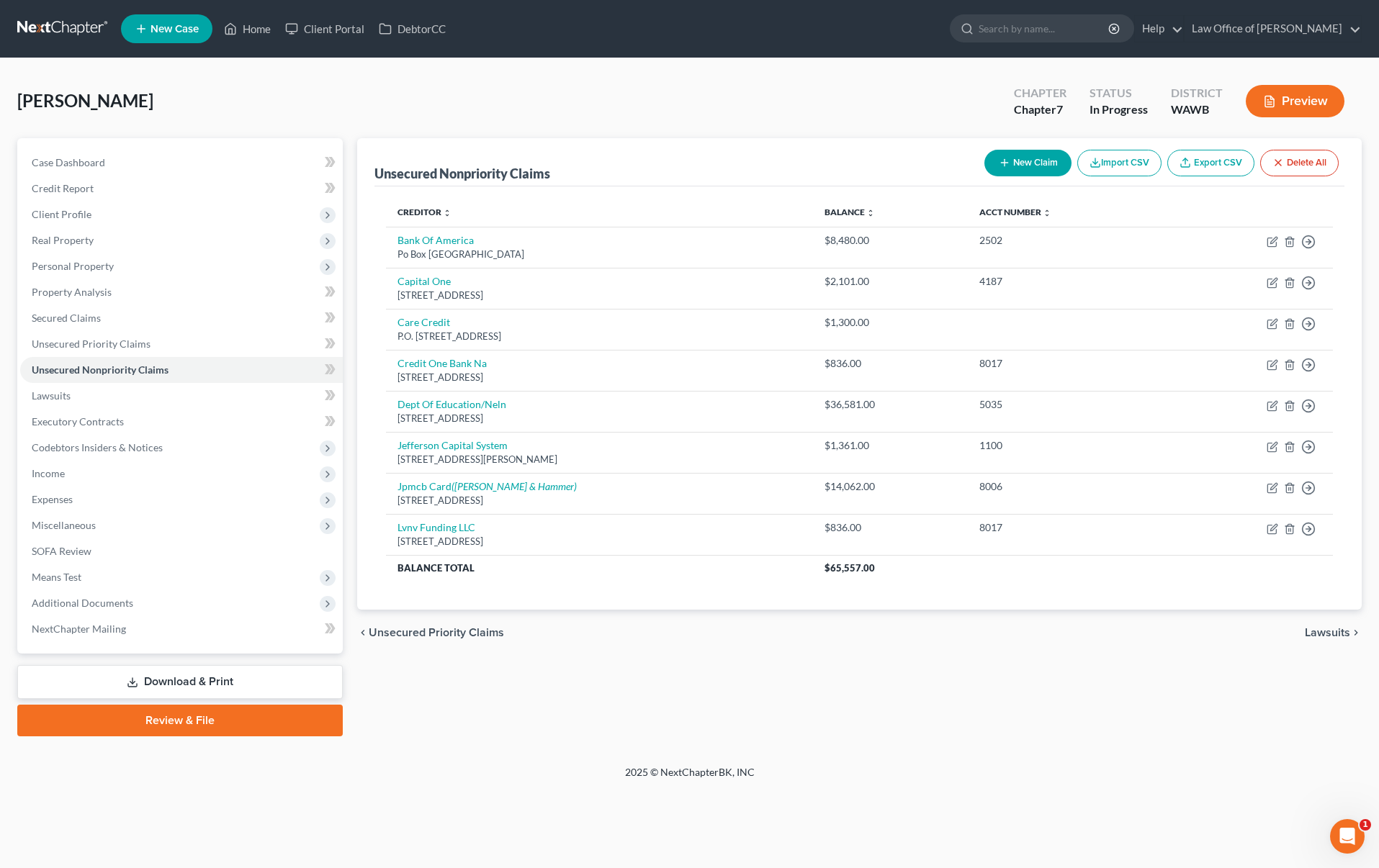
click at [205, 680] on link "Download & Print" at bounding box center [179, 682] width 325 height 34
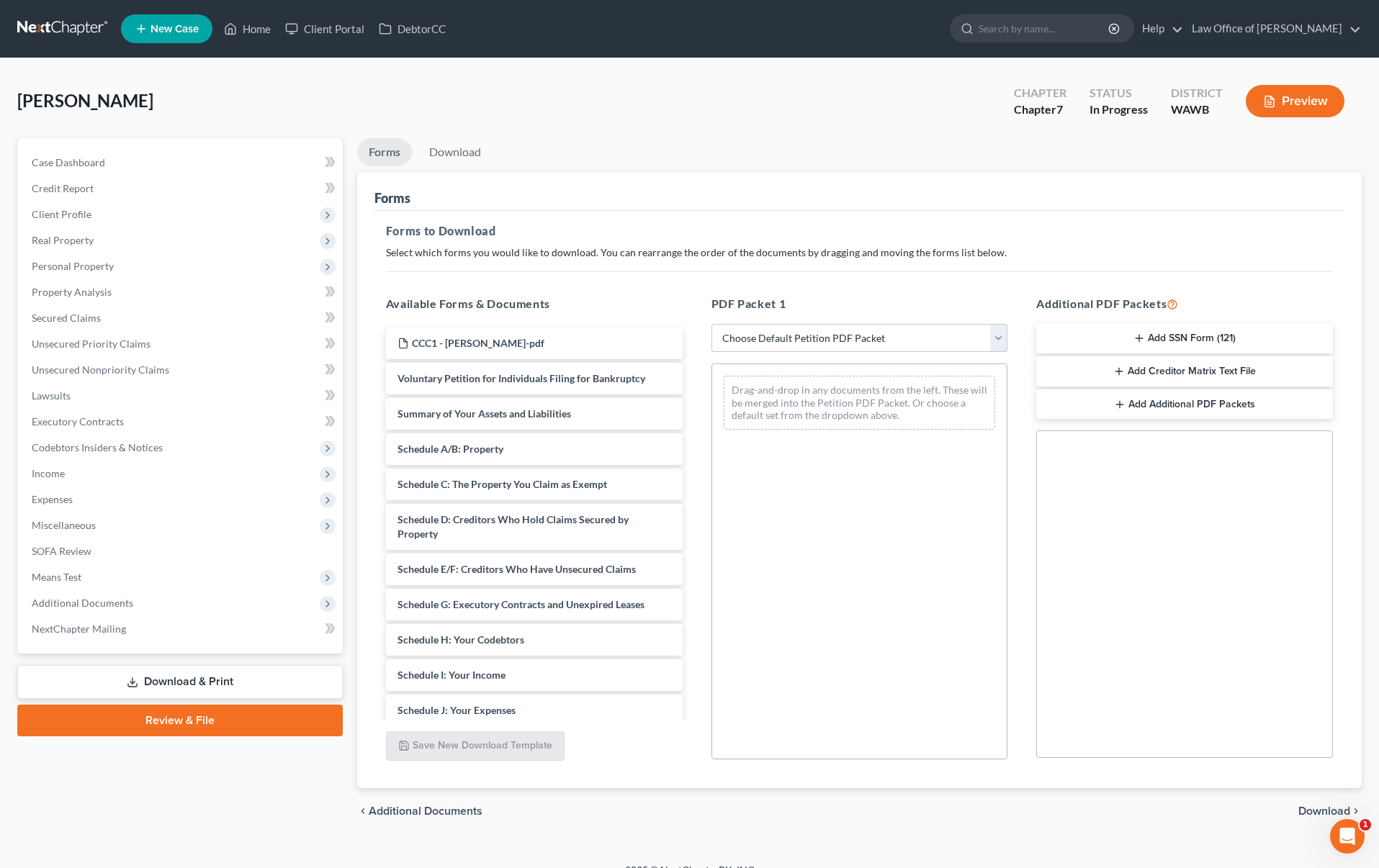
click at [847, 336] on select "Choose Default Petition PDF Packet Complete Bankruptcy Petition (all forms and …" at bounding box center [860, 338] width 297 height 29
select select "0"
click at [711, 324] on select "Choose Default Petition PDF Packet Complete Bankruptcy Petition (all forms and …" at bounding box center [860, 338] width 297 height 29
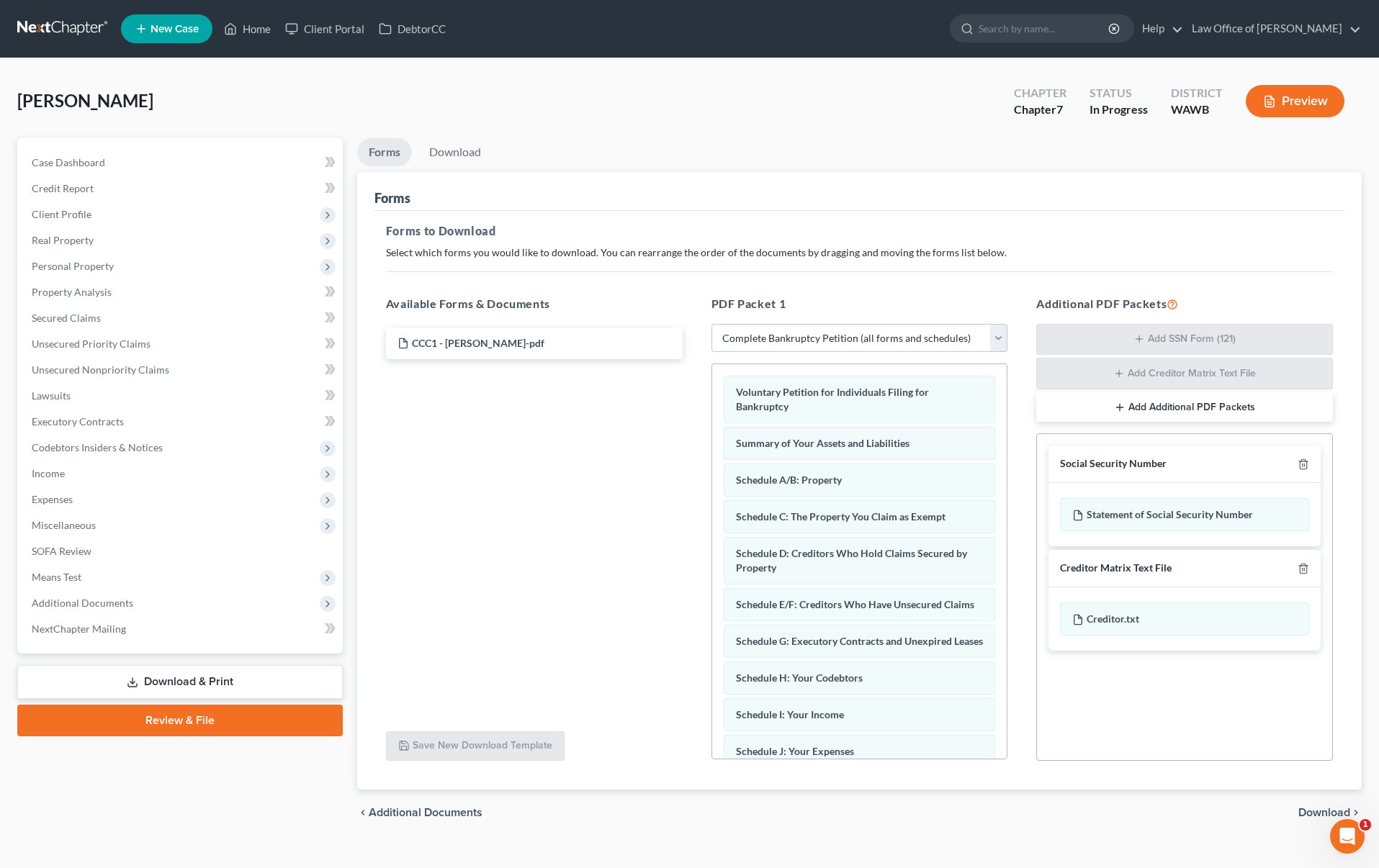
click at [1321, 814] on span "Download" at bounding box center [1324, 812] width 52 height 12
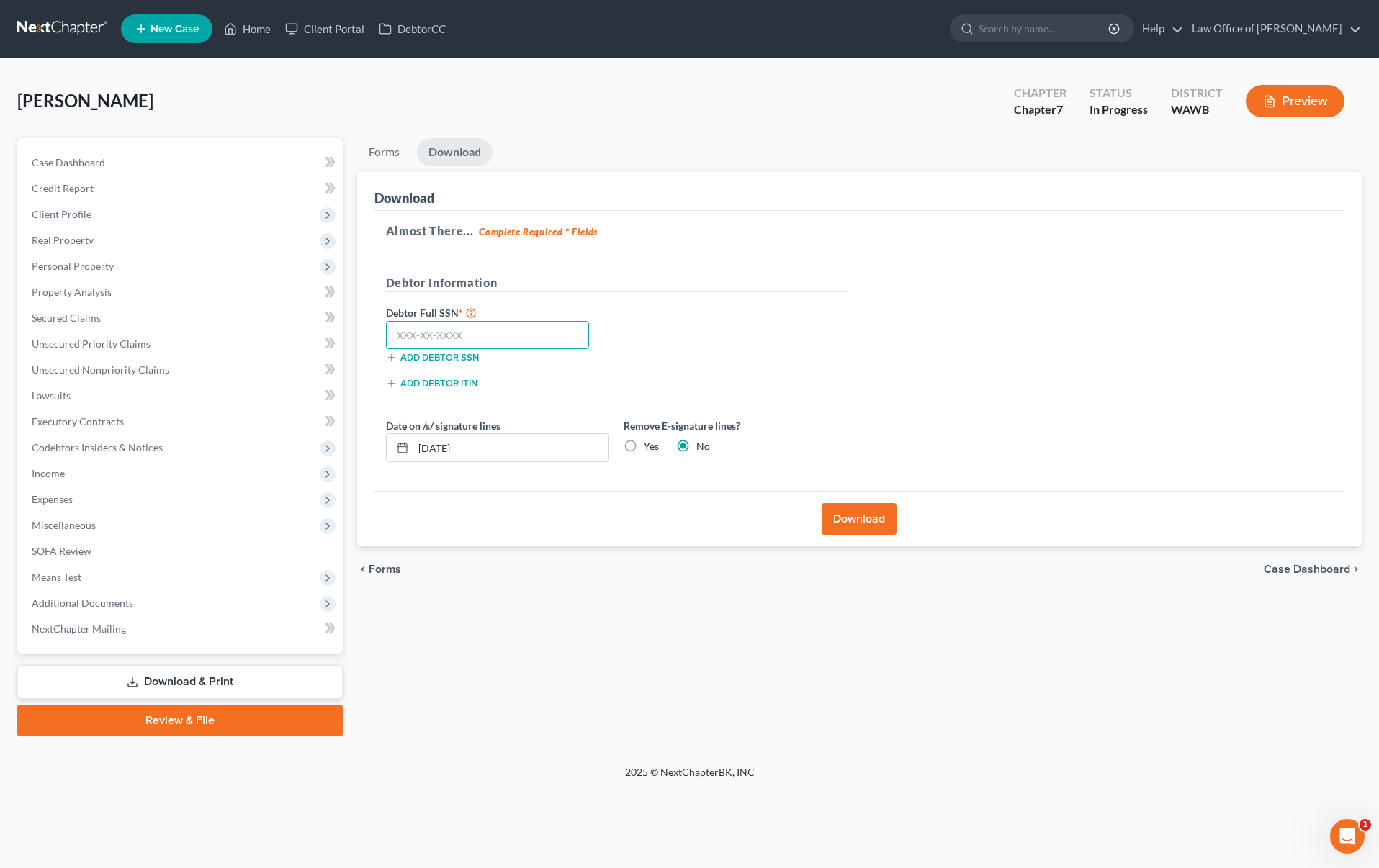
click at [474, 331] on input "text" at bounding box center [488, 335] width 204 height 29
type input "423-08-0333"
click at [509, 458] on input "[DATE]" at bounding box center [511, 447] width 195 height 27
type input "09"
click at [644, 444] on label "Yes" at bounding box center [651, 447] width 15 height 14
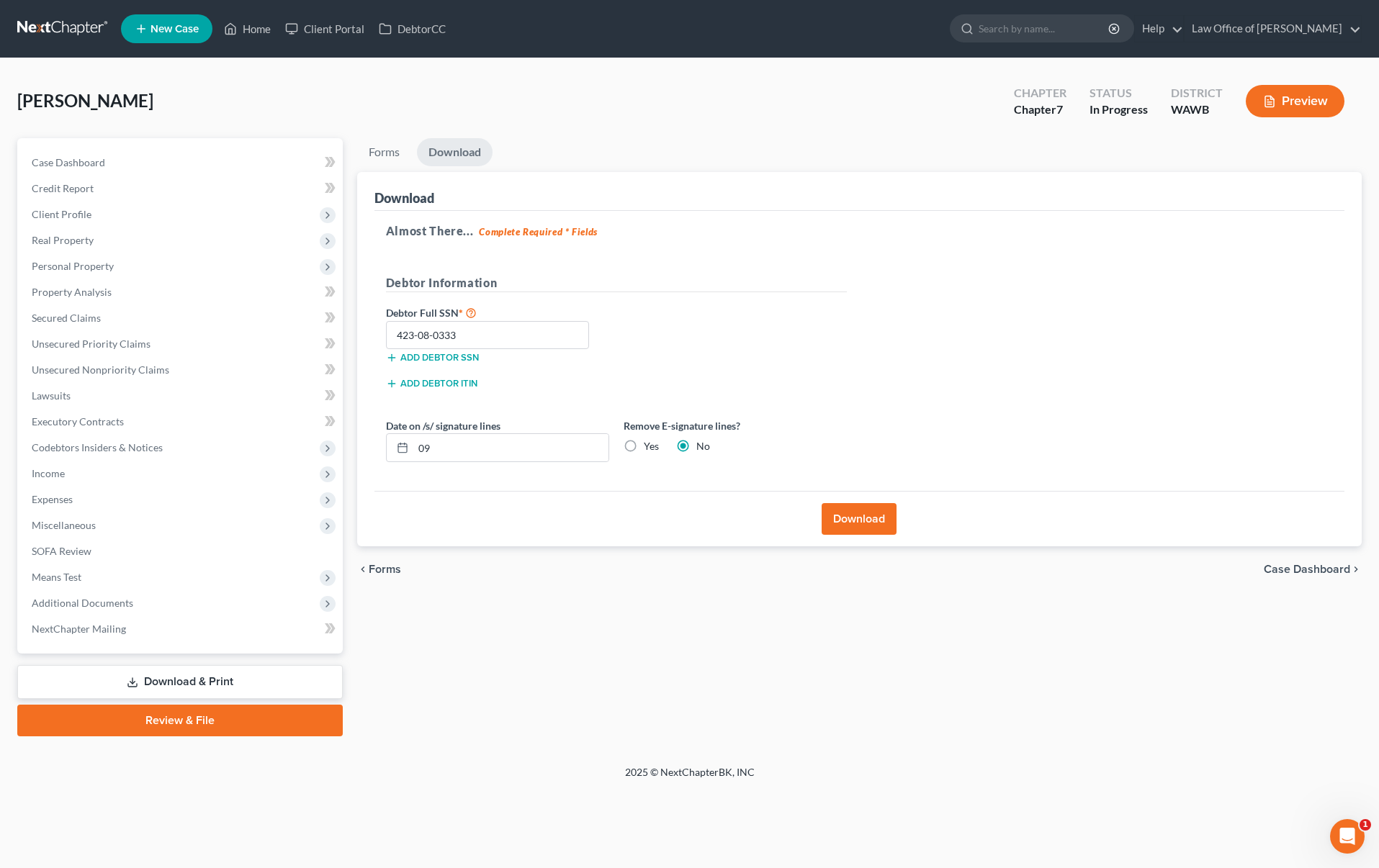
click at [650, 444] on input "Yes" at bounding box center [654, 444] width 9 height 9
radio input "true"
radio input "false"
click at [548, 453] on input "09" at bounding box center [511, 447] width 195 height 27
type input "0"
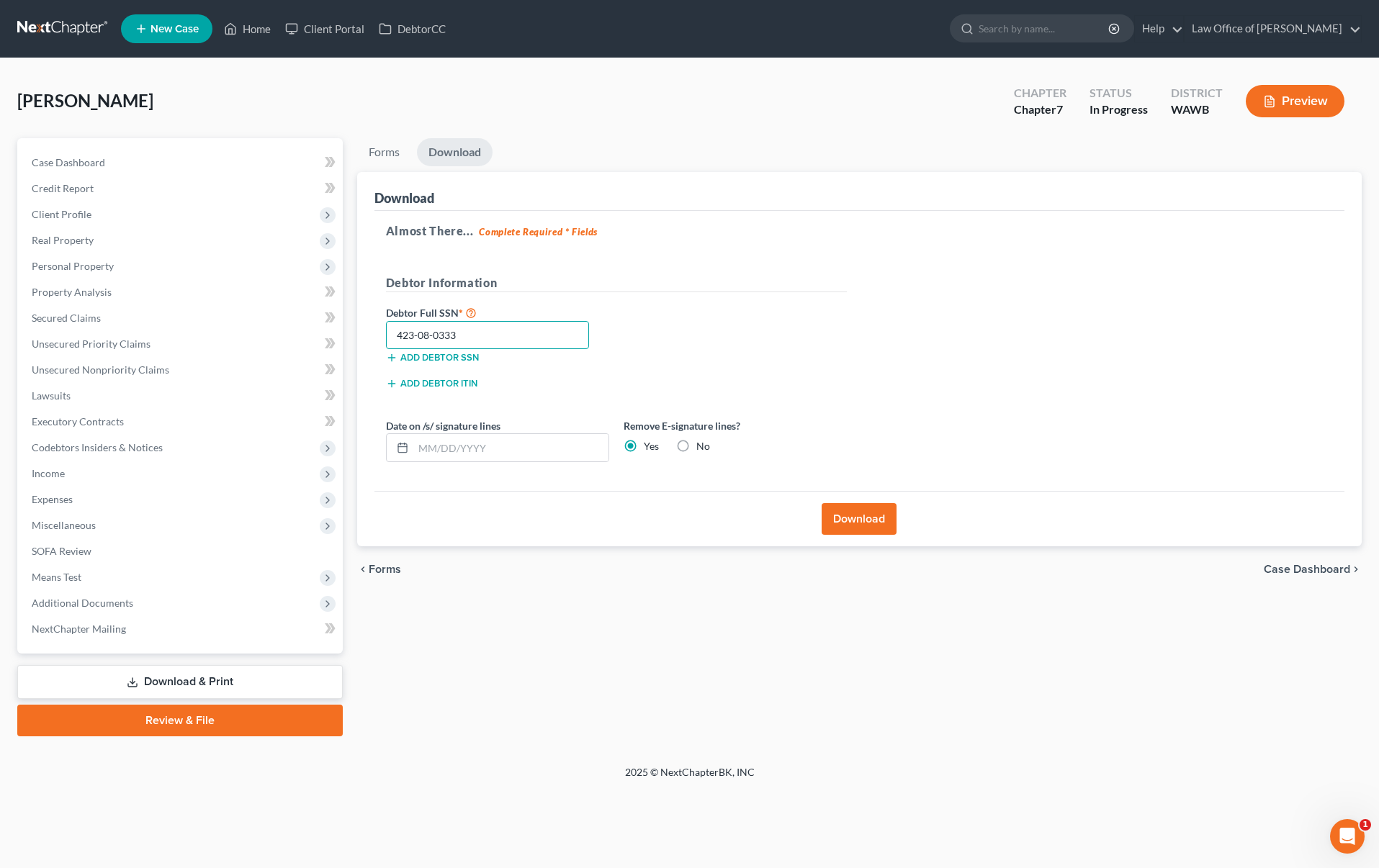
click at [425, 338] on input "423-08-0333" at bounding box center [488, 335] width 204 height 29
drag, startPoint x: 466, startPoint y: 338, endPoint x: 143, endPoint y: 338, distance: 323.0
click at [143, 338] on div "Petition Navigation Case Dashboard Payments Invoices Payments Payments Credit R…" at bounding box center [690, 437] width 1359 height 599
type input "423-84-0333"
click at [860, 523] on button "Download" at bounding box center [860, 519] width 75 height 31
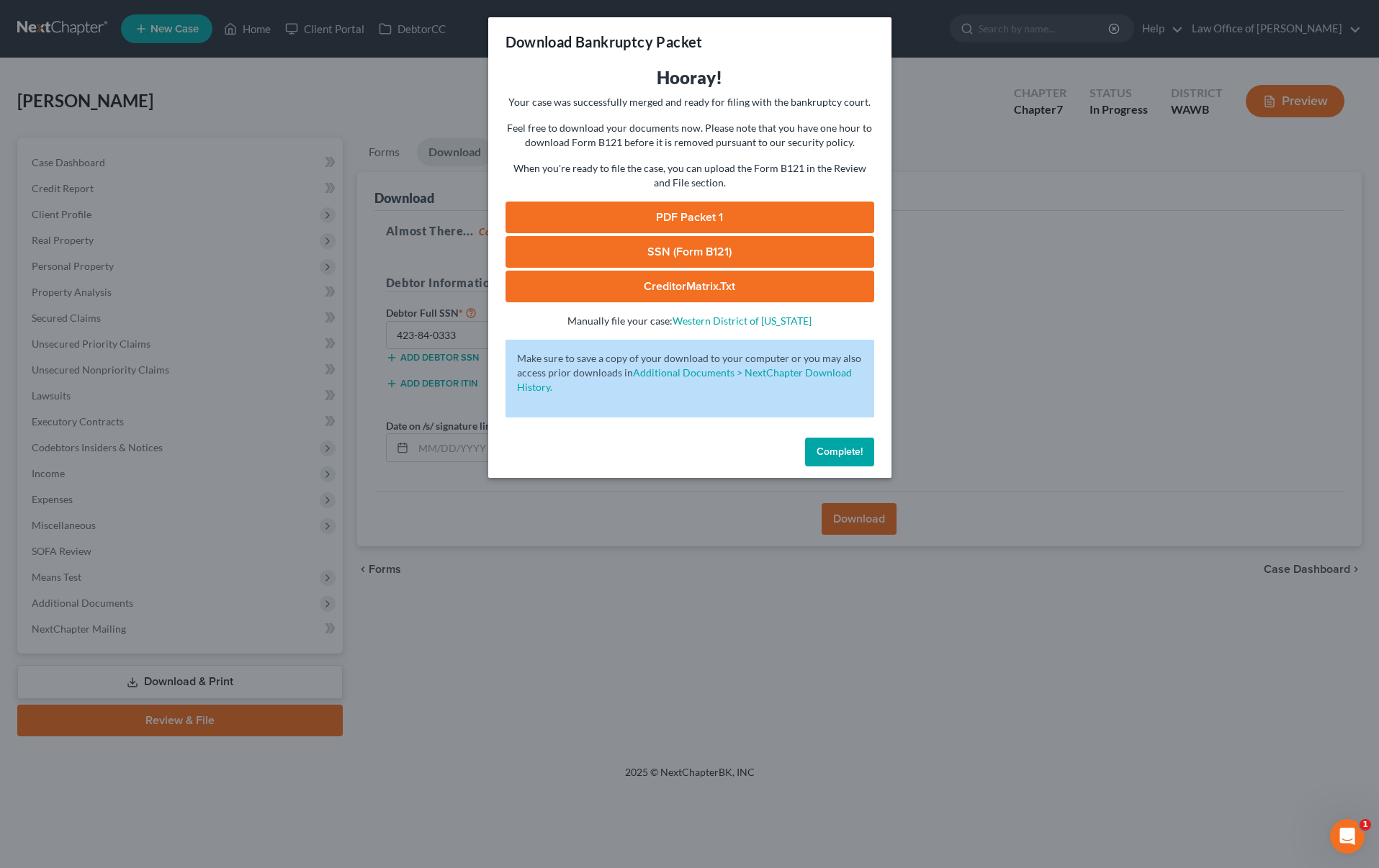
click at [628, 212] on link "PDF Packet 1" at bounding box center [690, 217] width 369 height 31
click at [687, 251] on link "SSN (Form B121)" at bounding box center [690, 251] width 369 height 31
click at [645, 280] on link "CreditorMatrix.txt" at bounding box center [690, 287] width 369 height 31
click at [289, 121] on div "Download Bankruptcy Packet Hooray! Your case was successfully merged and ready …" at bounding box center [690, 434] width 1379 height 868
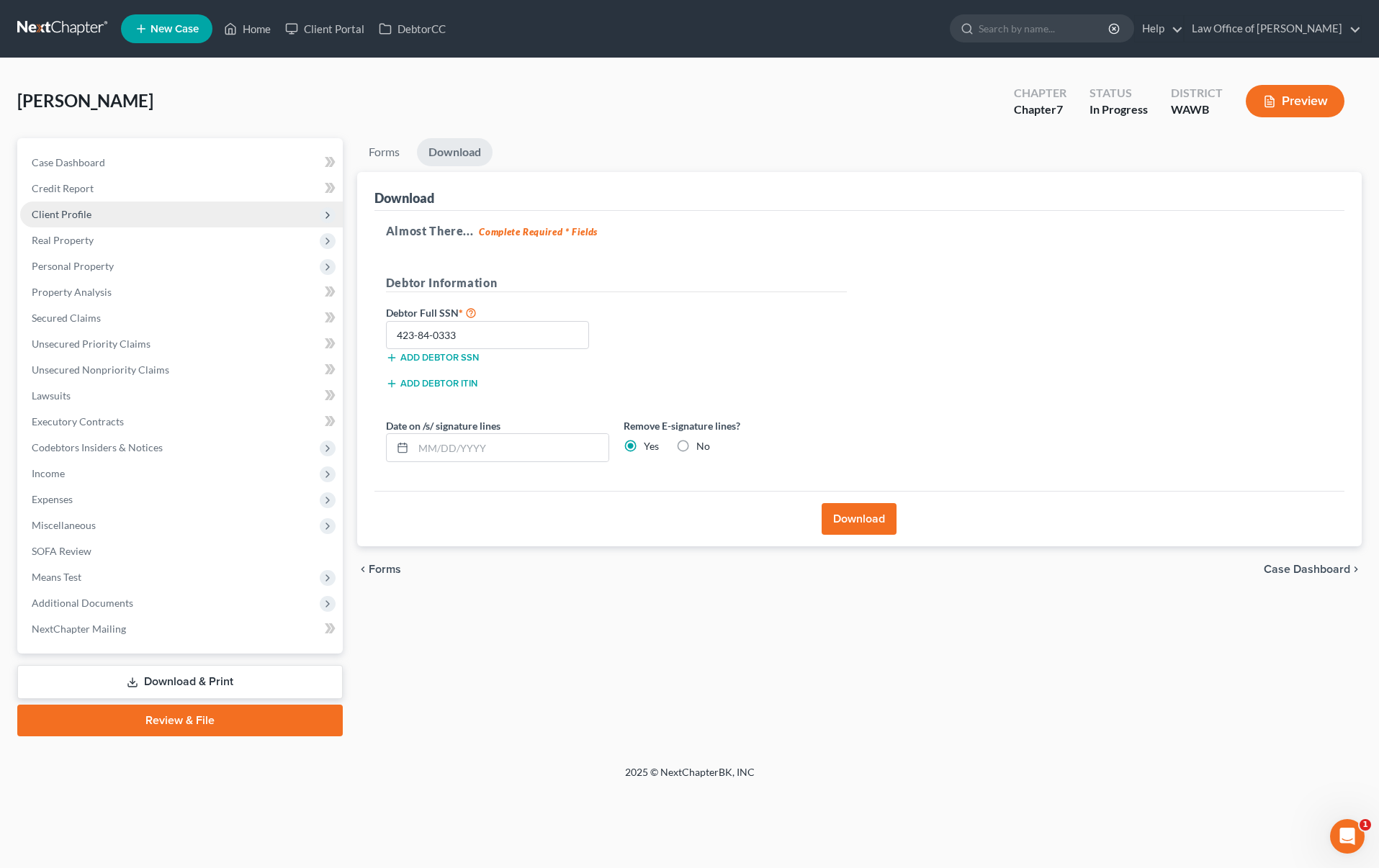
click at [197, 205] on span "Client Profile" at bounding box center [182, 214] width 323 height 26
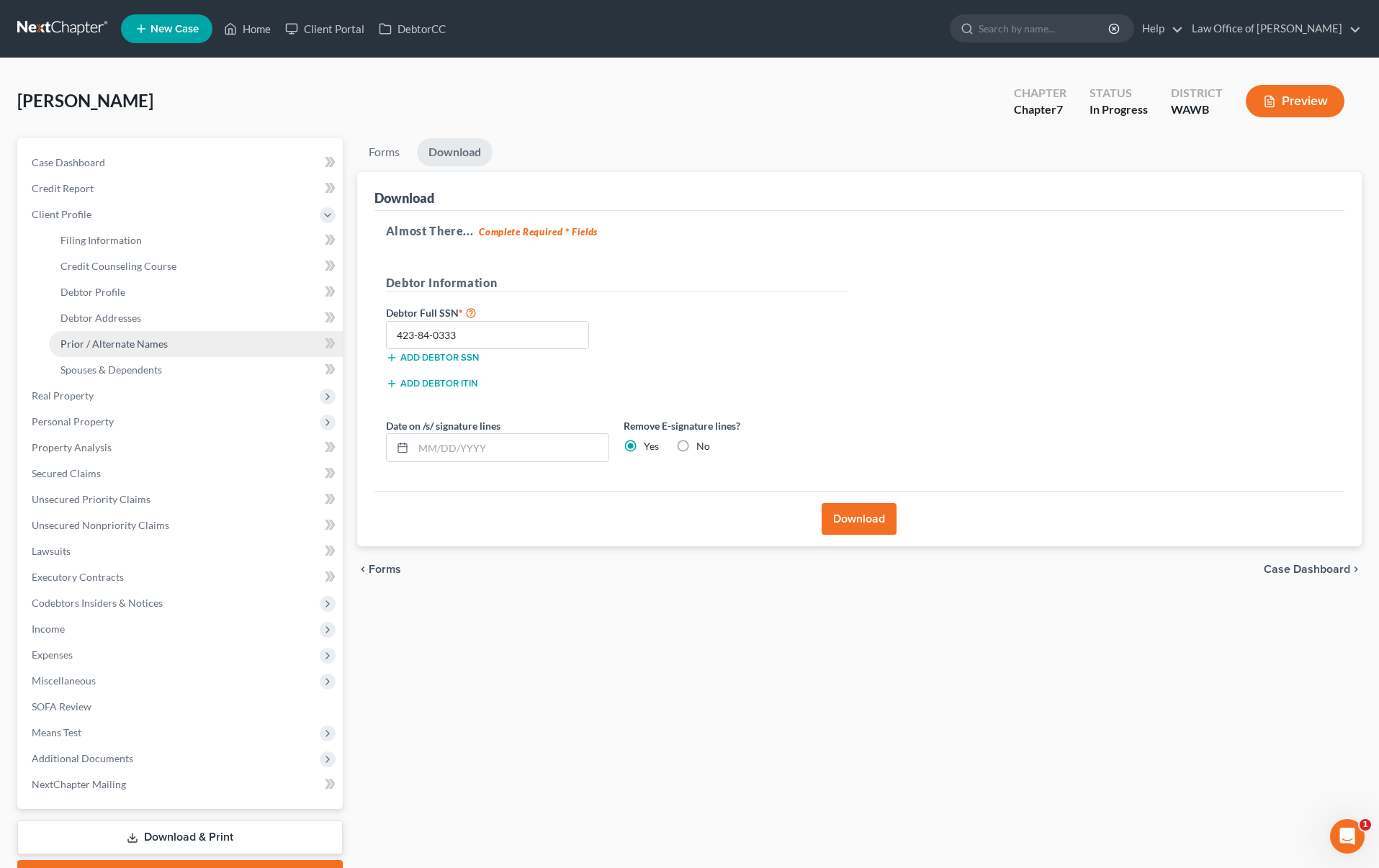
click at [179, 343] on link "Prior / Alternate Names" at bounding box center [196, 344] width 294 height 26
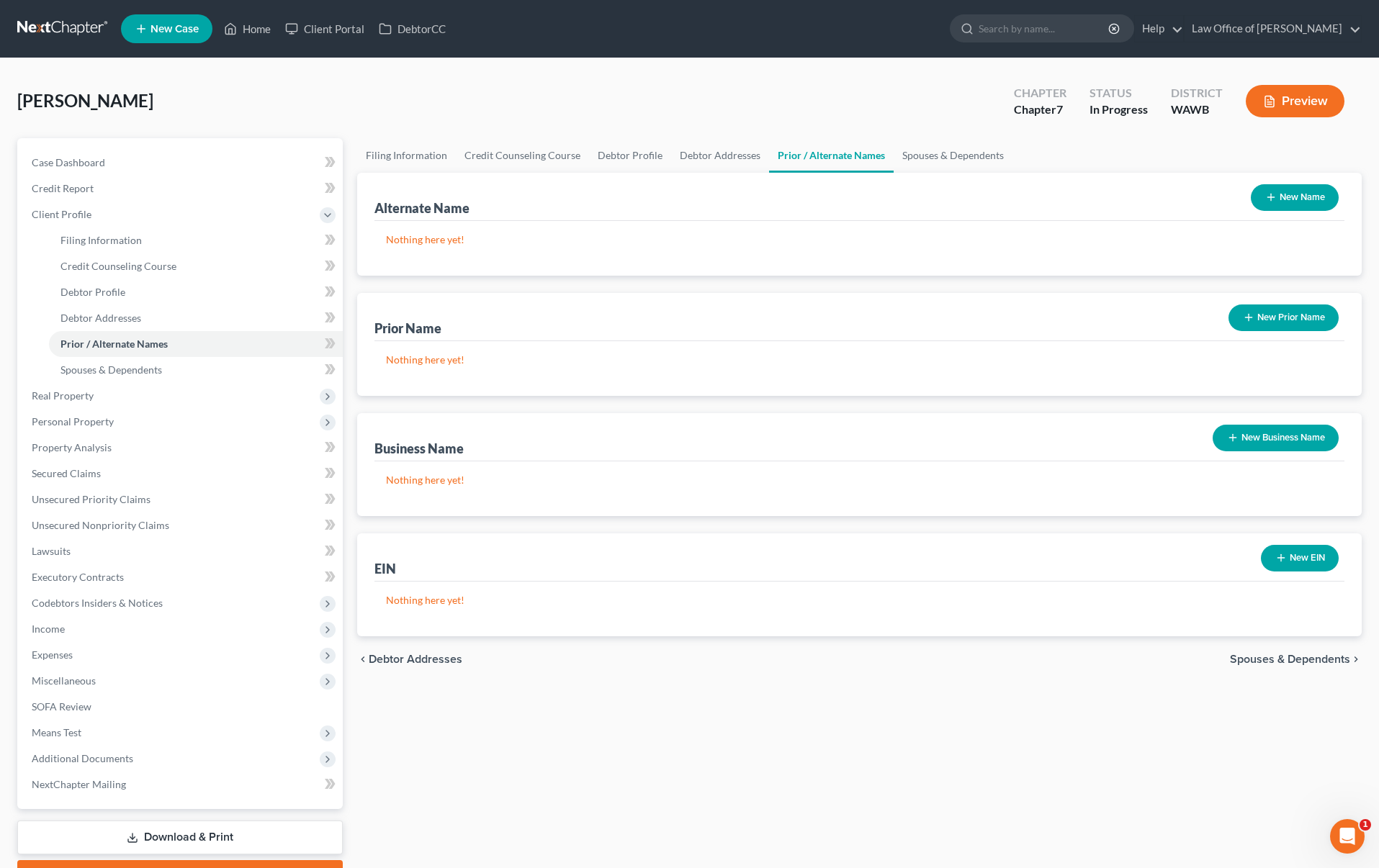
click at [1307, 204] on button "New Name" at bounding box center [1295, 197] width 88 height 27
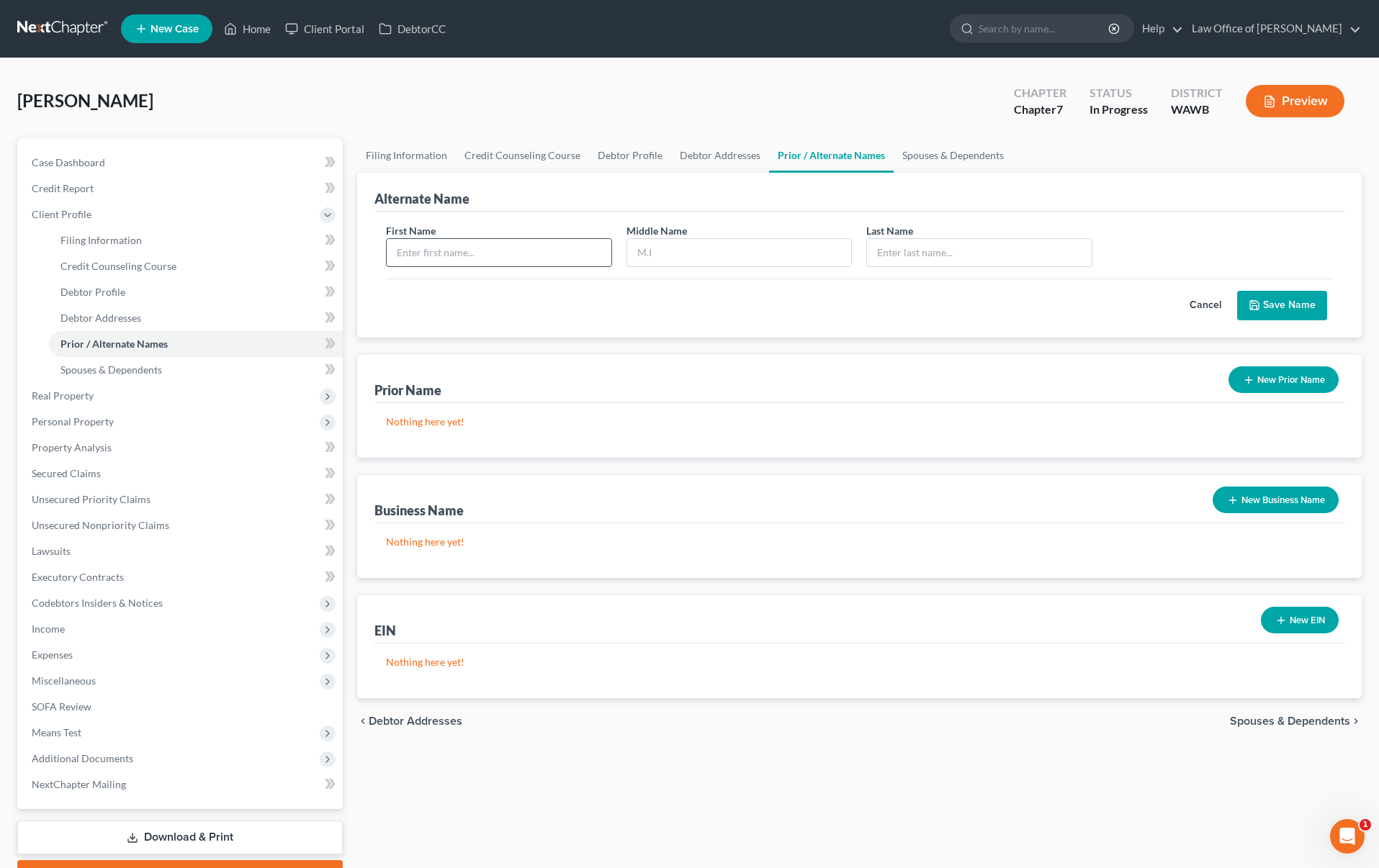
click at [540, 248] on input "text" at bounding box center [499, 252] width 225 height 27
type input "Antwum"
type input "Walter"
click at [1298, 301] on button "Save Name" at bounding box center [1282, 306] width 90 height 31
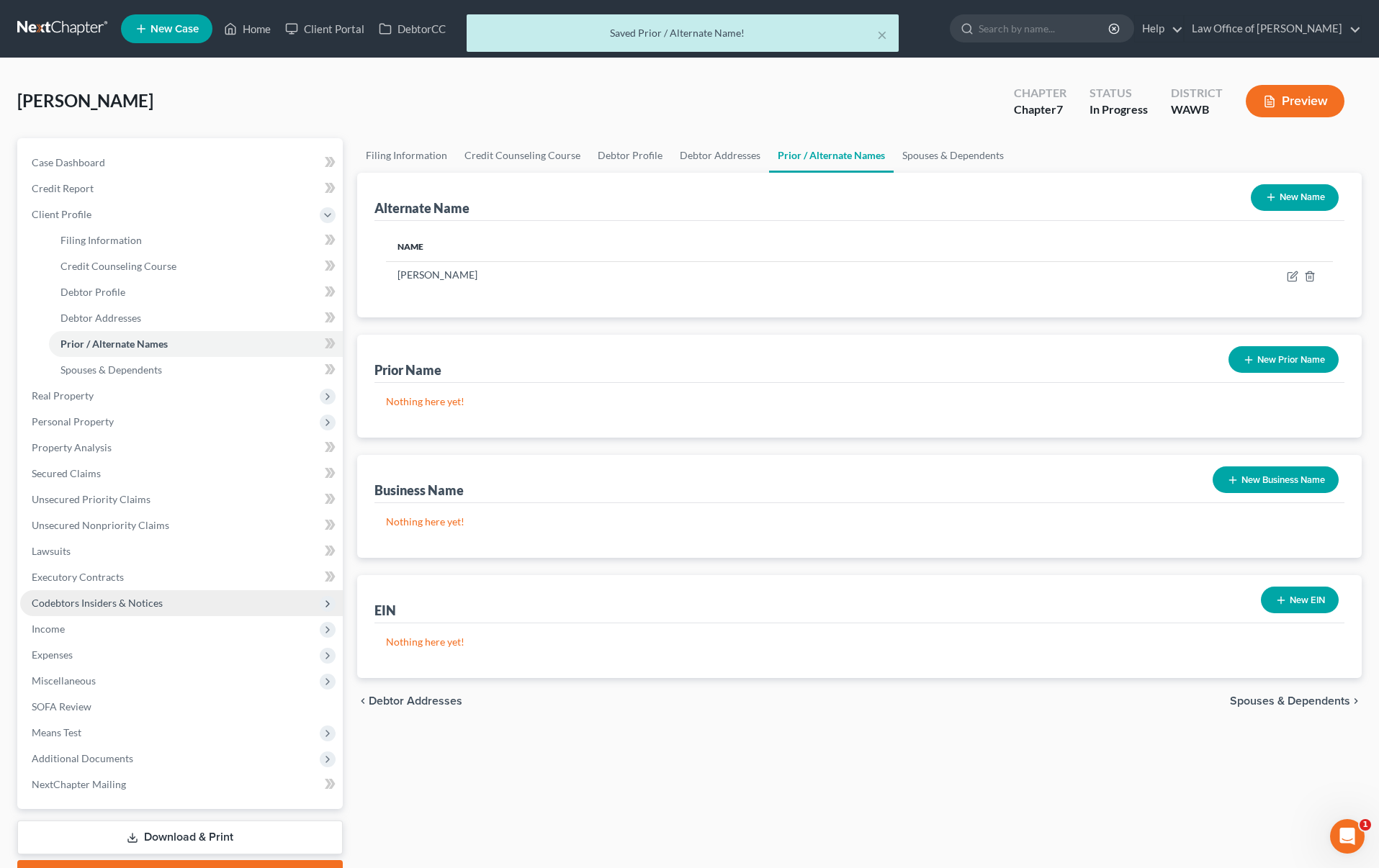
scroll to position [78, 0]
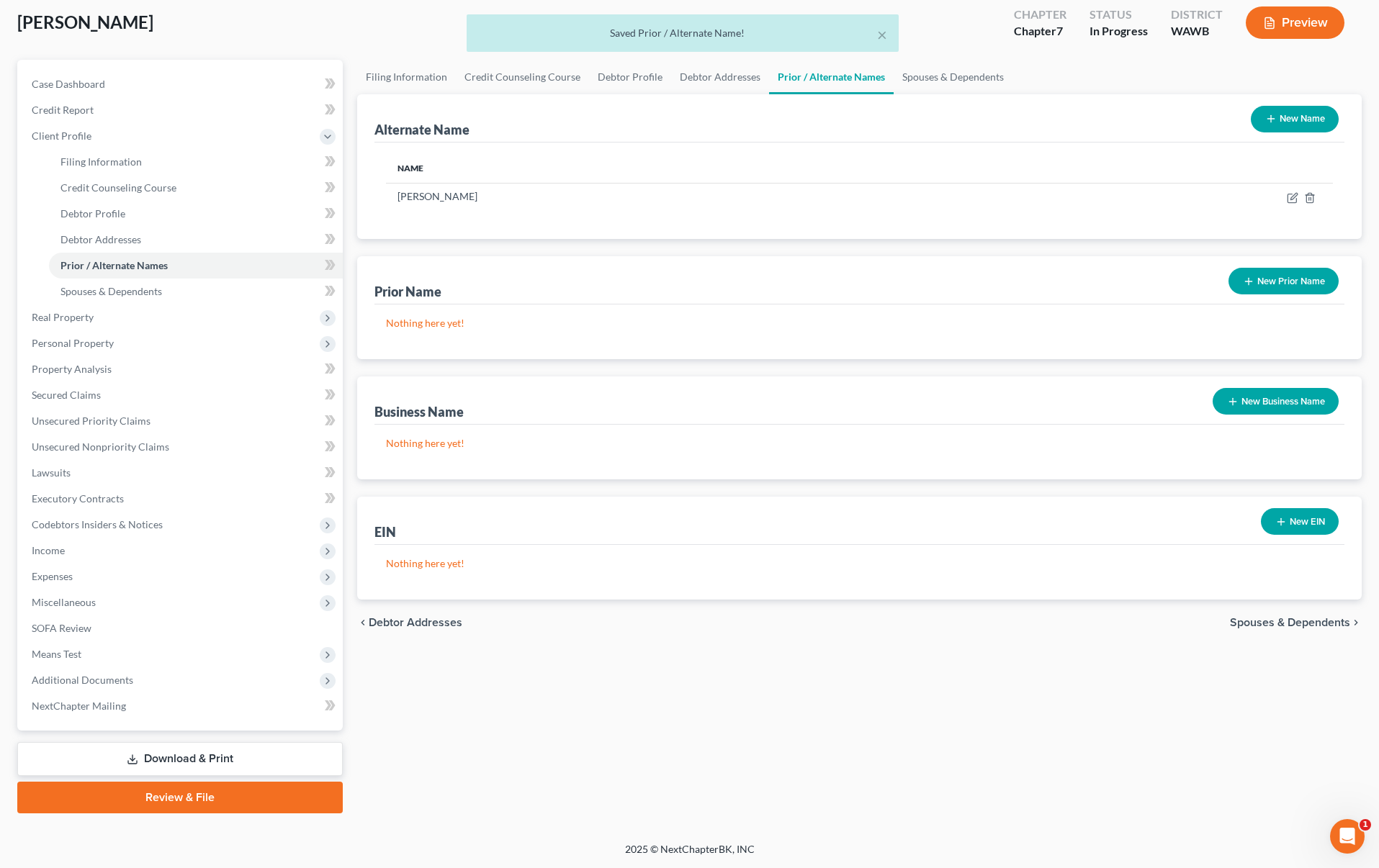
click at [205, 798] on link "Review & File" at bounding box center [179, 797] width 325 height 31
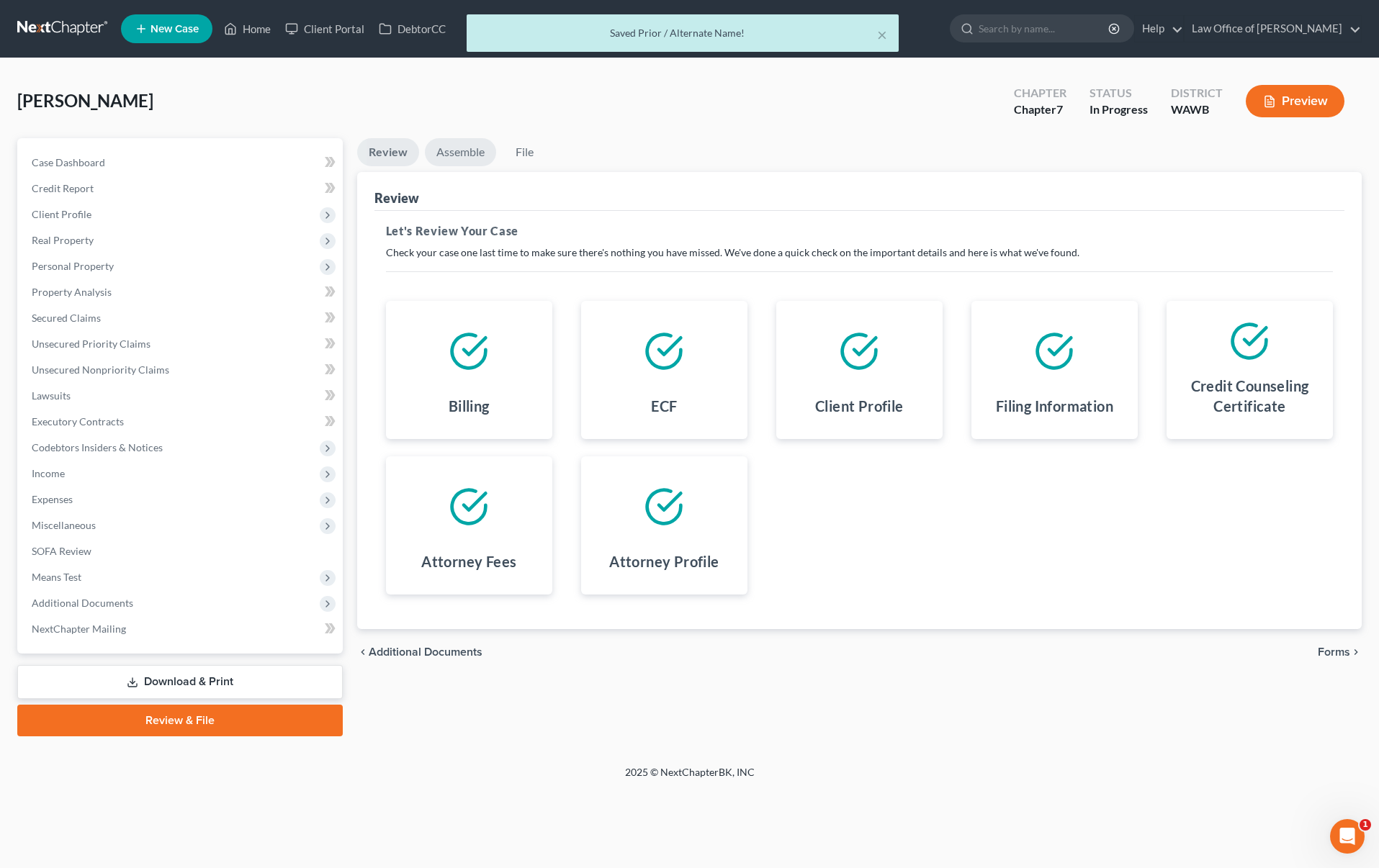
click at [467, 154] on link "Assemble" at bounding box center [460, 152] width 71 height 28
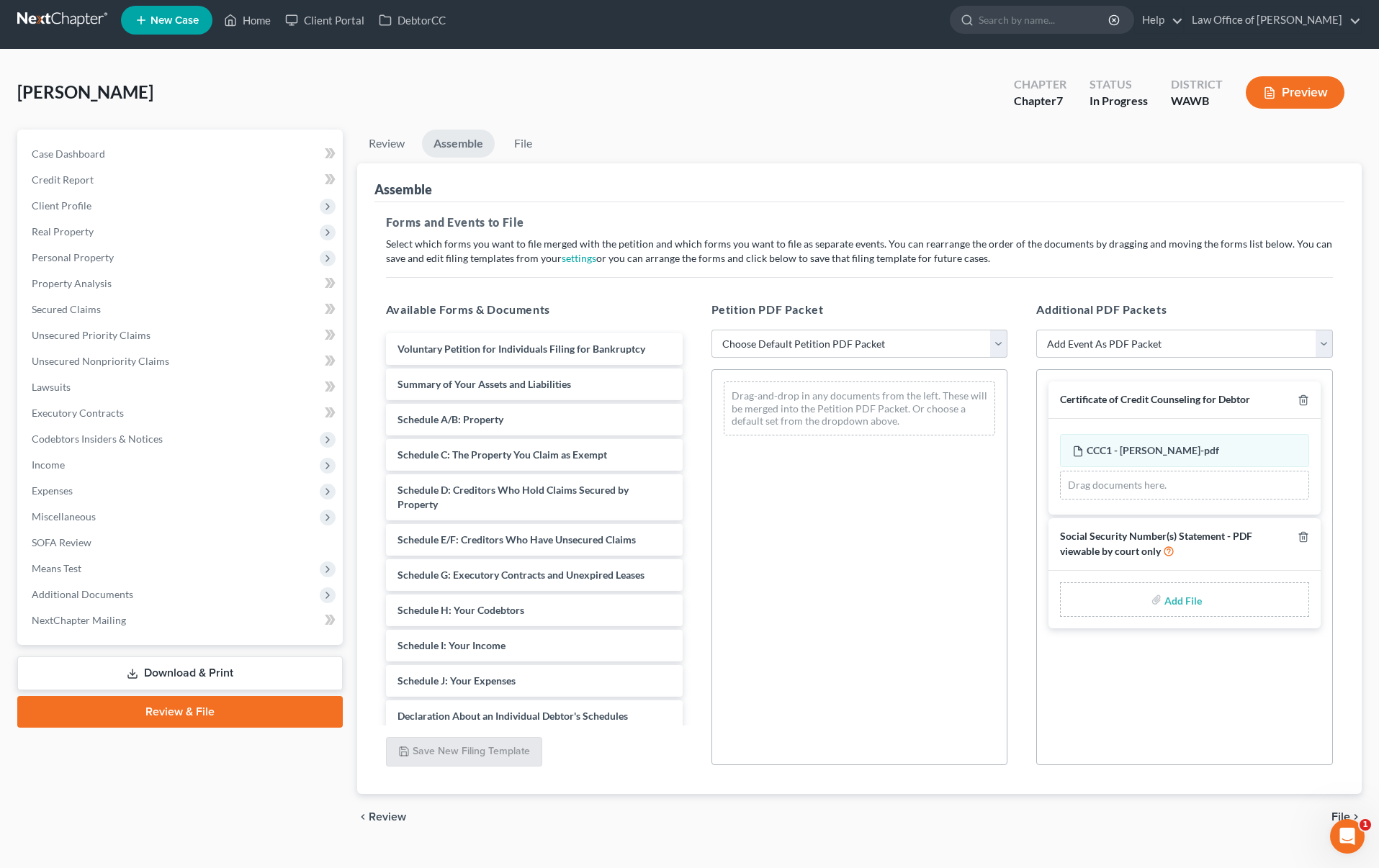
scroll to position [35, 0]
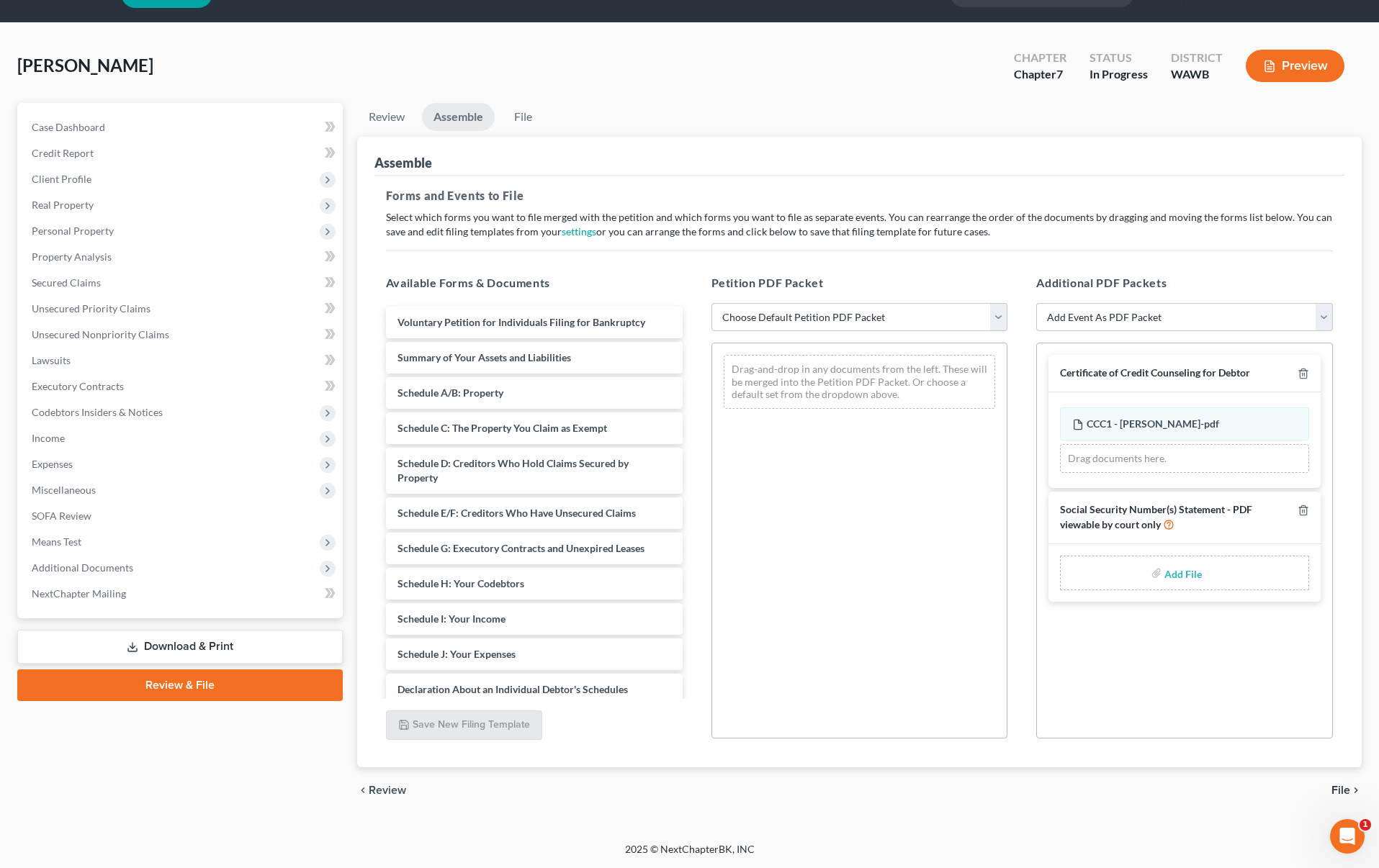
click at [219, 645] on link "Download & Print" at bounding box center [179, 646] width 325 height 34
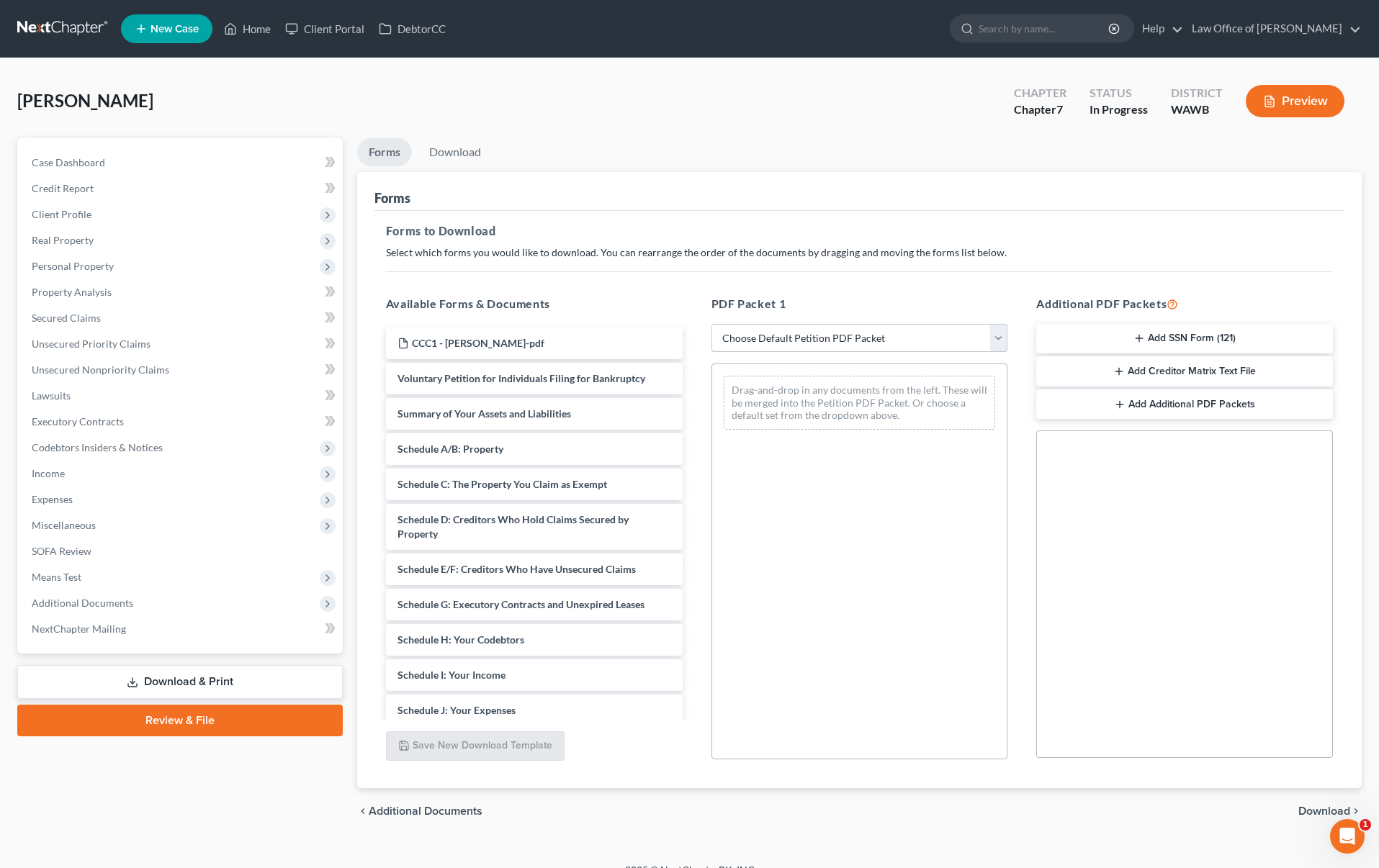
click at [831, 341] on select "Choose Default Petition PDF Packet Complete Bankruptcy Petition (all forms and …" at bounding box center [860, 338] width 297 height 29
select select "0"
click at [711, 324] on select "Choose Default Petition PDF Packet Complete Bankruptcy Petition (all forms and …" at bounding box center [860, 338] width 297 height 29
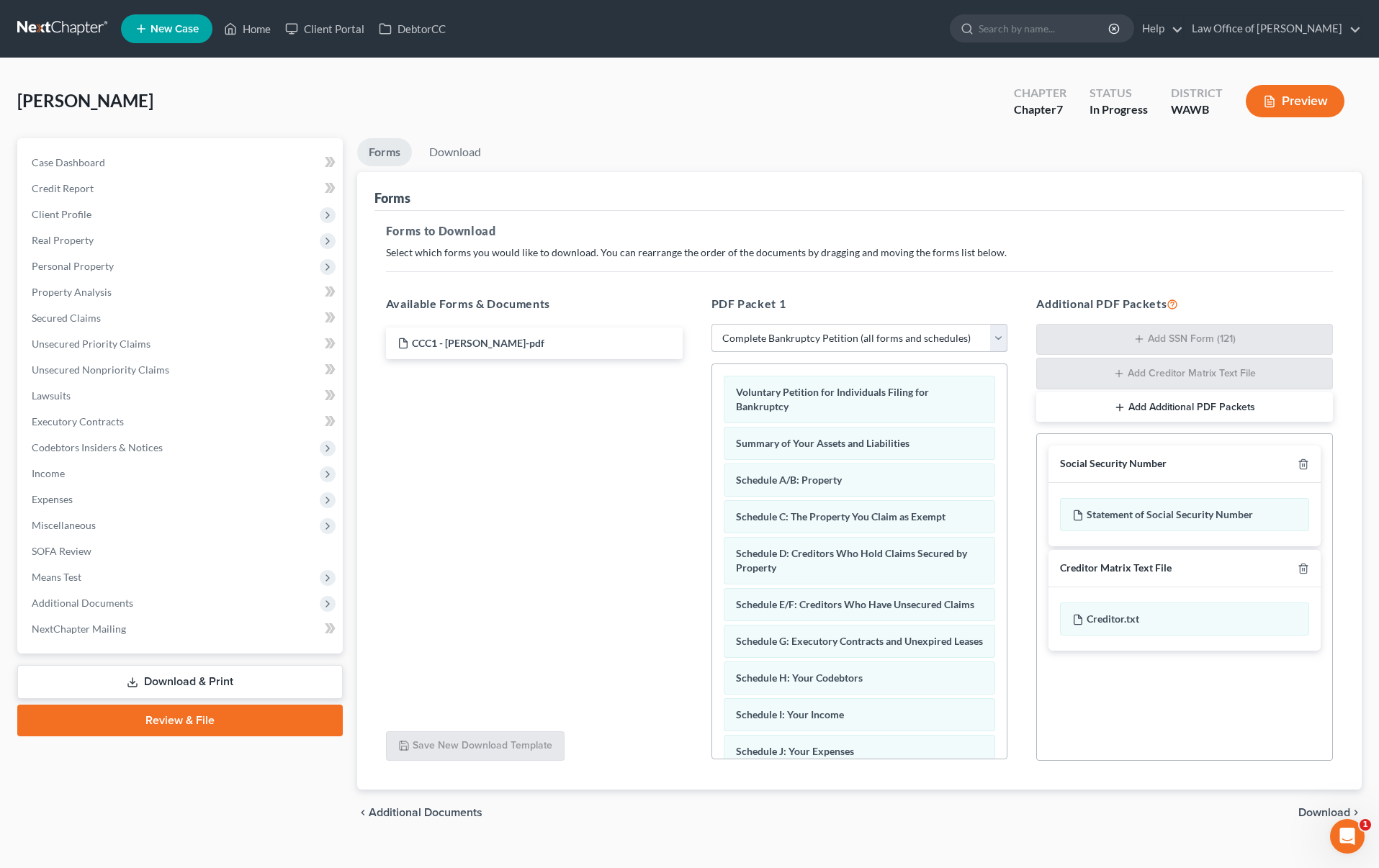
scroll to position [22, 0]
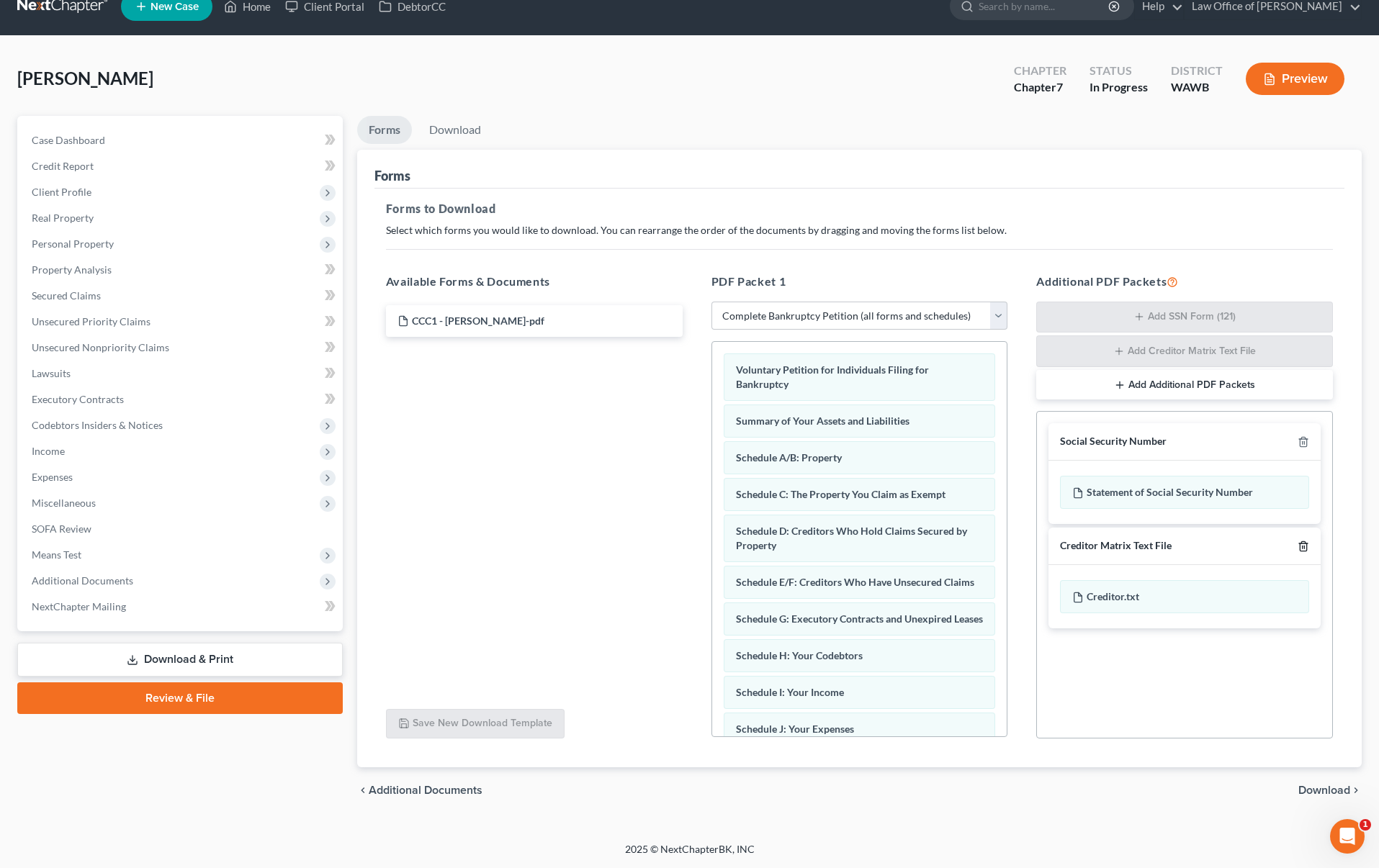
click at [1304, 544] on polyline "button" at bounding box center [1303, 544] width 9 height 0
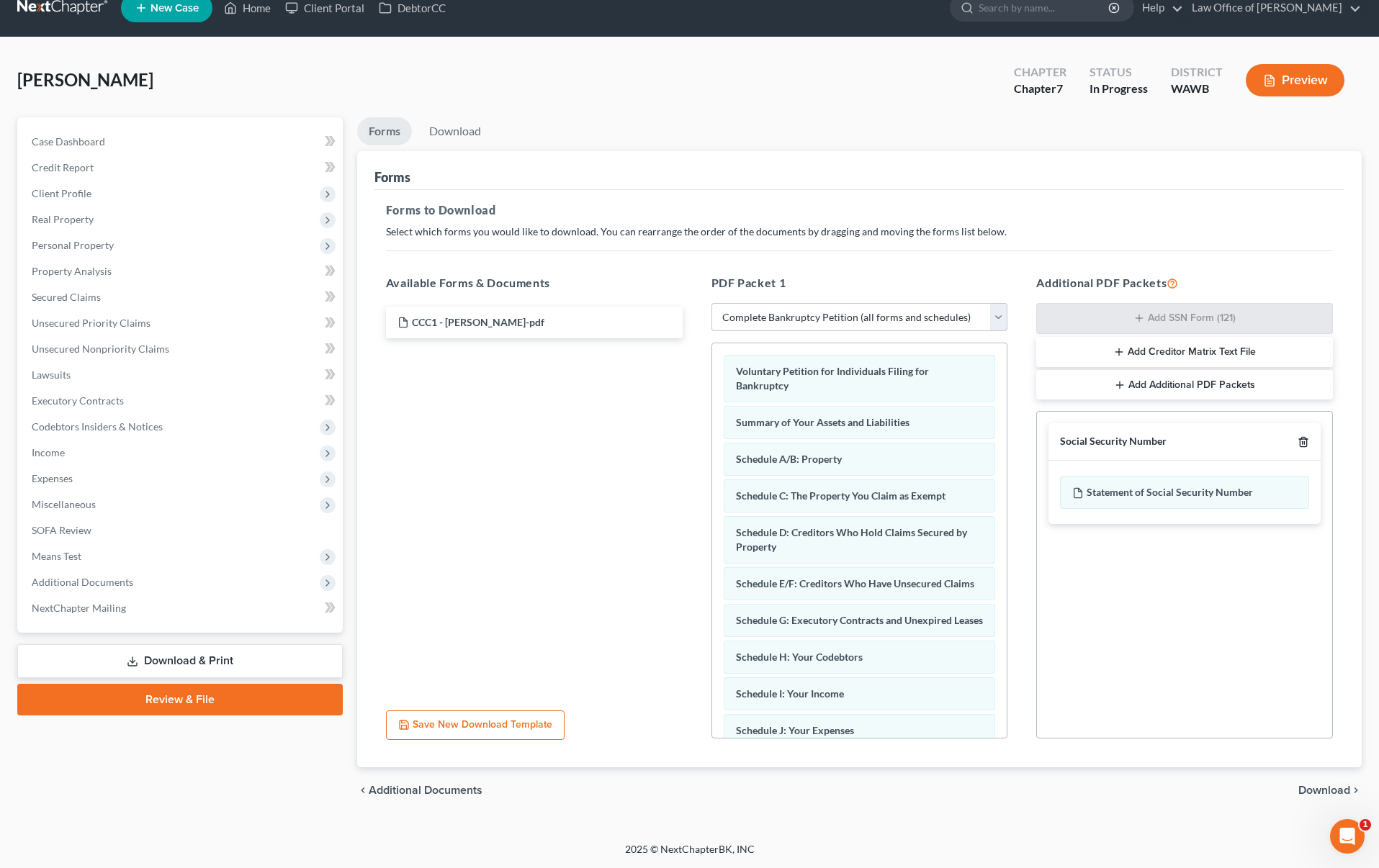
click at [1299, 439] on icon "button" at bounding box center [1303, 442] width 12 height 12
click at [1322, 788] on span "Download" at bounding box center [1324, 790] width 52 height 12
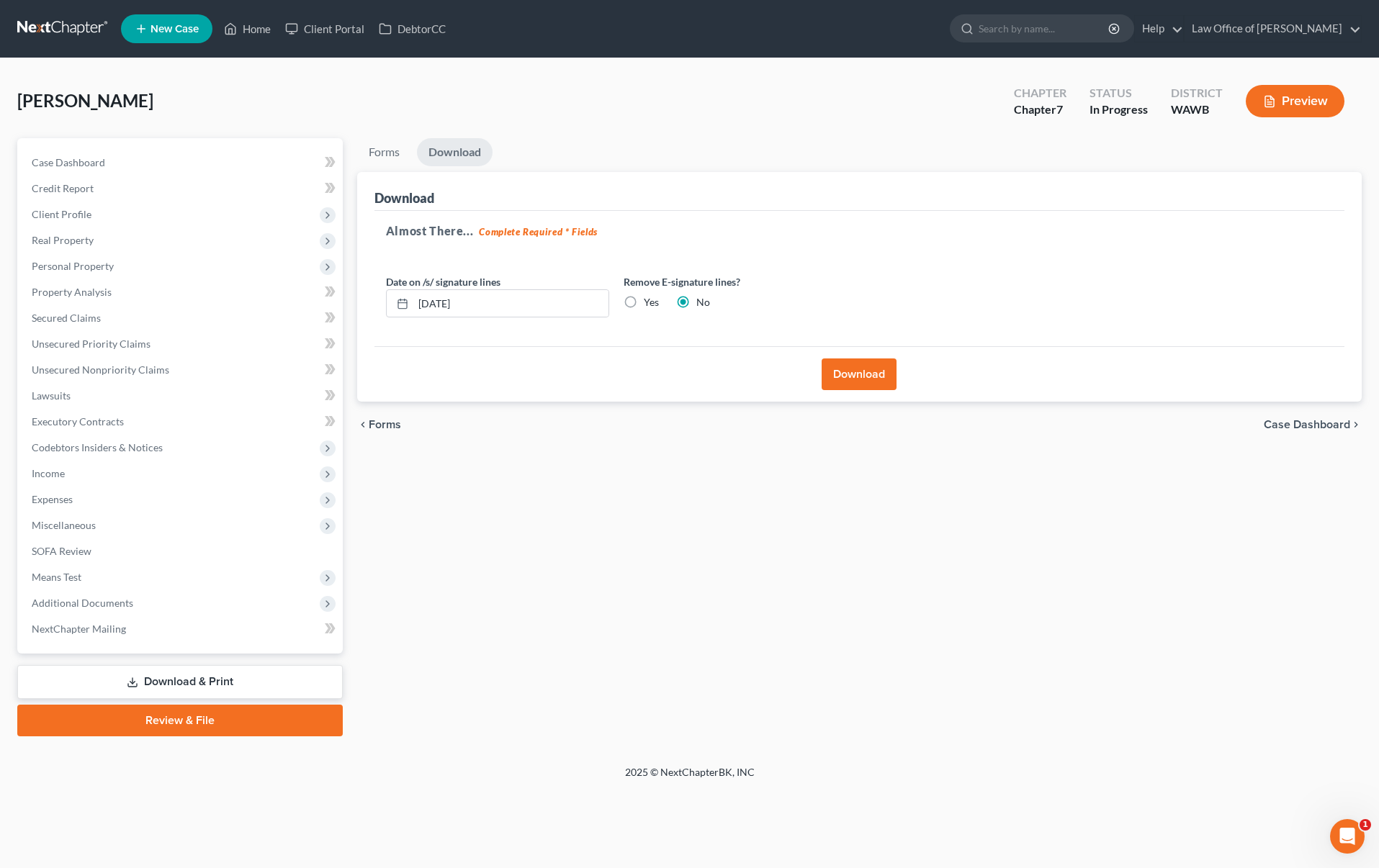
scroll to position [0, 0]
click at [644, 303] on label "Yes" at bounding box center [651, 302] width 15 height 14
click at [650, 303] on input "Yes" at bounding box center [654, 300] width 9 height 9
radio input "true"
radio input "false"
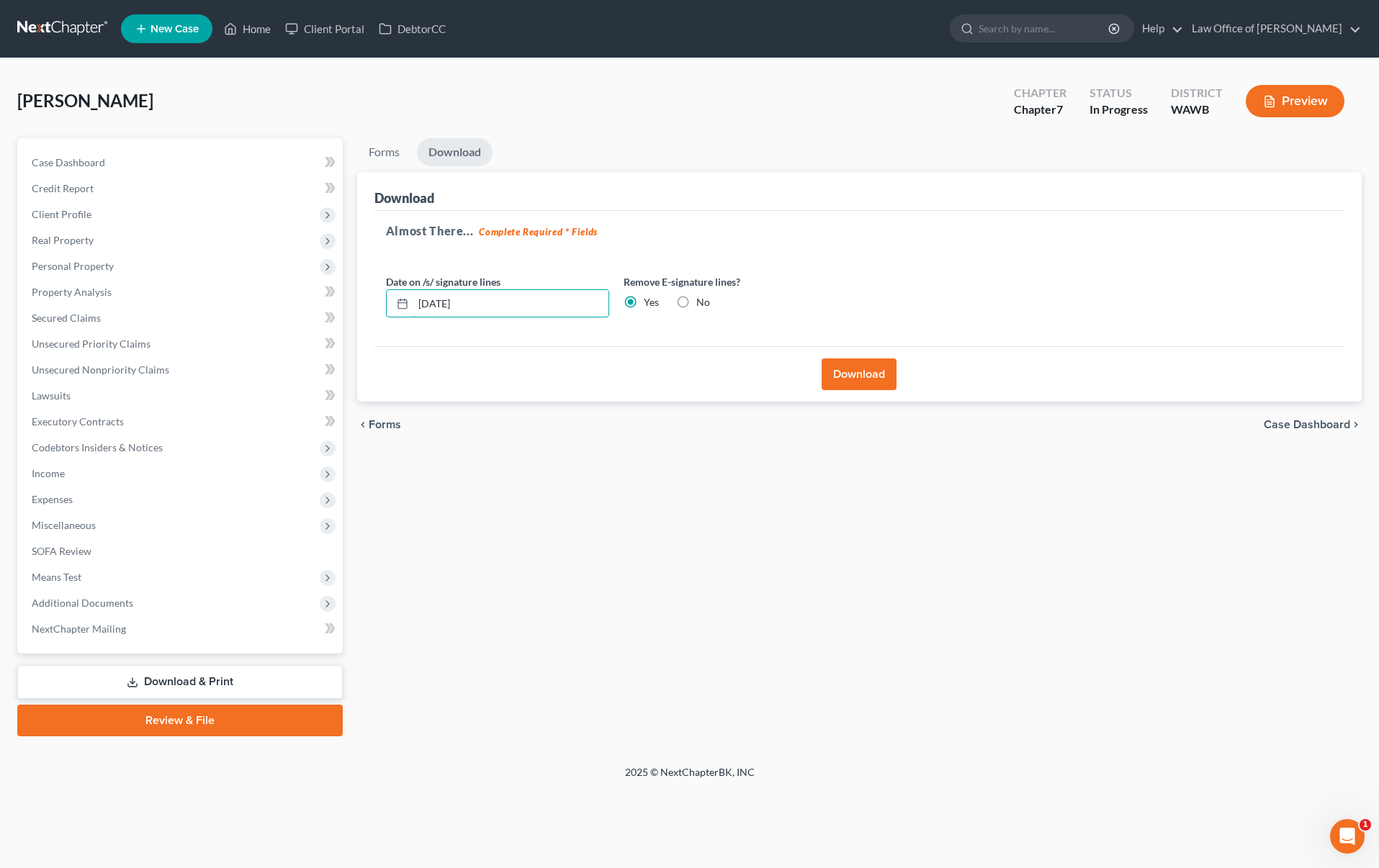
drag, startPoint x: 585, startPoint y: 306, endPoint x: 341, endPoint y: 298, distance: 244.1
click at [341, 298] on div "Petition Navigation Case Dashboard Payments Invoices Payments Payments Credit R…" at bounding box center [690, 437] width 1359 height 599
click at [857, 388] on button "Download" at bounding box center [860, 374] width 75 height 31
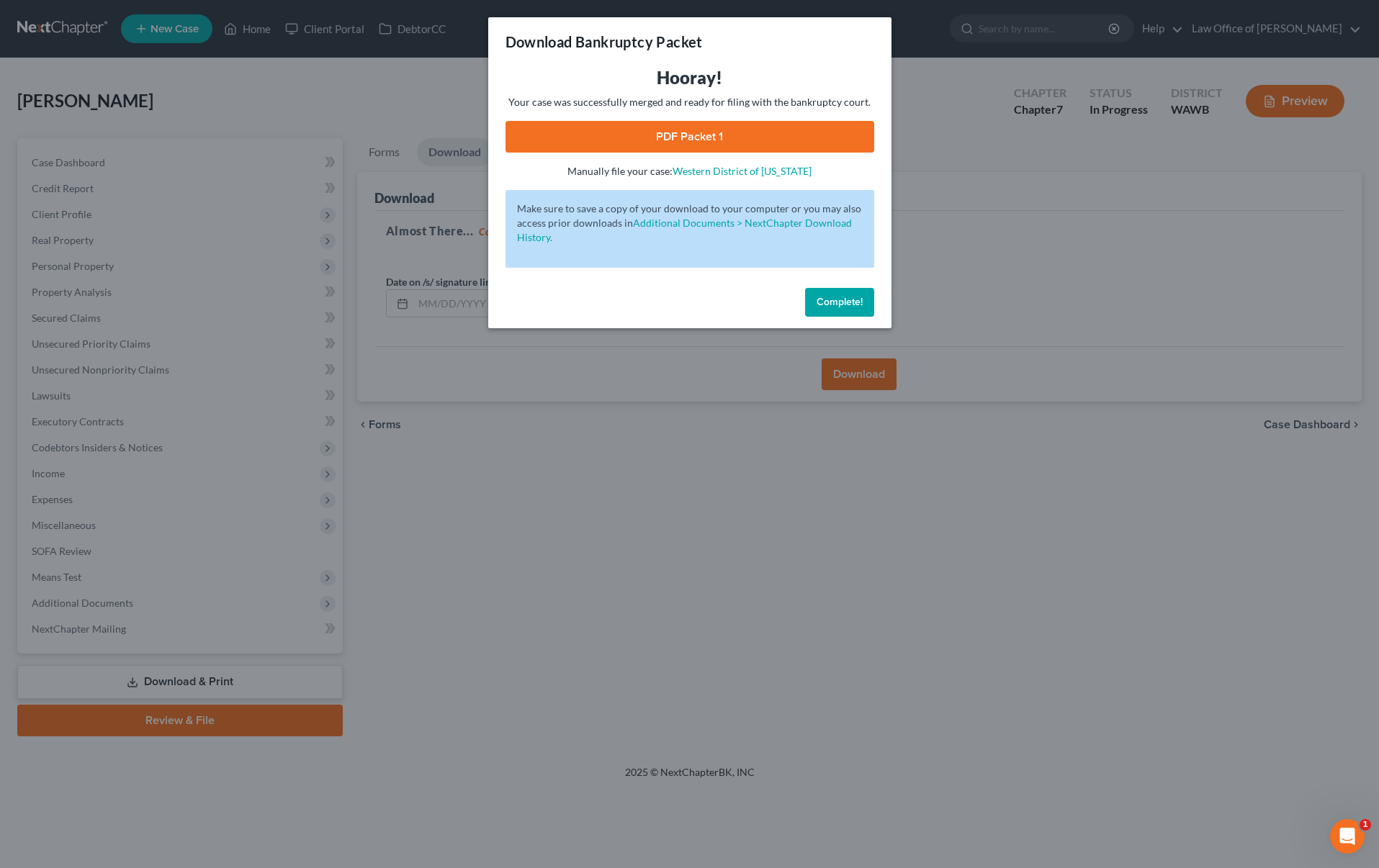
click at [679, 136] on link "PDF Packet 1" at bounding box center [690, 136] width 369 height 31
click at [623, 438] on div "Download Bankruptcy Packet Hooray! Your case was successfully merged and ready …" at bounding box center [690, 434] width 1379 height 868
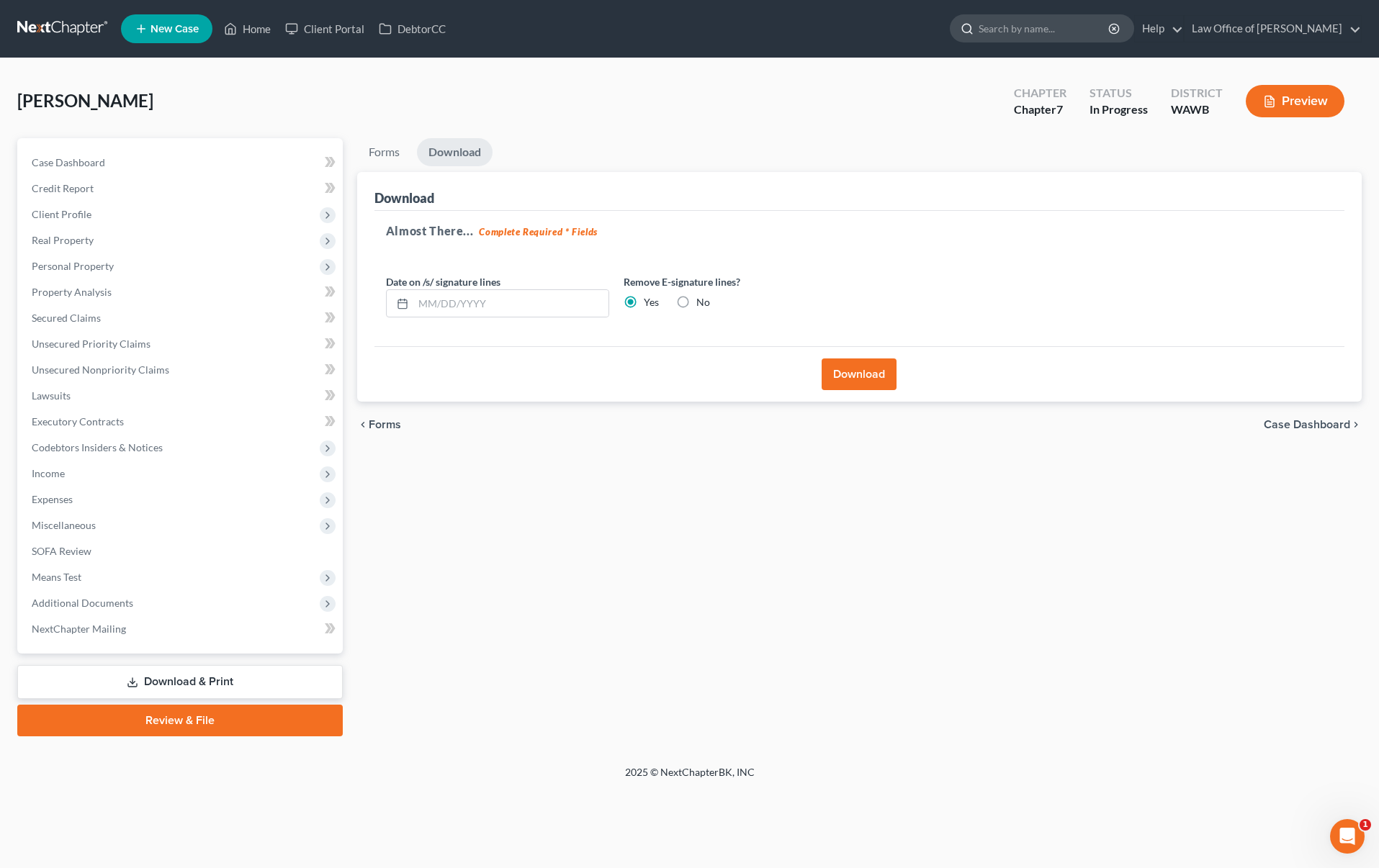
click at [1079, 26] on input "search" at bounding box center [1044, 28] width 132 height 27
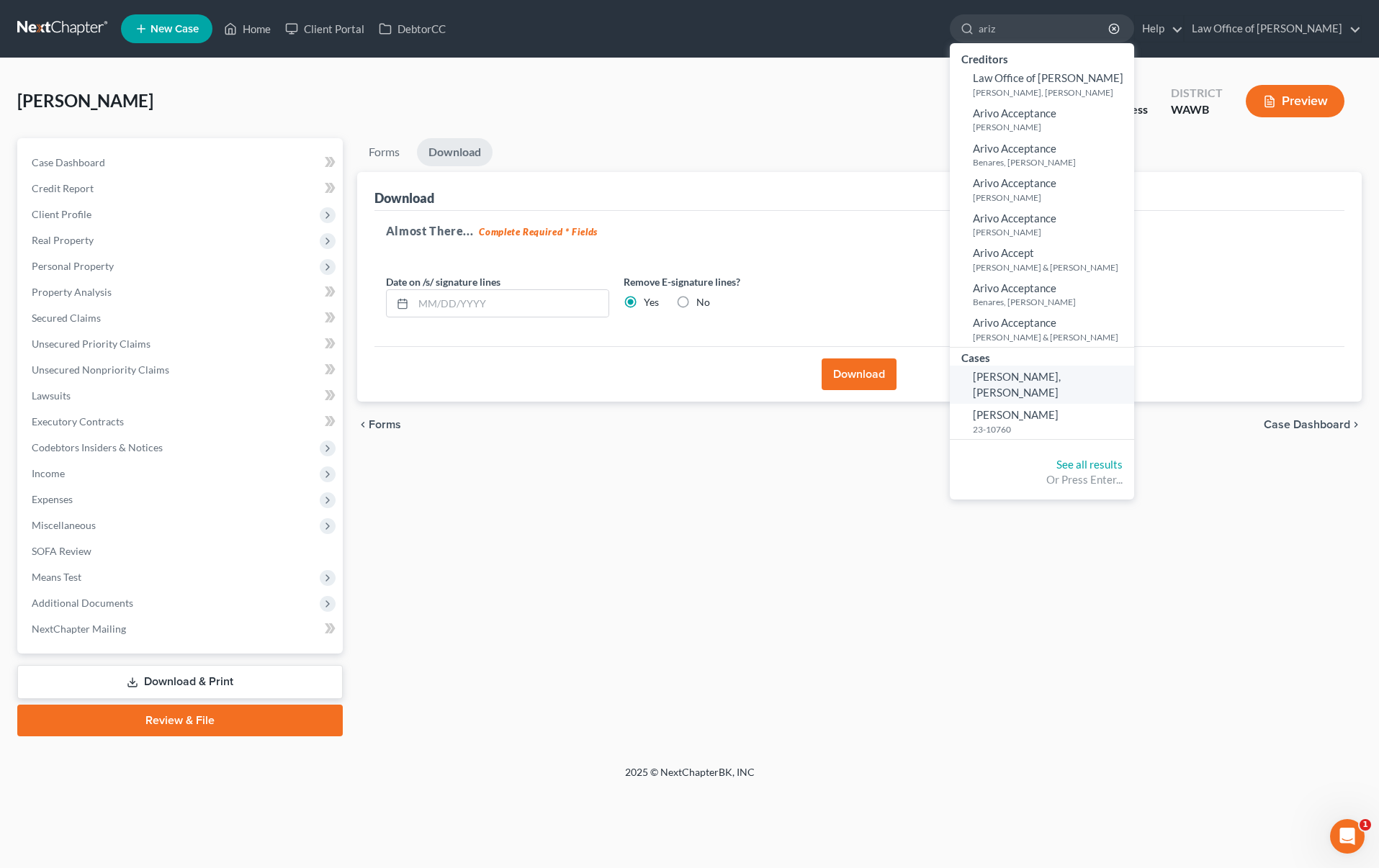
type input "ariz"
click at [1061, 376] on span "[PERSON_NAME], [PERSON_NAME]" at bounding box center [1017, 384] width 88 height 28
select select "6"
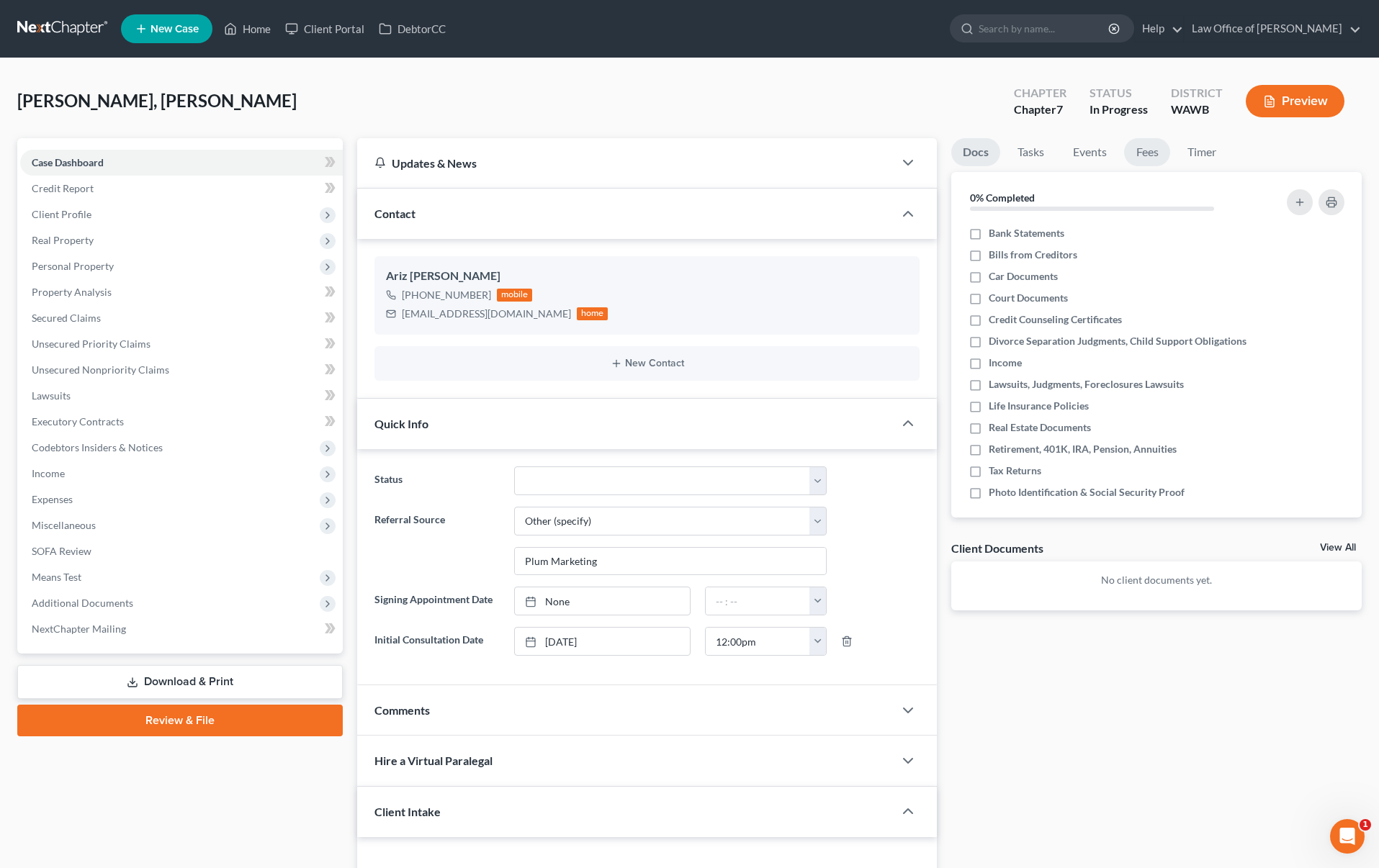
click at [1150, 147] on link "Fees" at bounding box center [1147, 152] width 46 height 28
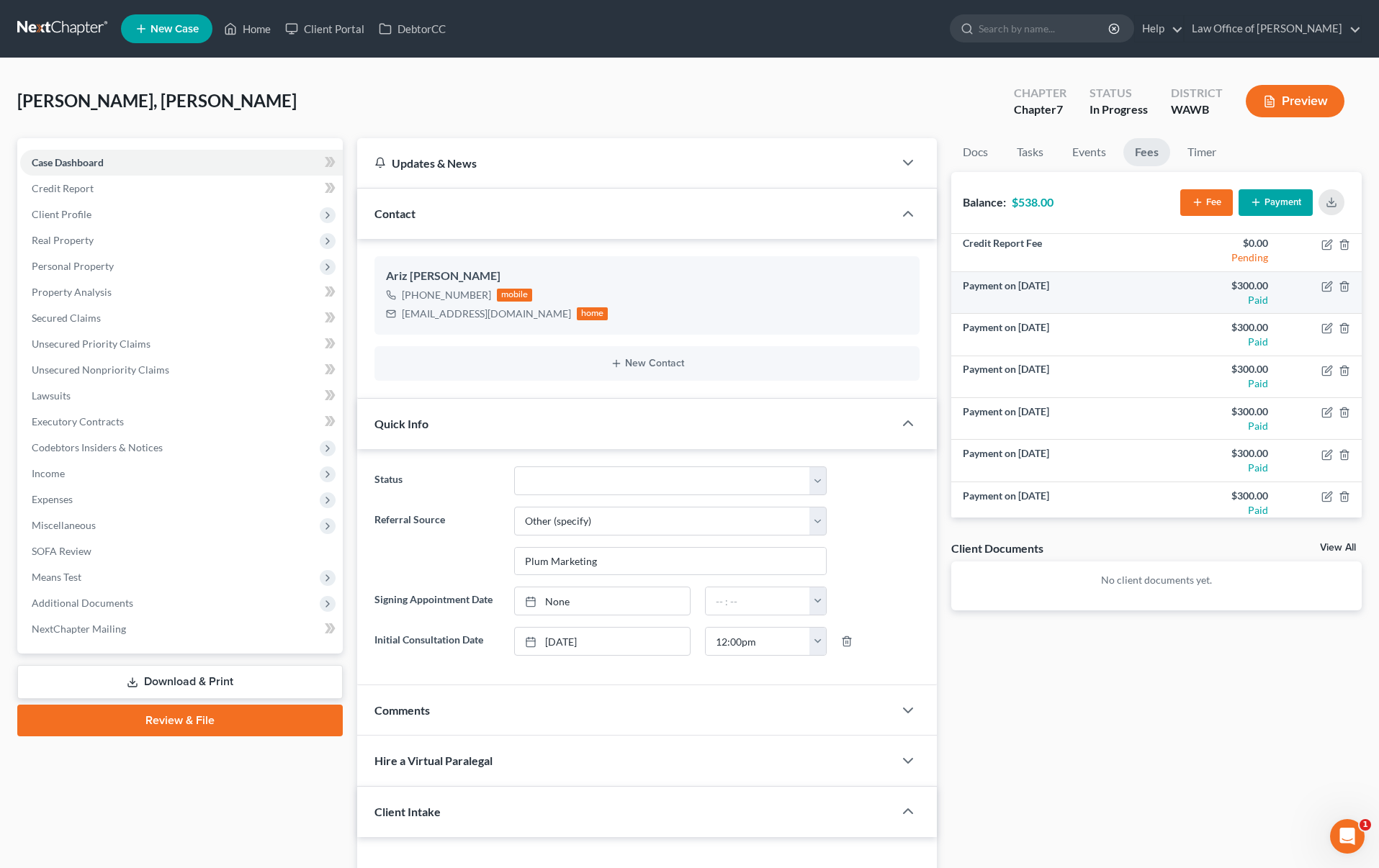
scroll to position [93, 0]
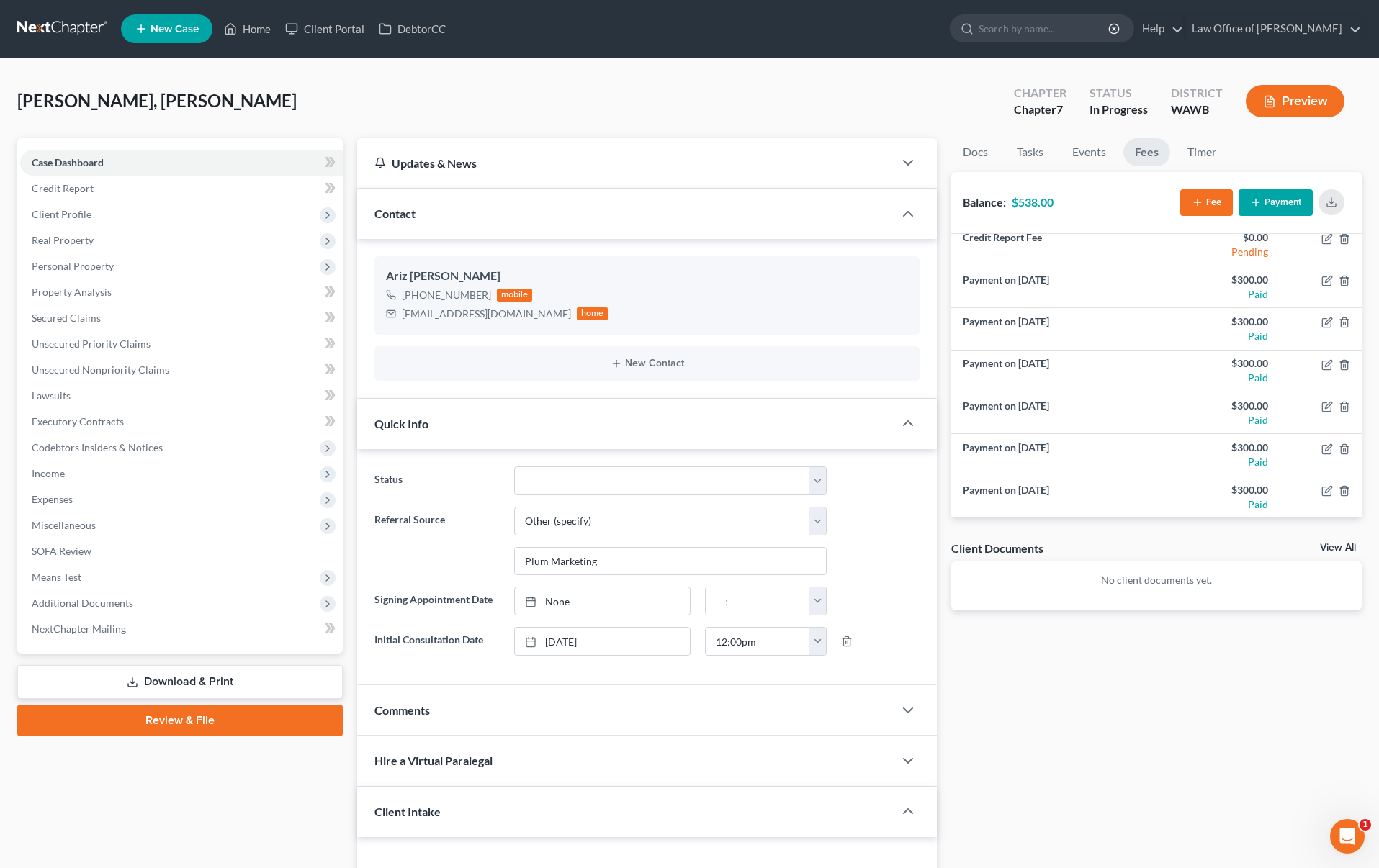
click at [67, 25] on link at bounding box center [63, 28] width 92 height 26
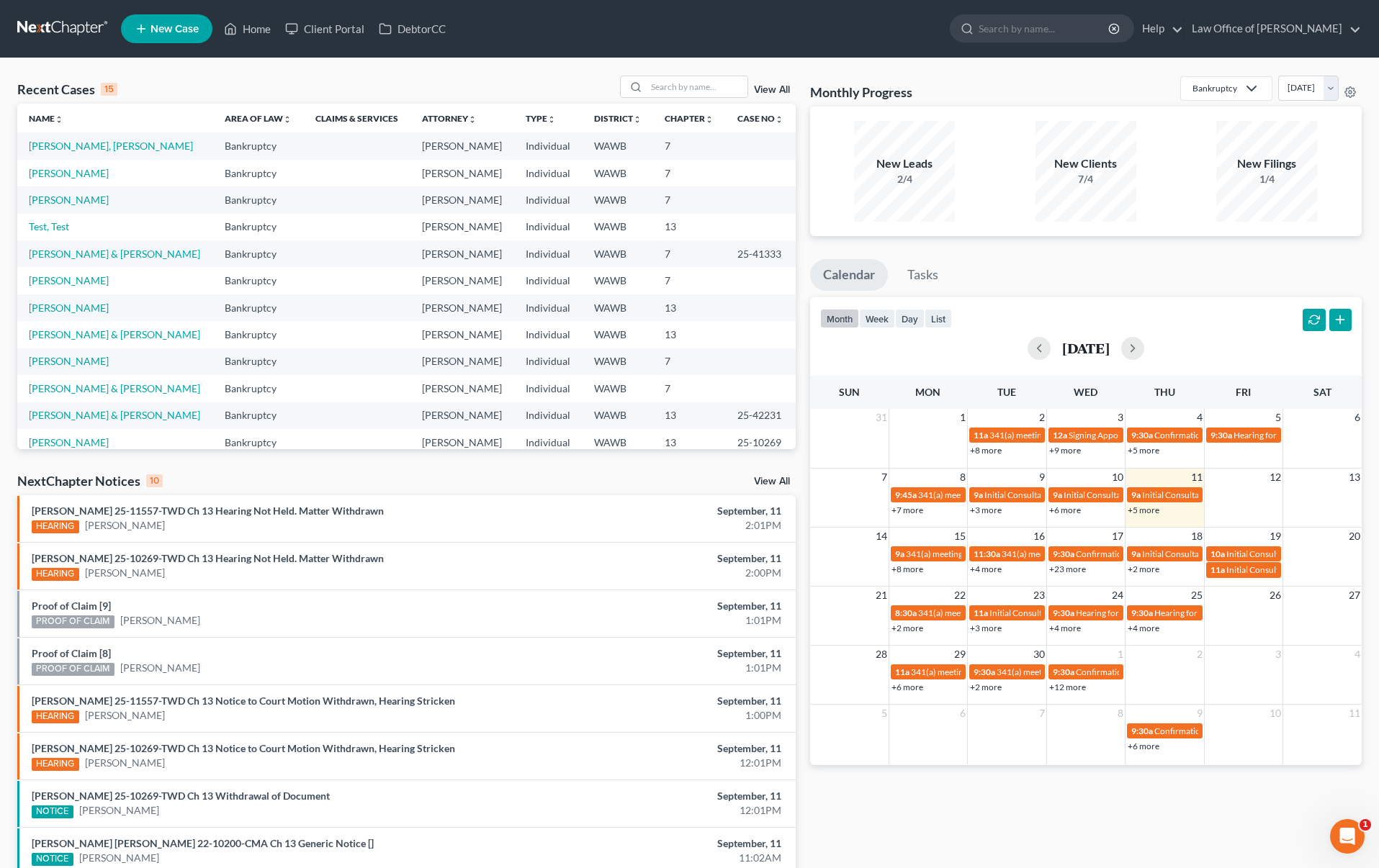
click at [773, 481] on link "View All" at bounding box center [772, 481] width 36 height 10
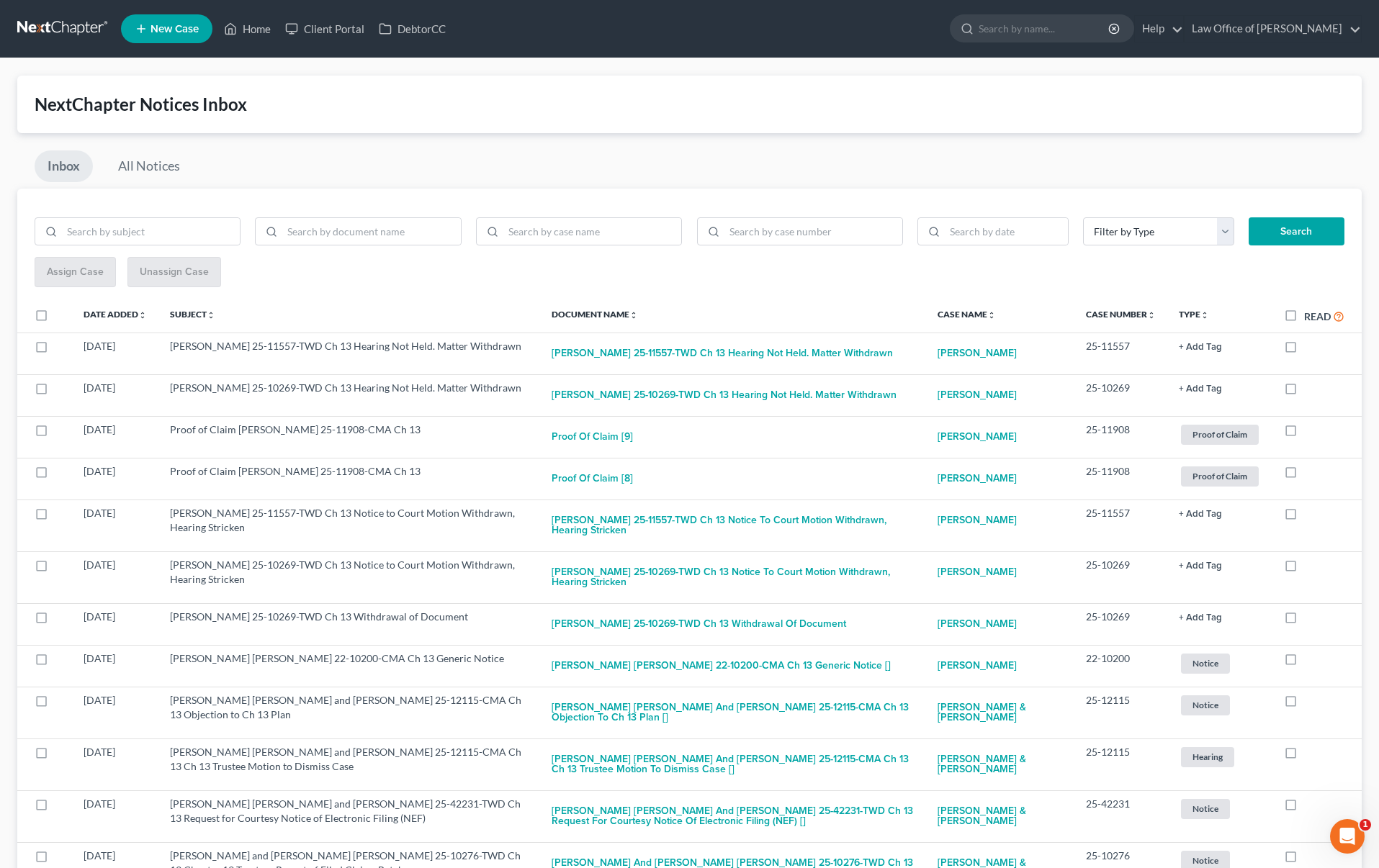
click at [1305, 313] on label "Read" at bounding box center [1324, 316] width 40 height 16
click at [1310, 313] on input "Read" at bounding box center [1315, 313] width 9 height 9
checkbox input "true"
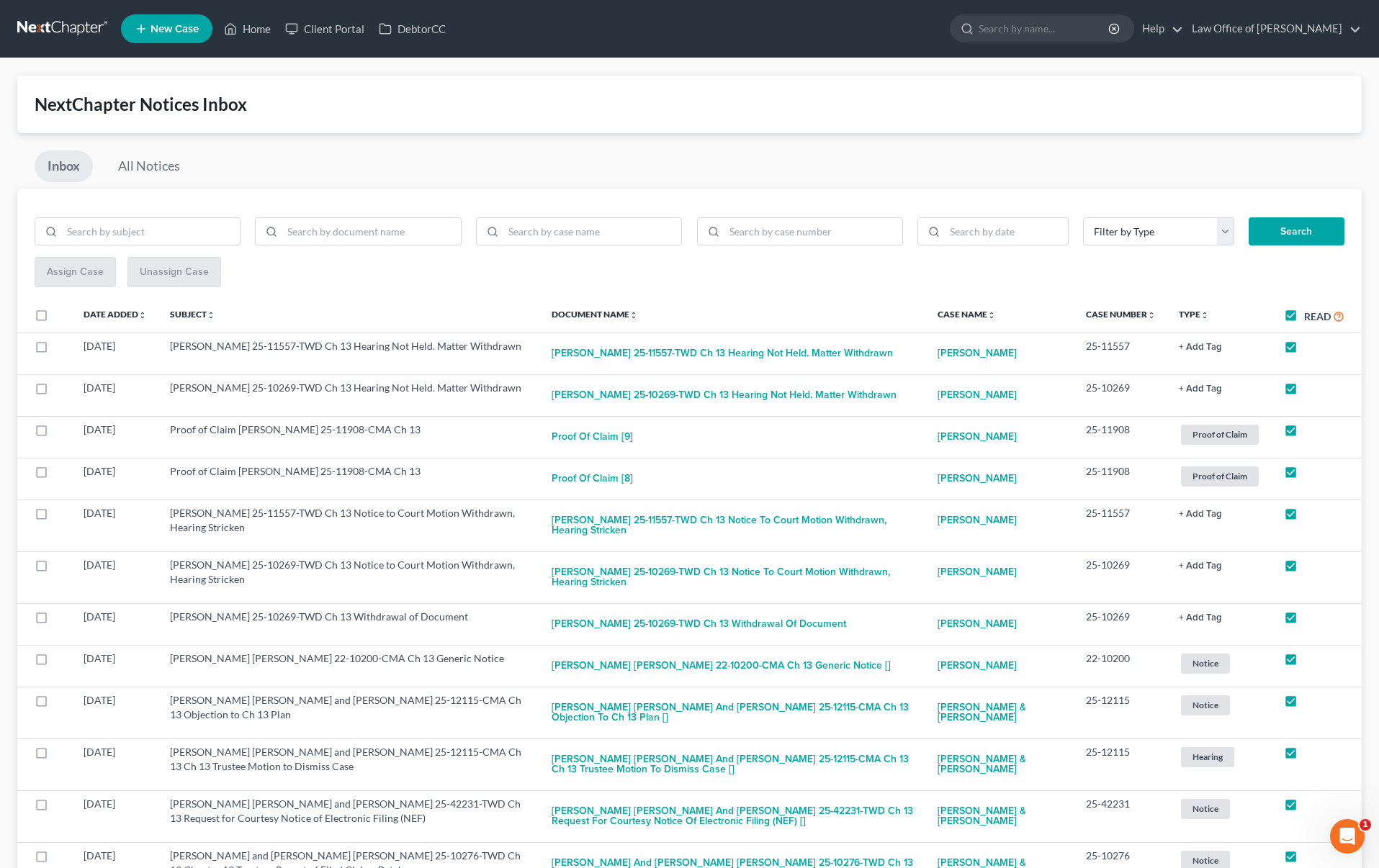
checkbox input "true"
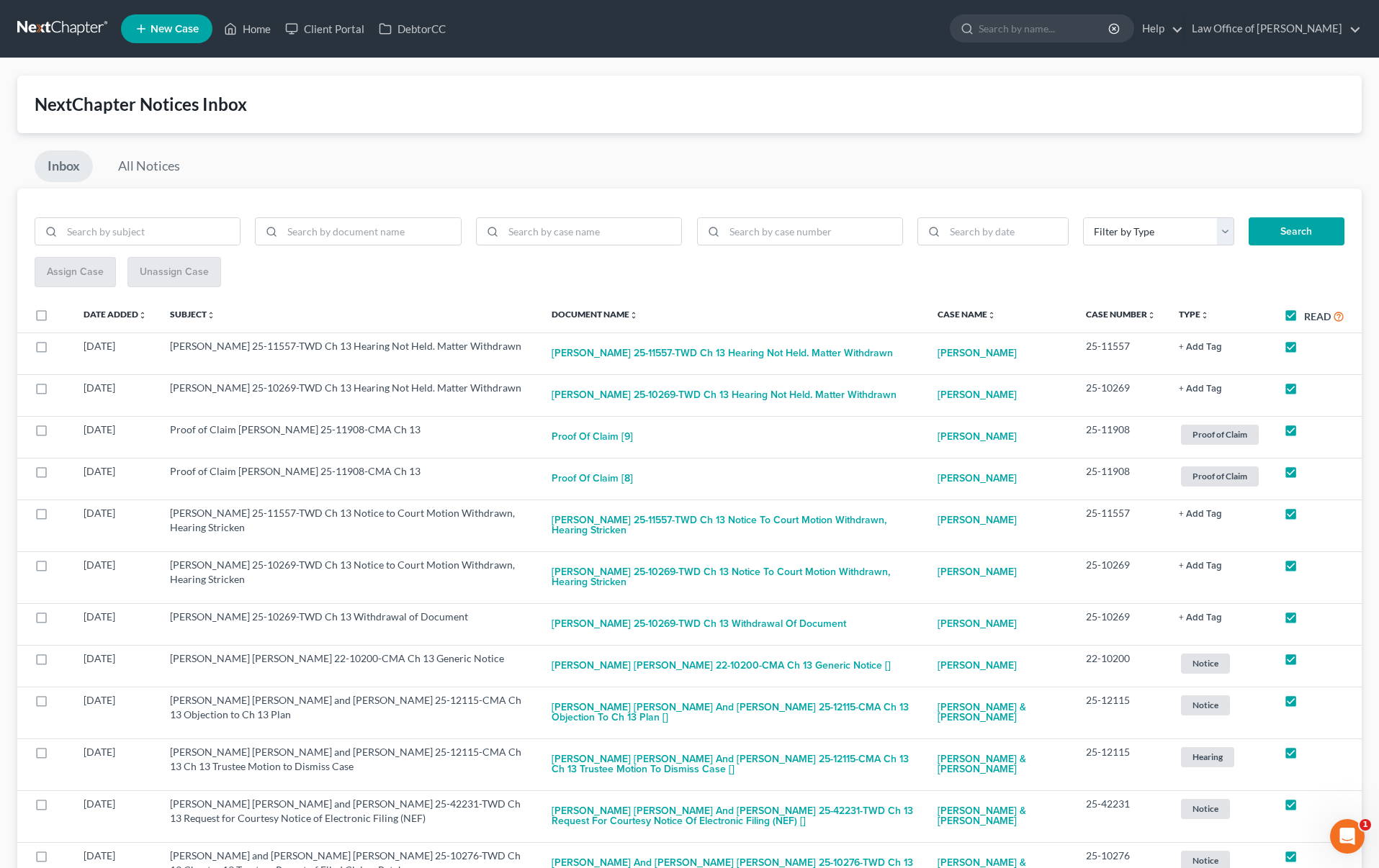
checkbox input "true"
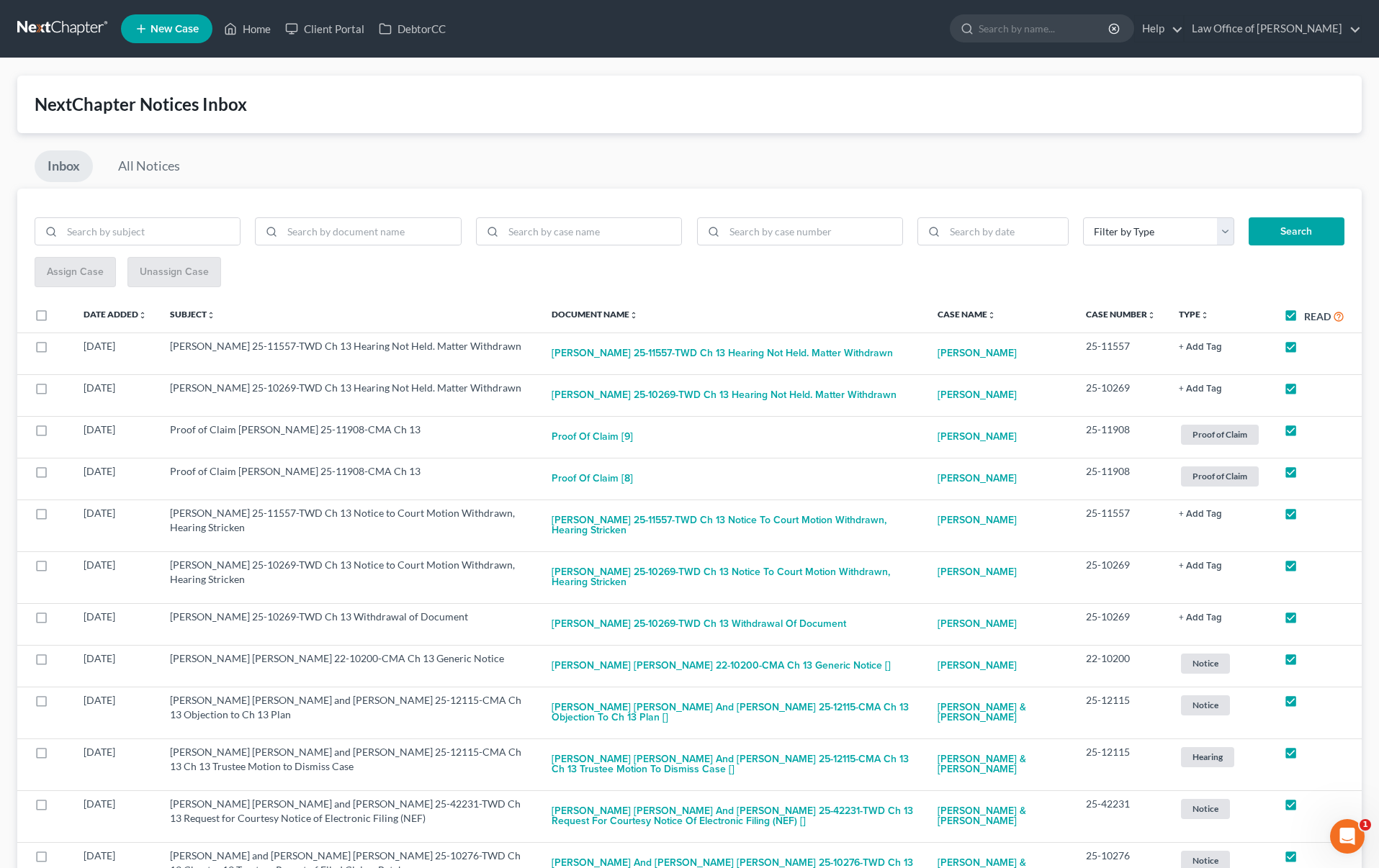
checkbox input "true"
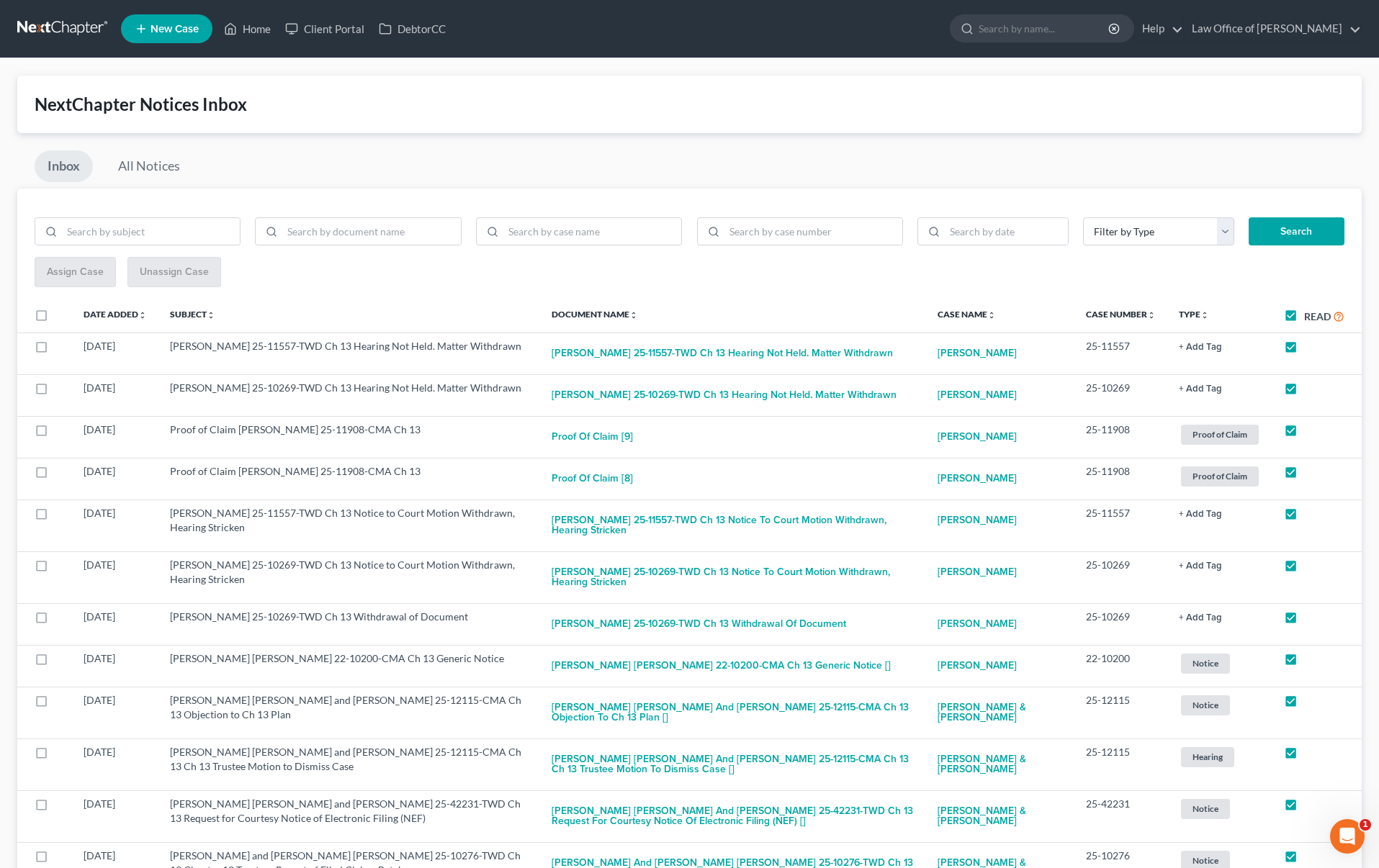
checkbox input "true"
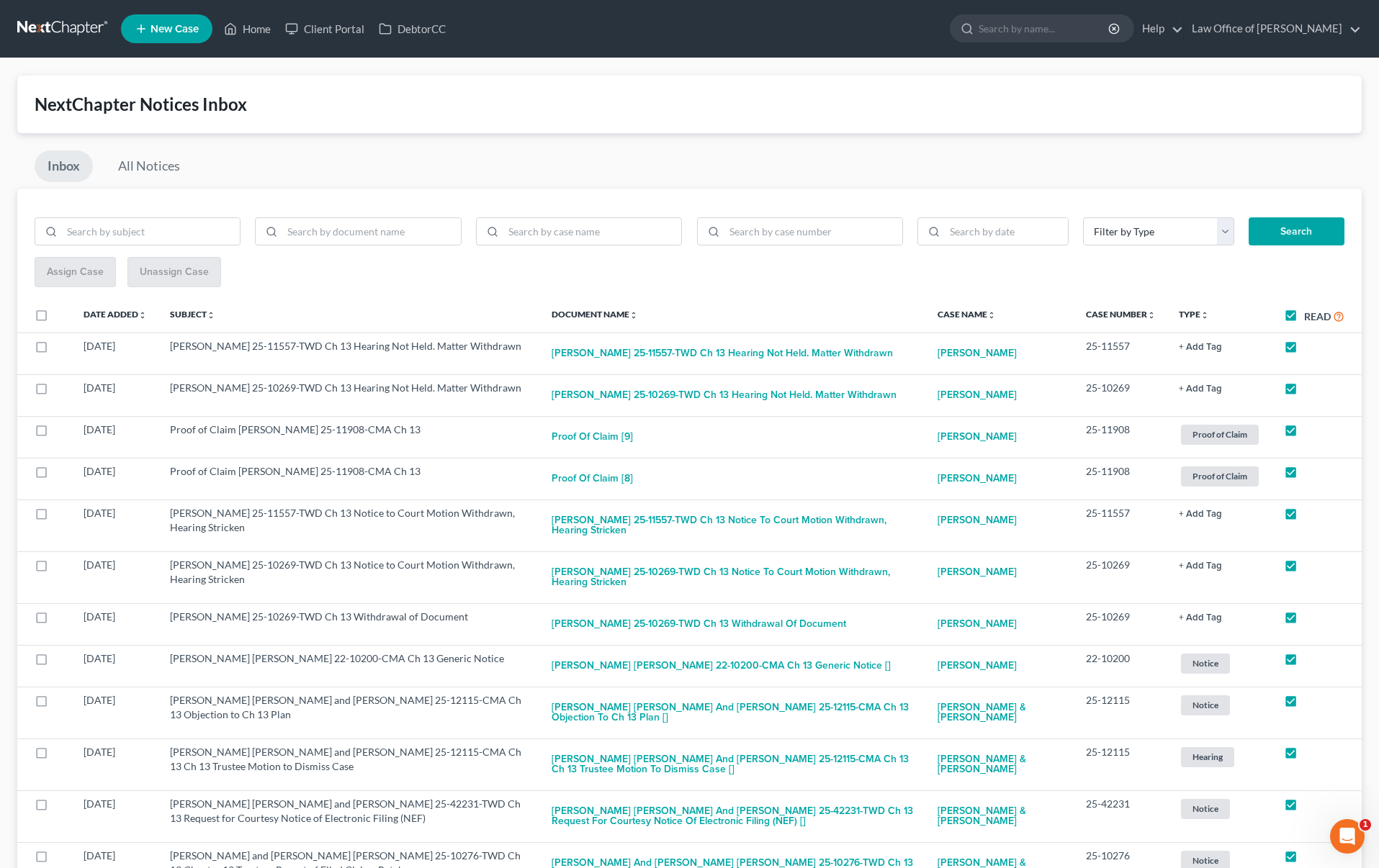
checkbox input "true"
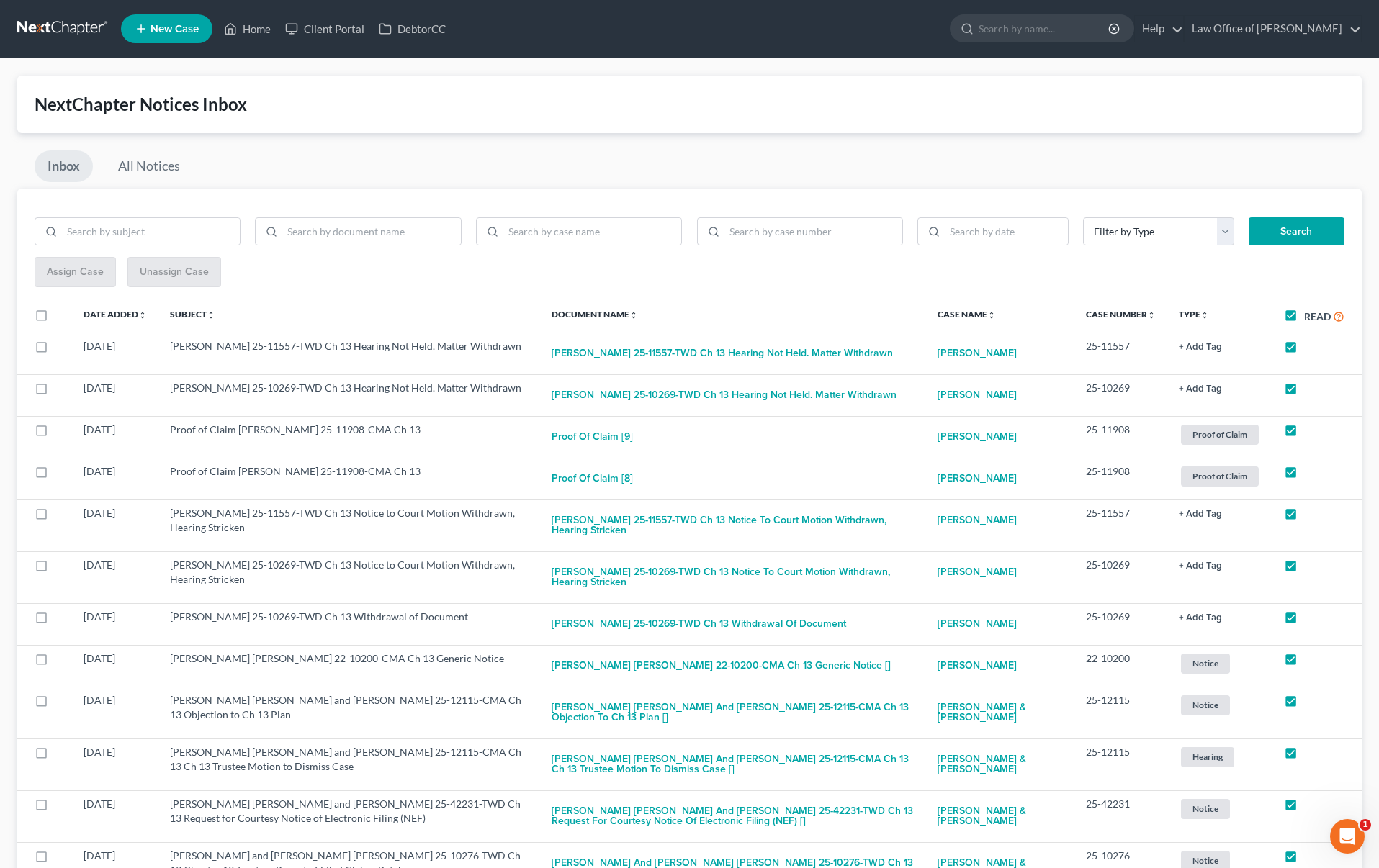
checkbox input "true"
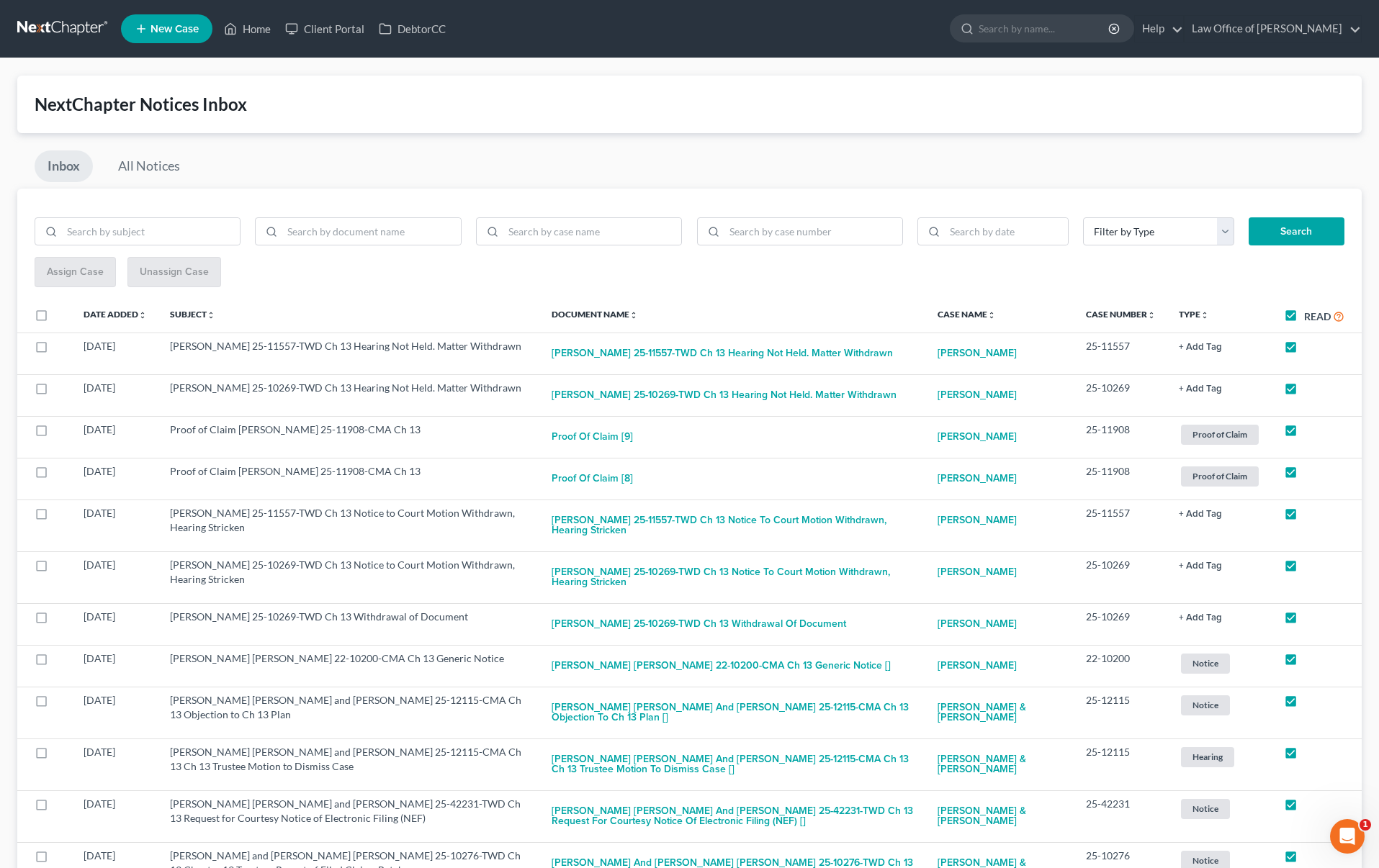
checkbox input "true"
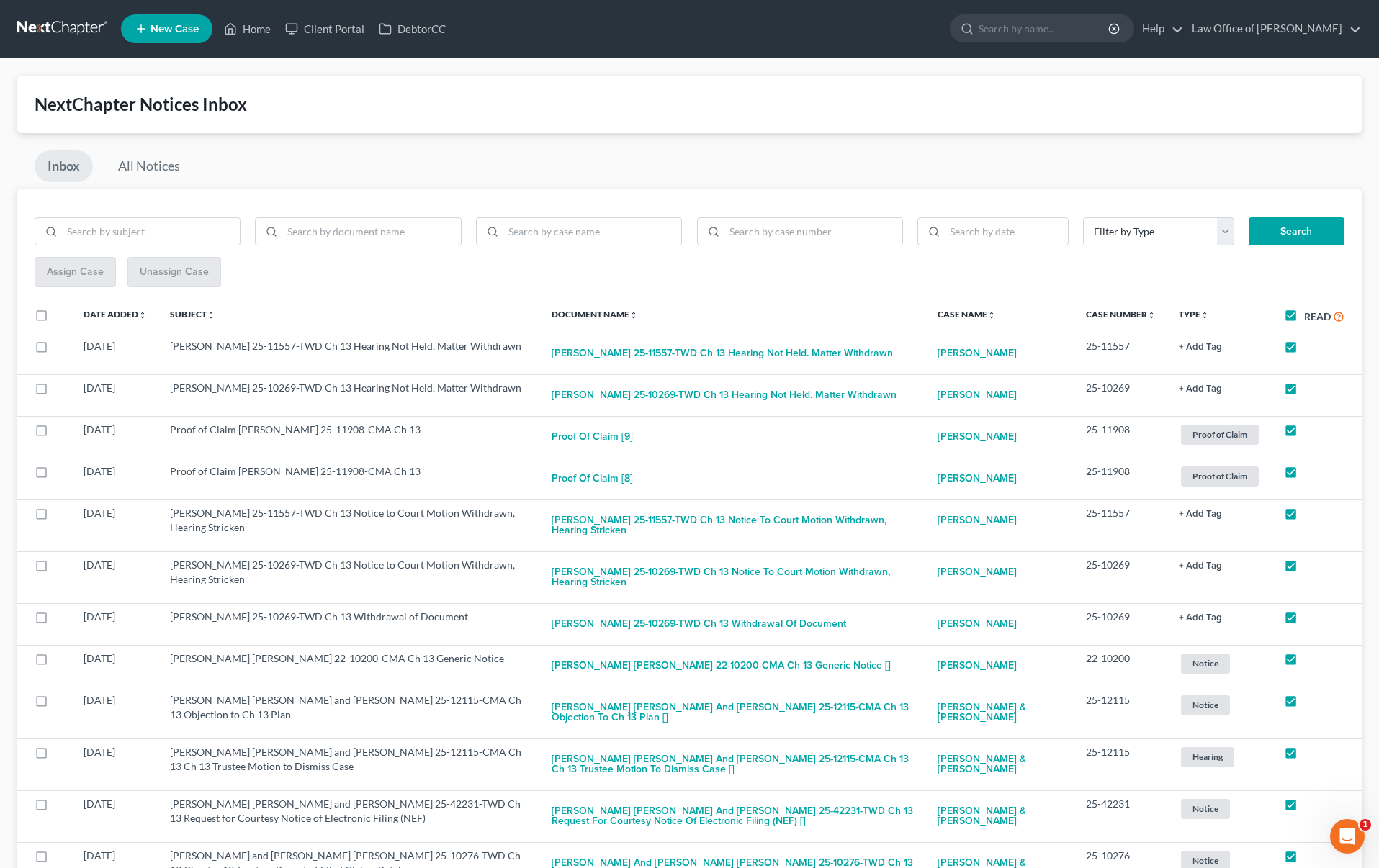
checkbox input "true"
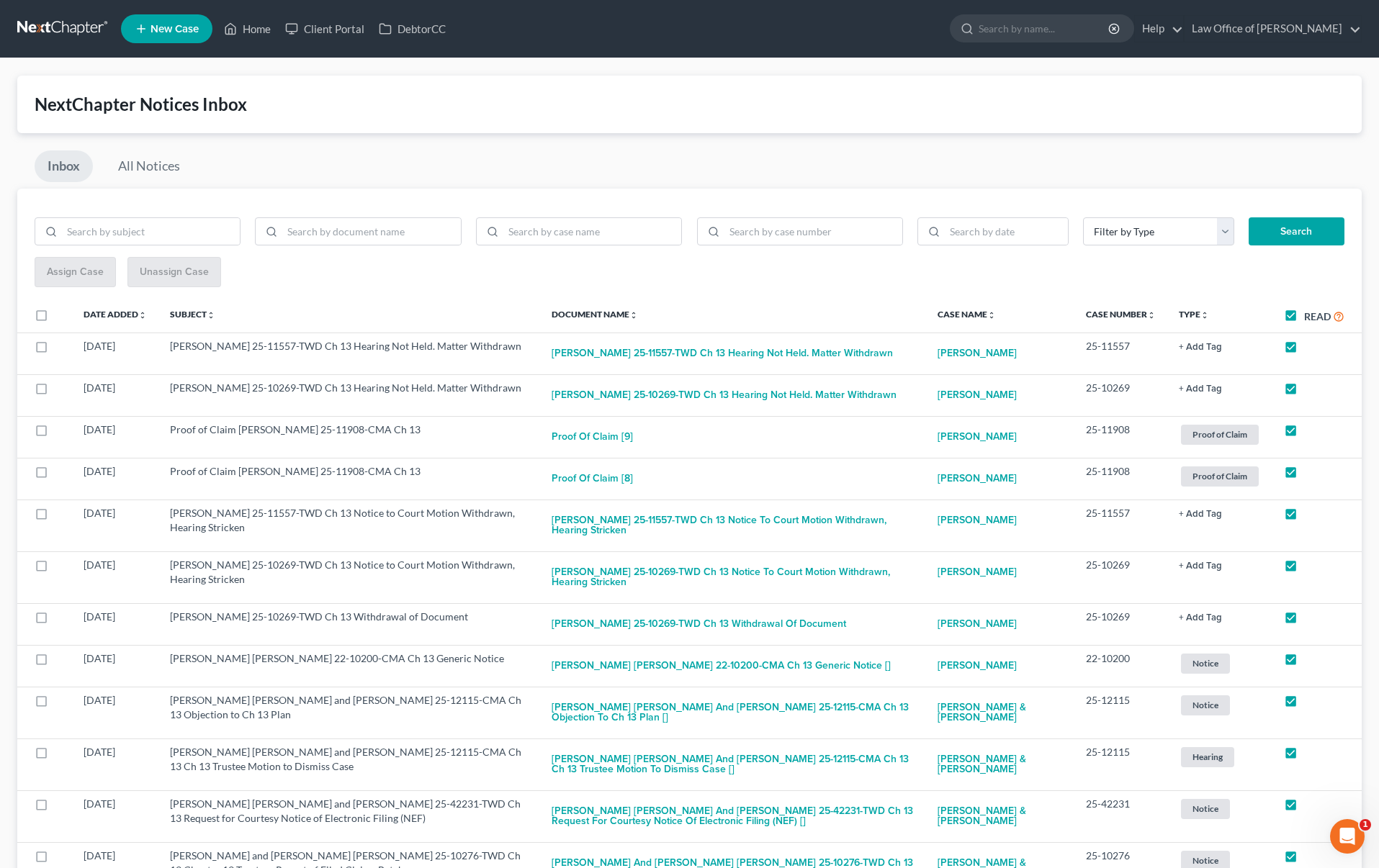
checkbox input "true"
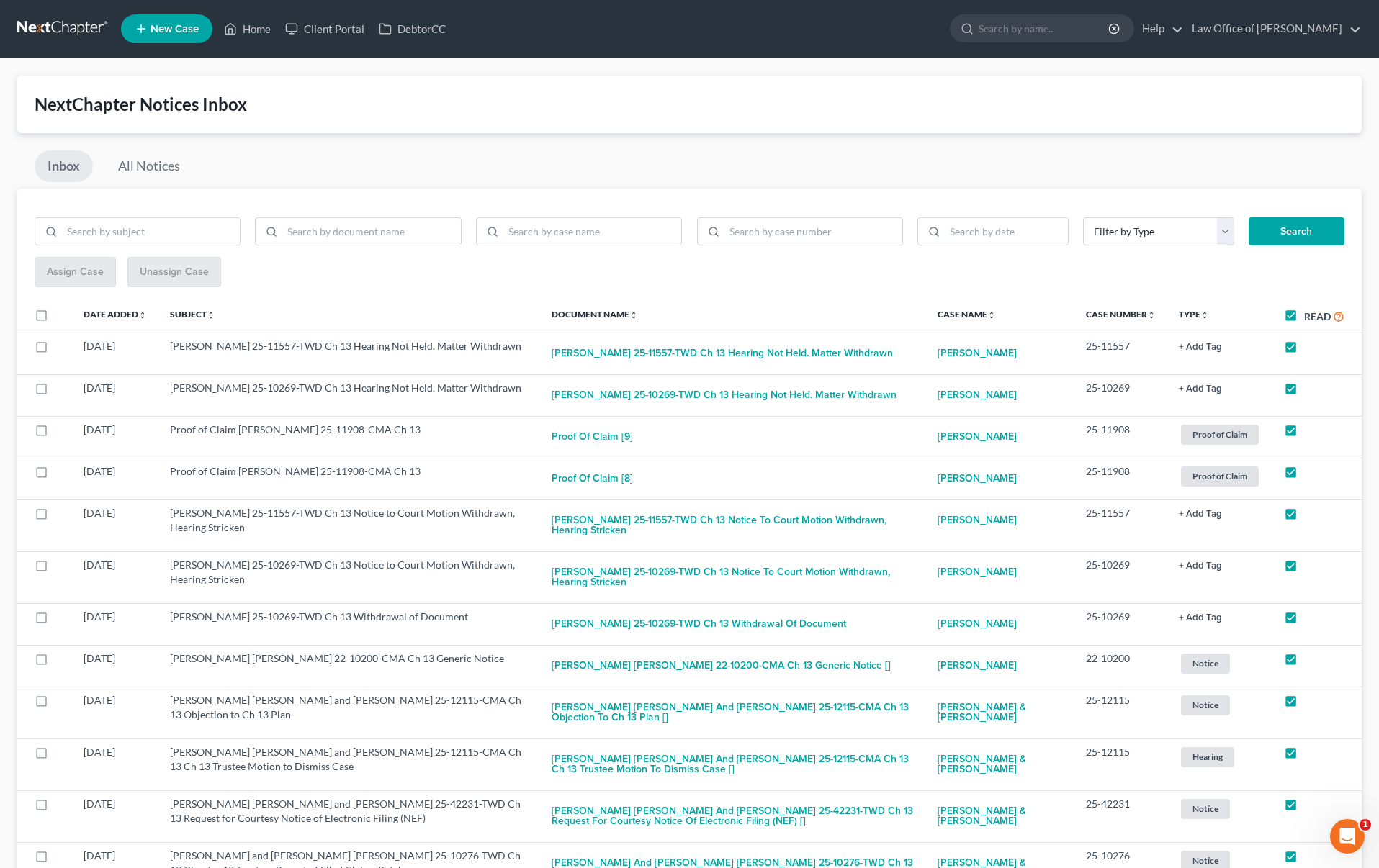
checkbox input "true"
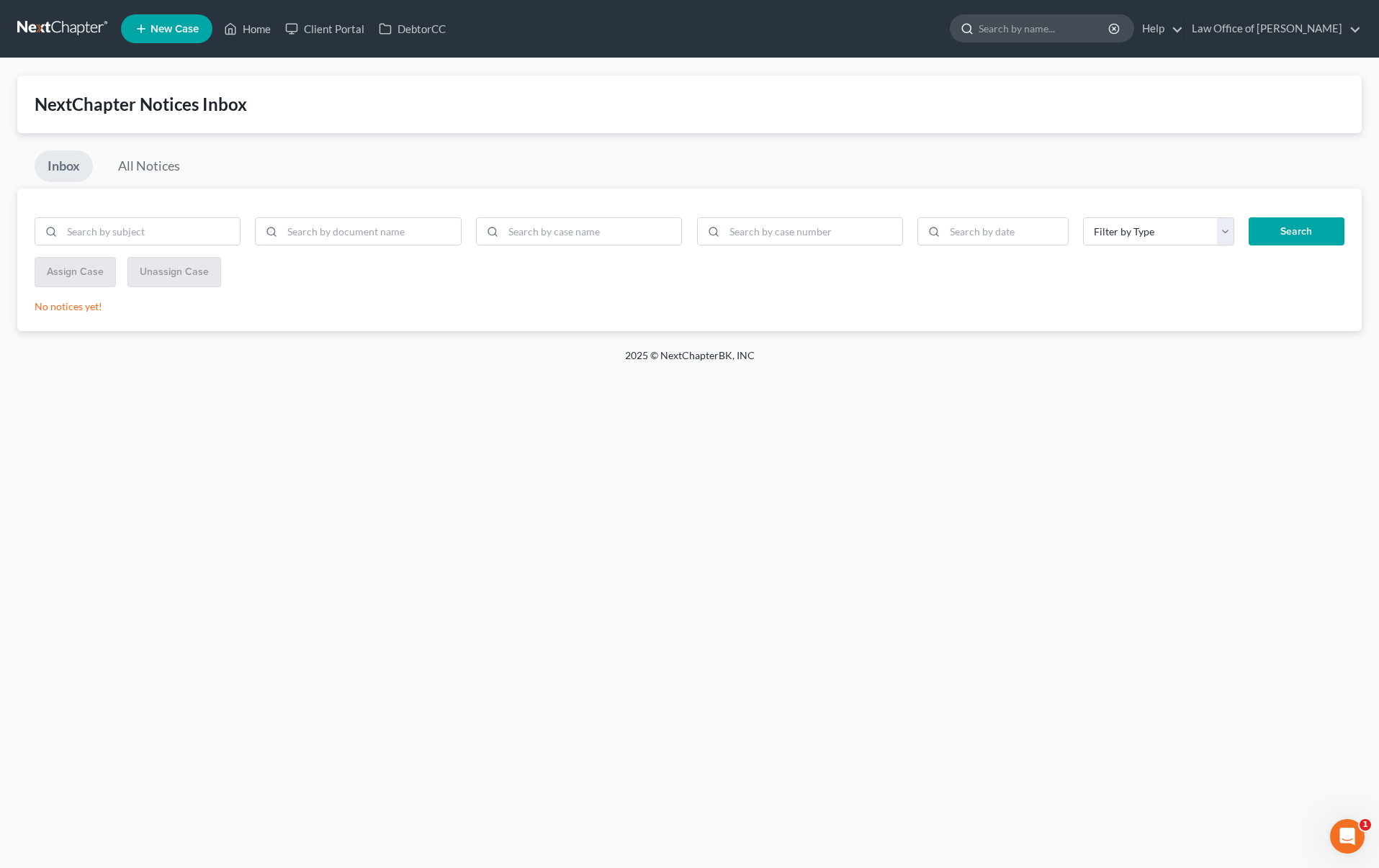
click at [1041, 36] on input "search" at bounding box center [1044, 28] width 132 height 27
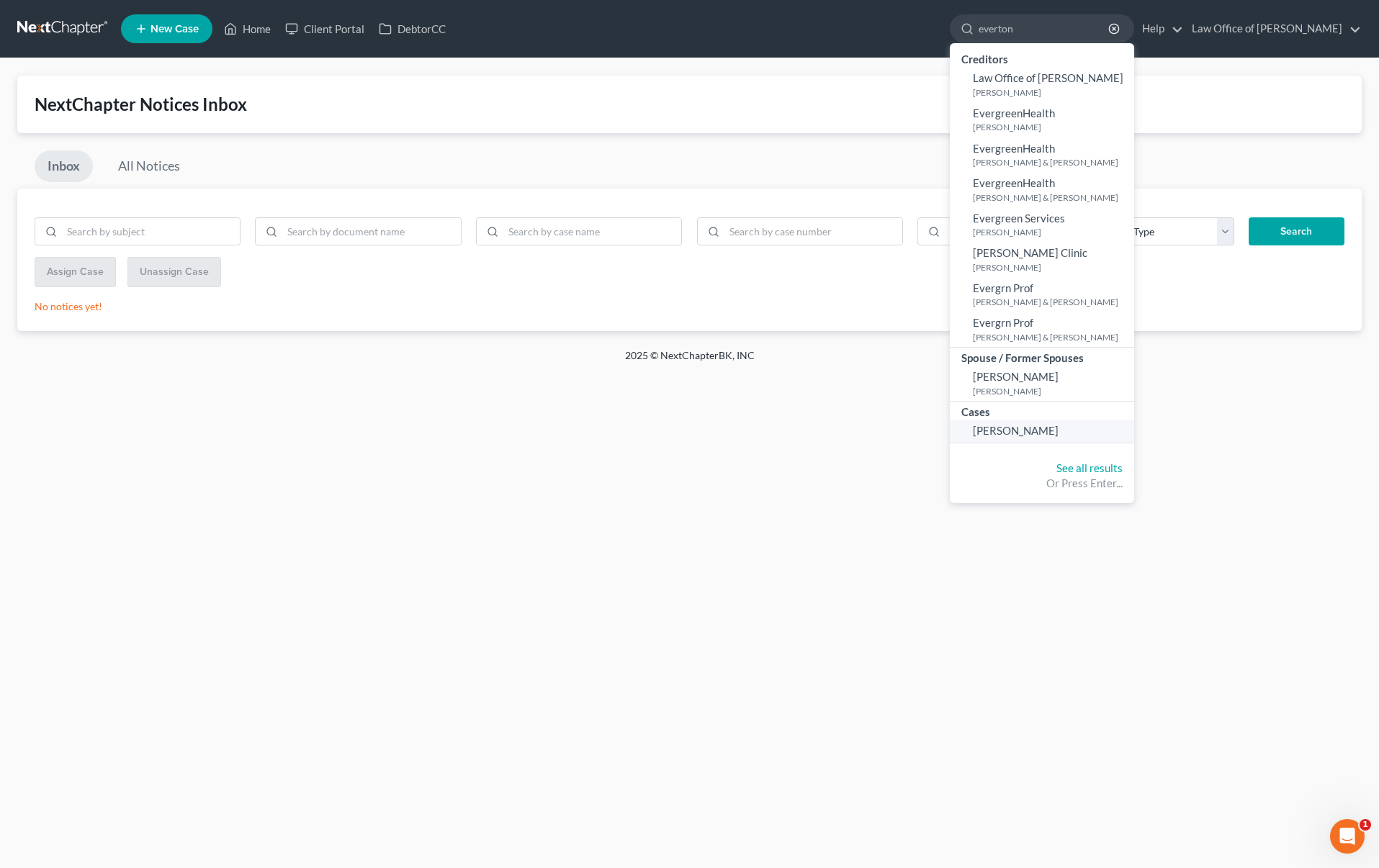
type input "everton"
click at [1059, 429] on span "[PERSON_NAME]" at bounding box center [1015, 430] width 85 height 13
select select "6"
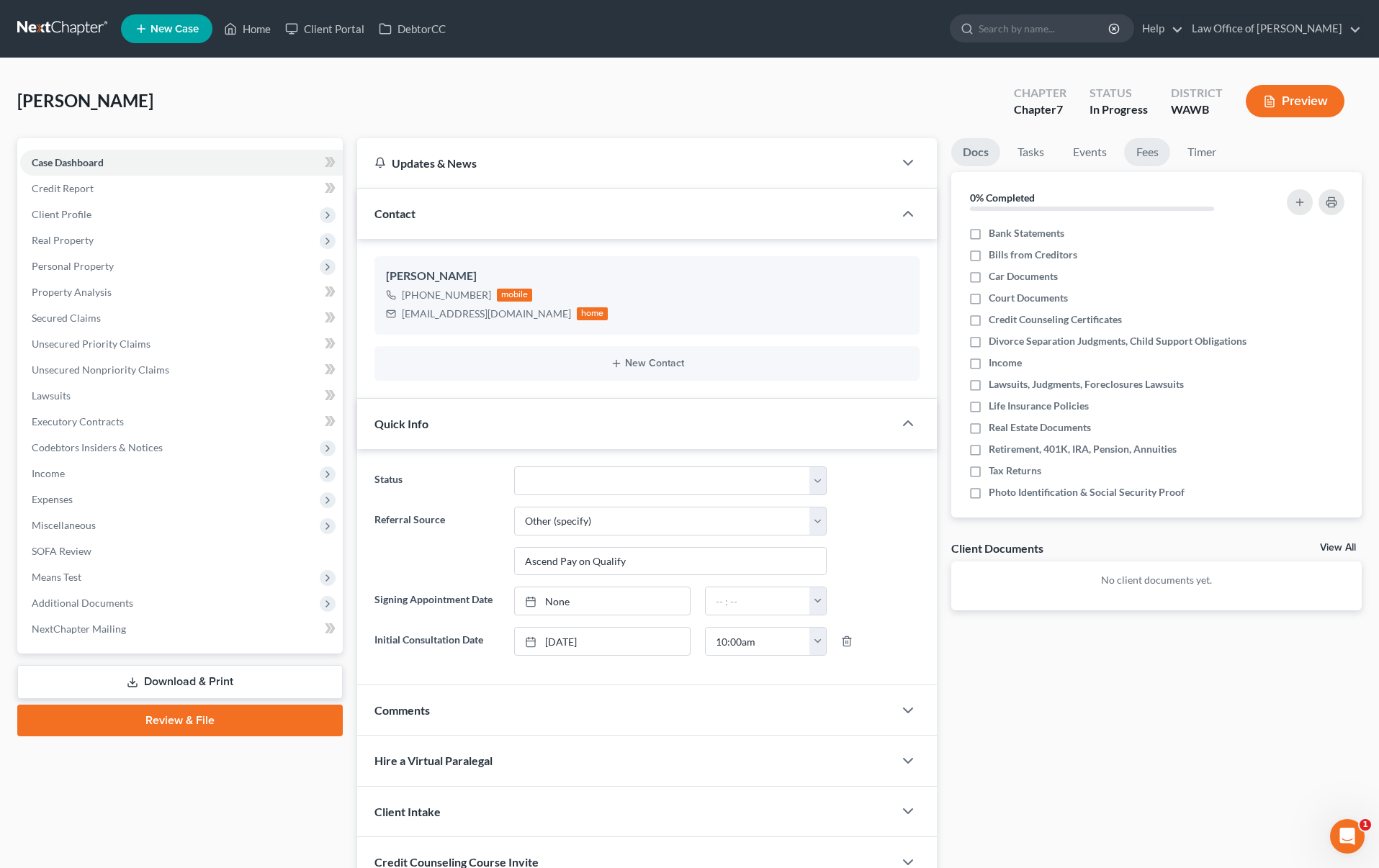
click at [1140, 158] on link "Fees" at bounding box center [1147, 152] width 46 height 28
